Goal: Task Accomplishment & Management: Use online tool/utility

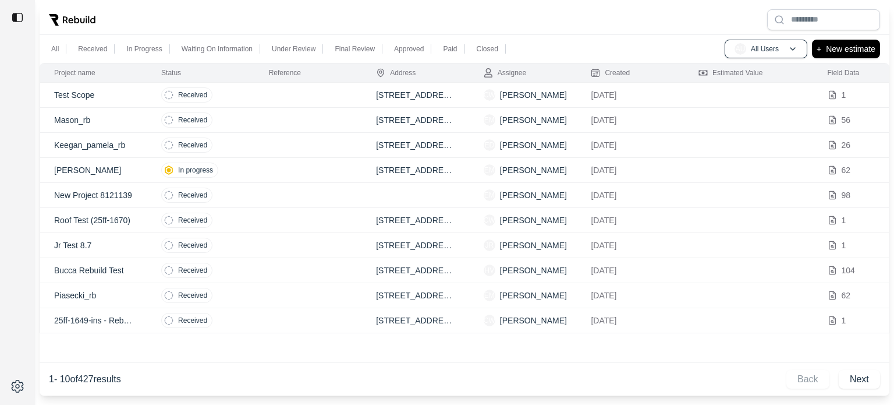
click at [578, 30] on div at bounding box center [465, 20] width 850 height 30
click at [850, 49] on p "New estimate" at bounding box center [850, 49] width 49 height 14
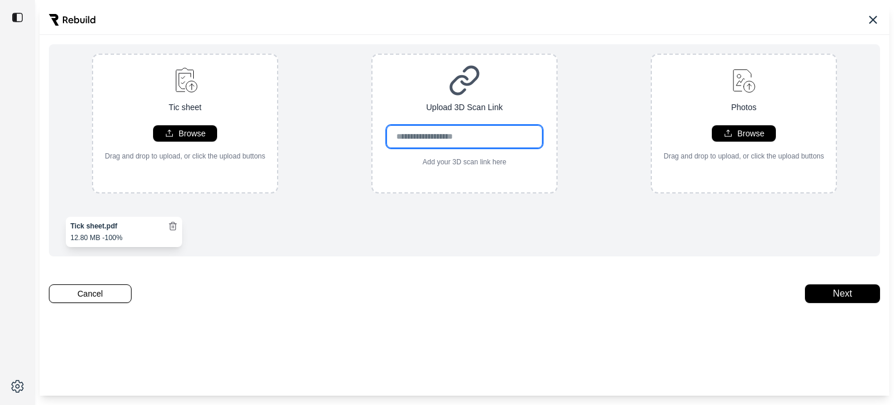
click at [469, 139] on input "url" at bounding box center [465, 136] width 157 height 23
paste input "**********"
type input "**********"
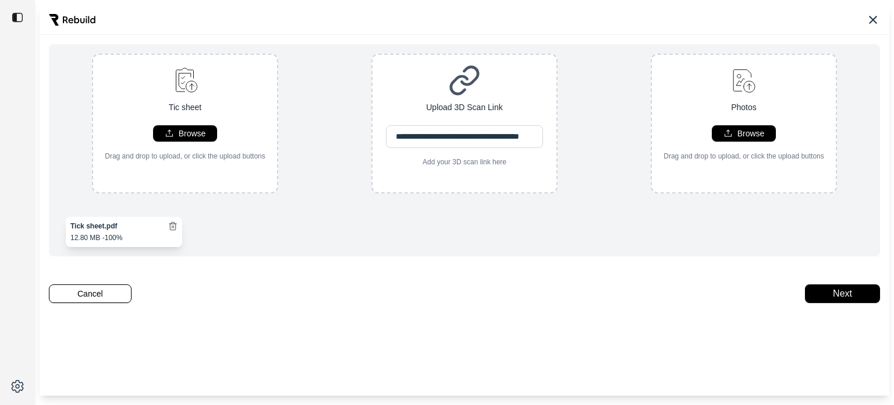
click at [607, 125] on div "**********" at bounding box center [464, 124] width 813 height 140
click at [845, 301] on button "Next" at bounding box center [842, 293] width 75 height 19
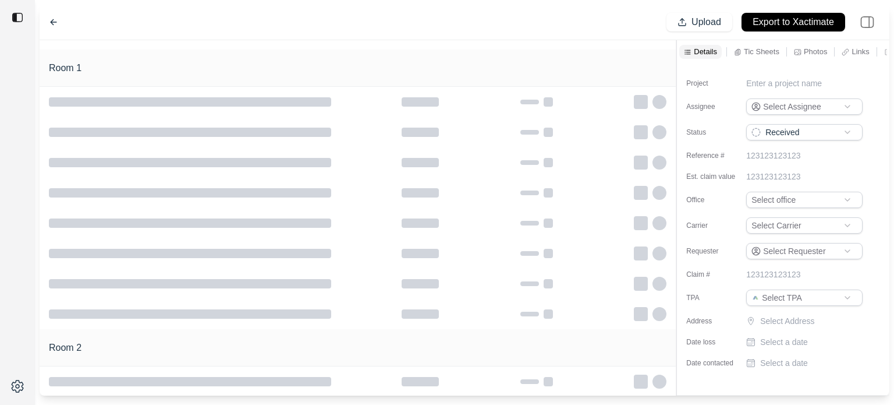
type input "**********"
click at [789, 83] on p "New Project 8211020" at bounding box center [785, 83] width 78 height 12
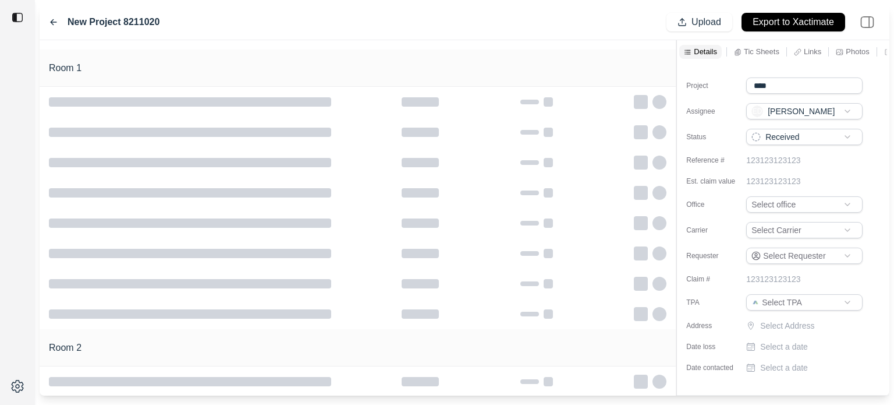
type input "*****"
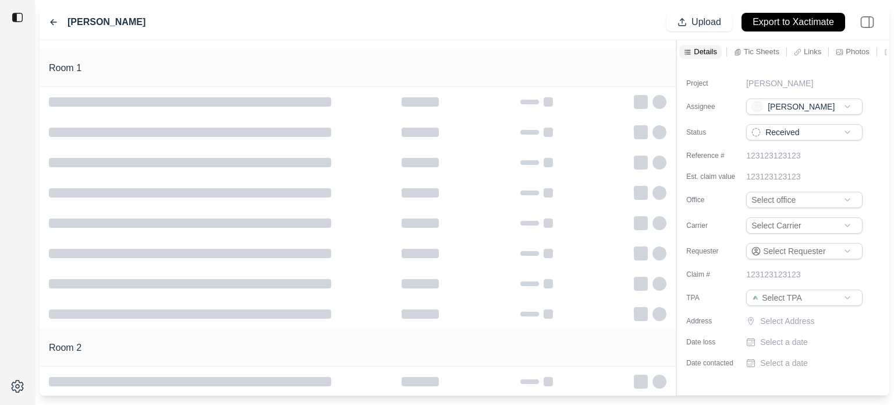
click at [786, 79] on div "STARK" at bounding box center [806, 83] width 120 height 12
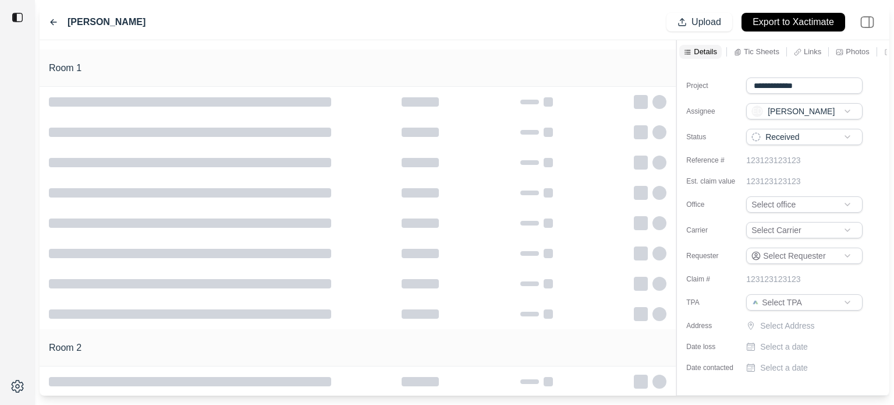
type input "**********"
click at [788, 202] on html "**********" at bounding box center [447, 202] width 894 height 405
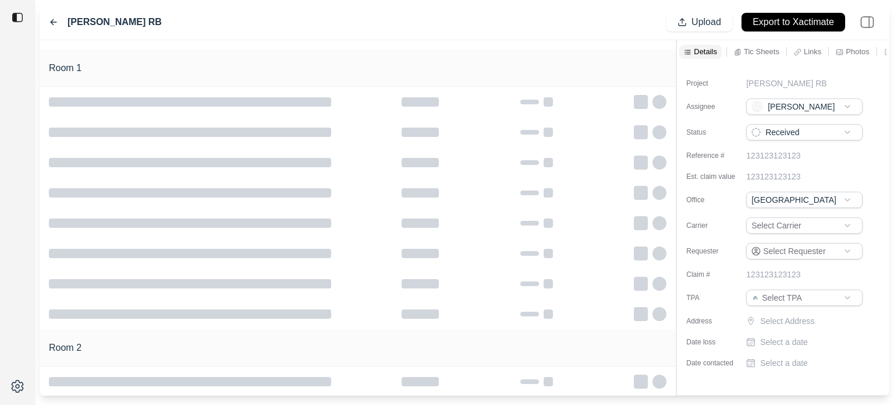
click at [791, 221] on html "**********" at bounding box center [447, 202] width 894 height 405
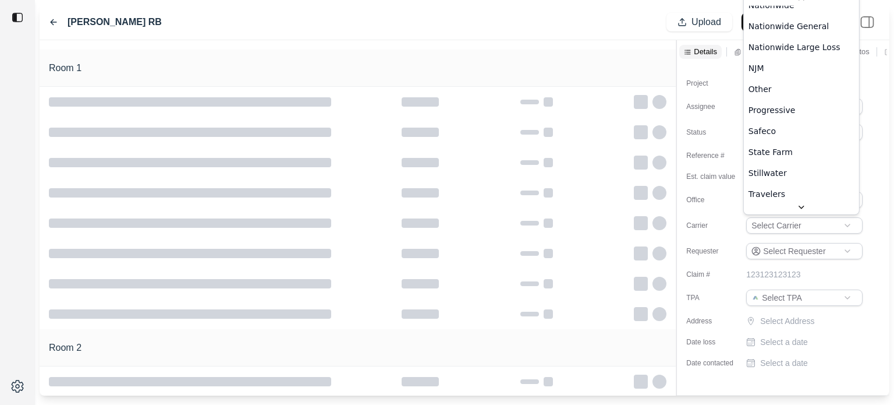
scroll to position [451, 0]
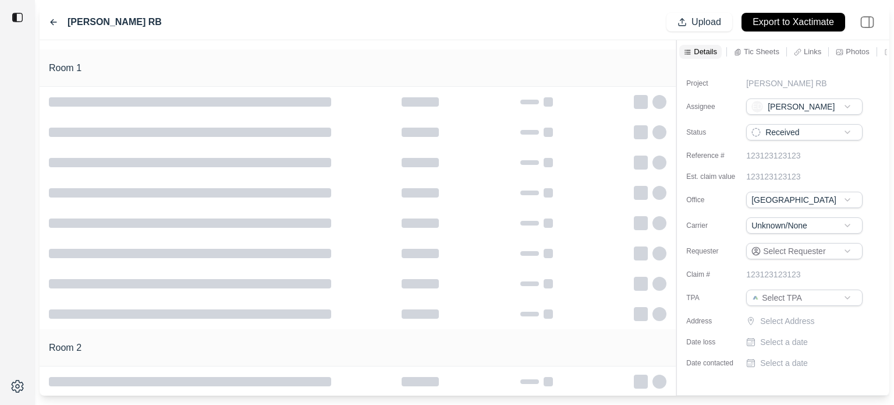
click at [785, 298] on html "**********" at bounding box center [447, 202] width 894 height 405
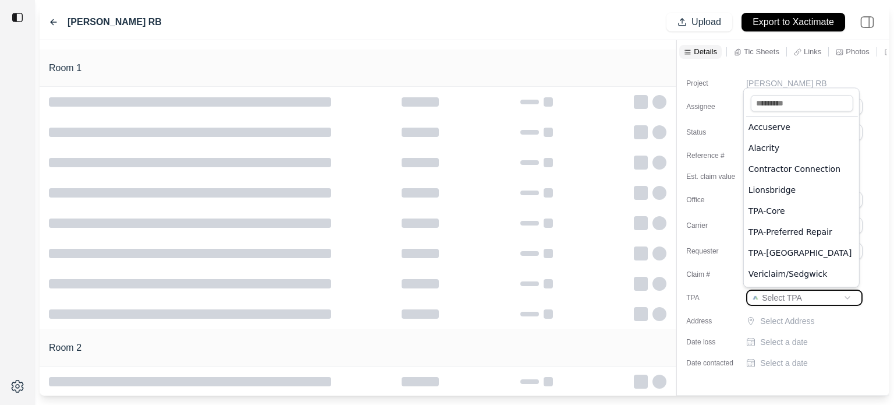
click at [877, 235] on html "**********" at bounding box center [447, 202] width 894 height 405
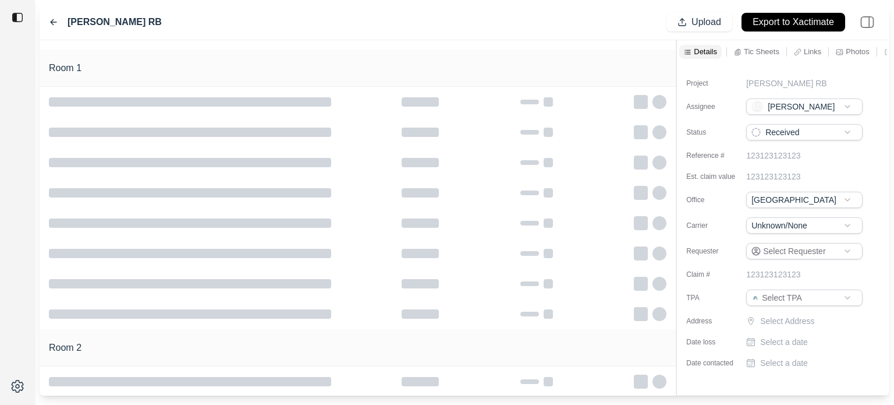
click at [787, 221] on html "**********" at bounding box center [447, 202] width 894 height 405
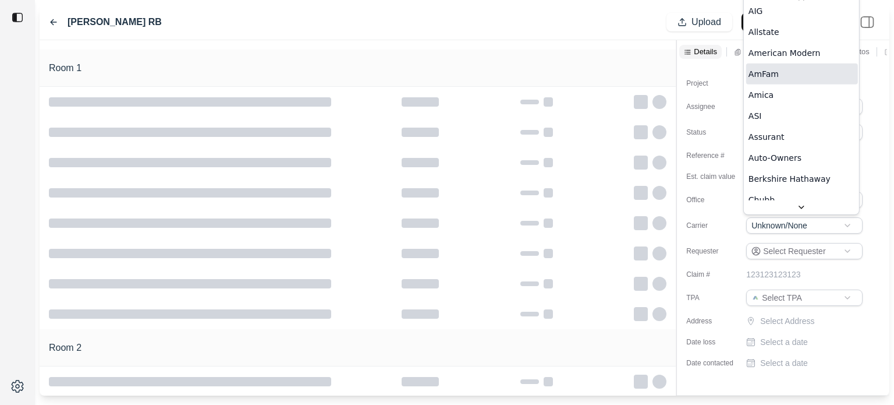
scroll to position [0, 0]
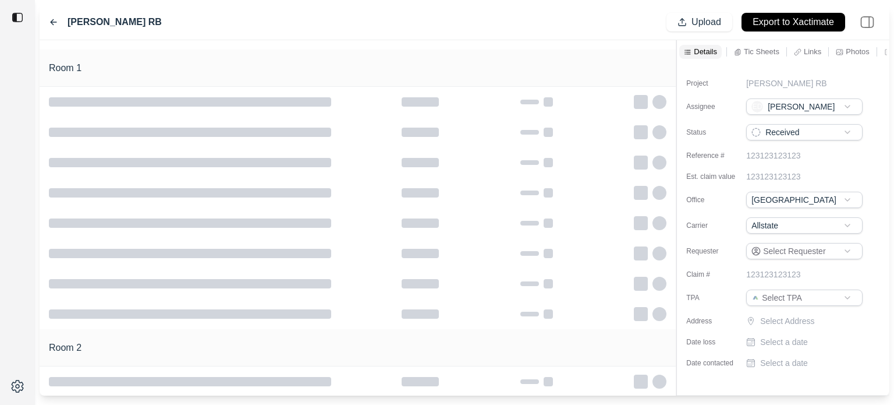
click at [798, 318] on p "Select Address" at bounding box center [812, 321] width 105 height 12
click at [796, 317] on input "text" at bounding box center [804, 323] width 116 height 16
paste input "**********"
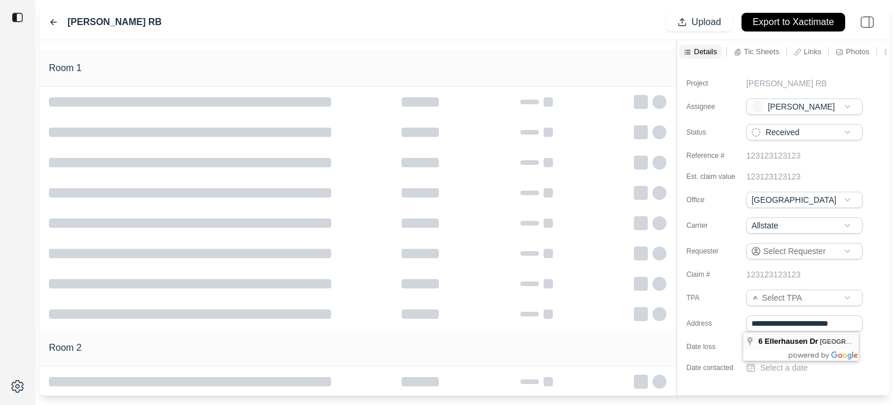
type input "**********"
click at [785, 348] on p "Select a date" at bounding box center [784, 342] width 48 height 12
type input "**********"
click at [778, 373] on p "Select a date" at bounding box center [784, 368] width 48 height 12
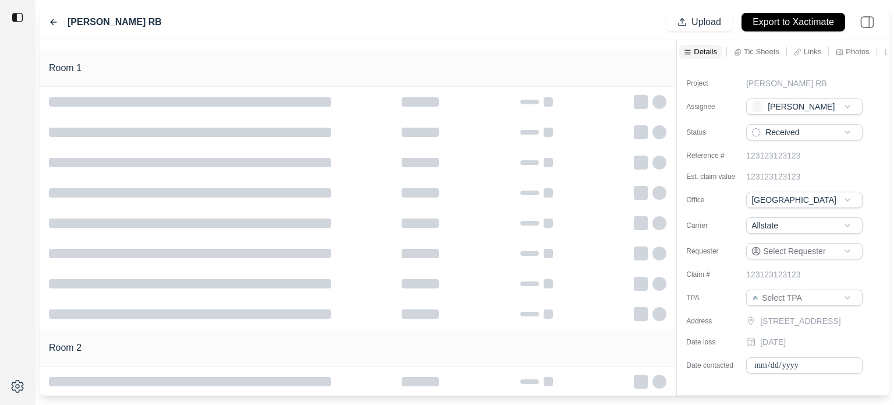
type input "**********"
click at [867, 168] on div "**********" at bounding box center [783, 220] width 213 height 314
click at [420, 34] on div "STARK SCOTT RB Upload Export to Xactimate" at bounding box center [465, 23] width 850 height 36
click at [440, 65] on div "Room 1" at bounding box center [358, 67] width 636 height 37
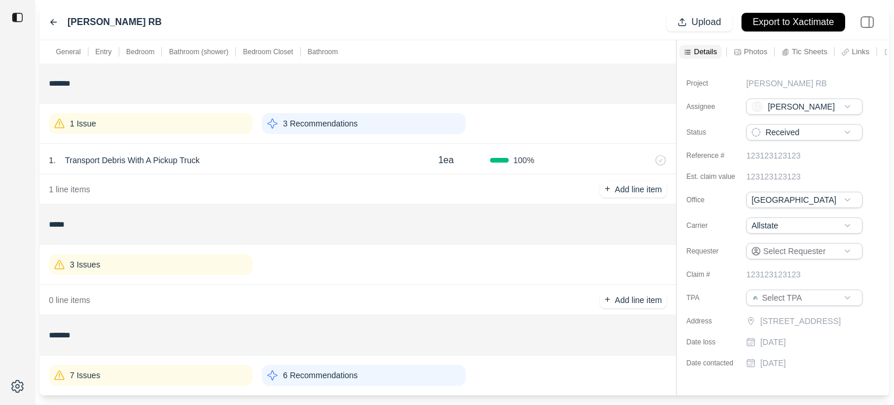
click at [197, 126] on div "1 Issue" at bounding box center [151, 123] width 204 height 21
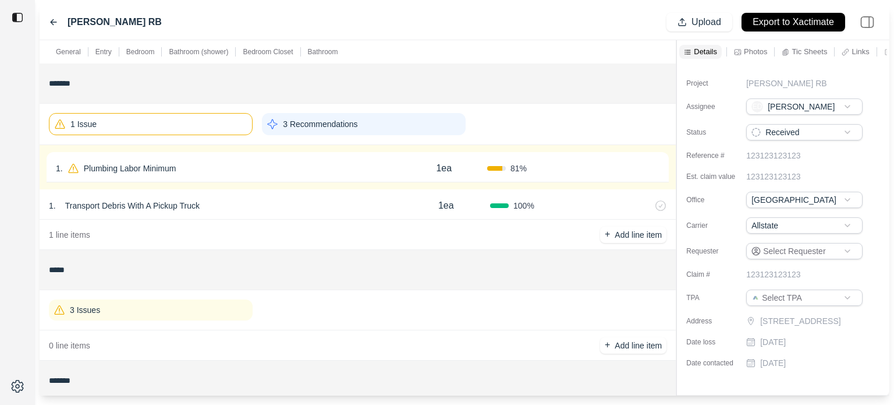
click at [658, 170] on icon at bounding box center [654, 168] width 9 height 9
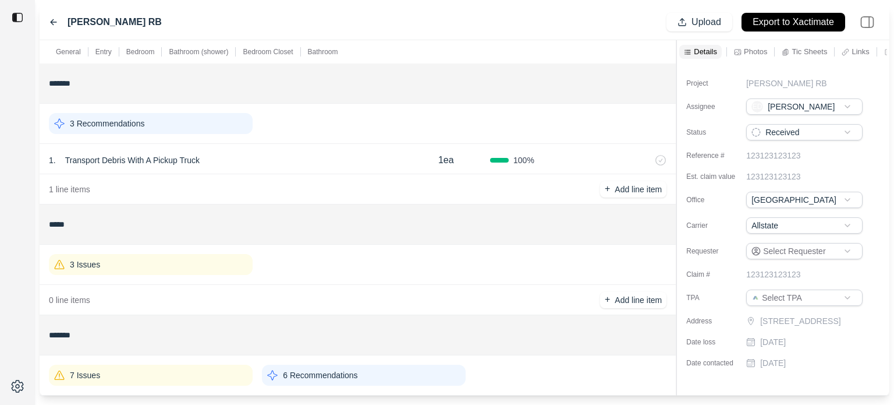
click at [118, 121] on p "3 Recommendations" at bounding box center [107, 124] width 75 height 12
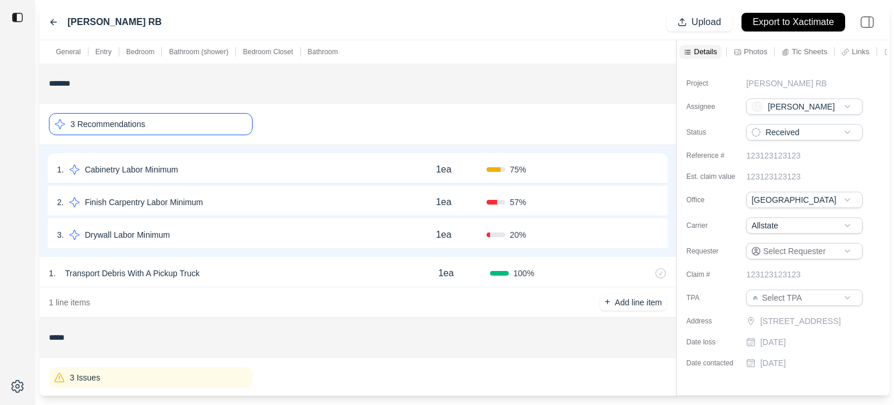
click at [656, 165] on icon at bounding box center [653, 169] width 9 height 9
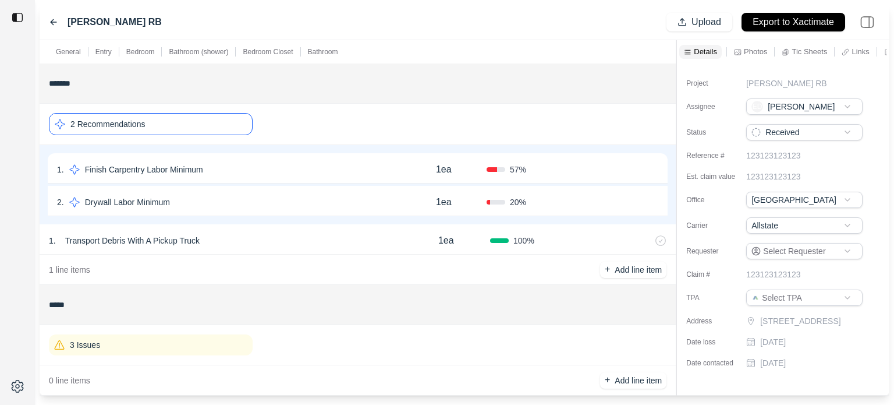
click at [656, 165] on icon at bounding box center [653, 169] width 9 height 9
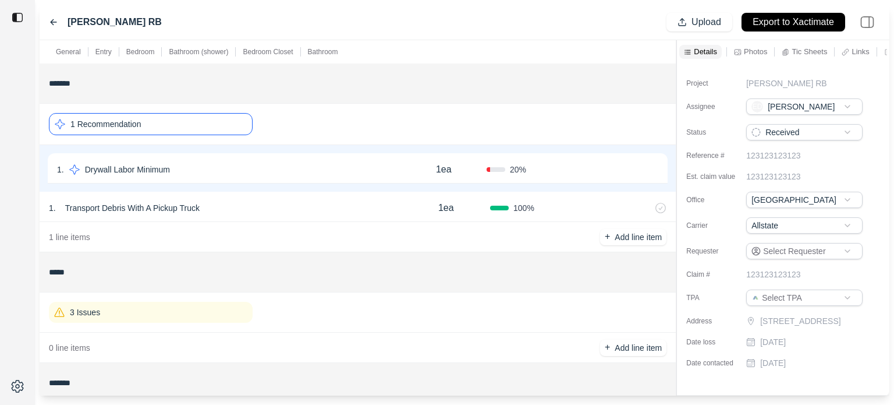
click at [621, 169] on button "Confirm" at bounding box center [626, 169] width 38 height 19
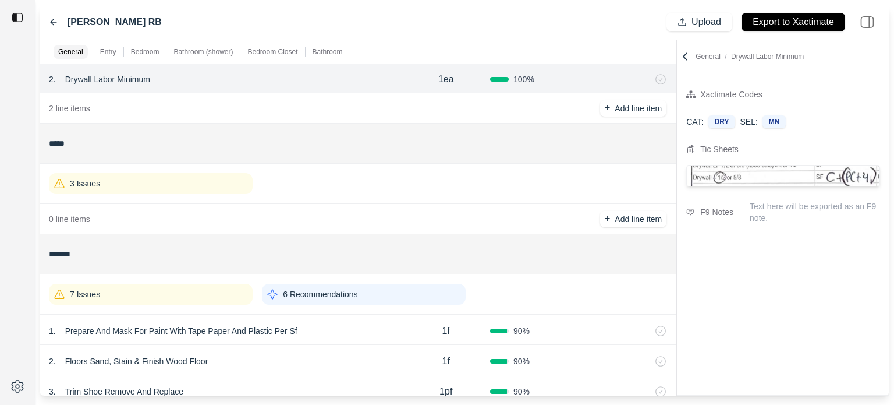
scroll to position [116, 0]
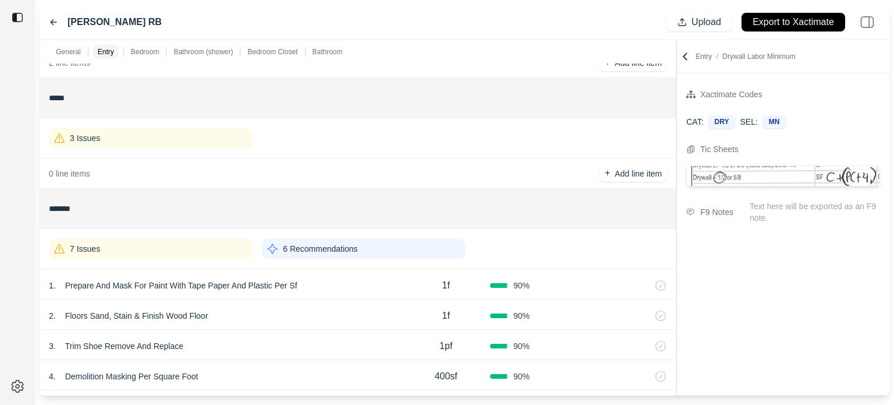
click at [159, 133] on div "3 Issues" at bounding box center [151, 138] width 204 height 21
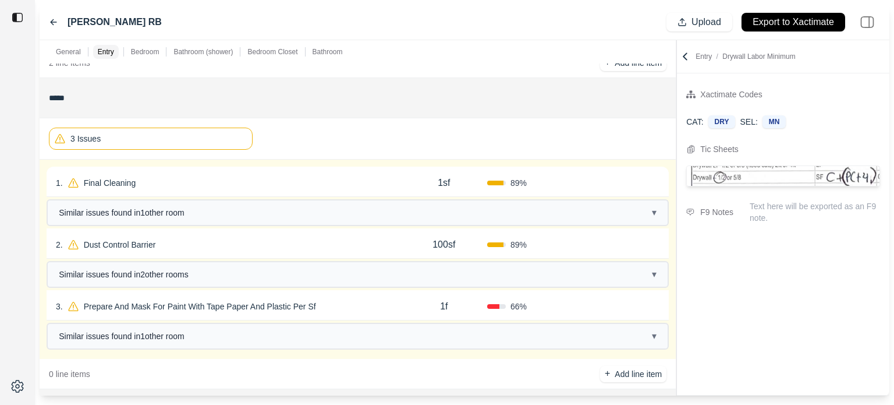
click at [246, 177] on div "1 . Final Cleaning" at bounding box center [228, 183] width 345 height 16
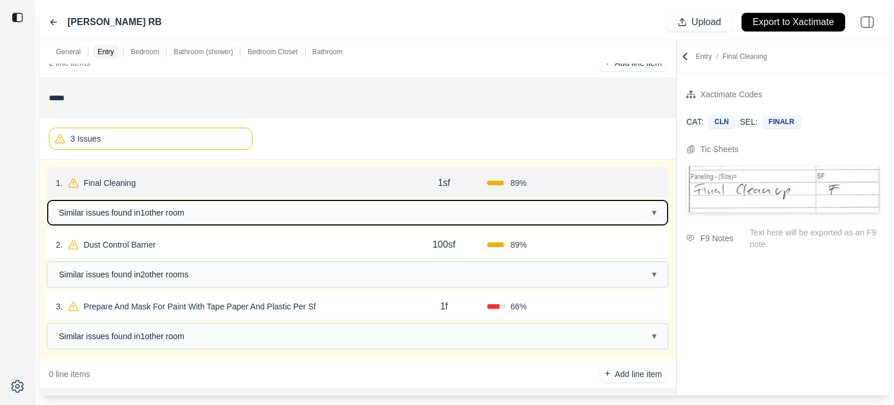
click at [167, 214] on span "Similar issues found in 1 other room" at bounding box center [122, 213] width 126 height 12
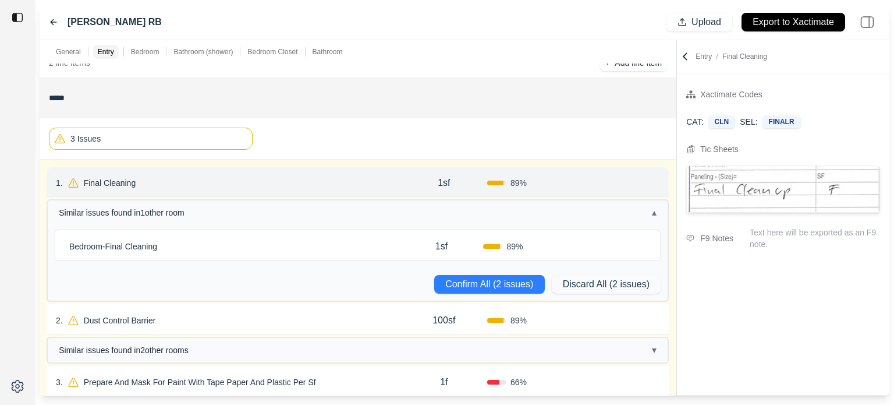
click at [216, 239] on div "Bedroom - Final Cleaning" at bounding box center [232, 246] width 335 height 16
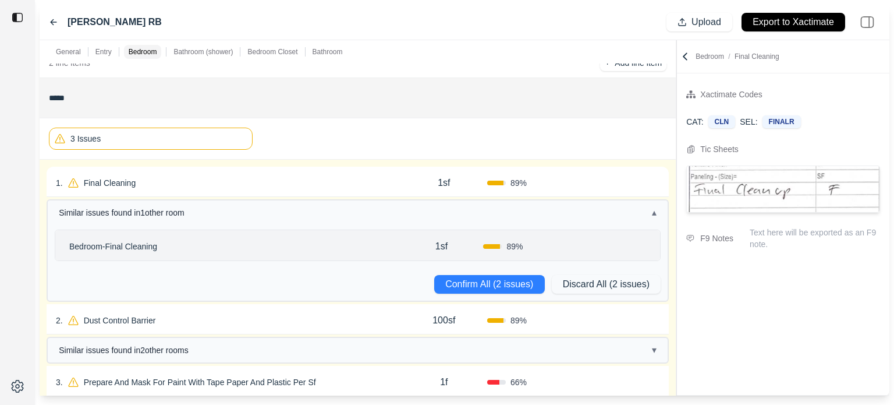
click at [208, 183] on div "1 . Final Cleaning" at bounding box center [228, 183] width 345 height 16
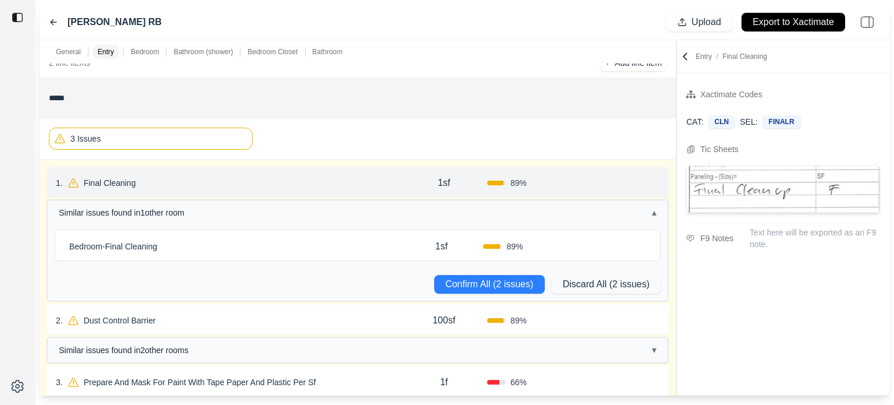
click at [449, 182] on p "1sf" at bounding box center [444, 183] width 12 height 14
drag, startPoint x: 430, startPoint y: 179, endPoint x: 387, endPoint y: 173, distance: 43.5
click at [387, 173] on div "1 . Final Cleaning *** 89 % Confirm" at bounding box center [358, 182] width 622 height 30
type input "*"
click at [498, 144] on div "3 Issues" at bounding box center [358, 138] width 618 height 31
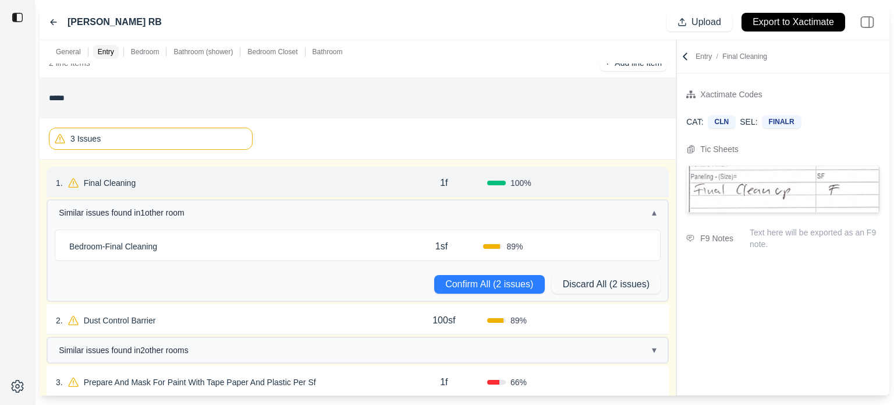
click at [447, 244] on p "1sf" at bounding box center [441, 246] width 12 height 14
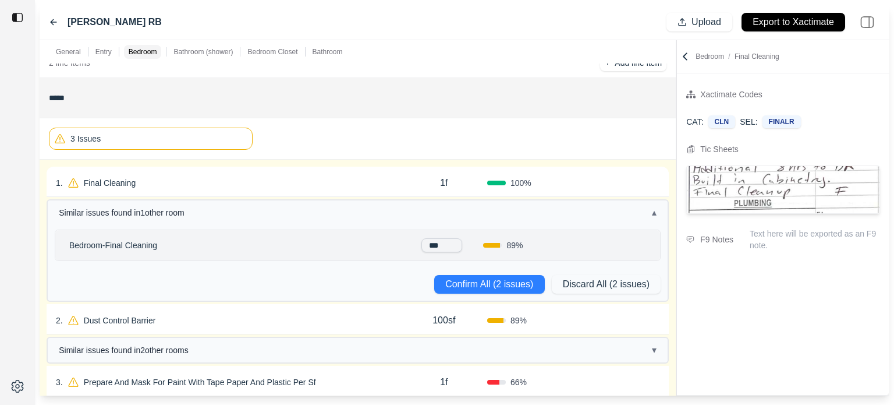
drag, startPoint x: 438, startPoint y: 246, endPoint x: 393, endPoint y: 241, distance: 45.1
click at [393, 241] on div "Bedroom - Final Cleaning *** 89 %" at bounding box center [357, 245] width 605 height 30
type input "*"
click at [483, 153] on div "3 Issues" at bounding box center [358, 138] width 618 height 31
click at [519, 280] on button "Confirm All (2 issues)" at bounding box center [489, 284] width 111 height 19
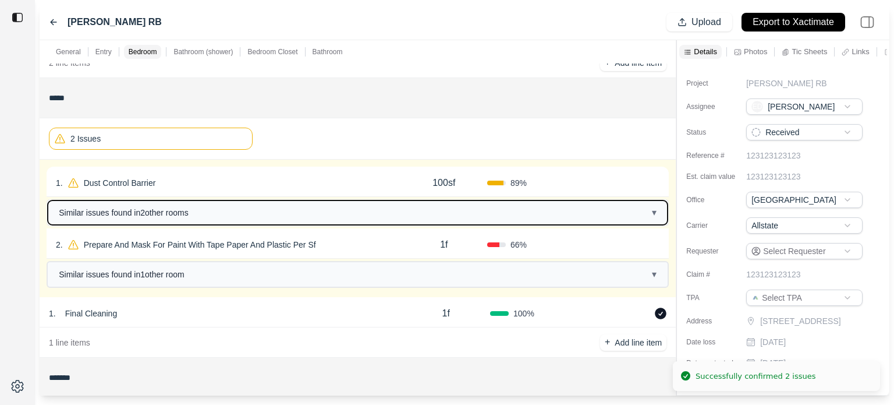
click at [226, 214] on button "Similar issues found in 2 other room s ▾" at bounding box center [358, 212] width 620 height 24
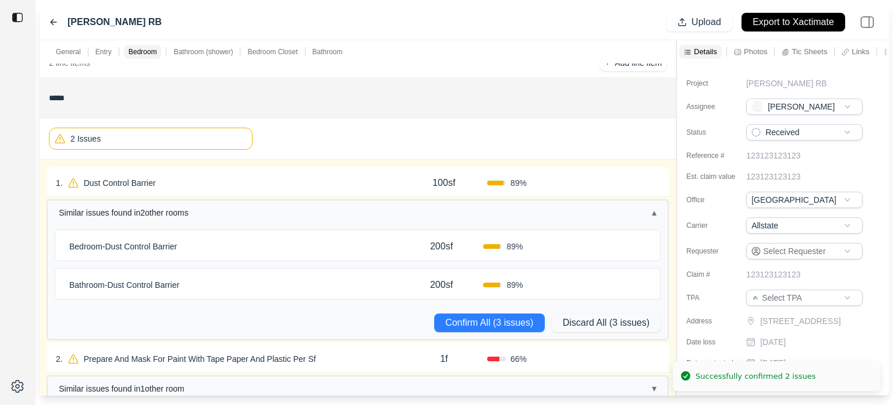
click at [292, 180] on div "1 . Dust Control Barrier" at bounding box center [228, 183] width 345 height 16
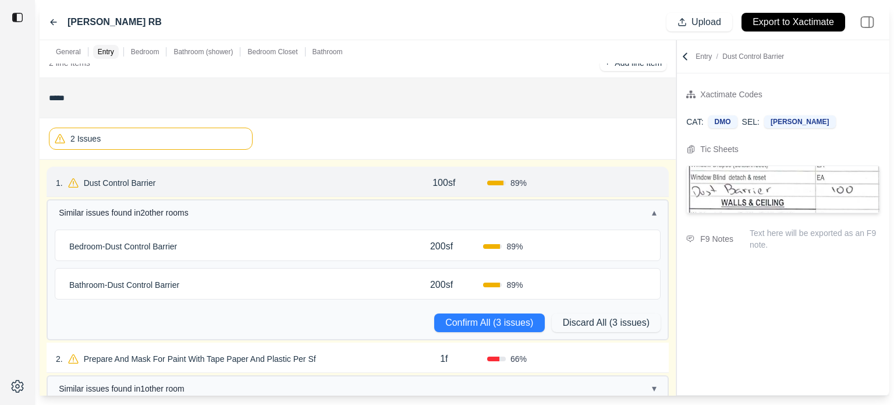
click at [208, 241] on div "Bedroom - Dust Control Barrier" at bounding box center [232, 246] width 335 height 16
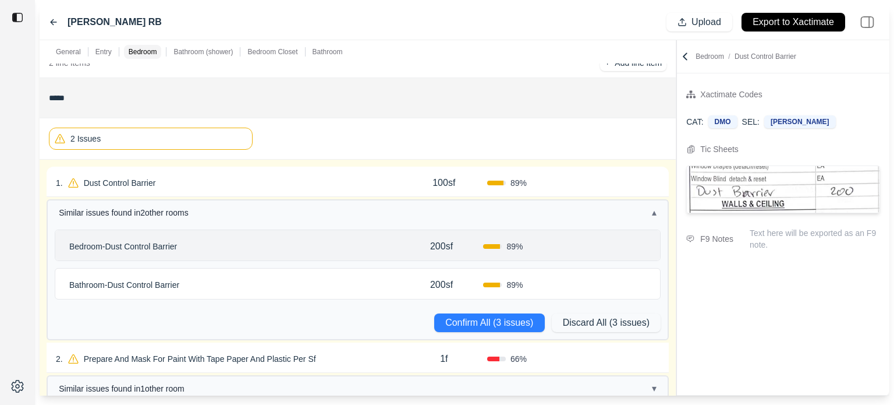
click at [184, 284] on p "Bathroom - Dust Control Barrier" at bounding box center [124, 285] width 119 height 16
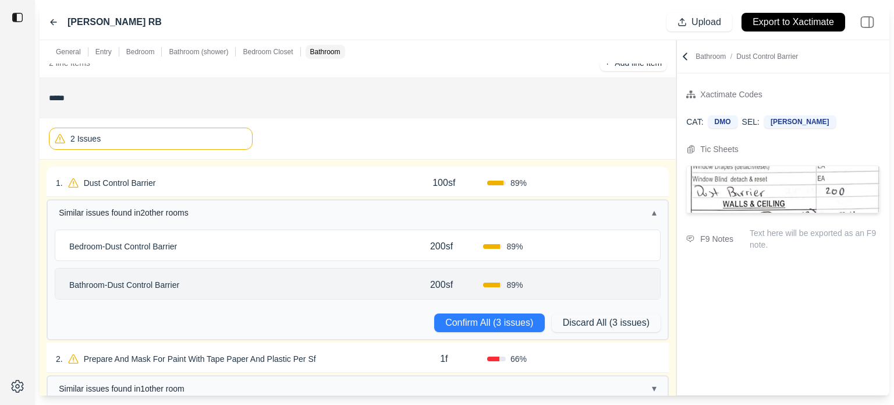
click at [354, 277] on div "Bathroom - Dust Control Barrier" at bounding box center [232, 285] width 335 height 16
click at [353, 244] on div "Bedroom - Dust Control Barrier" at bounding box center [232, 246] width 335 height 16
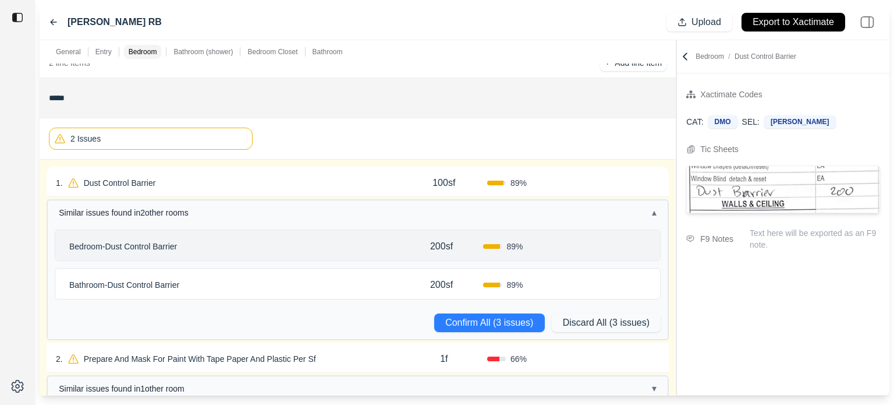
click at [367, 282] on div "Bathroom - Dust Control Barrier" at bounding box center [232, 285] width 335 height 16
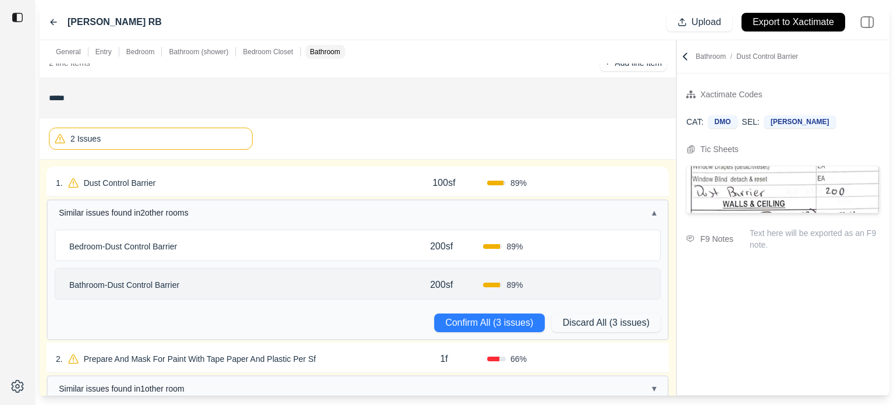
click at [371, 244] on div "Bedroom - Dust Control Barrier" at bounding box center [232, 246] width 335 height 16
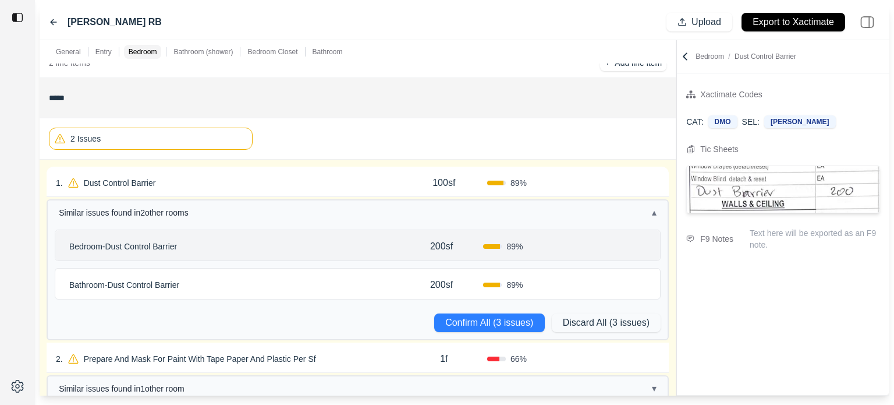
click at [346, 184] on div "1 . Dust Control Barrier" at bounding box center [228, 183] width 345 height 16
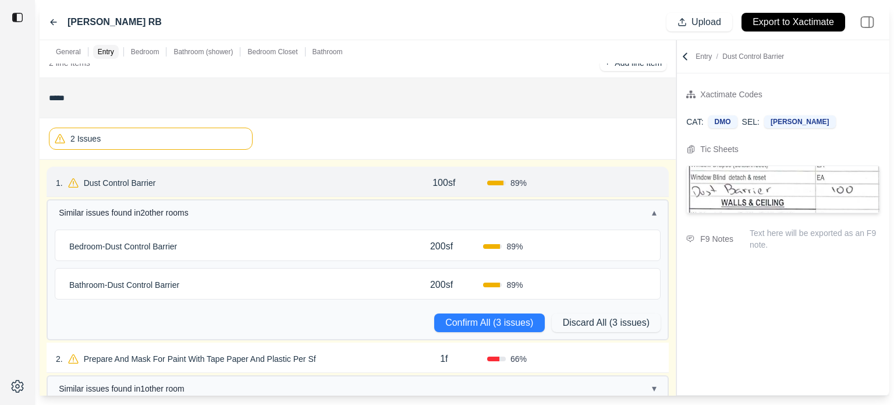
click at [373, 238] on div "Bedroom - Dust Control Barrier" at bounding box center [232, 246] width 335 height 16
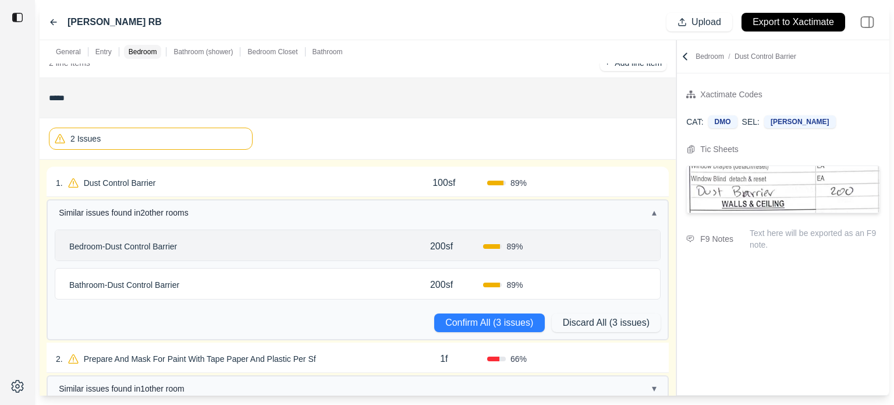
click at [366, 272] on div "Bathroom - Dust Control Barrier 200sf 89 %" at bounding box center [357, 283] width 605 height 30
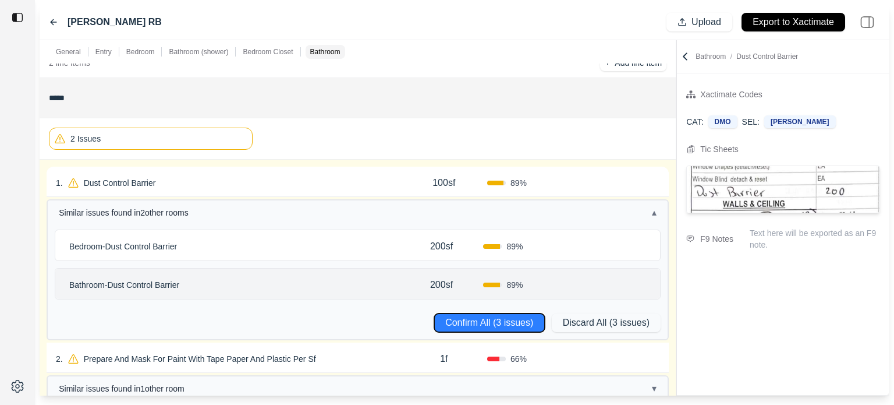
click at [494, 319] on button "Confirm All (3 issues)" at bounding box center [489, 322] width 111 height 19
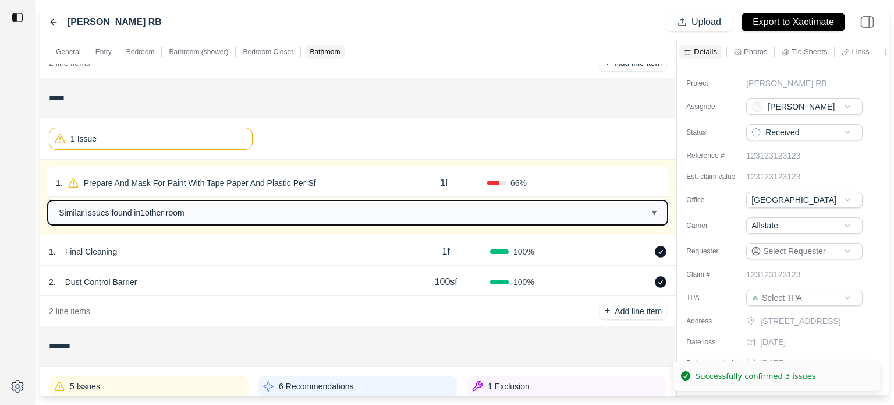
click at [245, 213] on button "Similar issues found in 1 other room ▾" at bounding box center [358, 212] width 620 height 24
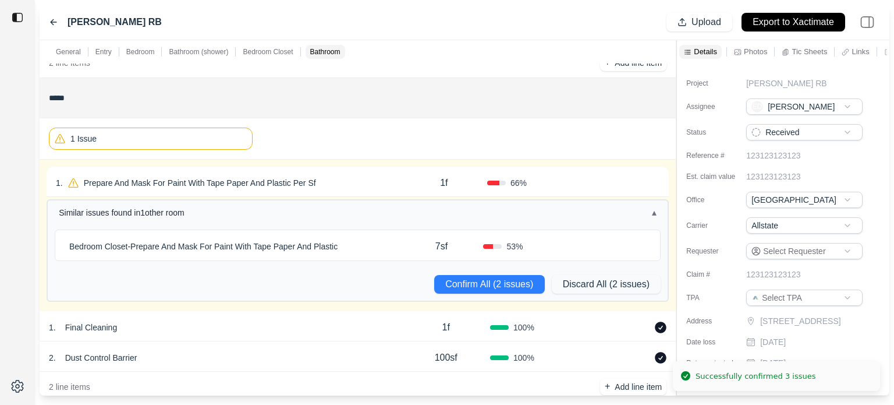
click at [338, 183] on div "1 . Prepare And Mask For Paint With Tape Paper And Plastic Per Sf" at bounding box center [228, 183] width 345 height 16
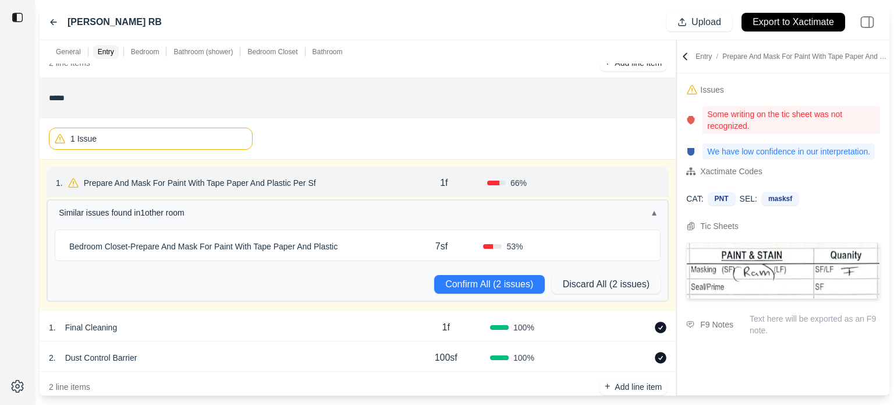
click at [313, 245] on p "Bedroom Closet - Prepare And Mask For Paint With Tape Paper And Plastic" at bounding box center [204, 246] width 278 height 16
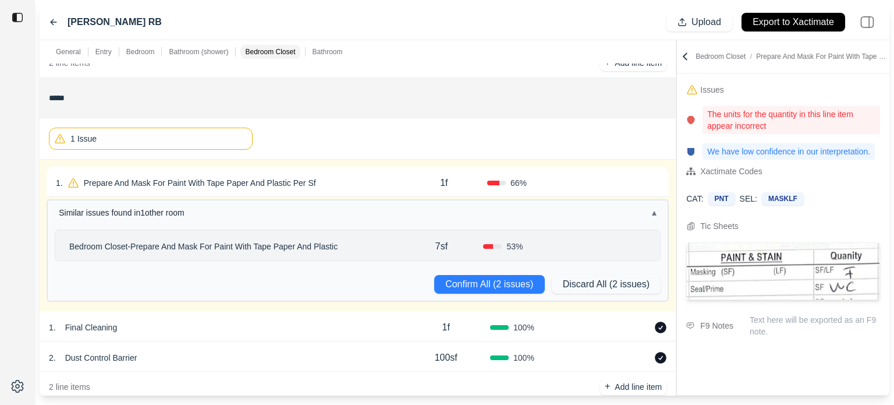
click at [363, 246] on div "Bedroom Closet - Prepare And Mask For Paint With Tape Paper And Plastic" at bounding box center [232, 246] width 335 height 16
click at [385, 244] on div "Bedroom Closet - Prepare And Mask For Paint With Tape Paper And Plastic" at bounding box center [232, 246] width 335 height 16
click at [317, 250] on p "Bedroom Closet - Prepare And Mask For Paint With Tape Paper And Plastic" at bounding box center [204, 246] width 278 height 16
click at [363, 182] on div "1 . Prepare And Mask For Paint With Tape Paper And Plastic Per Sf" at bounding box center [228, 183] width 345 height 16
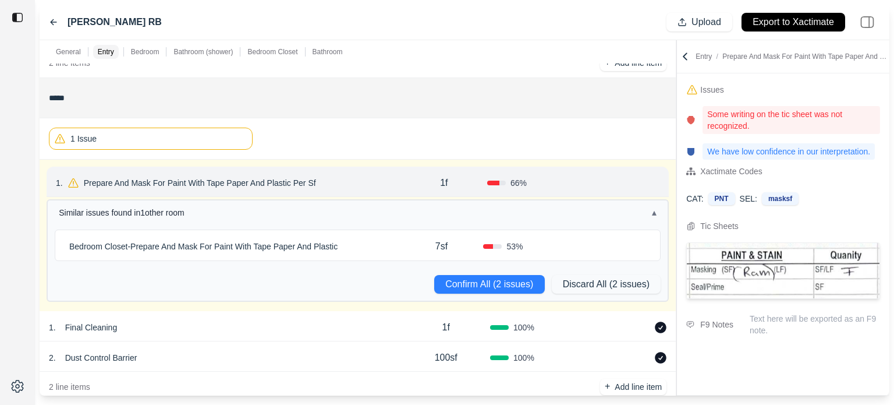
click at [285, 179] on p "Prepare And Mask For Paint With Tape Paper And Plastic Per Sf" at bounding box center [200, 183] width 242 height 16
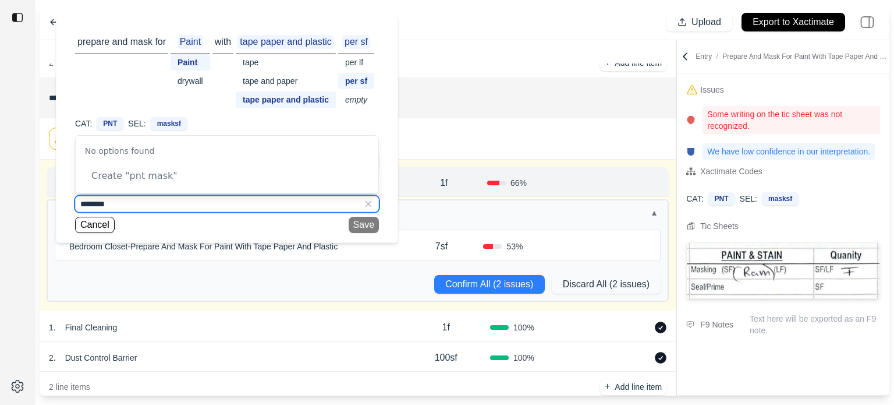
drag, startPoint x: 134, startPoint y: 204, endPoint x: 19, endPoint y: 203, distance: 115.3
click at [19, 203] on div "STARK SCOTT RB Upload Export to Xactimate General Entry Bedroom Bathroom (showe…" at bounding box center [447, 202] width 894 height 405
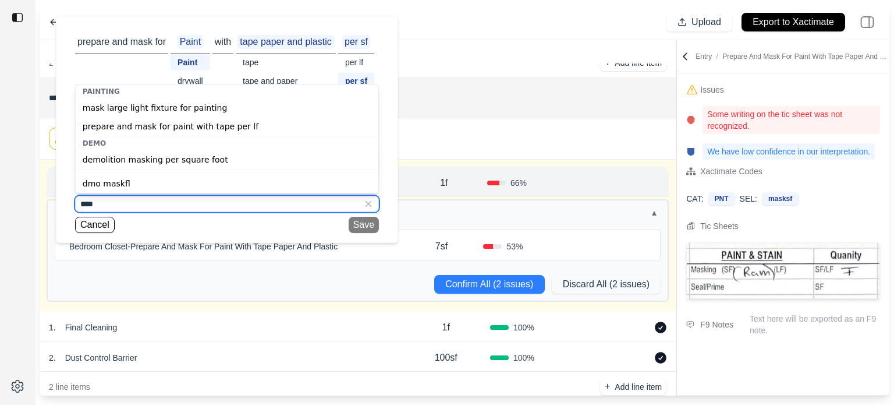
click at [126, 204] on input "****" at bounding box center [227, 204] width 304 height 16
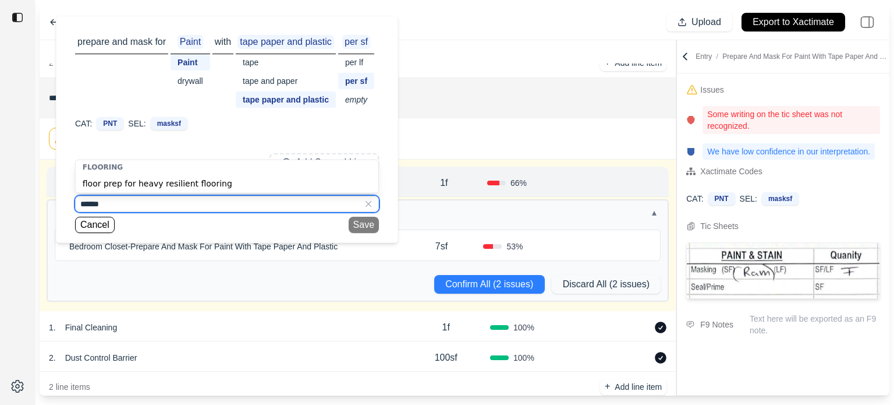
click at [121, 208] on input "*****" at bounding box center [227, 204] width 304 height 16
drag, startPoint x: 129, startPoint y: 203, endPoint x: 38, endPoint y: 204, distance: 91.4
click at [38, 204] on div "**********" at bounding box center [447, 202] width 894 height 405
type input "****"
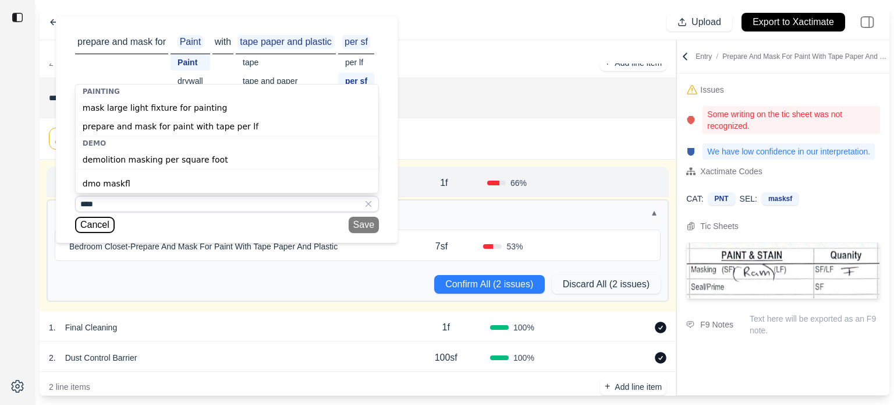
click at [102, 224] on button "Cancel" at bounding box center [95, 225] width 40 height 16
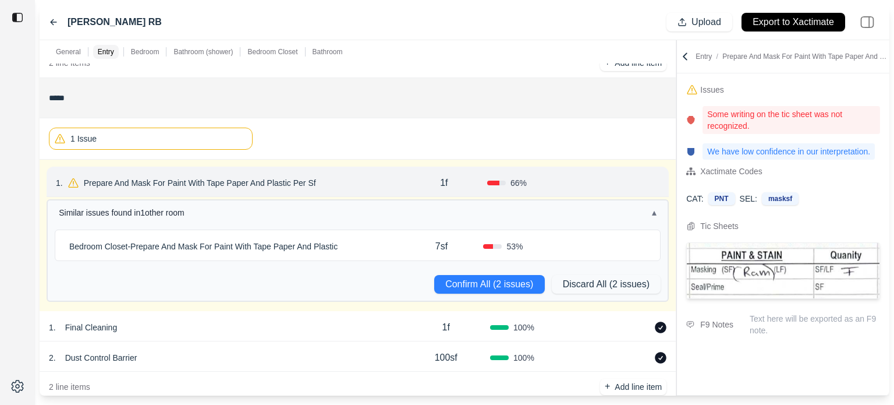
click at [294, 182] on p "Prepare And Mask For Paint With Tape Paper And Plastic Per Sf" at bounding box center [200, 183] width 242 height 16
click at [439, 244] on p "7sf" at bounding box center [441, 246] width 12 height 14
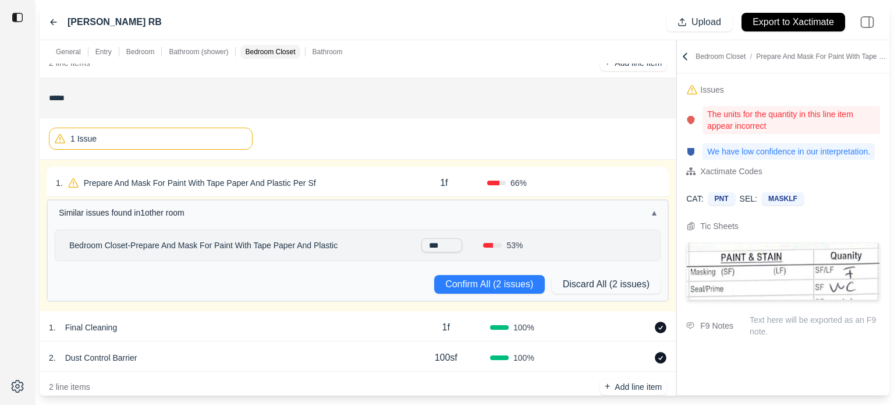
drag, startPoint x: 445, startPoint y: 243, endPoint x: 405, endPoint y: 244, distance: 39.6
click at [405, 244] on div "***" at bounding box center [442, 245] width 84 height 14
type input "*"
drag, startPoint x: 284, startPoint y: 183, endPoint x: 308, endPoint y: 185, distance: 24.5
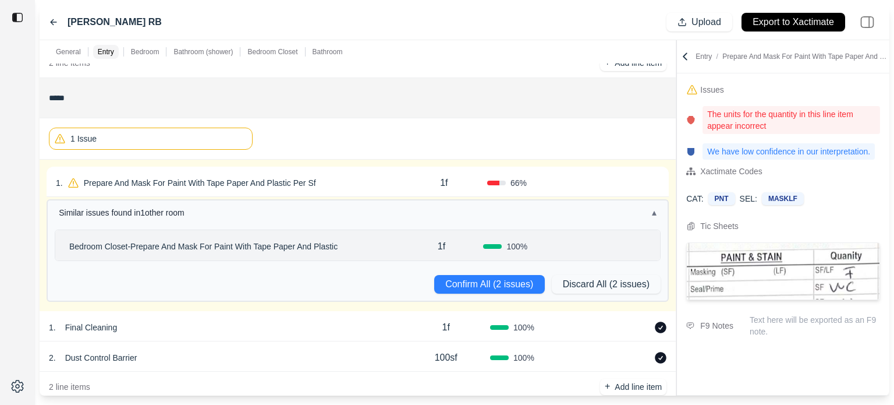
click at [284, 183] on p "Prepare And Mask For Paint With Tape Paper And Plastic Per Sf" at bounding box center [200, 183] width 242 height 16
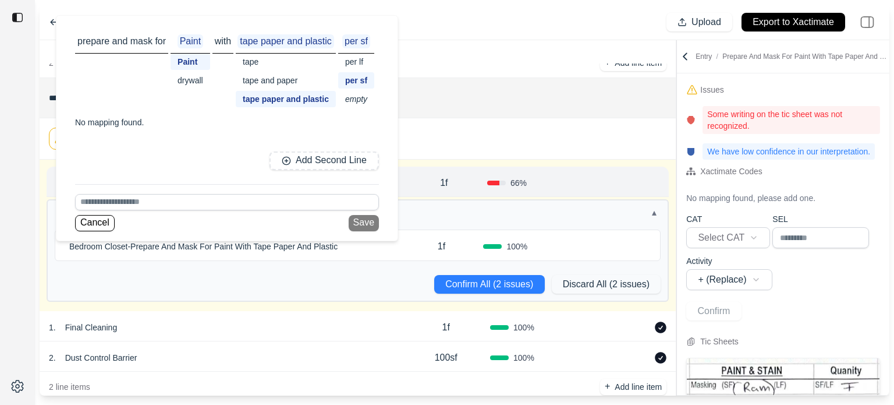
click at [396, 246] on div "Bedroom Closet - Prepare And Mask For Paint With Tape Paper And Plastic" at bounding box center [232, 246] width 335 height 16
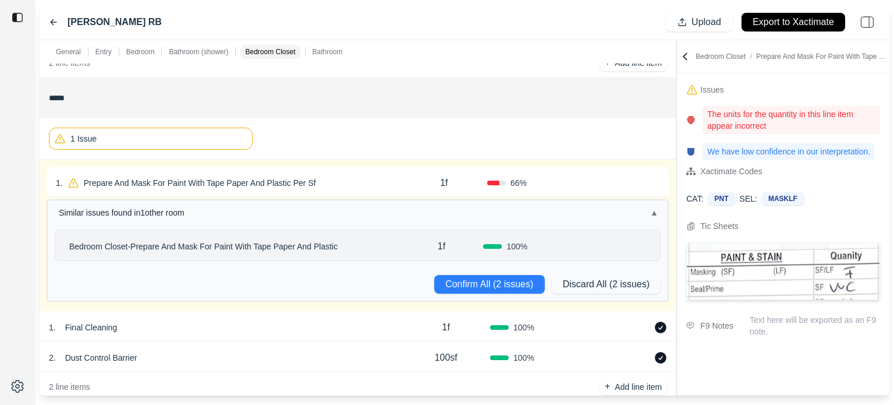
click at [399, 178] on div "1 . Prepare And Mask For Paint With Tape Paper And Plastic Per Sf" at bounding box center [228, 183] width 345 height 16
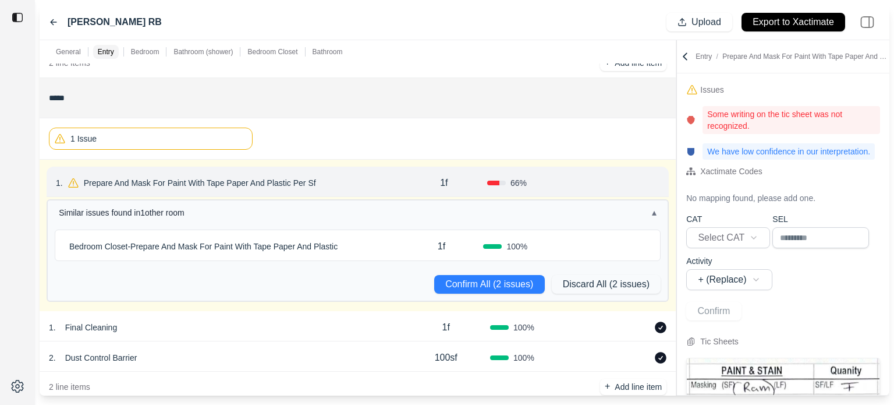
scroll to position [83, 0]
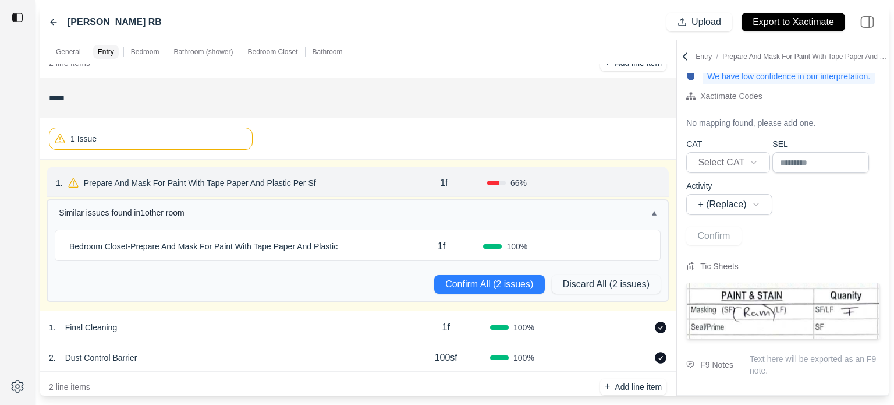
click at [531, 127] on div "1 Issue" at bounding box center [358, 138] width 618 height 31
click at [512, 279] on button "Confirm All (2 issues)" at bounding box center [489, 284] width 111 height 19
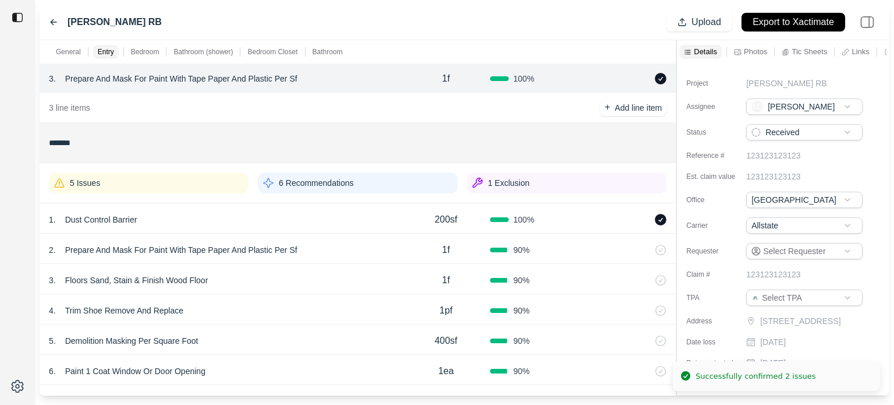
scroll to position [291, 0]
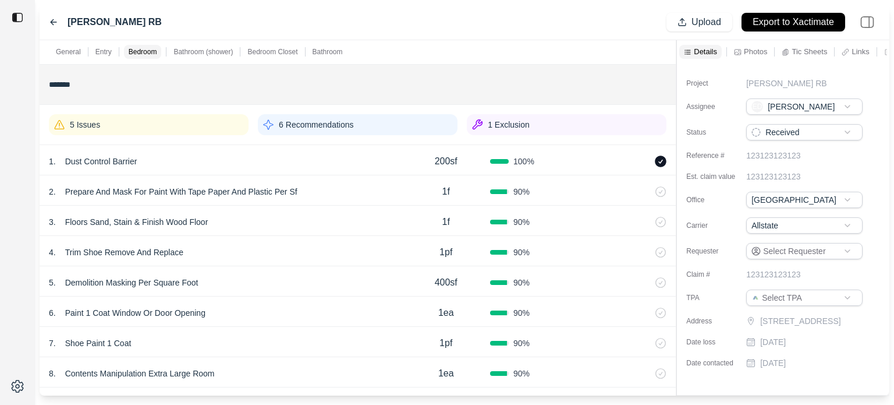
click at [152, 125] on div "5 Issues" at bounding box center [149, 124] width 200 height 21
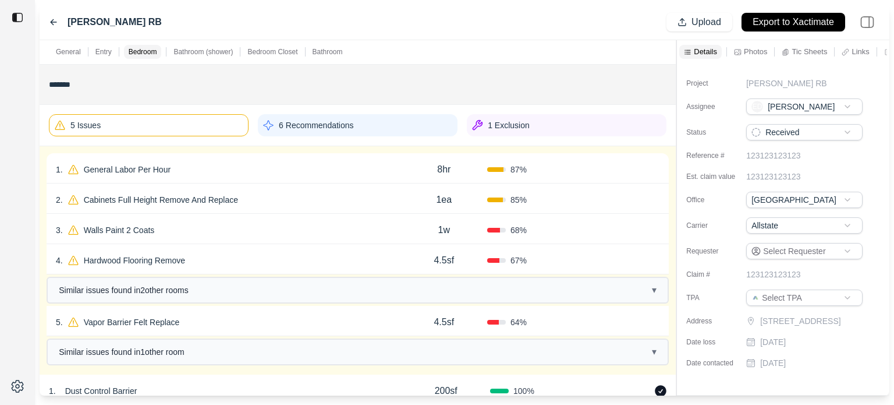
click at [200, 164] on div "1 . General Labor Per Hour" at bounding box center [228, 169] width 345 height 16
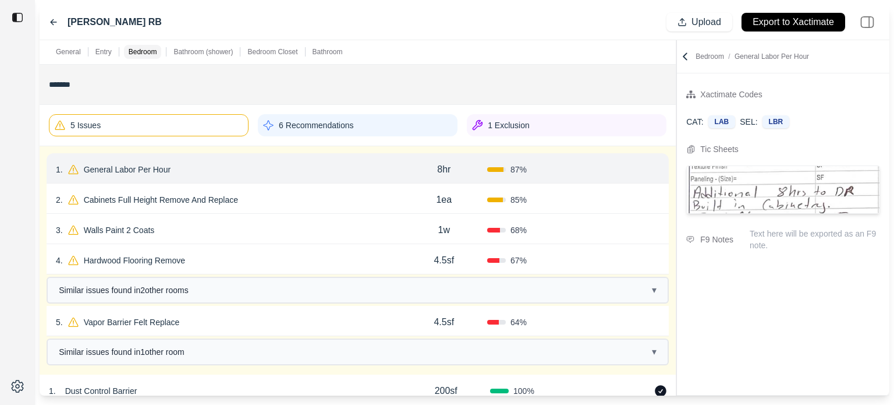
click at [177, 165] on div "1 . General Labor Per Hour" at bounding box center [228, 169] width 345 height 16
click at [142, 168] on p "General Labor Per Hour" at bounding box center [127, 169] width 96 height 16
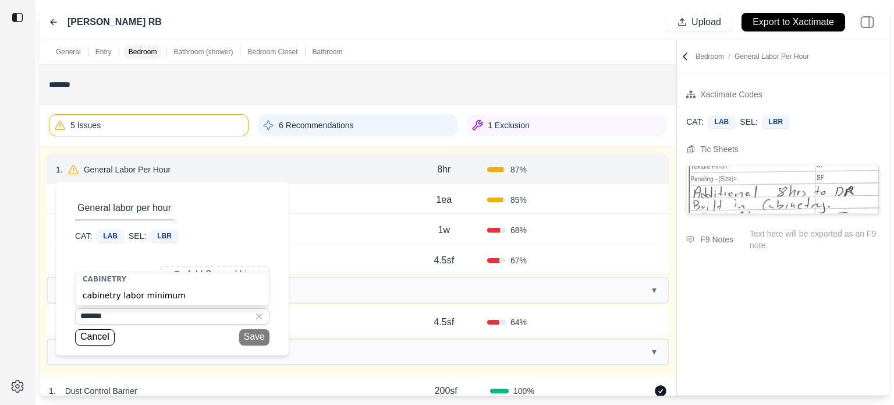
drag, startPoint x: 115, startPoint y: 316, endPoint x: 40, endPoint y: 311, distance: 74.6
click at [40, 311] on div "1 . General Labor Per Hour General labor per hour CAT: LAB SEL: LBR Add Second …" at bounding box center [358, 260] width 636 height 228
type input "*******"
click at [214, 239] on div "CAT: LAB SEL: LBR" at bounding box center [172, 235] width 194 height 13
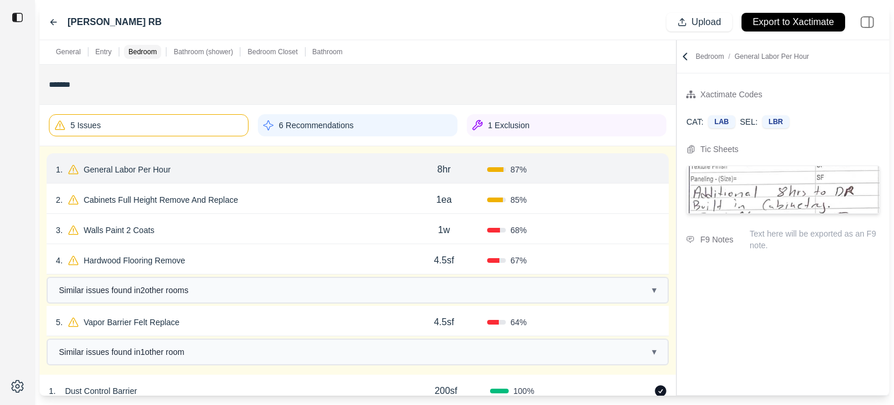
click at [579, 170] on div "Confirm" at bounding box center [616, 169] width 86 height 19
click at [780, 237] on p "Text here will be exported as an F9 note." at bounding box center [815, 239] width 130 height 23
type textarea "*"
type textarea "**********"
click at [823, 138] on div "Xactimate Codes CAT: LAB SEL: LBR" at bounding box center [783, 112] width 213 height 59
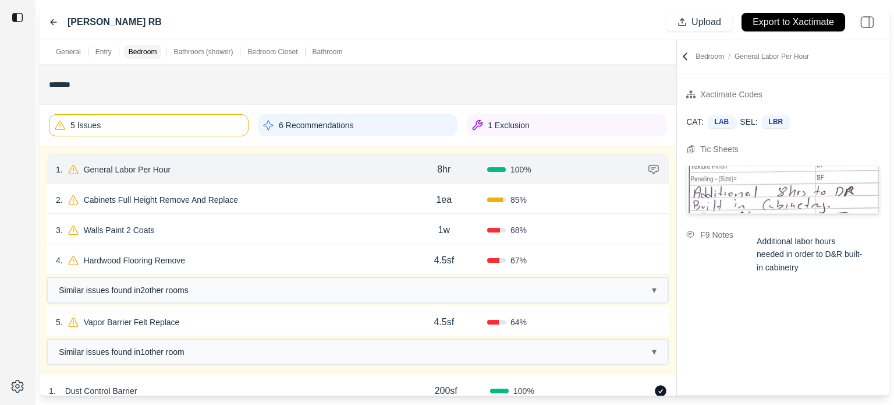
click at [619, 167] on button "Confirm" at bounding box center [611, 169] width 38 height 19
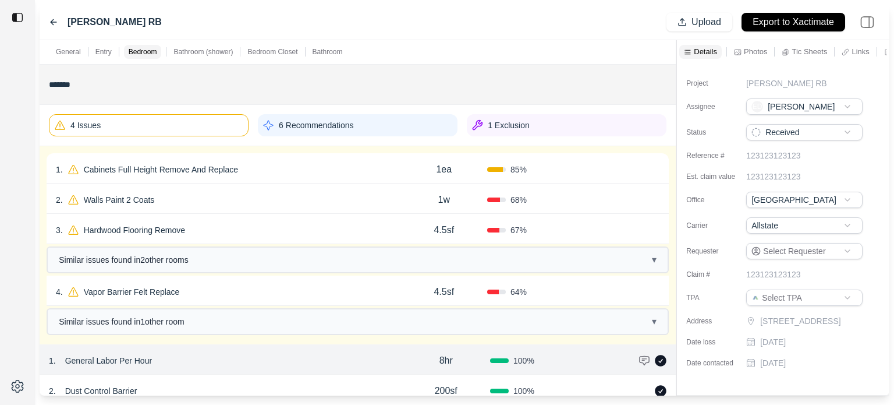
click at [290, 168] on div "1 . Cabinets Full Height Remove And Replace" at bounding box center [228, 169] width 345 height 16
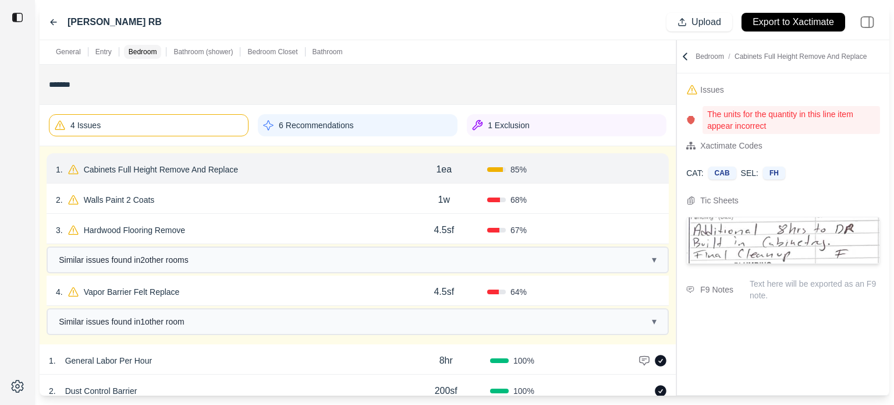
click at [656, 170] on icon at bounding box center [655, 169] width 3 height 6
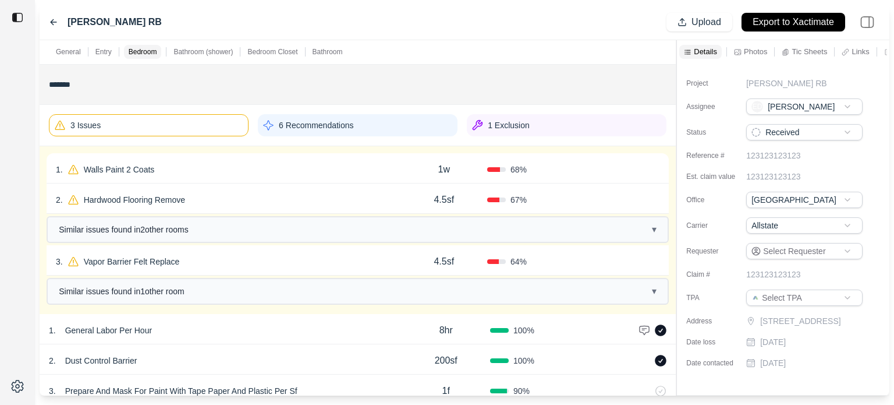
click at [238, 165] on div "1 . Walls Paint 2 Coats" at bounding box center [228, 169] width 345 height 16
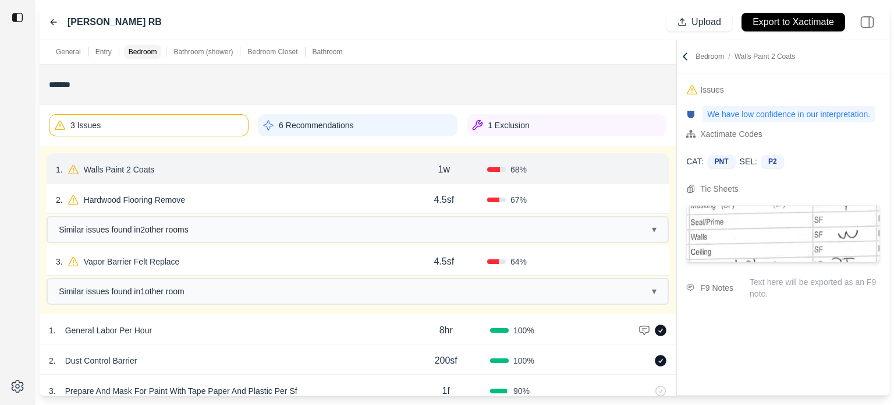
click at [145, 174] on p "Walls Paint 2 Coats" at bounding box center [119, 169] width 80 height 16
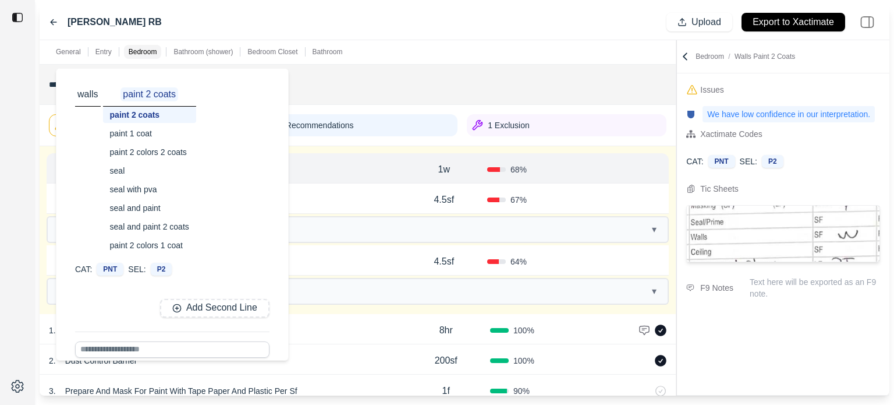
click at [144, 131] on div "paint 1 coat" at bounding box center [149, 133] width 93 height 16
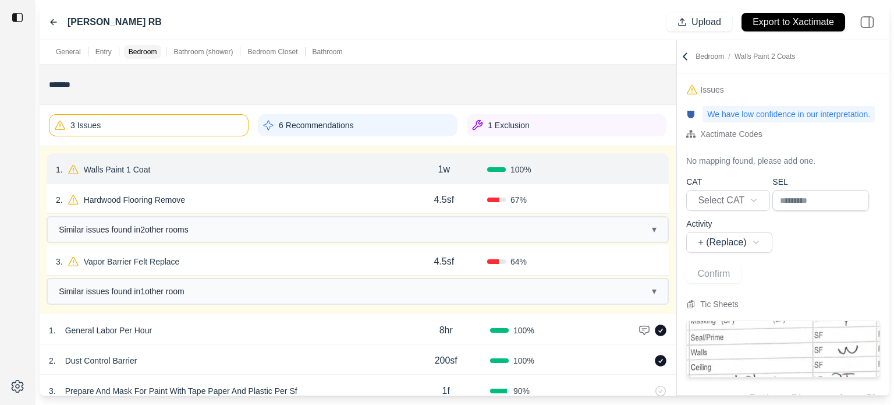
click at [613, 164] on button "Confirm" at bounding box center [627, 169] width 38 height 19
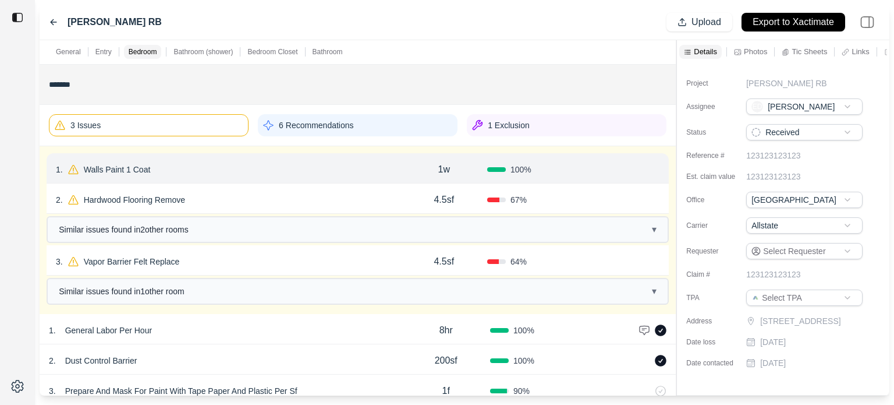
click at [293, 167] on div "1 . Walls Paint 1 Coat" at bounding box center [228, 169] width 345 height 16
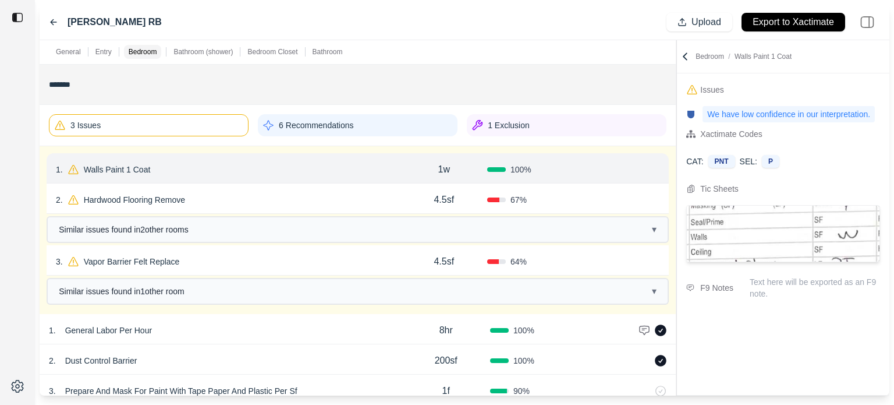
click at [624, 168] on button "Confirm" at bounding box center [627, 169] width 38 height 19
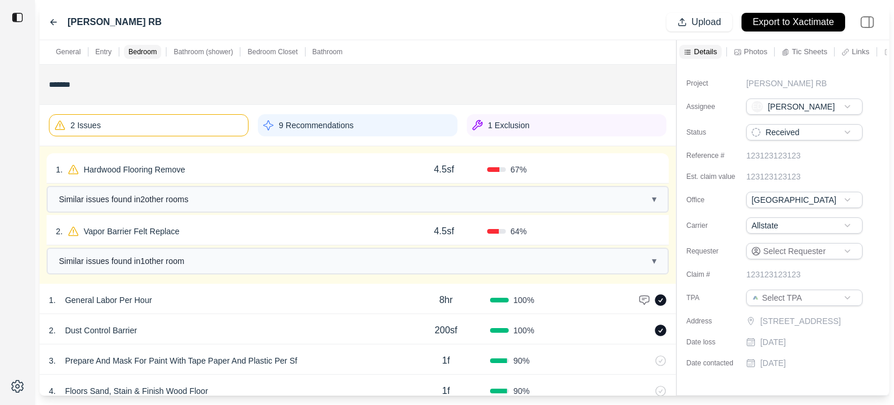
click at [206, 173] on div "1 . Hardwood Flooring Remove" at bounding box center [228, 169] width 345 height 16
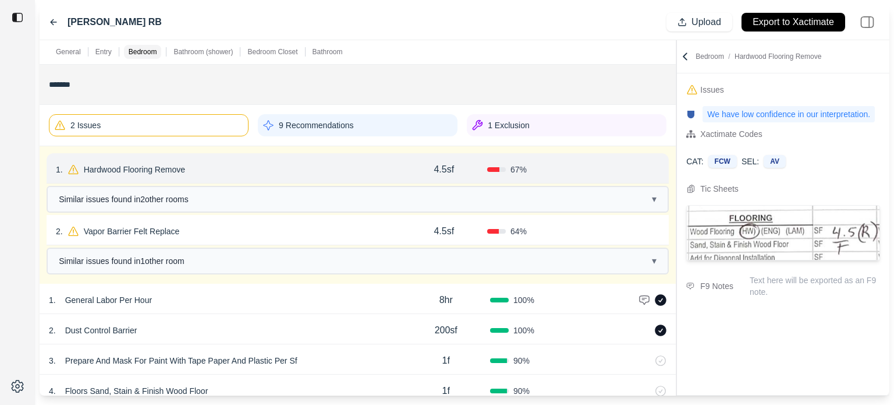
click at [180, 167] on p "Hardwood Flooring Remove" at bounding box center [134, 169] width 111 height 16
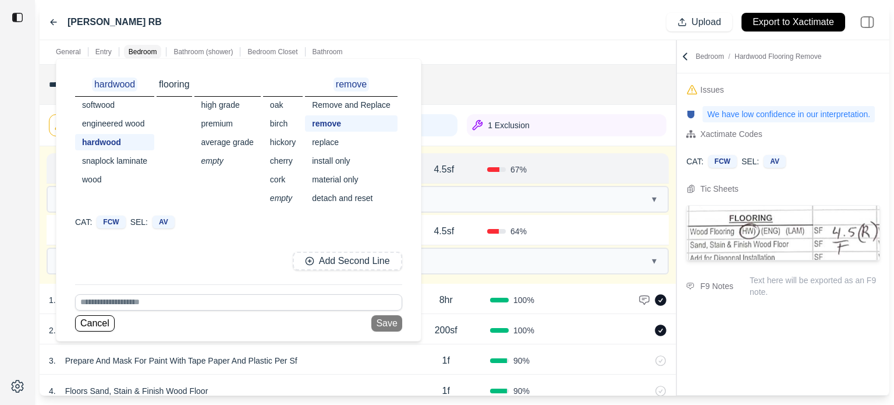
click at [331, 143] on div "replace" at bounding box center [351, 142] width 93 height 16
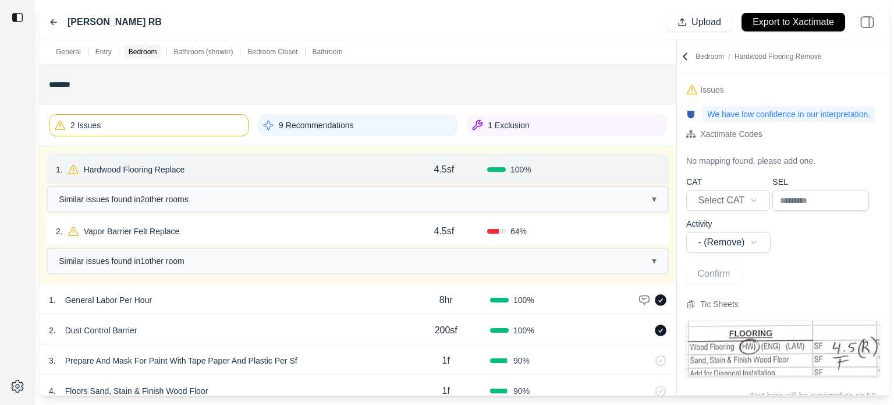
click at [619, 167] on button "Confirm" at bounding box center [627, 169] width 38 height 19
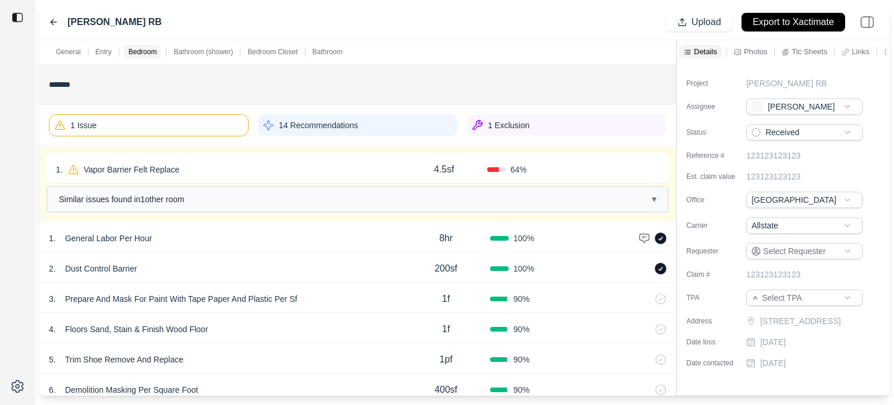
click at [210, 164] on div "1 . Vapor Barrier Felt Replace" at bounding box center [228, 169] width 345 height 16
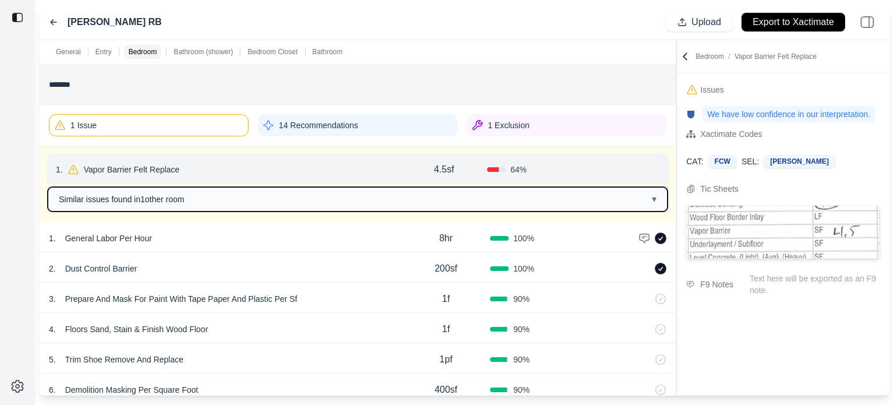
click at [185, 197] on span "Similar issues found in 1 other room" at bounding box center [122, 199] width 126 height 12
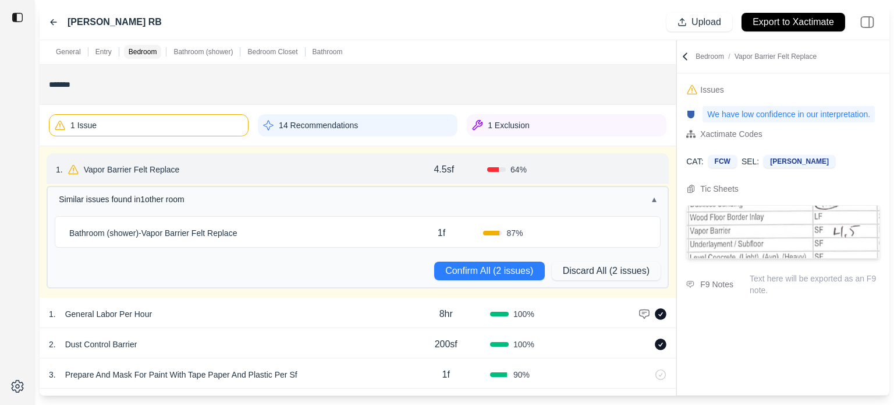
click at [283, 232] on div "Bathroom (shower) - Vapor Barrier Felt Replace" at bounding box center [232, 233] width 335 height 16
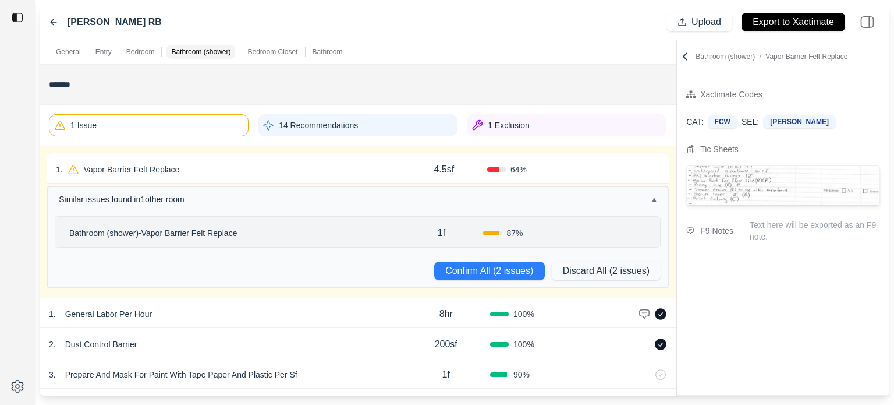
click at [235, 236] on p "Bathroom (shower) - Vapor Barrier Felt Replace" at bounding box center [153, 233] width 177 height 16
click at [440, 55] on div "General Entry Bedroom Bathroom (shower) Bedroom Closet Bathroom" at bounding box center [358, 51] width 636 height 23
click at [356, 233] on div "Bathroom (shower) - Vapor Barrier Felt Replace" at bounding box center [232, 233] width 335 height 16
click at [645, 232] on icon at bounding box center [646, 232] width 3 height 6
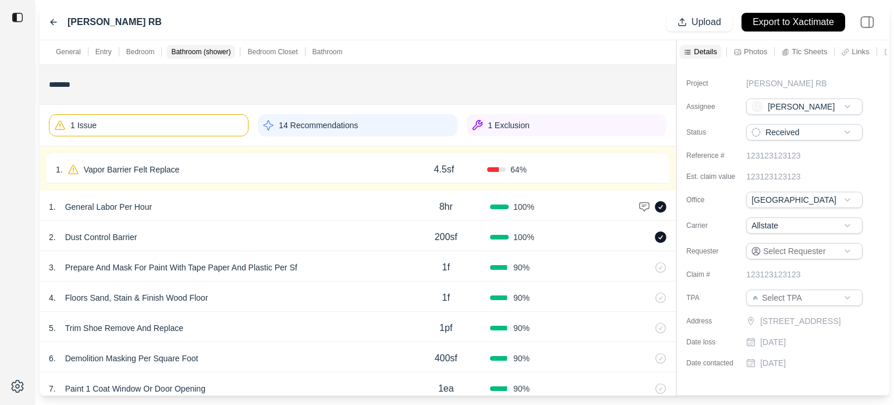
click at [220, 162] on div "1 . Vapor Barrier Felt Replace" at bounding box center [228, 169] width 345 height 16
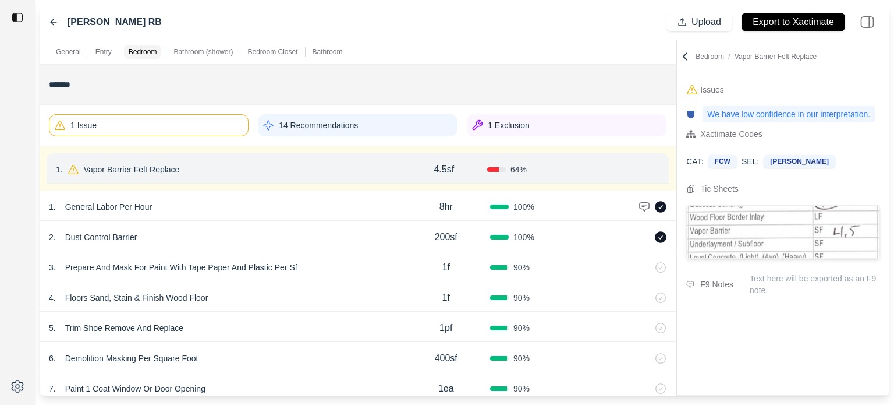
click at [168, 166] on p "Vapor Barrier Felt Replace" at bounding box center [131, 169] width 105 height 16
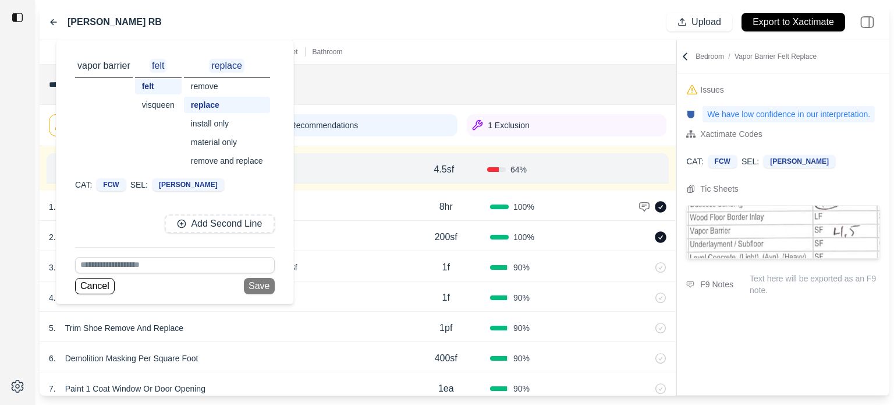
click at [165, 105] on div "visqueen" at bounding box center [158, 105] width 47 height 16
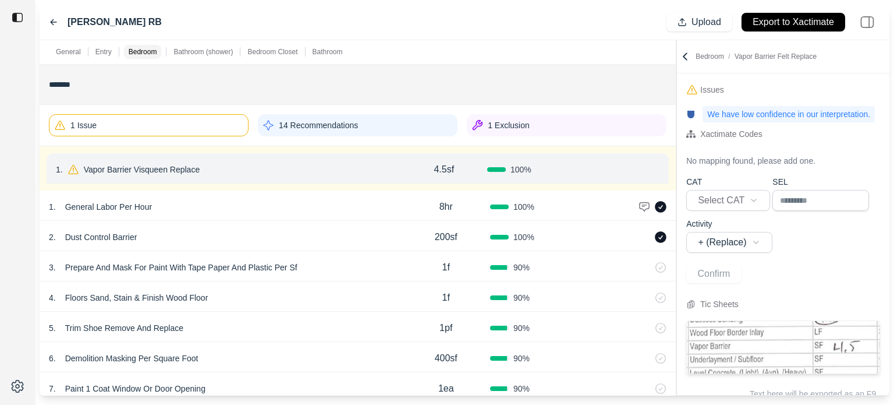
click at [633, 169] on button "Confirm" at bounding box center [627, 169] width 38 height 19
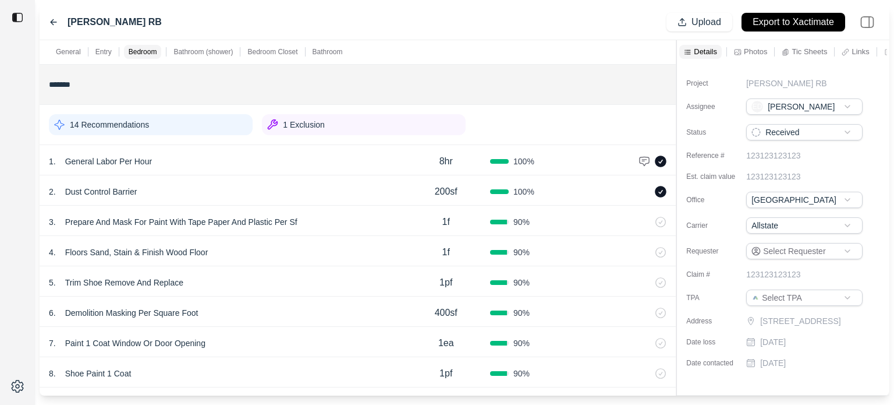
click at [161, 117] on div "14 Recommendations" at bounding box center [151, 124] width 204 height 21
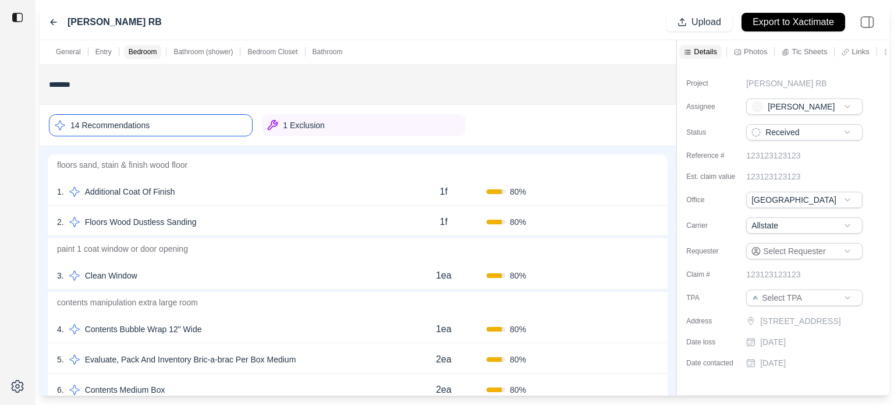
click at [653, 189] on icon at bounding box center [653, 191] width 9 height 9
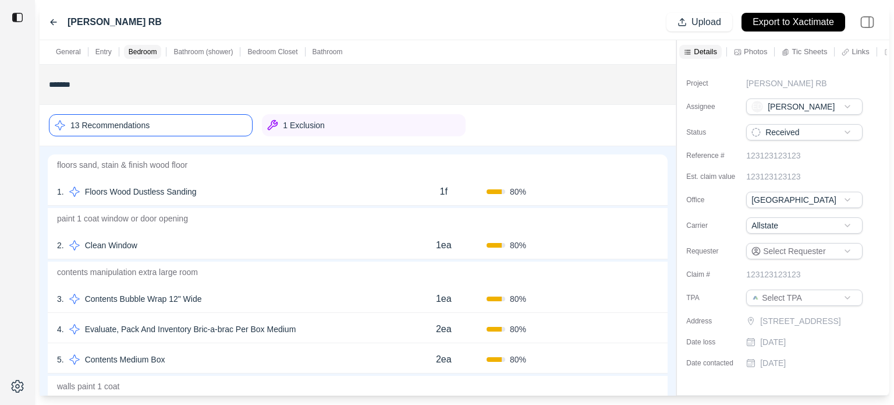
click at [530, 123] on div "13 Recommendations 1 Exclusion" at bounding box center [358, 124] width 618 height 31
click at [533, 130] on div "13 Recommendations 1 Exclusion" at bounding box center [358, 124] width 618 height 31
click at [494, 31] on div "STARK SCOTT RB Upload Export to Xactimate" at bounding box center [465, 23] width 850 height 36
click at [489, 25] on div "STARK SCOTT RB Upload Export to Xactimate" at bounding box center [465, 23] width 850 height 36
click at [224, 188] on div "1 . Floors Wood Dustless Sanding" at bounding box center [229, 191] width 344 height 16
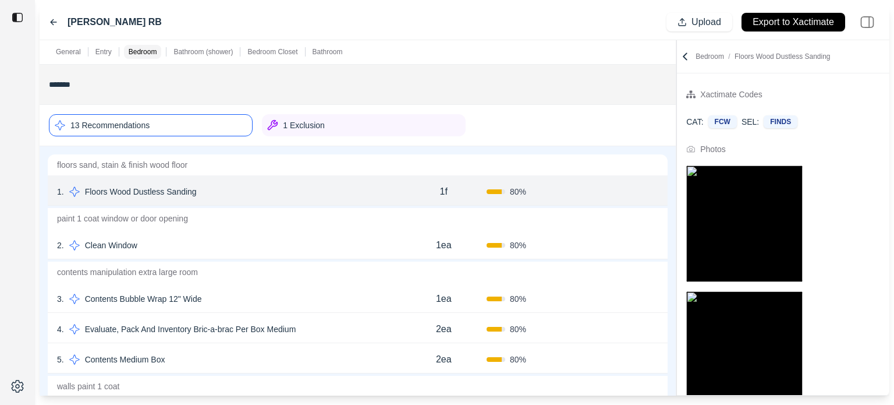
scroll to position [91, 0]
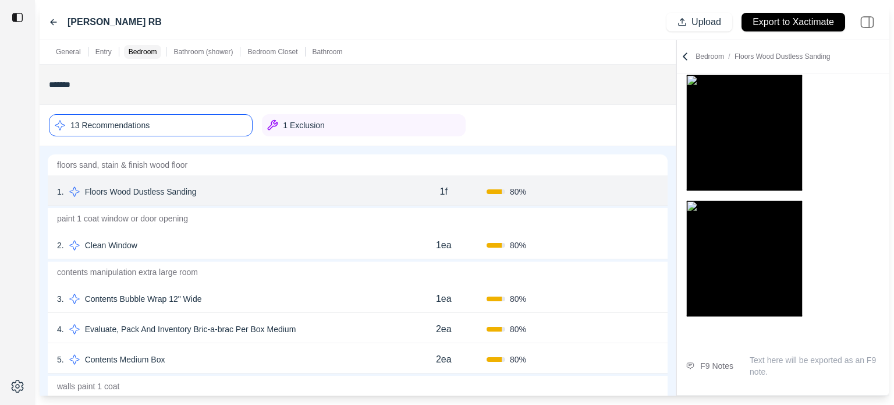
click at [624, 193] on button "Confirm" at bounding box center [626, 191] width 38 height 19
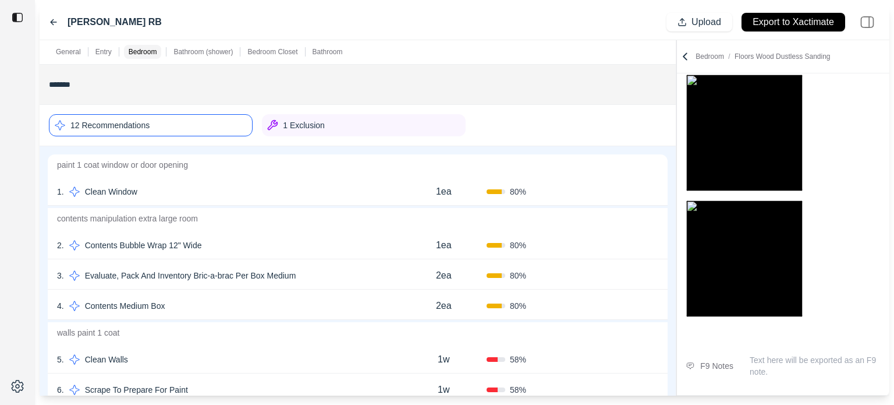
click at [654, 187] on icon at bounding box center [653, 191] width 9 height 9
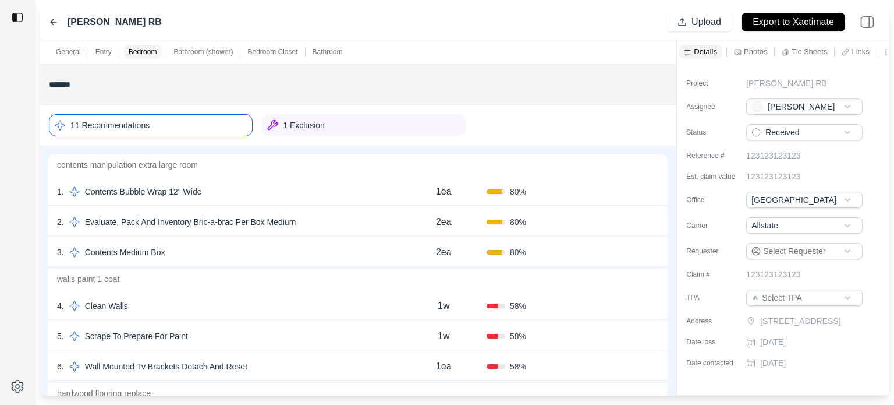
scroll to position [0, 0]
click at [655, 189] on icon at bounding box center [654, 191] width 3 height 6
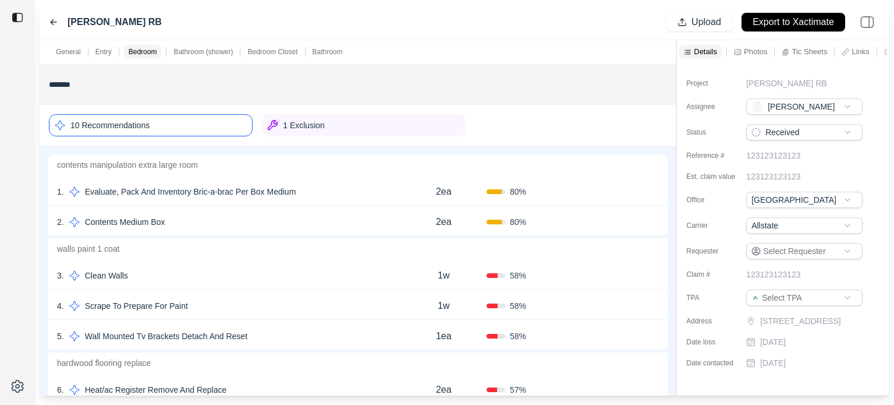
click at [252, 216] on div "2 . Contents Medium Box" at bounding box center [229, 222] width 344 height 16
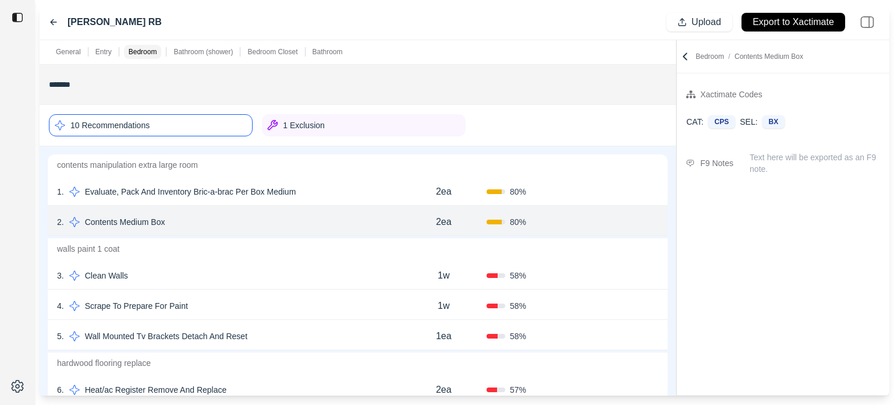
click at [318, 193] on div "1 . Evaluate, Pack And Inventory Bric-a-brac Per Box Medium" at bounding box center [229, 191] width 344 height 16
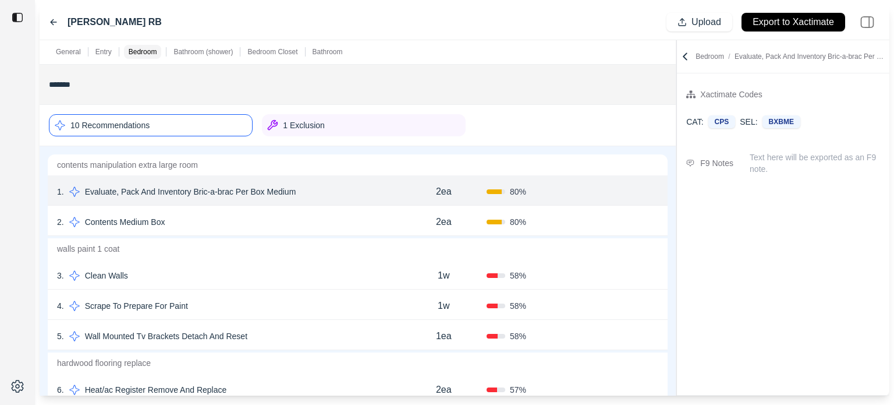
click at [304, 189] on div "1 . Evaluate, Pack And Inventory Bric-a-brac Per Box Medium" at bounding box center [229, 191] width 344 height 16
click at [221, 188] on p "Evaluate, Pack And Inventory Bric-a-brac Per Box Medium" at bounding box center [190, 191] width 221 height 16
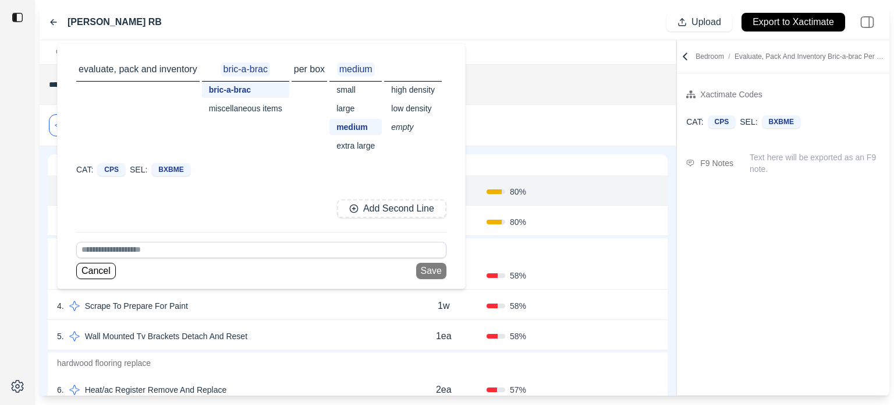
click at [148, 249] on input at bounding box center [261, 250] width 370 height 16
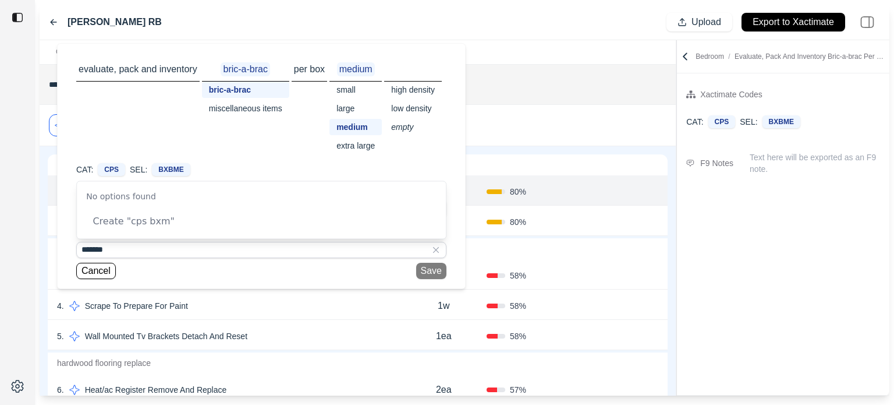
type input "*******"
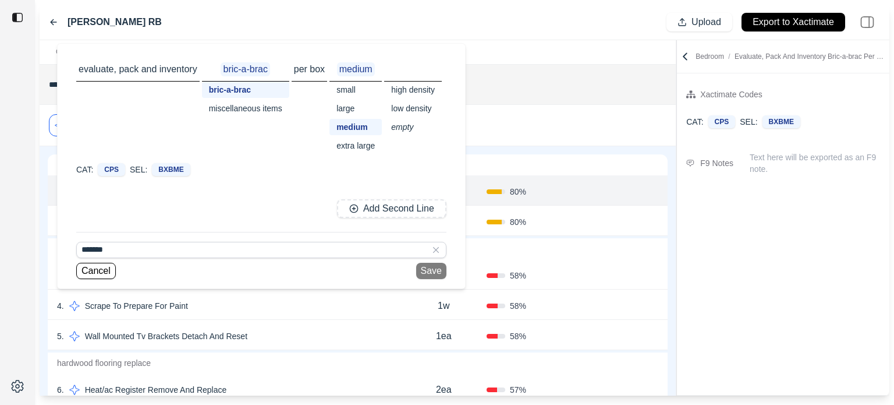
click at [252, 111] on div "miscellaneous items" at bounding box center [245, 108] width 87 height 16
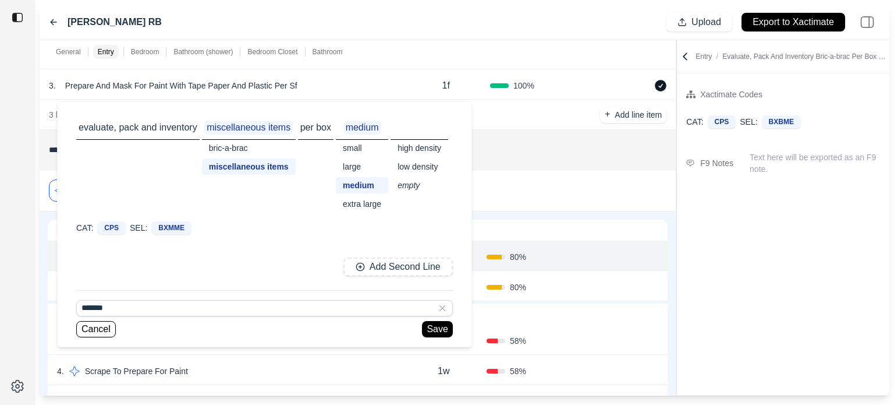
scroll to position [233, 0]
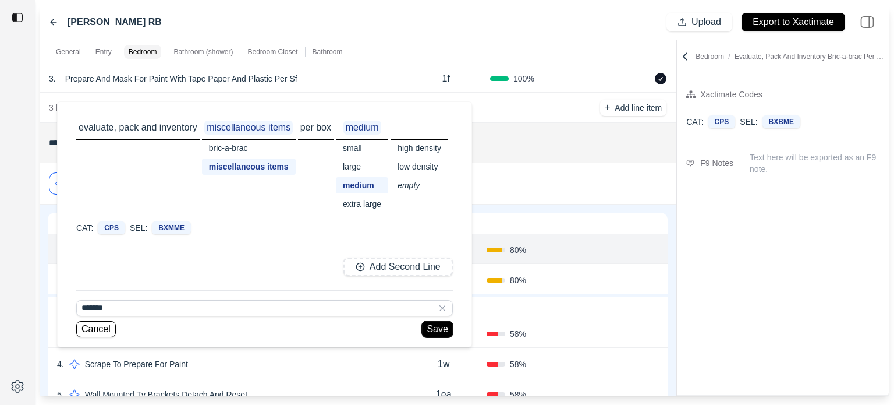
click at [430, 327] on button "Save" at bounding box center [437, 329] width 30 height 16
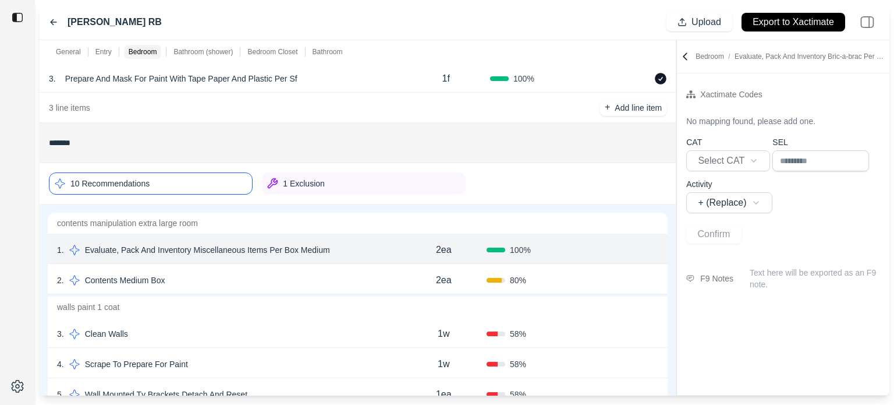
click at [441, 246] on p "2ea" at bounding box center [444, 250] width 16 height 14
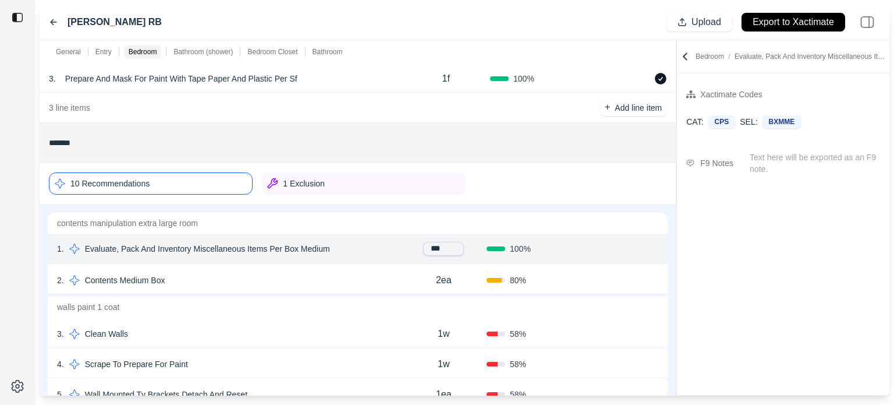
drag, startPoint x: 410, startPoint y: 243, endPoint x: 402, endPoint y: 242, distance: 7.8
click at [402, 242] on div "***" at bounding box center [444, 249] width 86 height 14
type input "*"
click at [621, 249] on button "Confirm" at bounding box center [626, 249] width 38 height 19
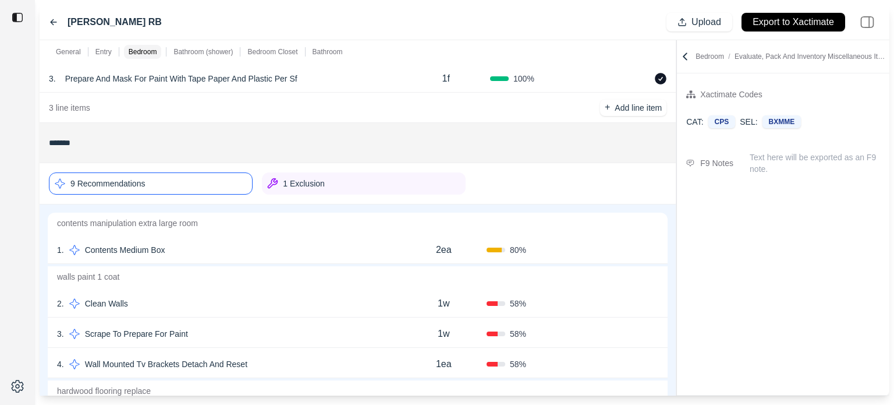
click at [165, 247] on p "Contents Medium Box" at bounding box center [125, 250] width 90 height 16
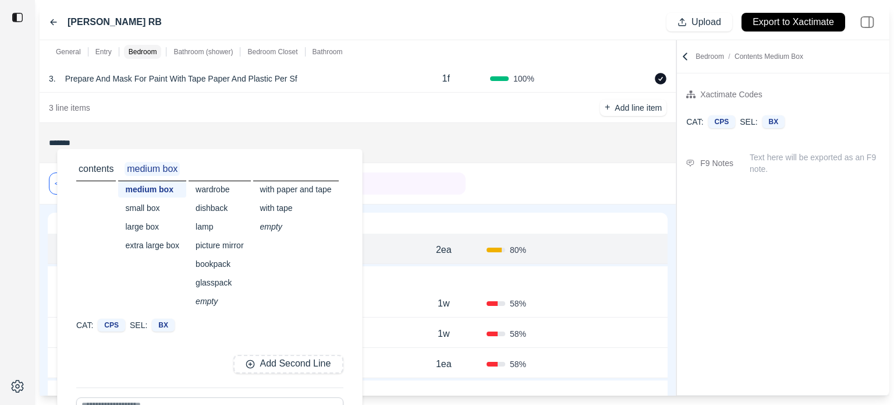
scroll to position [9, 0]
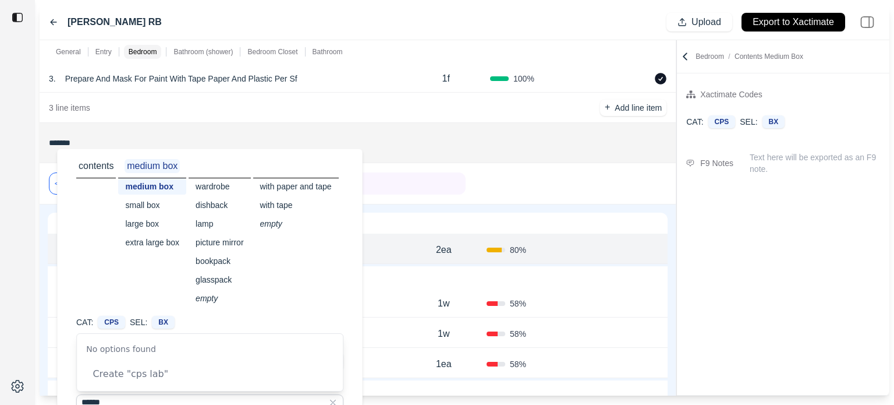
type input "*******"
click at [498, 171] on div "9 Recommendations 1 Exclusion" at bounding box center [358, 183] width 618 height 31
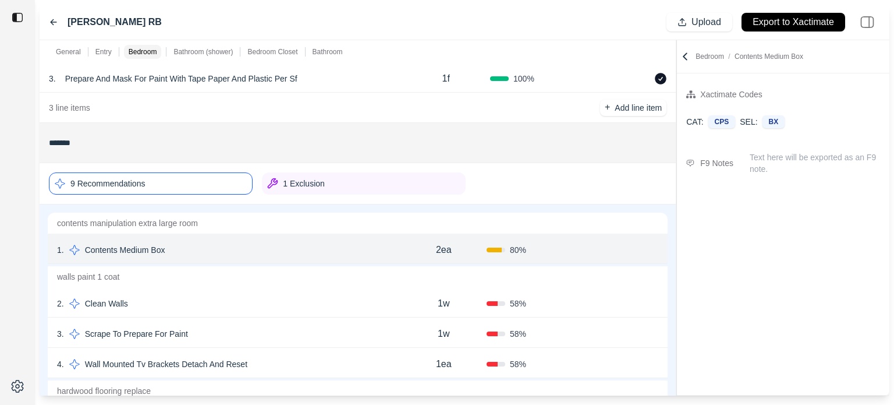
click at [652, 248] on icon at bounding box center [653, 249] width 9 height 9
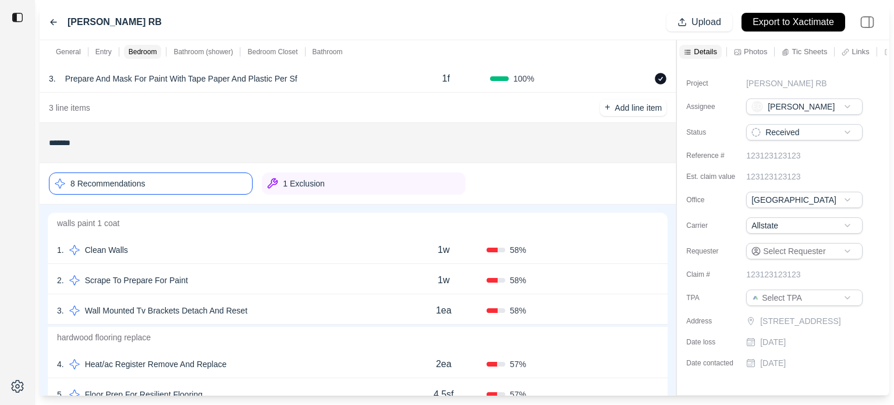
click at [658, 250] on icon at bounding box center [653, 249] width 9 height 9
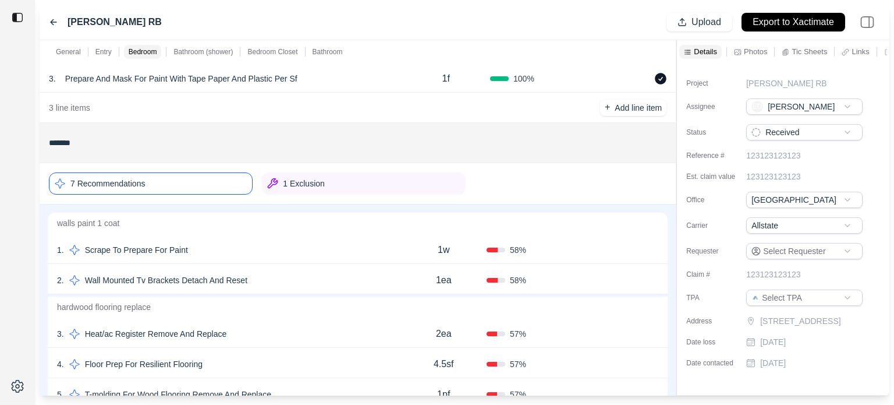
click at [657, 249] on icon at bounding box center [653, 249] width 9 height 9
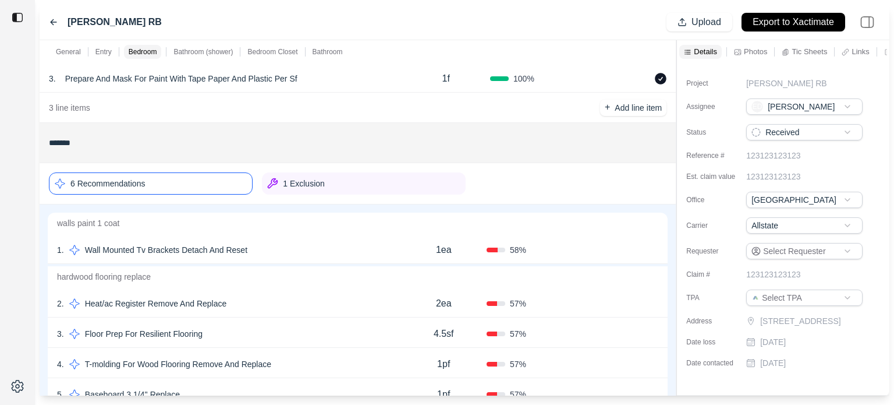
click at [657, 249] on icon at bounding box center [653, 249] width 9 height 9
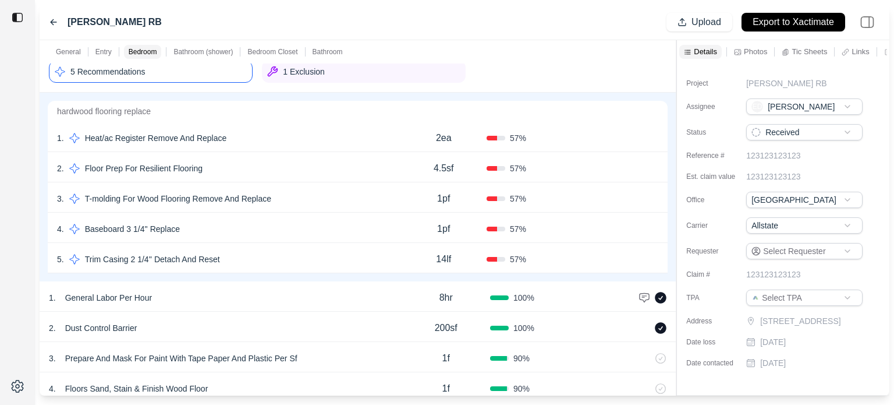
scroll to position [349, 0]
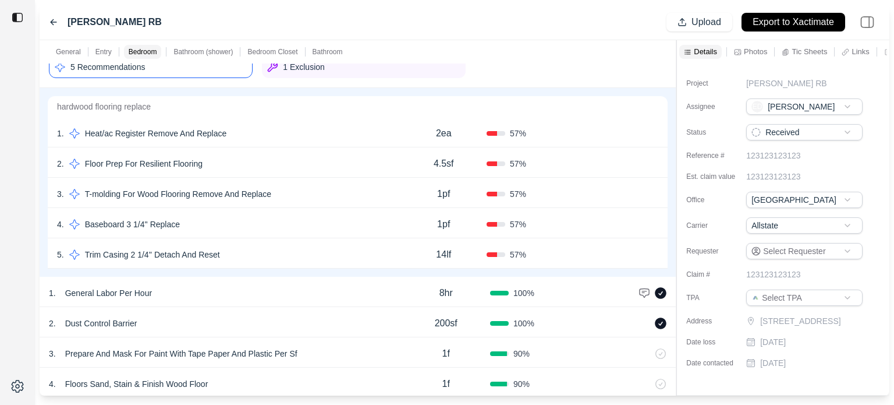
click at [657, 132] on icon at bounding box center [653, 134] width 5 height 6
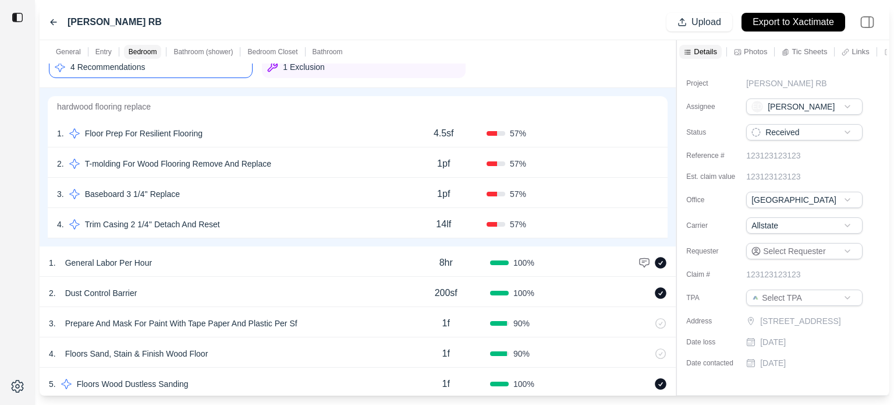
click at [657, 132] on icon at bounding box center [653, 134] width 5 height 6
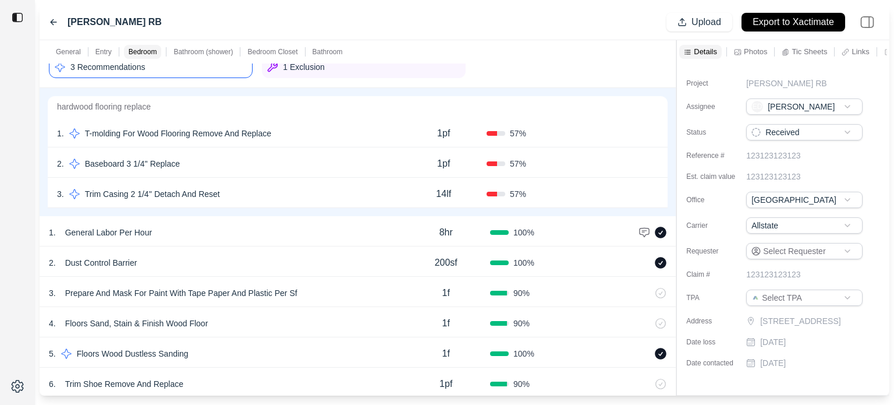
click at [657, 132] on icon at bounding box center [653, 134] width 5 height 6
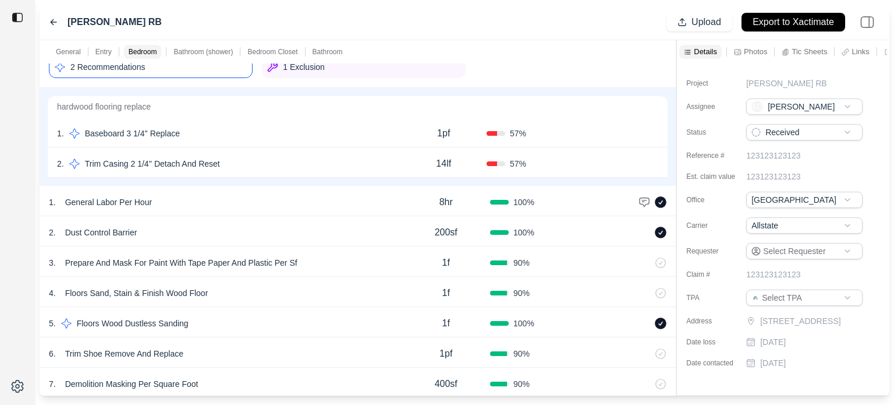
click at [656, 132] on icon at bounding box center [653, 133] width 9 height 9
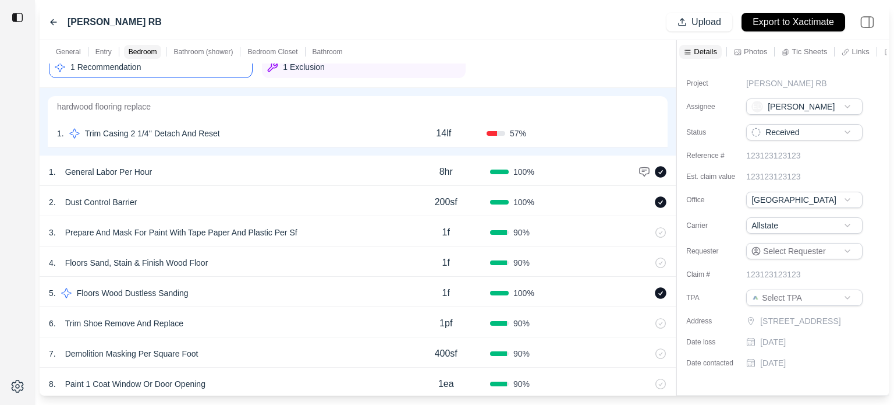
click at [656, 132] on icon at bounding box center [653, 133] width 9 height 9
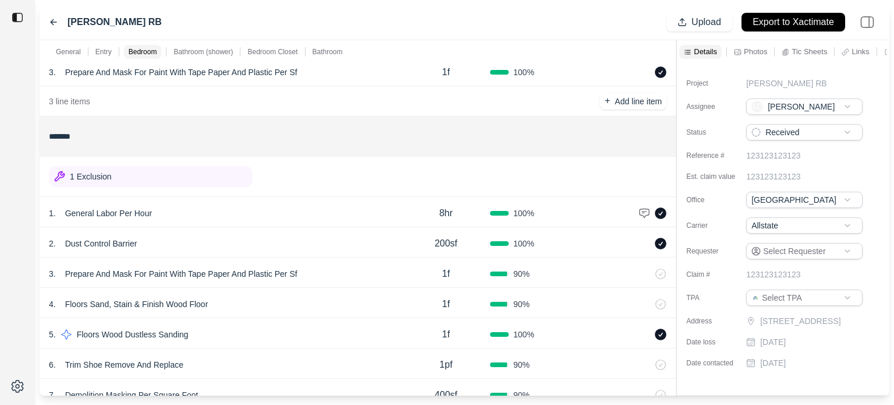
scroll to position [232, 0]
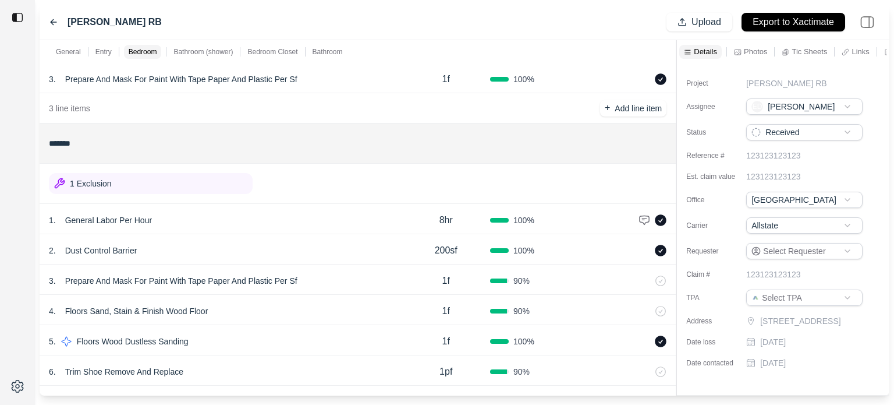
click at [196, 180] on div "1 Exclusion" at bounding box center [151, 183] width 204 height 21
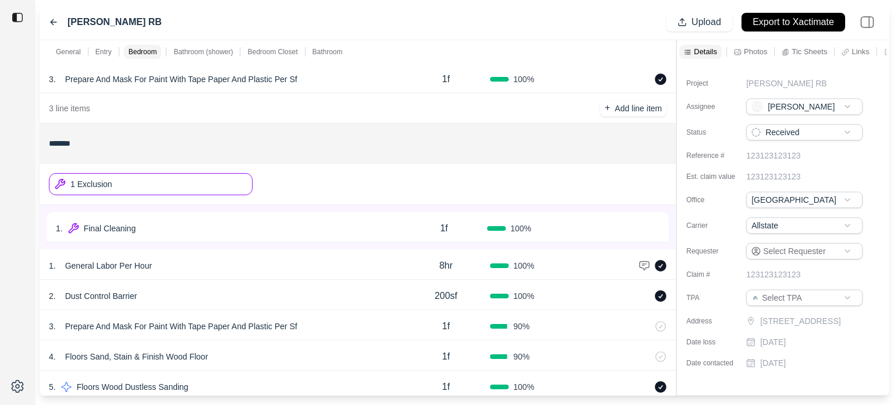
click at [654, 228] on icon at bounding box center [655, 228] width 3 height 6
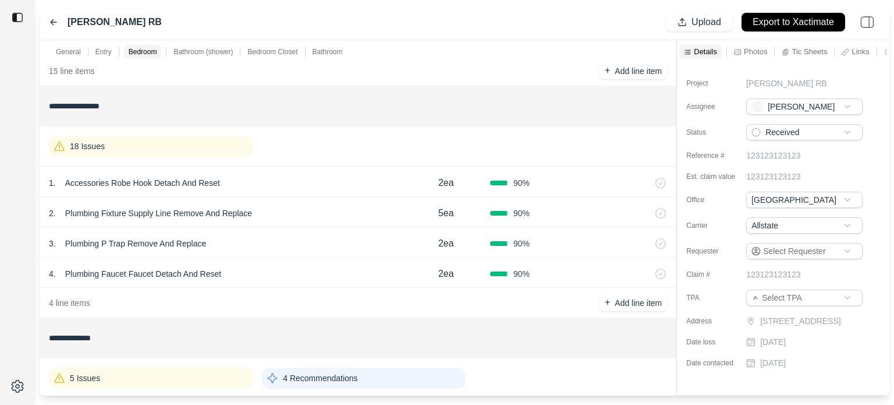
scroll to position [815, 0]
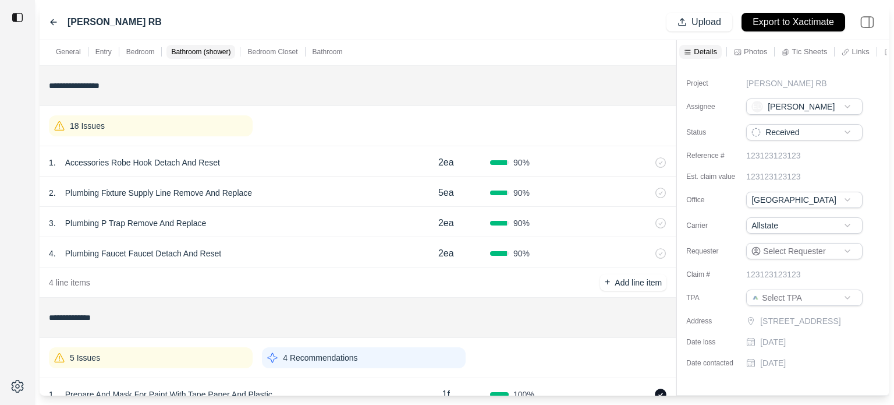
click at [183, 125] on div "18 Issues" at bounding box center [151, 125] width 204 height 21
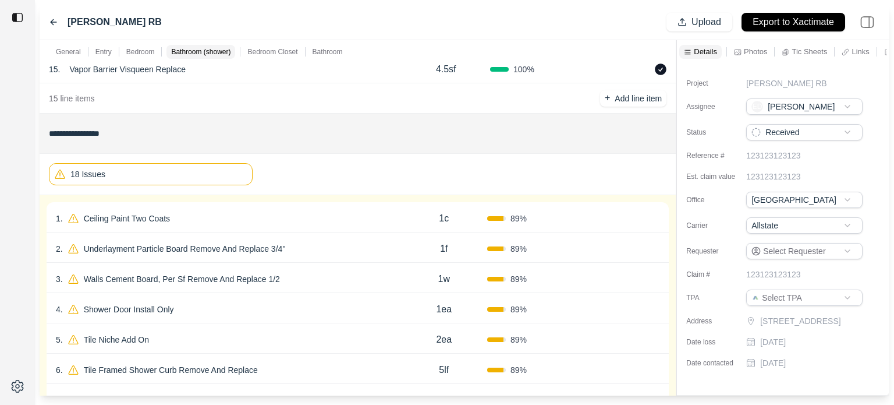
scroll to position [873, 0]
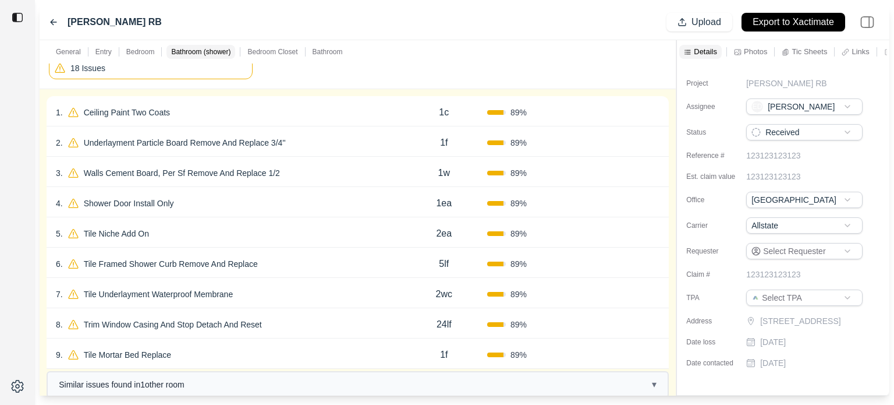
click at [242, 105] on div "1 . Ceiling Paint Two Coats" at bounding box center [228, 112] width 345 height 16
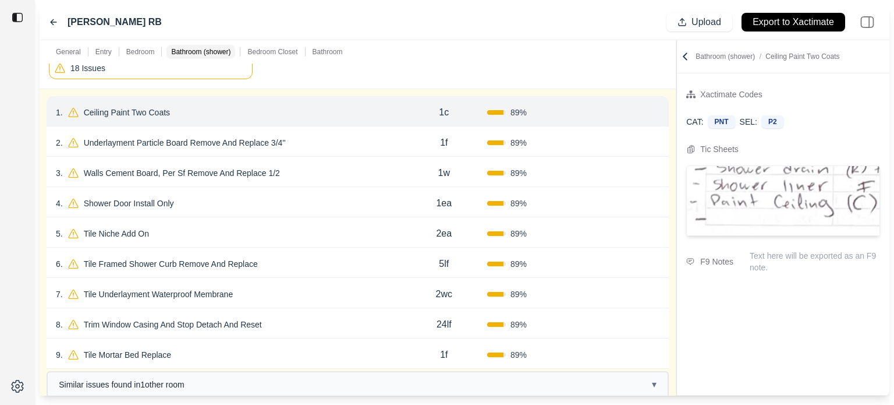
click at [247, 114] on div "1 . Ceiling Paint Two Coats" at bounding box center [228, 112] width 345 height 16
click at [140, 109] on p "Ceiling Paint Two Coats" at bounding box center [126, 112] width 95 height 16
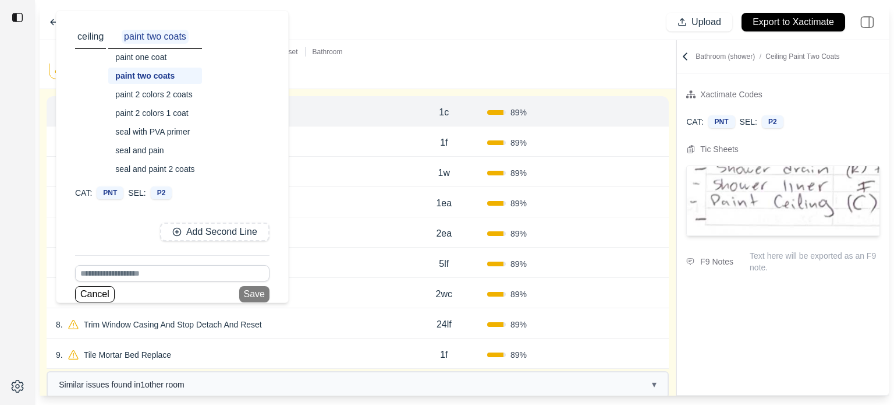
click at [147, 59] on div "paint one coat" at bounding box center [154, 57] width 93 height 16
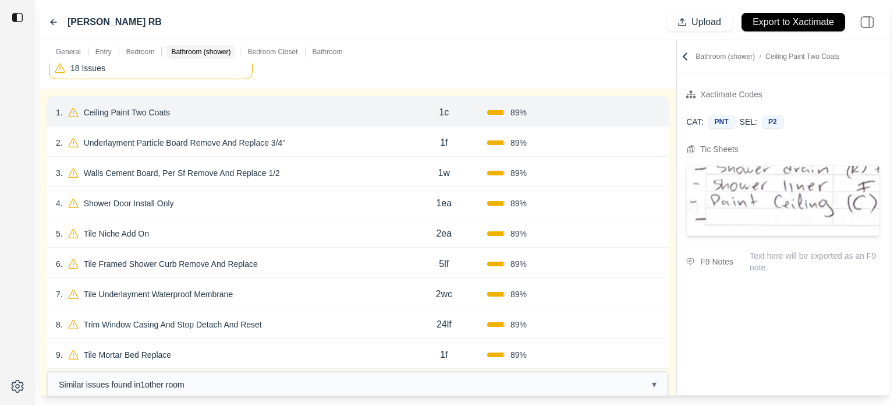
click at [483, 45] on div "General Entry Bedroom Bathroom (shower) Bedroom Closet Bathroom" at bounding box center [358, 51] width 636 height 23
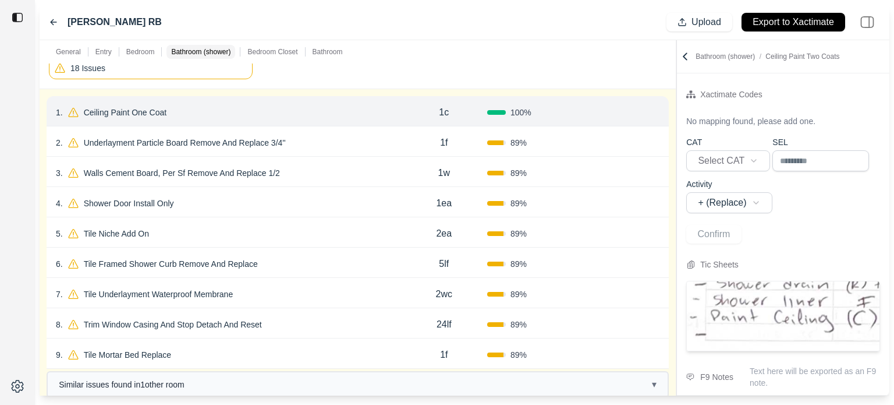
click at [633, 111] on button "Confirm" at bounding box center [627, 112] width 38 height 19
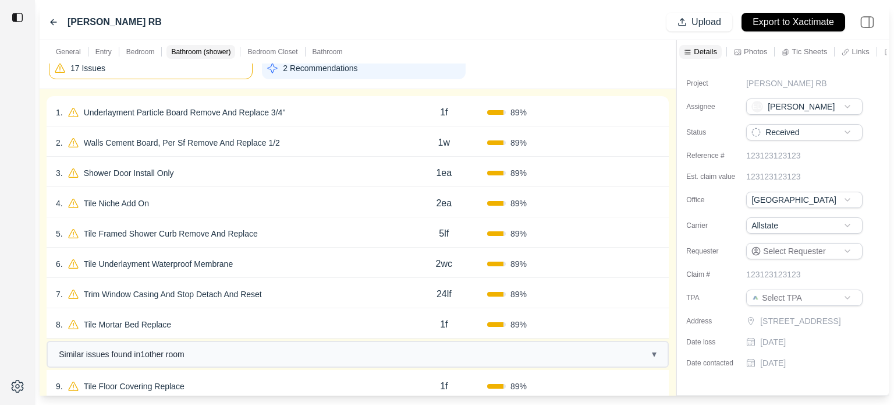
click at [313, 108] on div "1 . Underlayment Particle Board Remove And Replace 3/4''" at bounding box center [228, 112] width 345 height 16
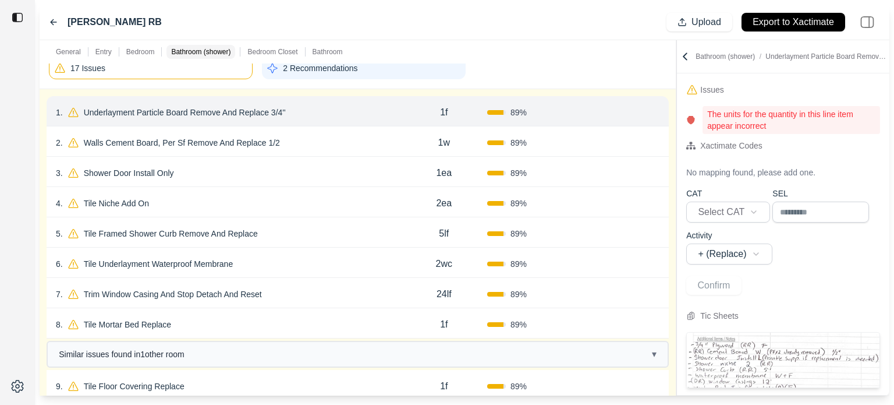
click at [238, 111] on p "Underlayment Particle Board Remove And Replace 3/4''" at bounding box center [184, 112] width 211 height 16
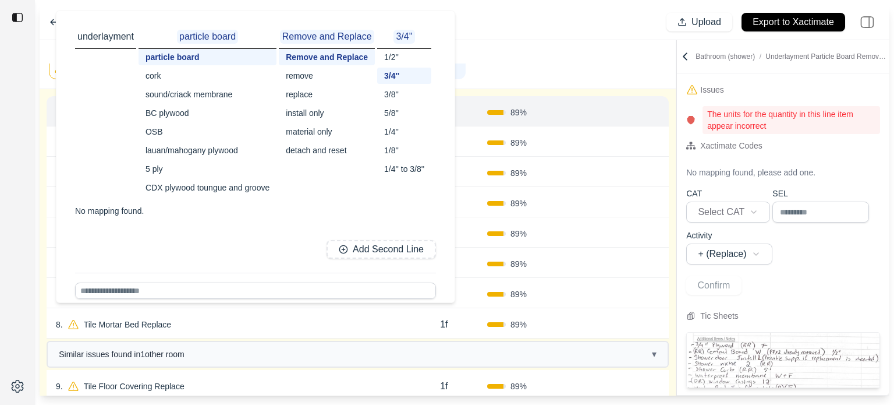
click at [544, 66] on div "17 Issues 2 Recommendations" at bounding box center [358, 67] width 618 height 31
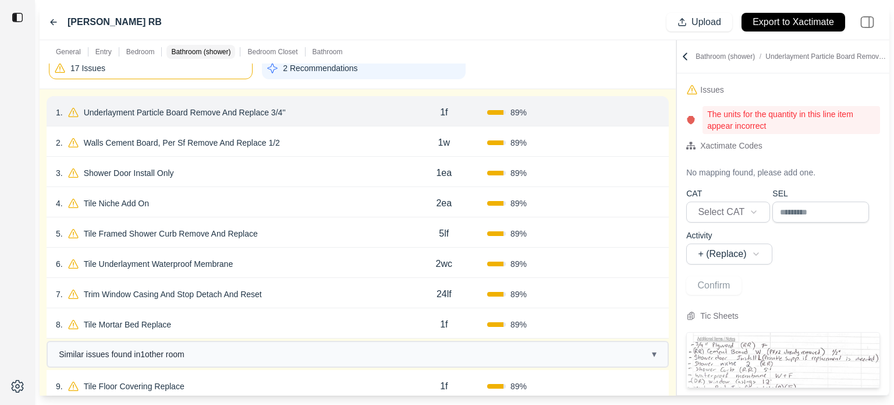
click at [656, 111] on icon at bounding box center [654, 112] width 9 height 9
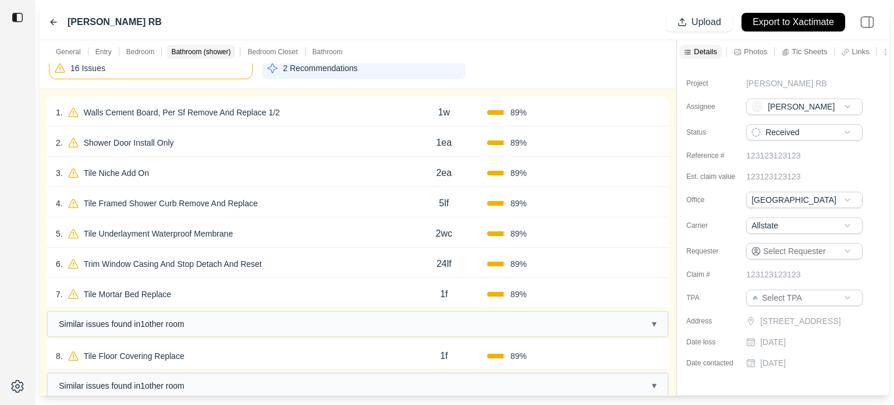
click at [327, 107] on div "1 . Walls Cement Board, Per Sf Remove And Replace 1/2" at bounding box center [228, 112] width 345 height 16
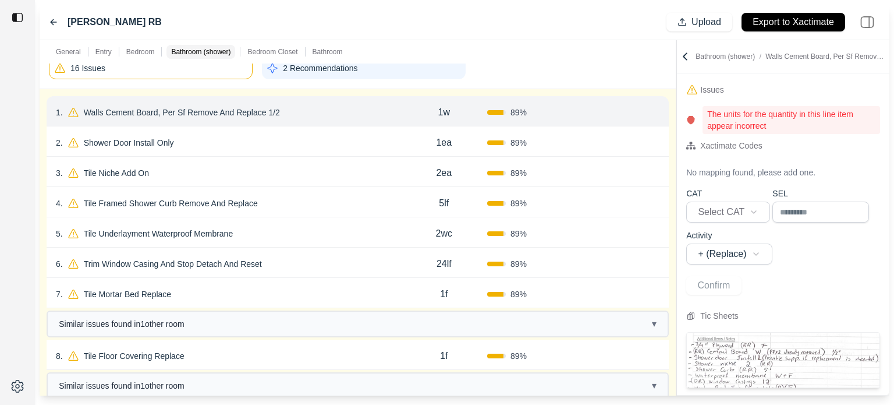
click at [631, 111] on button "Confirm" at bounding box center [627, 112] width 38 height 19
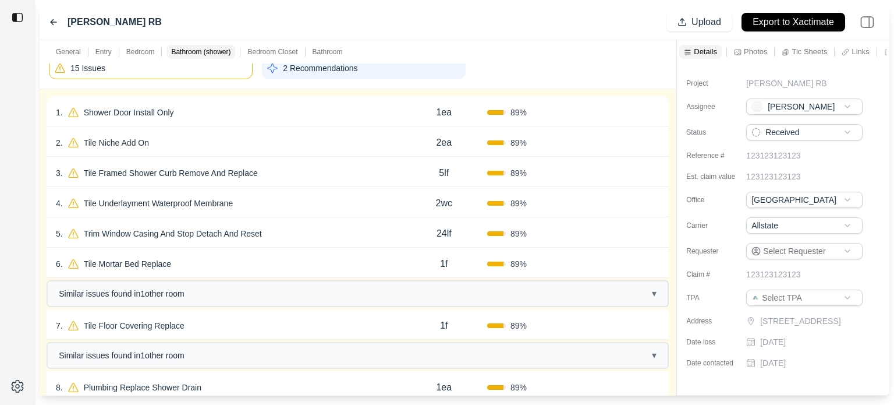
click at [302, 109] on div "1 . Shower Door Install Only" at bounding box center [228, 112] width 345 height 16
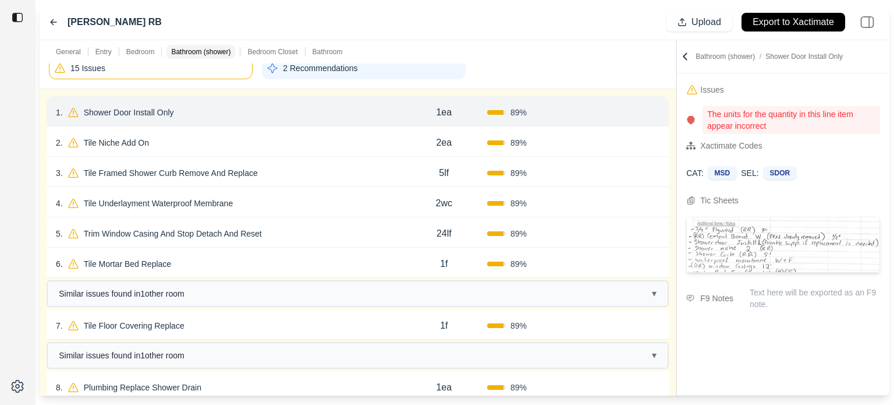
click at [165, 109] on p "Shower Door Install Only" at bounding box center [129, 112] width 100 height 16
click at [309, 109] on div "1 . Shower Door Install Only" at bounding box center [228, 112] width 345 height 16
click at [778, 292] on p "Text here will be exported as an F9 note." at bounding box center [815, 297] width 130 height 23
click at [778, 297] on textarea at bounding box center [815, 312] width 130 height 52
click at [848, 306] on textarea "**********" at bounding box center [811, 312] width 122 height 52
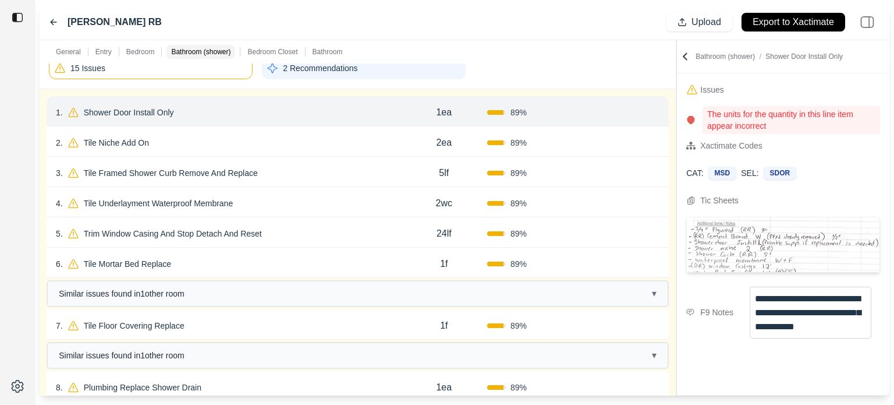
type textarea "**********"
click at [836, 164] on div "CAT: MSD SEL: SDOR" at bounding box center [783, 172] width 213 height 31
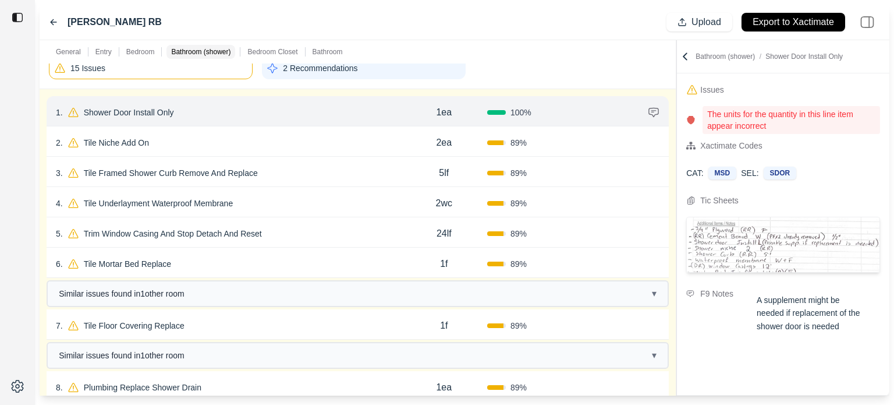
click at [612, 108] on button "Confirm" at bounding box center [611, 112] width 38 height 19
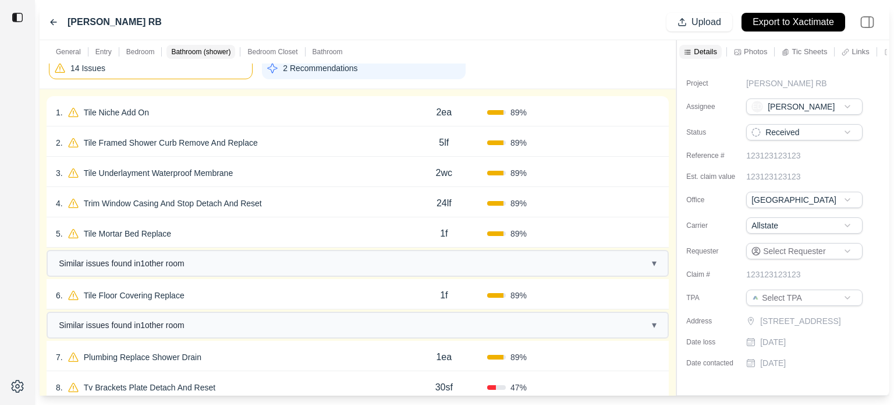
click at [236, 104] on div "1 . Tile Niche Add On" at bounding box center [228, 112] width 345 height 16
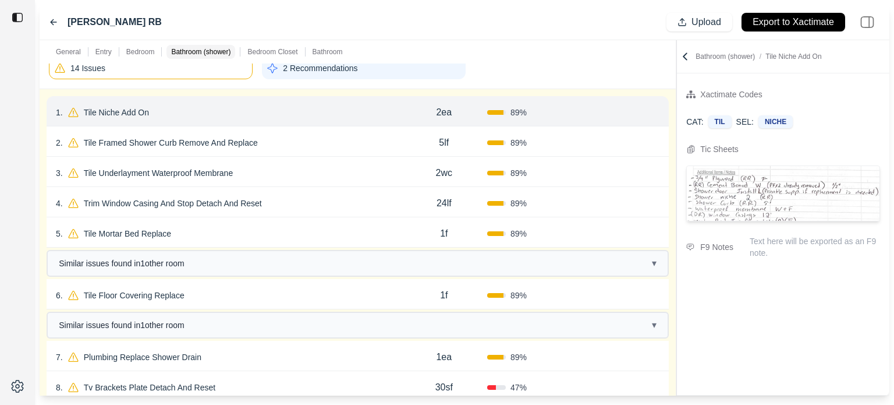
click at [629, 109] on button "Confirm" at bounding box center [627, 112] width 38 height 19
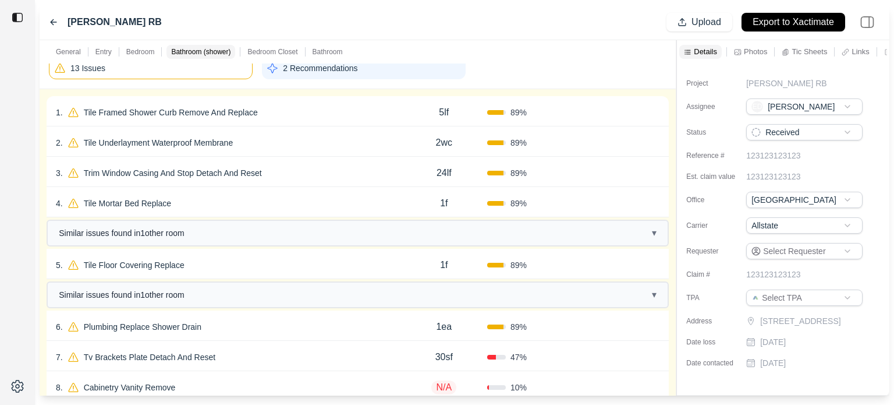
click at [301, 109] on div "1 . Tile Framed Shower Curb Remove And Replace" at bounding box center [228, 112] width 345 height 16
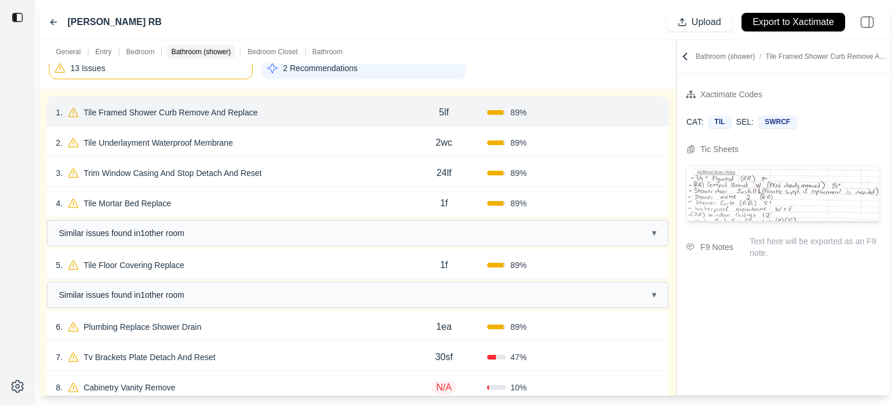
click at [631, 111] on button "Confirm" at bounding box center [627, 112] width 38 height 19
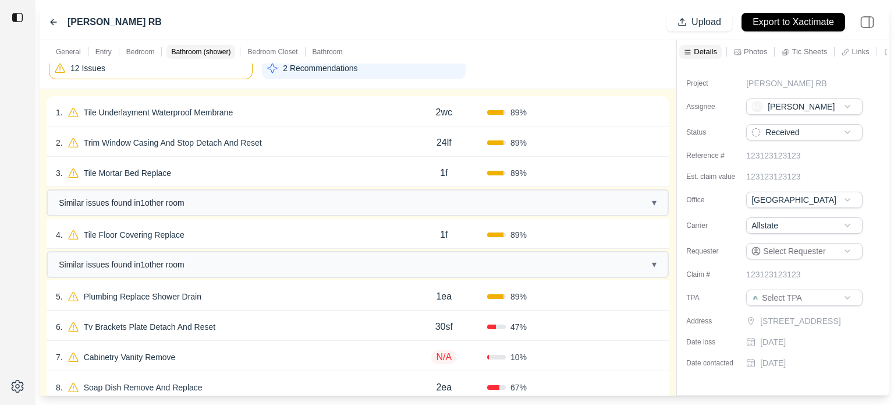
click at [276, 109] on div "1 . Tile Underlayment Waterproof Membrane" at bounding box center [228, 112] width 345 height 16
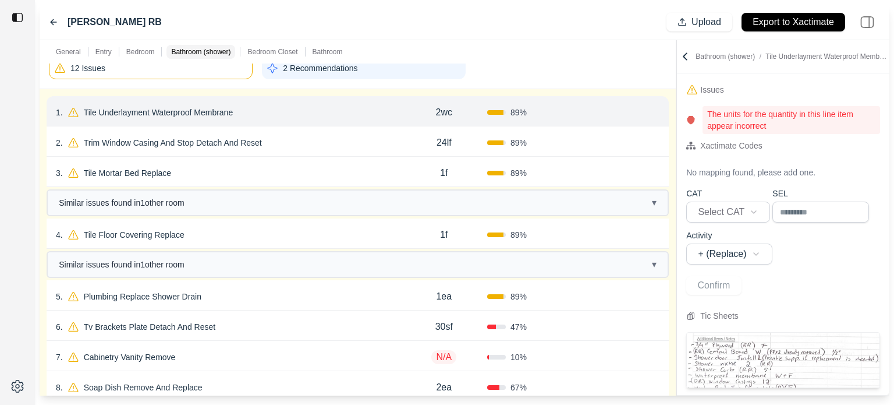
click at [446, 114] on p "2wc" at bounding box center [444, 112] width 16 height 14
drag, startPoint x: 452, startPoint y: 111, endPoint x: 408, endPoint y: 108, distance: 44.3
click at [408, 108] on div "***" at bounding box center [444, 111] width 86 height 14
click at [596, 76] on div "12 Issues 2 Recommendations" at bounding box center [358, 67] width 618 height 31
click at [449, 104] on input "**" at bounding box center [444, 108] width 41 height 14
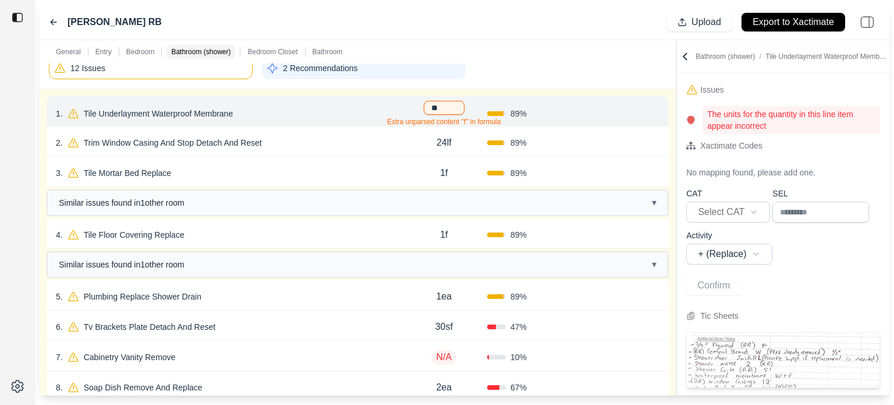
type input "*"
click at [518, 61] on div "General Entry Bedroom Bathroom (shower) Bedroom Closet Bathroom" at bounding box center [358, 51] width 636 height 23
click at [448, 111] on p "1w" at bounding box center [444, 112] width 12 height 14
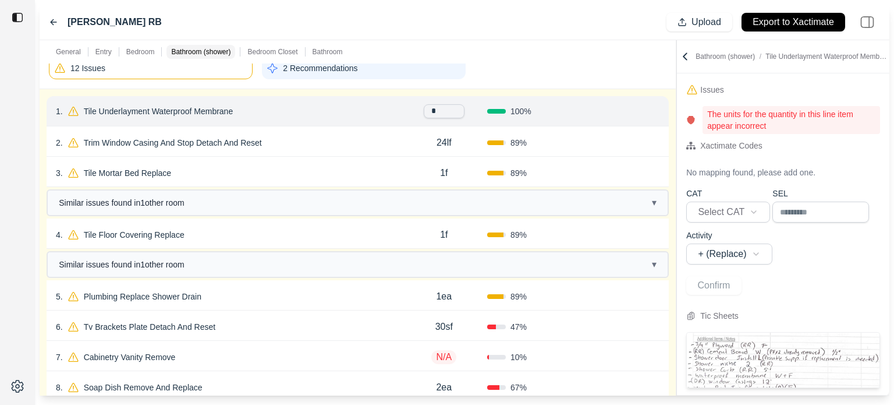
type input "**"
click at [520, 68] on div "12 Issues 2 Recommendations" at bounding box center [358, 67] width 618 height 31
drag, startPoint x: 621, startPoint y: 109, endPoint x: 605, endPoint y: 112, distance: 16.0
click at [621, 109] on button "Confirm" at bounding box center [627, 112] width 38 height 19
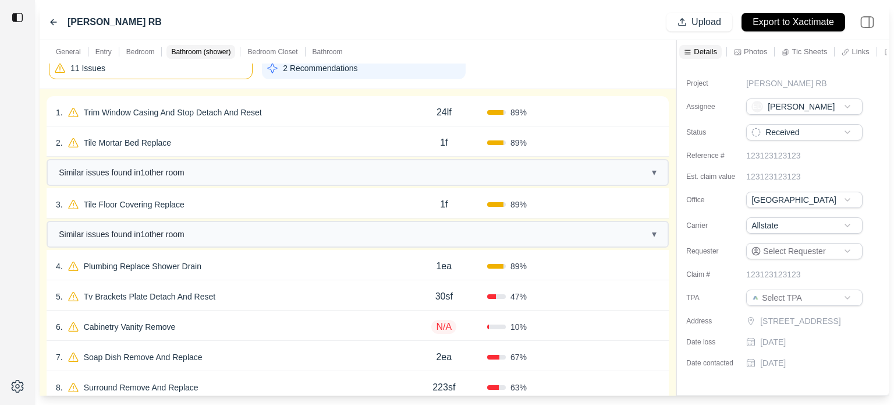
click at [282, 113] on div "1 . Trim Window Casing And Stop Detach And Reset" at bounding box center [228, 112] width 345 height 16
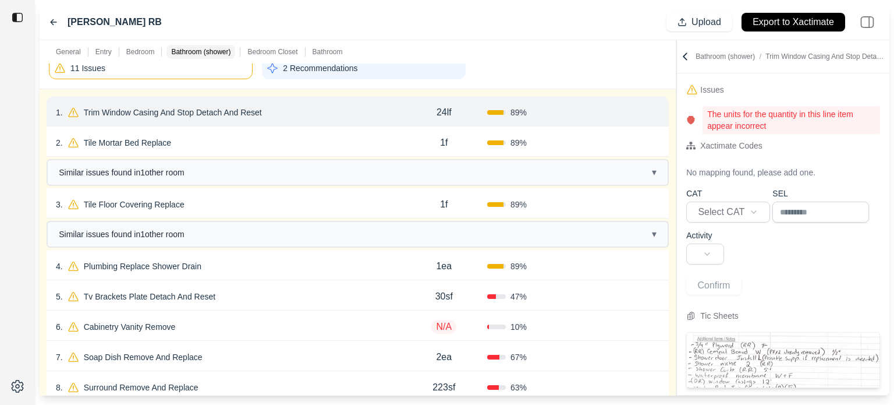
click at [624, 111] on button "Confirm" at bounding box center [627, 112] width 38 height 19
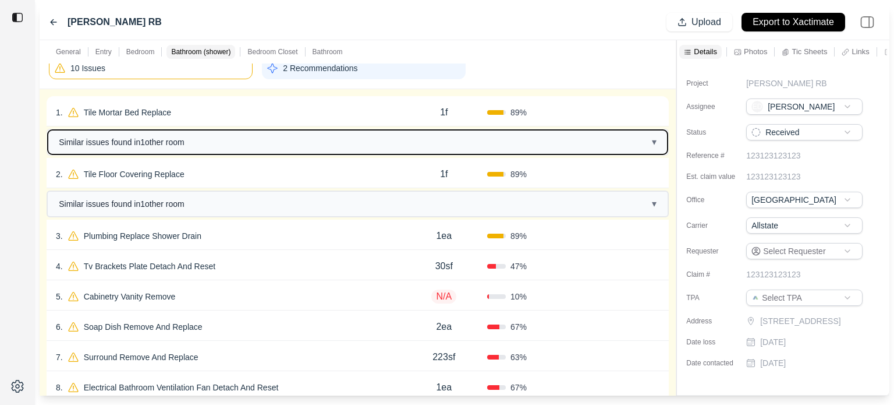
click at [142, 143] on span "Similar issues found in 1 other room" at bounding box center [122, 142] width 126 height 12
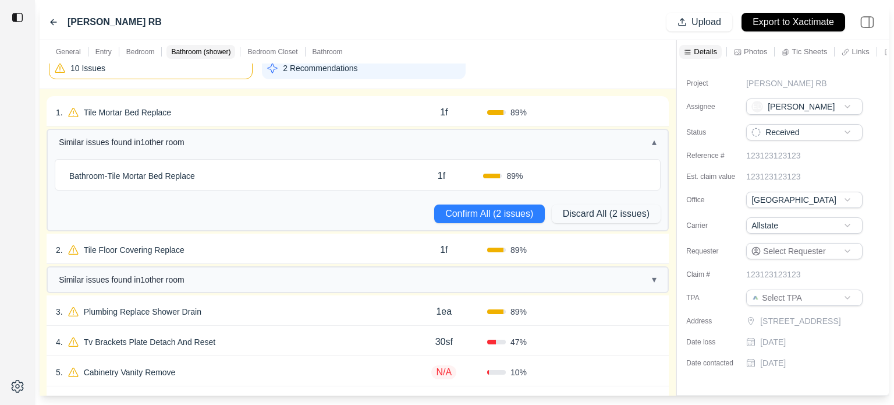
click at [215, 170] on div "Bathroom - Tile Mortar Bed Replace" at bounding box center [232, 176] width 335 height 16
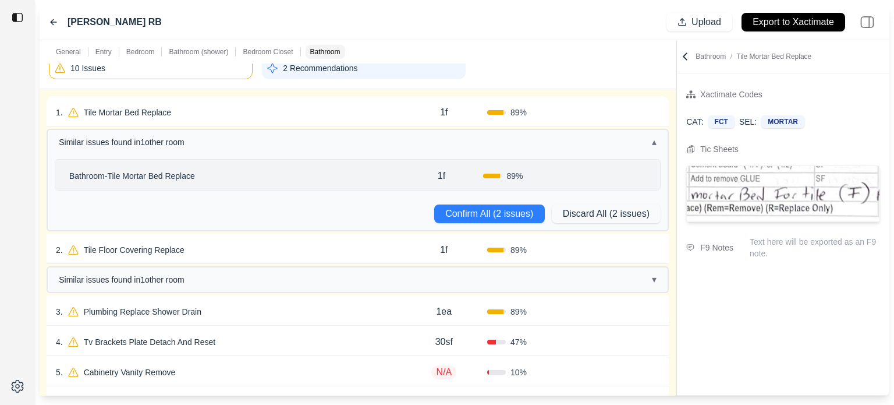
click at [161, 111] on p "Tile Mortar Bed Replace" at bounding box center [127, 112] width 97 height 16
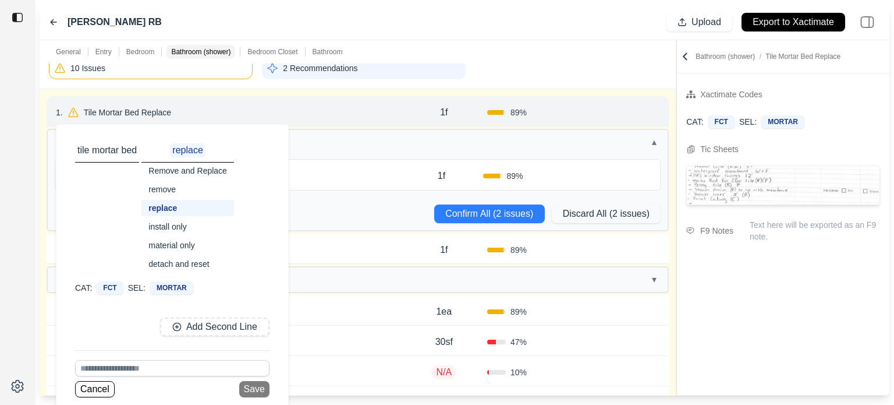
click at [361, 171] on div "Bathroom - Tile Mortar Bed Replace" at bounding box center [232, 176] width 335 height 16
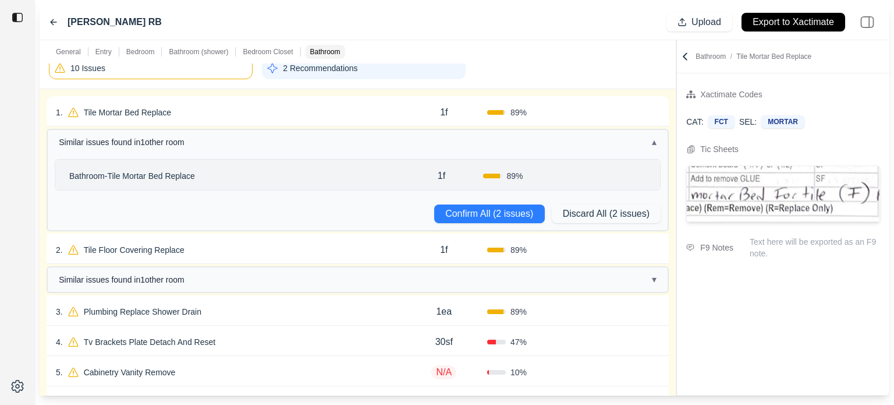
click at [195, 114] on div "1 . Tile Mortar Bed Replace" at bounding box center [228, 112] width 345 height 16
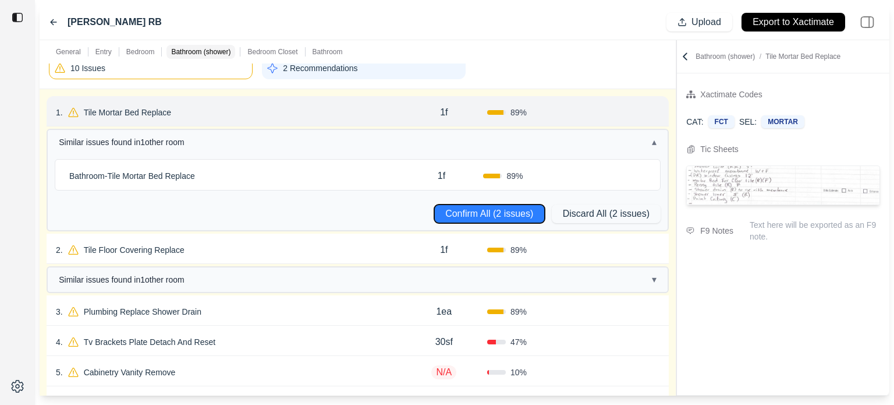
click at [482, 209] on button "Confirm All (2 issues)" at bounding box center [489, 213] width 111 height 19
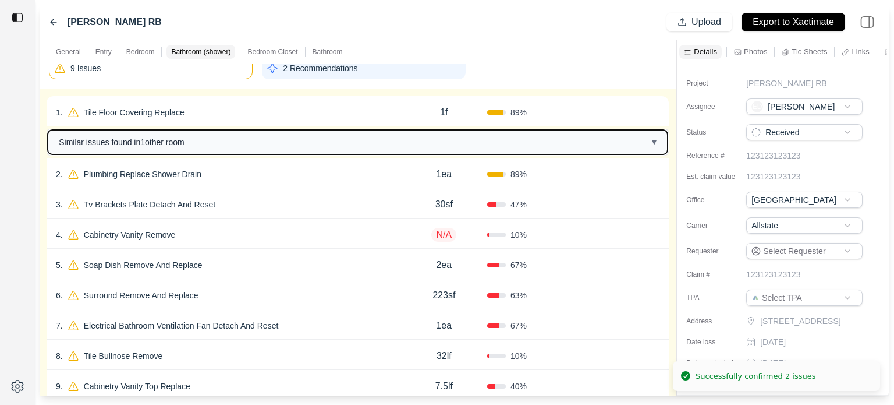
click at [168, 136] on span "Similar issues found in 1 other room" at bounding box center [122, 142] width 126 height 12
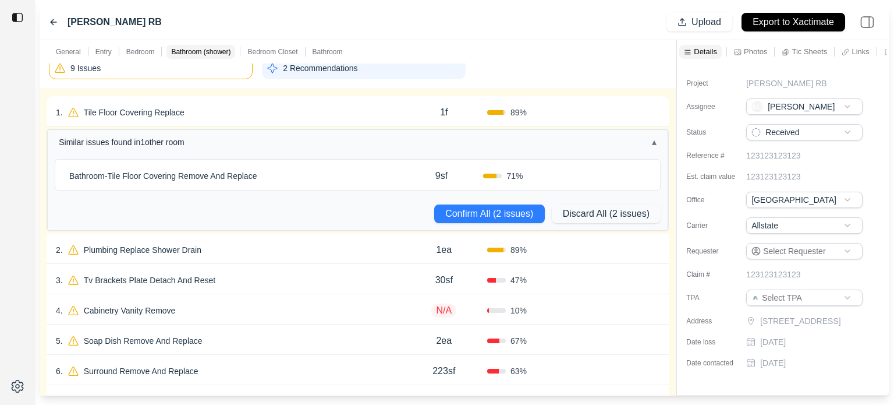
click at [284, 176] on div "Bathroom - Tile Floor Covering Remove And Replace" at bounding box center [232, 176] width 335 height 16
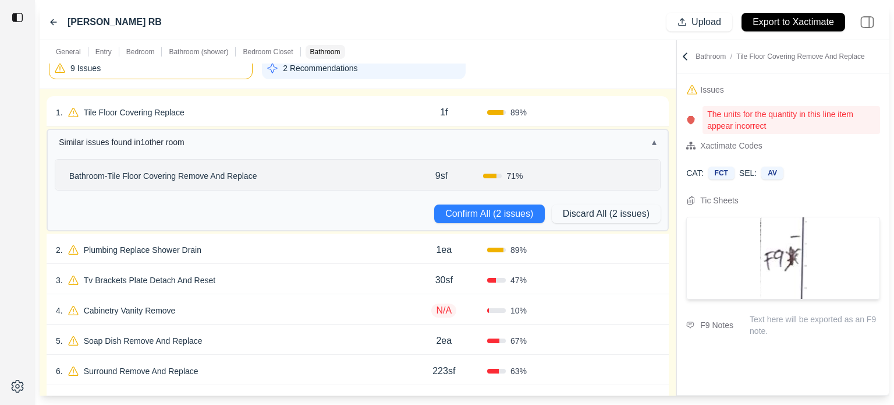
click at [650, 173] on icon at bounding box center [646, 175] width 9 height 9
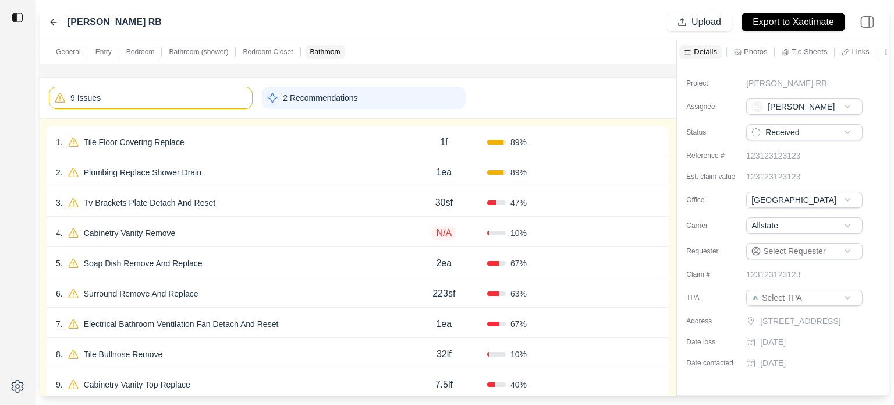
scroll to position [815, 0]
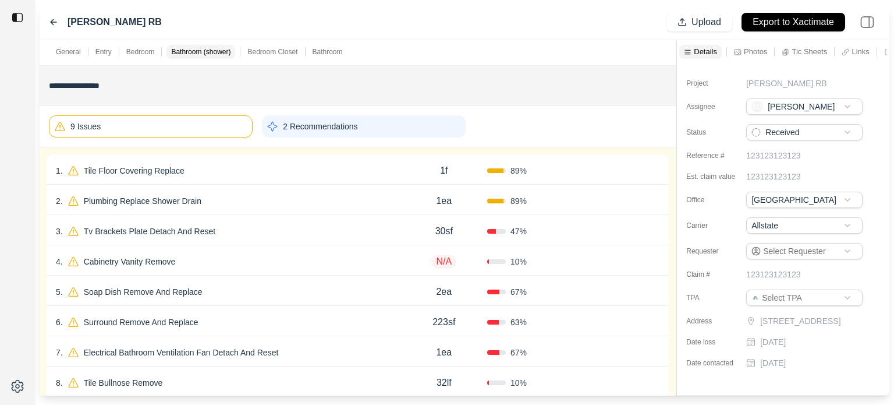
click at [169, 123] on div "9 Issues" at bounding box center [151, 126] width 204 height 22
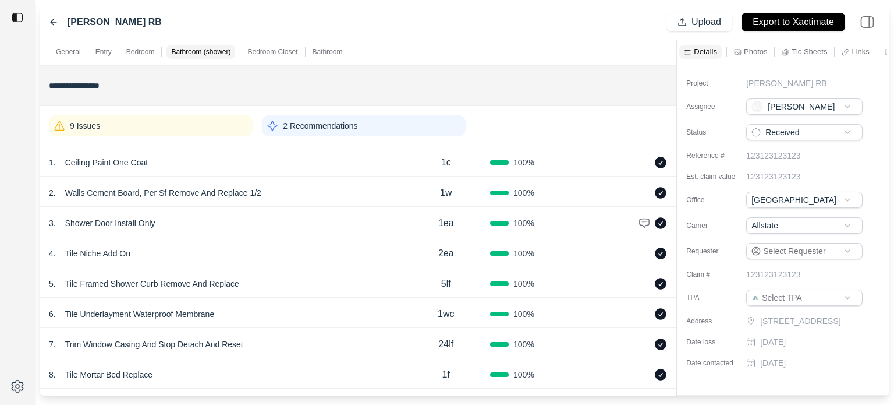
click at [184, 122] on div "9 Issues" at bounding box center [151, 125] width 204 height 21
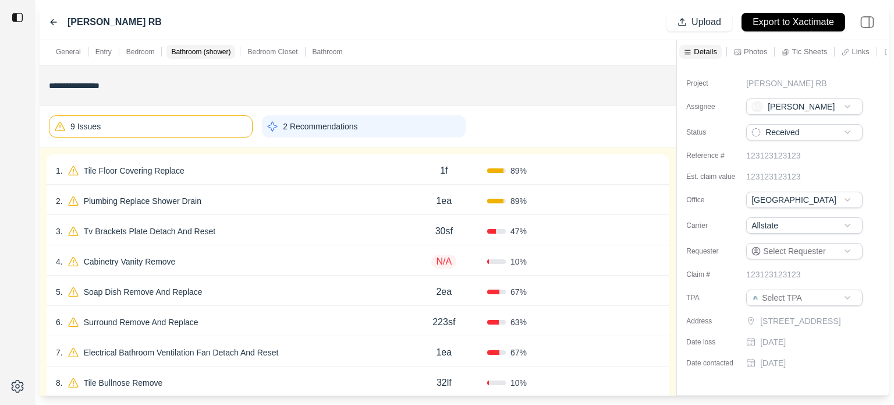
click at [226, 162] on div "1 . Tile Floor Covering Replace" at bounding box center [228, 170] width 345 height 16
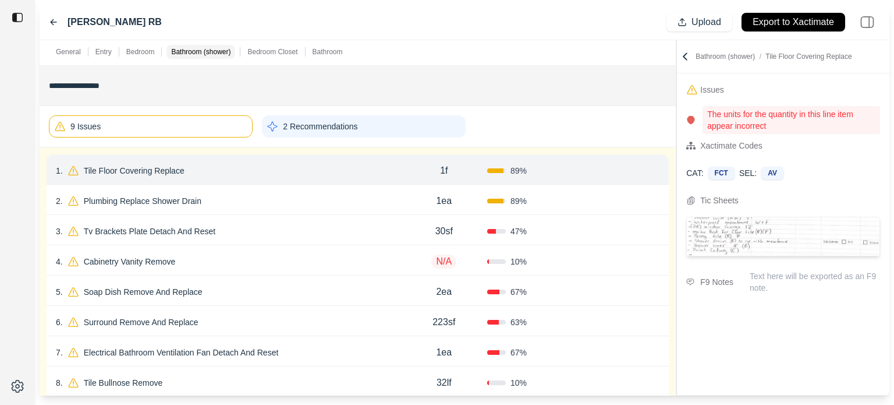
click at [211, 169] on div "1 . Tile Floor Covering Replace" at bounding box center [228, 170] width 345 height 16
click at [656, 168] on icon at bounding box center [655, 170] width 3 height 6
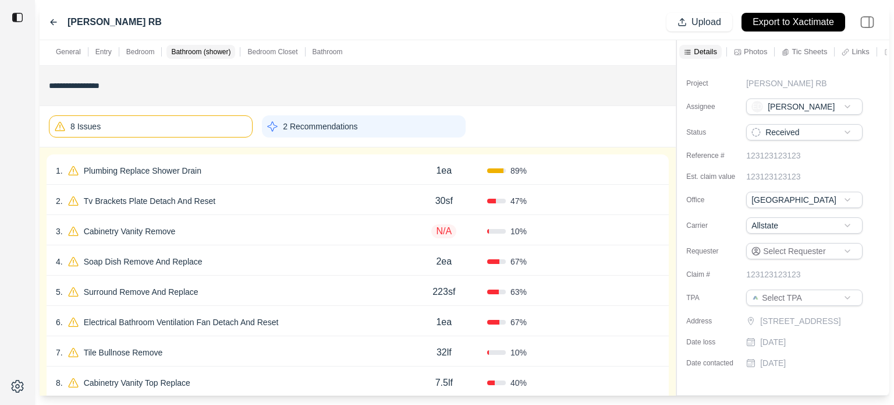
click at [240, 174] on div "1 . Plumbing Replace Shower Drain" at bounding box center [228, 170] width 345 height 16
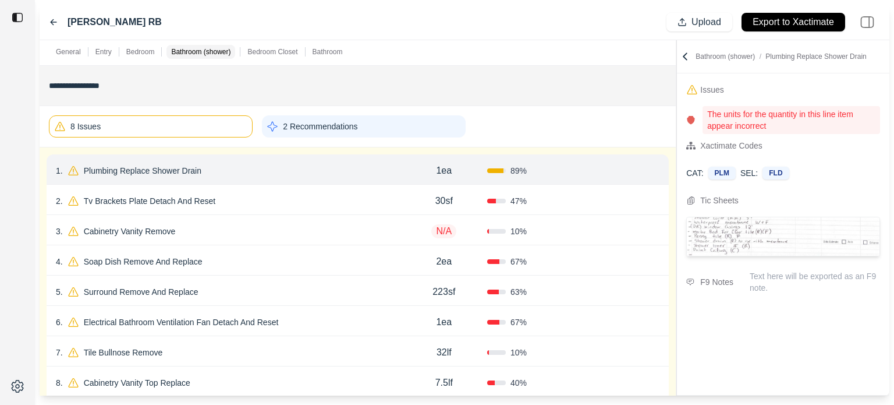
click at [626, 168] on button "Confirm" at bounding box center [627, 170] width 38 height 19
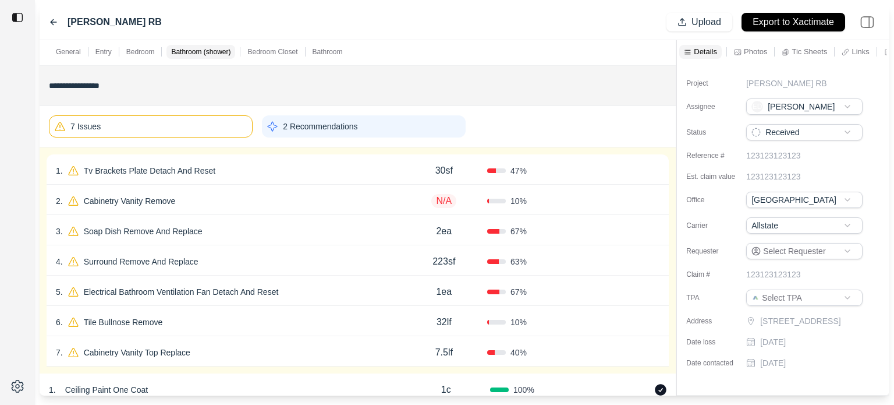
click at [231, 169] on div "1 . Tv Brackets Plate Detach And Reset" at bounding box center [228, 170] width 345 height 16
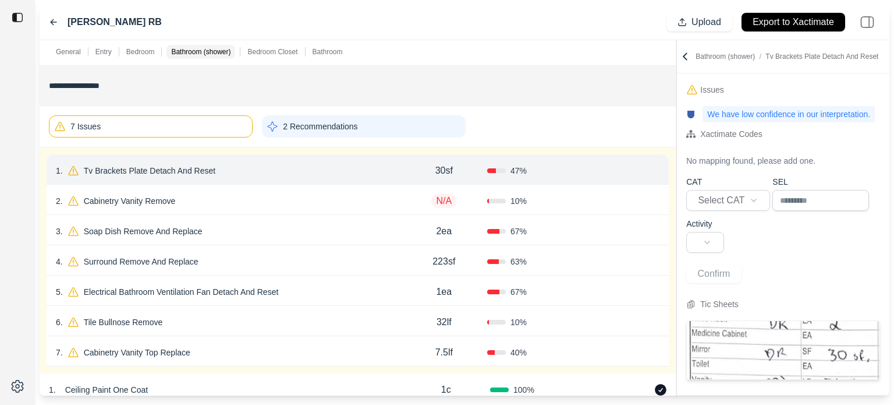
click at [656, 168] on icon at bounding box center [655, 168] width 6 height 0
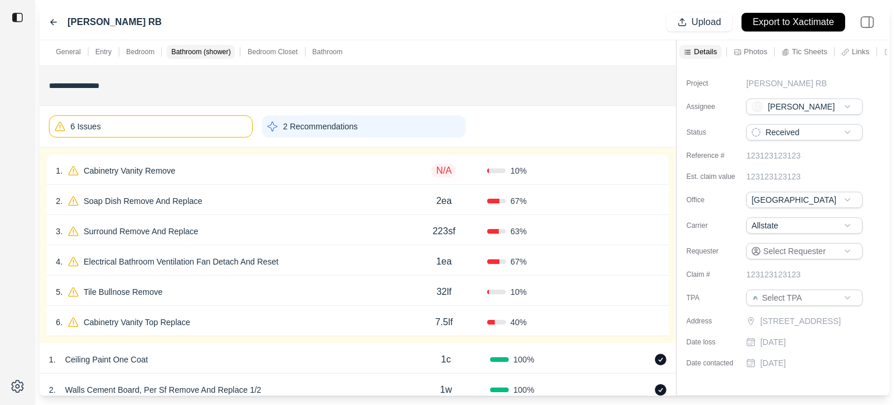
click at [279, 171] on div "1 . Cabinetry Vanity Remove" at bounding box center [228, 170] width 345 height 16
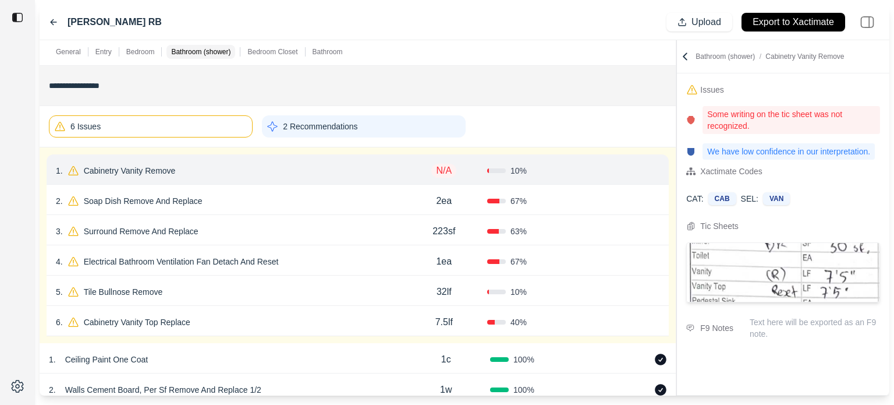
click at [173, 172] on p "Cabinetry Vanity Remove" at bounding box center [129, 170] width 101 height 16
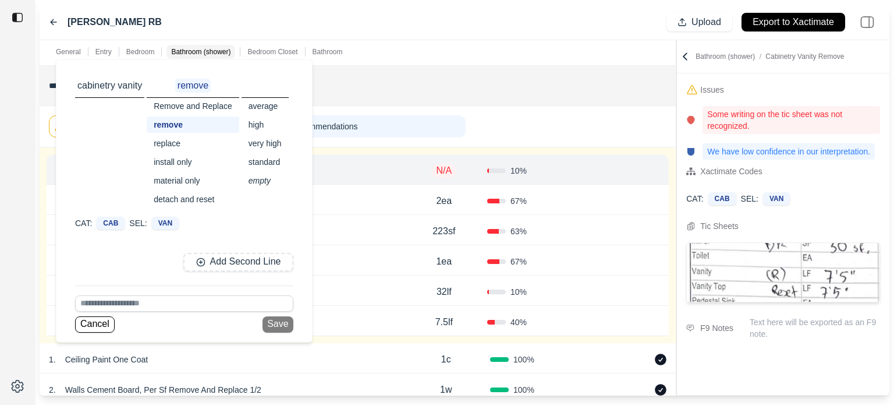
click at [178, 138] on div "replace" at bounding box center [193, 143] width 93 height 16
click at [543, 131] on div "6 Issues 2 Recommendations" at bounding box center [358, 126] width 618 height 31
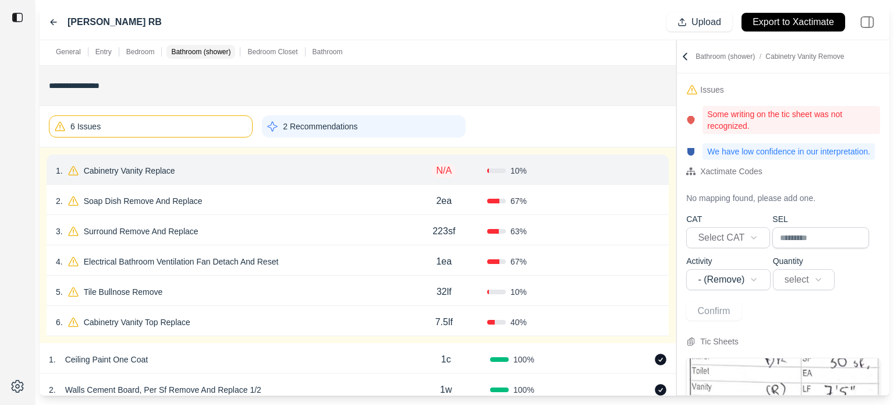
click at [441, 172] on p "N/A" at bounding box center [443, 171] width 25 height 14
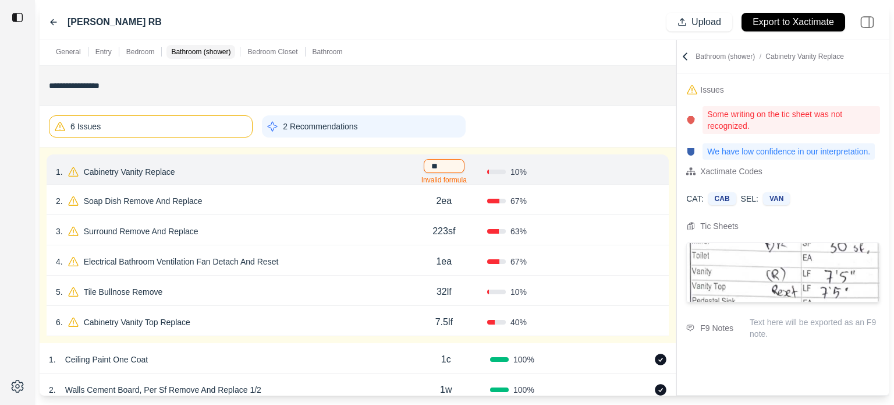
type input "*"
type input "*****"
click at [516, 139] on div "6 Issues 2 Recommendations" at bounding box center [358, 126] width 618 height 31
click at [623, 167] on button "Confirm" at bounding box center [627, 170] width 38 height 19
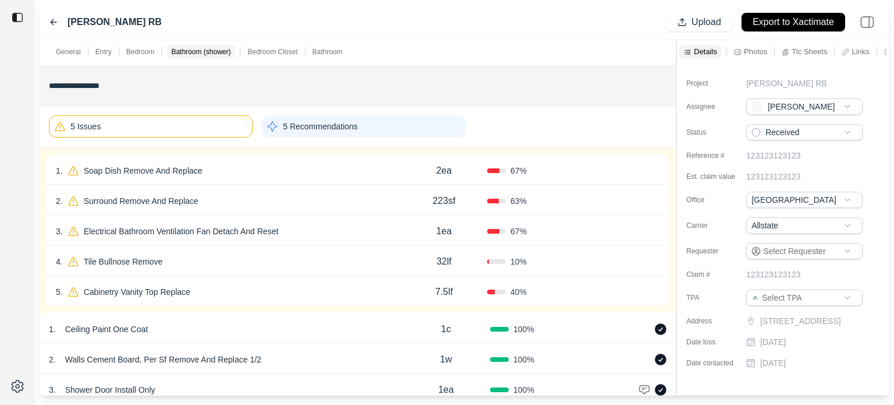
click at [250, 169] on div "1 . Soap Dish Remove And Replace" at bounding box center [228, 170] width 345 height 16
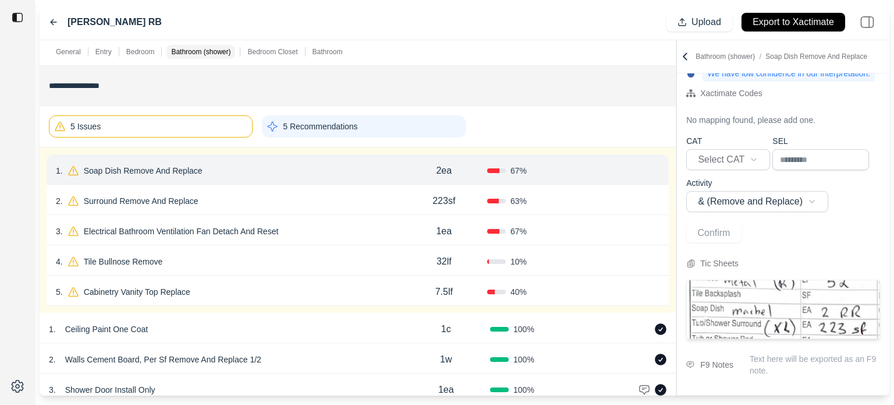
scroll to position [86, 0]
click at [173, 171] on p "Soap Dish Remove And Replace" at bounding box center [143, 170] width 128 height 16
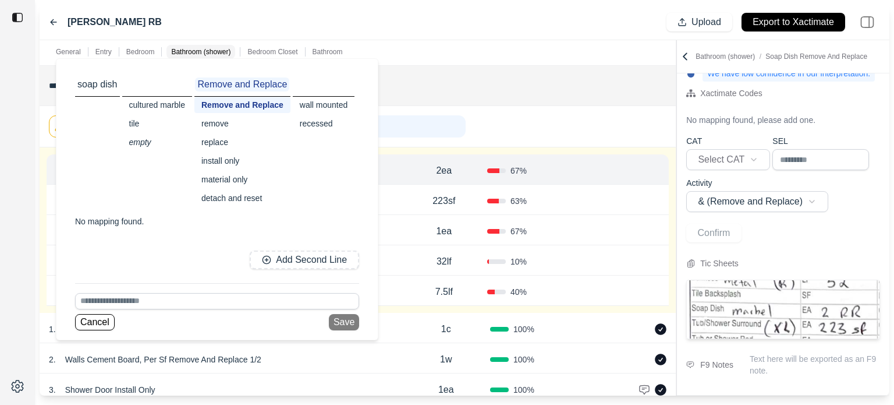
click at [165, 105] on div "cultured marble" at bounding box center [157, 105] width 70 height 16
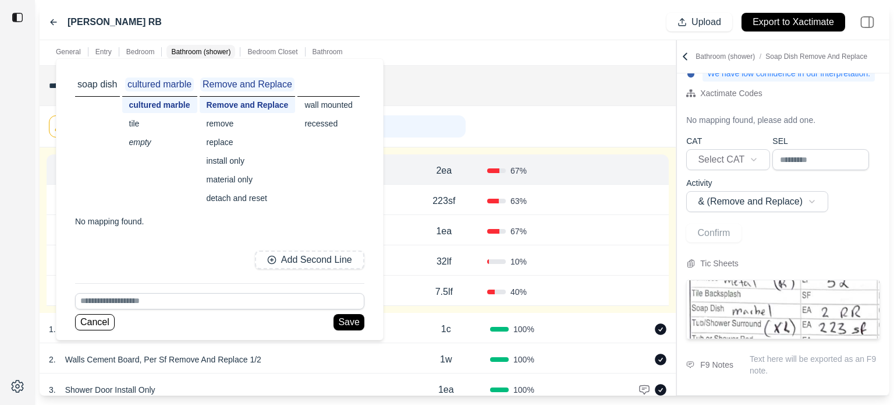
click at [335, 108] on div "wall mounted" at bounding box center [329, 105] width 62 height 16
click at [323, 121] on div "recessed" at bounding box center [331, 123] width 66 height 16
click at [323, 105] on div "wall mounted" at bounding box center [329, 105] width 62 height 16
click at [323, 107] on div "wall mounted" at bounding box center [331, 105] width 66 height 16
click at [358, 318] on button "Save" at bounding box center [353, 322] width 30 height 16
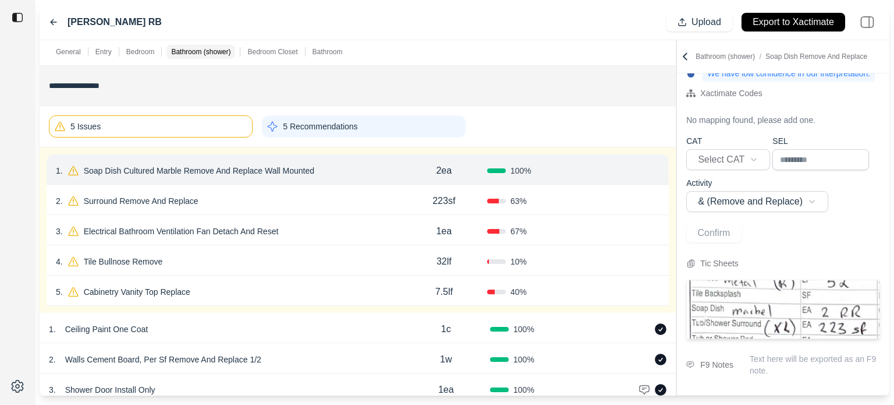
click at [656, 169] on icon at bounding box center [655, 170] width 3 height 6
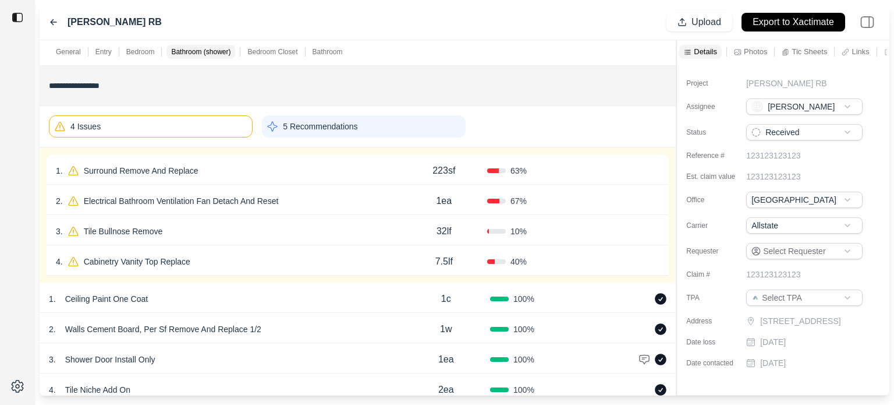
scroll to position [0, 0]
click at [264, 162] on div "1 . Surround Remove And Replace" at bounding box center [228, 170] width 345 height 16
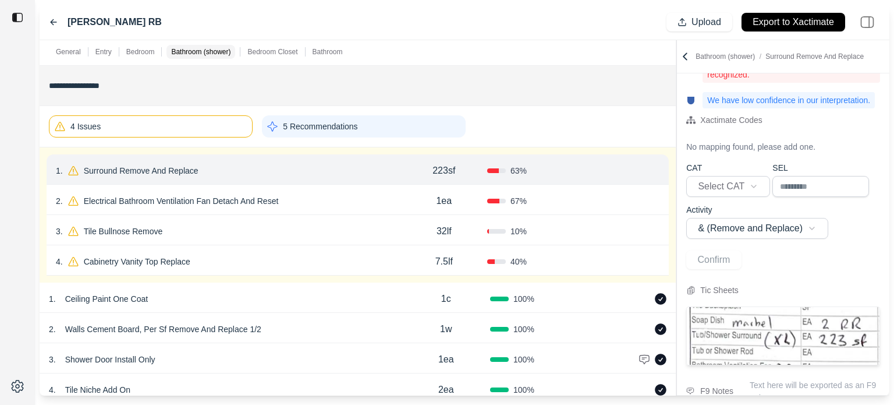
scroll to position [111, 0]
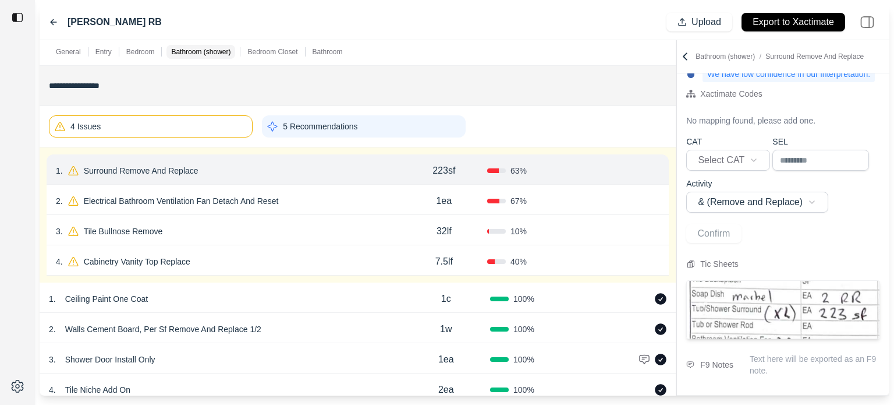
click at [198, 173] on p "Surround Remove And Replace" at bounding box center [141, 170] width 124 height 16
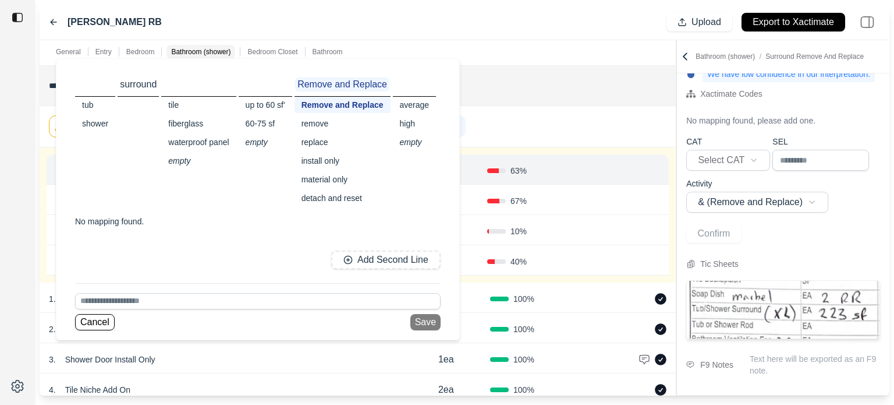
click at [326, 142] on div "replace" at bounding box center [343, 142] width 96 height 16
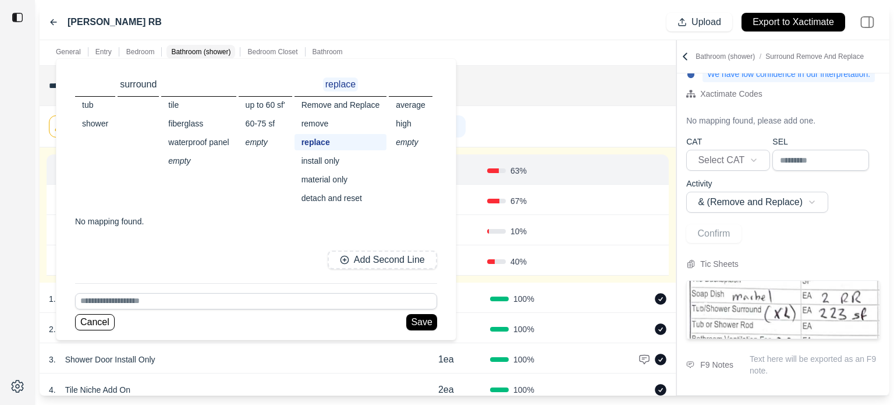
click at [95, 121] on div "shower" at bounding box center [95, 123] width 40 height 16
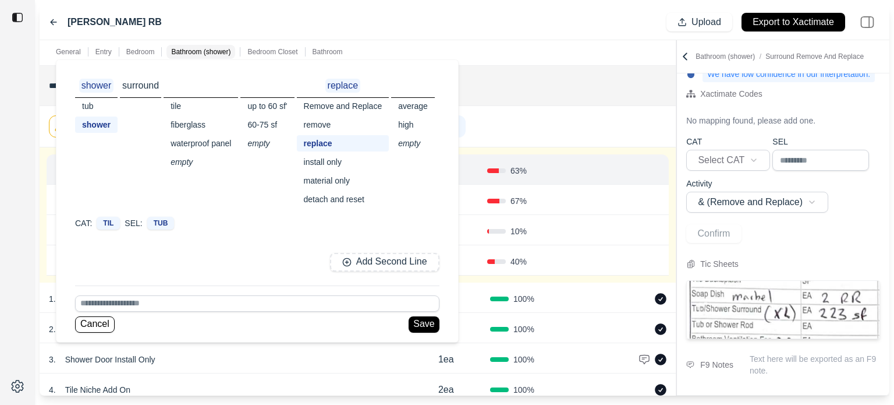
click at [88, 103] on div "tub" at bounding box center [96, 106] width 43 height 16
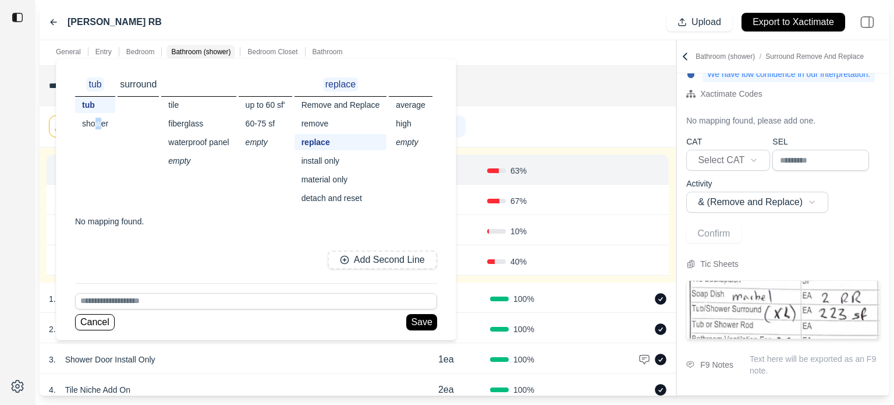
click at [98, 122] on div "shower" at bounding box center [95, 123] width 40 height 16
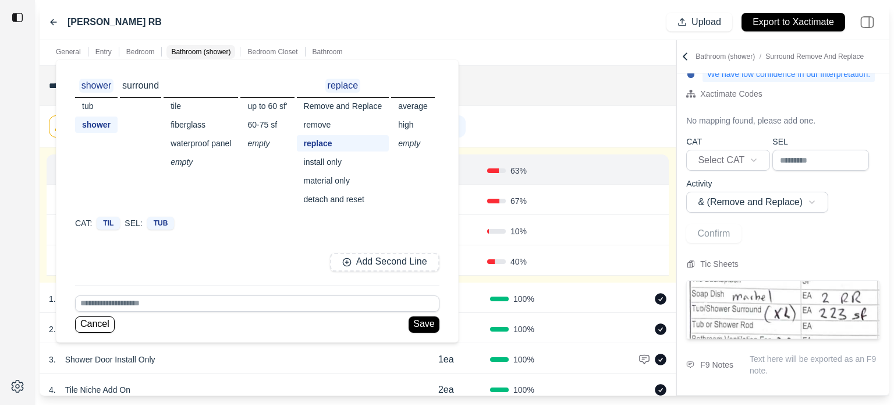
click at [268, 123] on div "60-75 sf" at bounding box center [267, 124] width 54 height 16
click at [276, 107] on div "up to 60 sf'" at bounding box center [267, 105] width 54 height 16
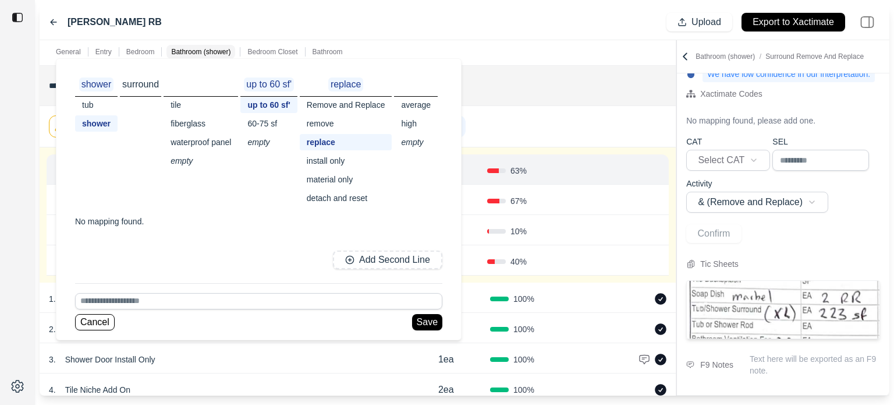
click at [269, 128] on div "60-75 sf" at bounding box center [268, 123] width 56 height 16
drag, startPoint x: 88, startPoint y: 104, endPoint x: 161, endPoint y: 105, distance: 72.2
click at [88, 104] on div "tub" at bounding box center [96, 105] width 43 height 16
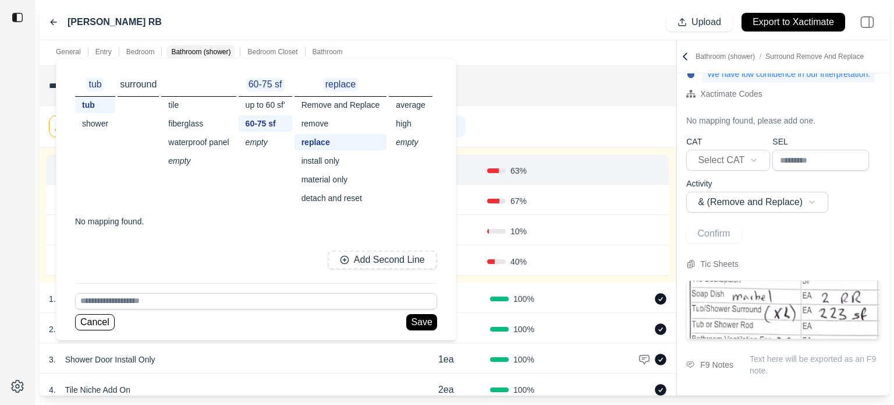
click at [261, 121] on div "60-75 sf" at bounding box center [266, 123] width 54 height 16
click at [265, 104] on div "up to 60 sf'" at bounding box center [266, 105] width 54 height 16
click at [263, 119] on div "60-75 sf" at bounding box center [267, 123] width 56 height 16
click at [138, 86] on p "surround" at bounding box center [138, 84] width 41 height 14
click at [98, 121] on div "shower" at bounding box center [95, 123] width 40 height 16
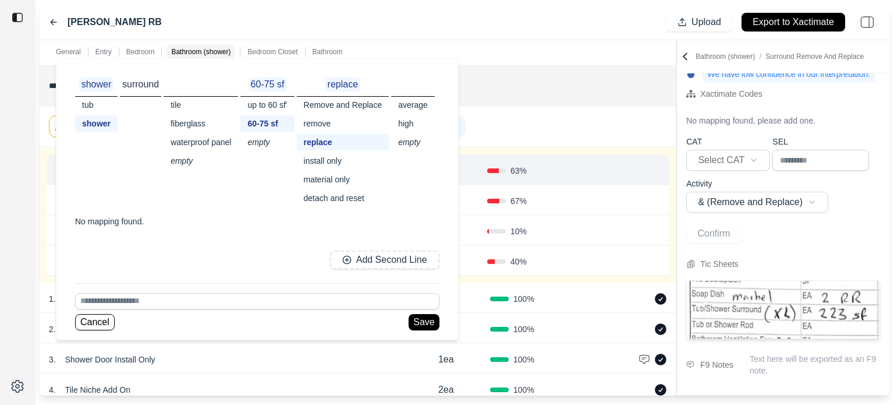
click at [260, 142] on div "empty" at bounding box center [267, 142] width 54 height 16
drag, startPoint x: 424, startPoint y: 323, endPoint x: 429, endPoint y: 316, distance: 8.6
click at [426, 323] on button "Save" at bounding box center [424, 324] width 30 height 16
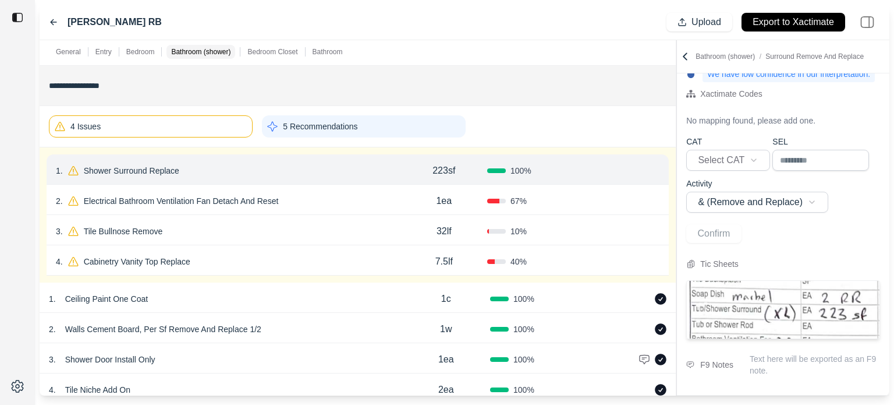
click at [631, 170] on button "Confirm" at bounding box center [627, 170] width 38 height 19
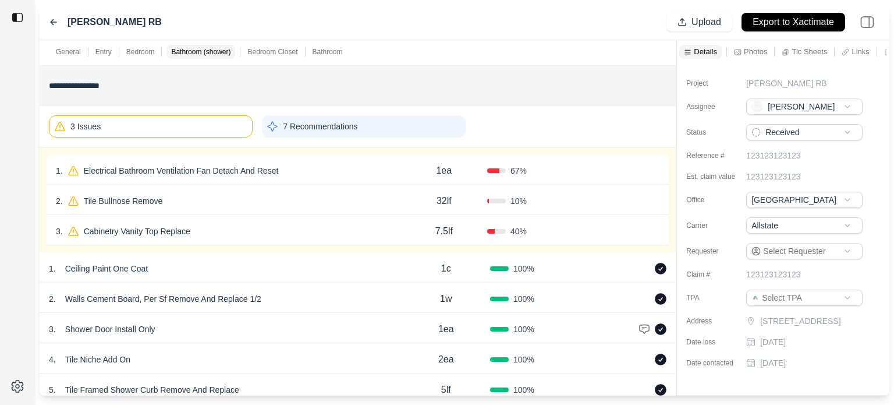
click at [311, 168] on div "1 . Electrical Bathroom Ventilation Fan Detach And Reset" at bounding box center [228, 170] width 345 height 16
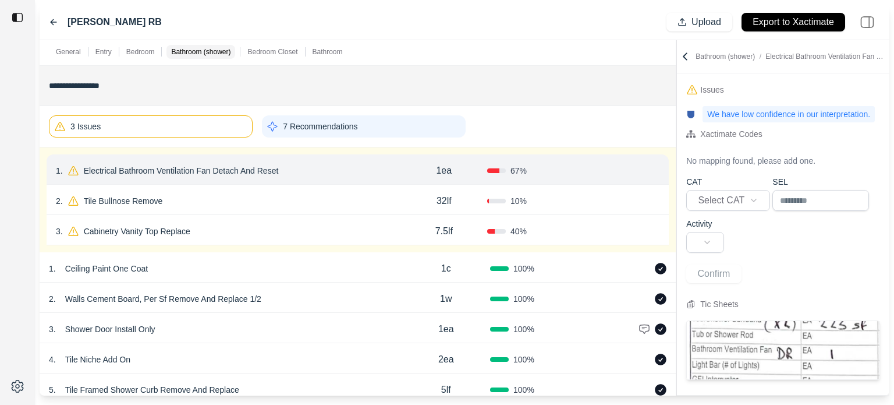
click at [620, 164] on button "Confirm" at bounding box center [627, 170] width 38 height 19
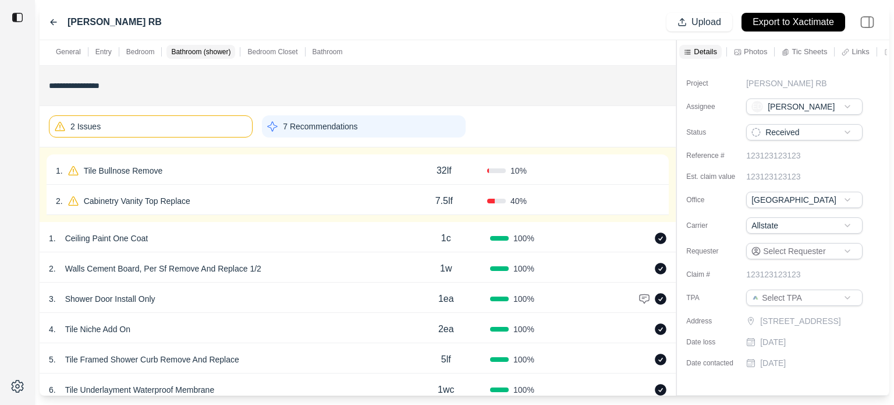
click at [240, 169] on div "1 . Tile Bullnose Remove" at bounding box center [228, 170] width 345 height 16
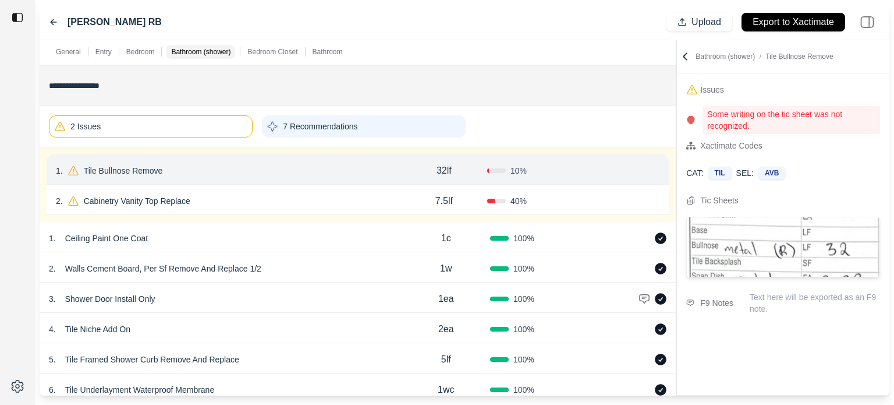
click at [154, 167] on p "Tile Bullnose Remove" at bounding box center [123, 170] width 88 height 16
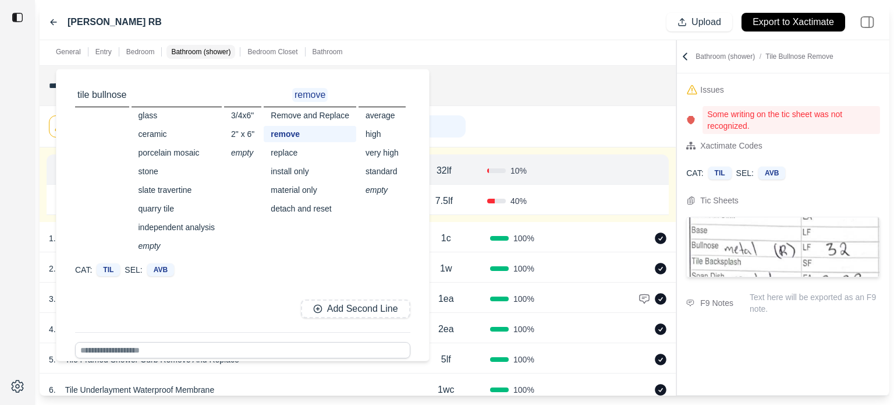
drag, startPoint x: 290, startPoint y: 153, endPoint x: 426, endPoint y: 153, distance: 136.2
click at [291, 153] on div "replace" at bounding box center [310, 152] width 93 height 16
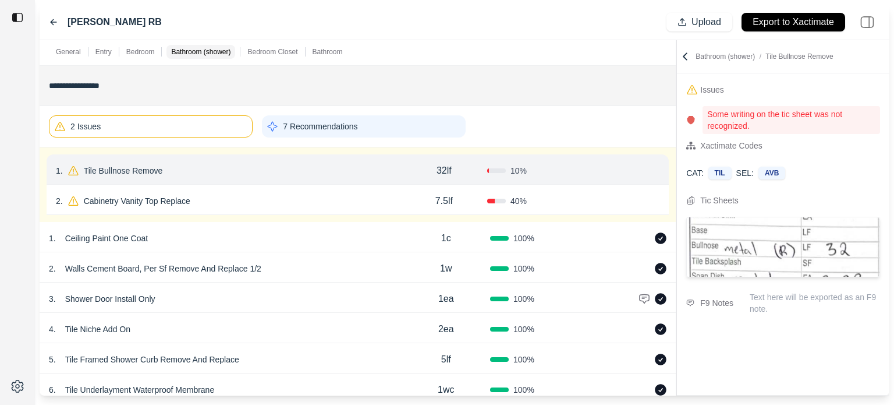
click at [543, 130] on div "2 Issues 7 Recommendations" at bounding box center [358, 126] width 618 height 31
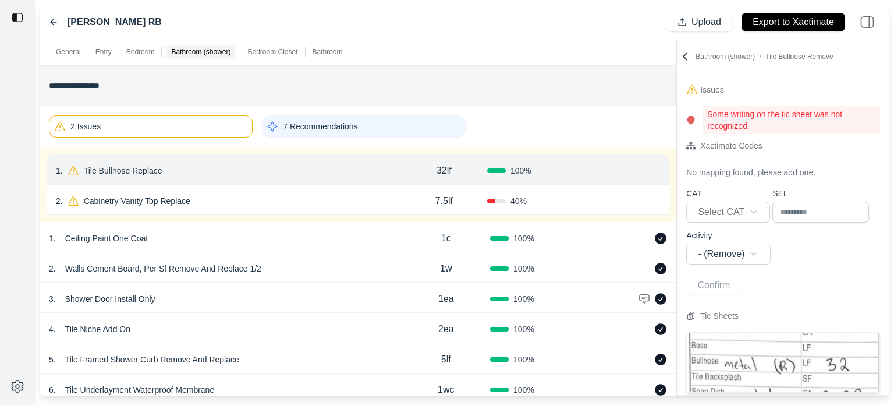
click at [617, 167] on button "Confirm" at bounding box center [627, 170] width 38 height 19
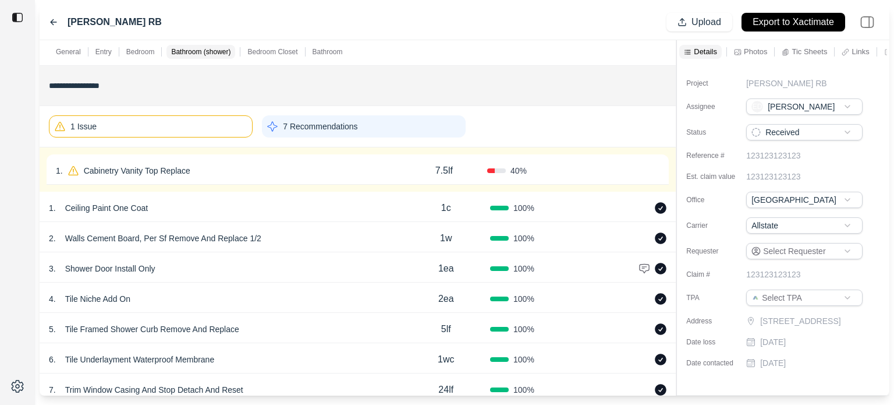
click at [204, 171] on div "1 . Cabinetry Vanity Top Replace" at bounding box center [228, 170] width 345 height 16
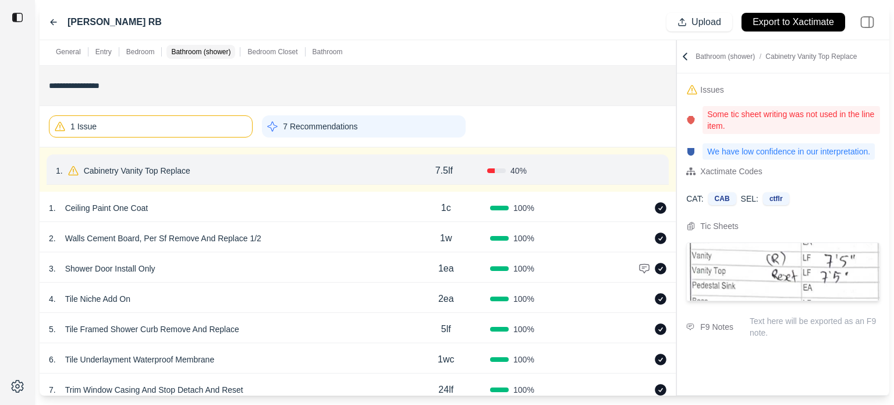
click at [158, 166] on p "Cabinetry Vanity Top Replace" at bounding box center [137, 170] width 116 height 16
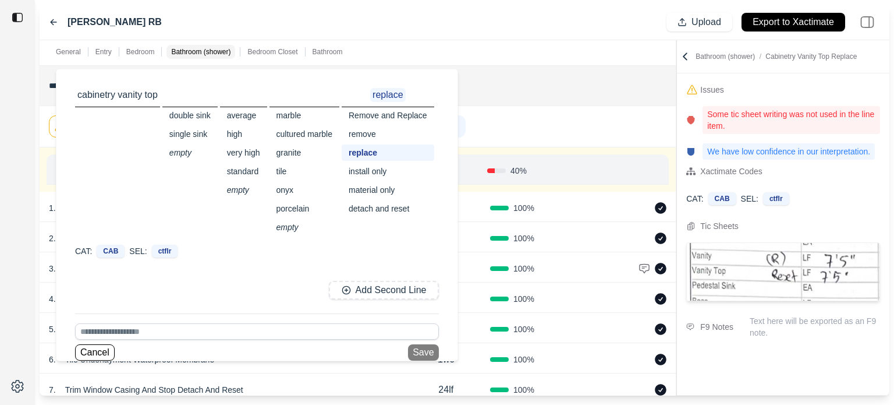
click at [377, 171] on div "install only" at bounding box center [388, 171] width 93 height 16
drag, startPoint x: 374, startPoint y: 150, endPoint x: 407, endPoint y: 141, distance: 34.5
click at [375, 151] on div "replace" at bounding box center [388, 152] width 93 height 16
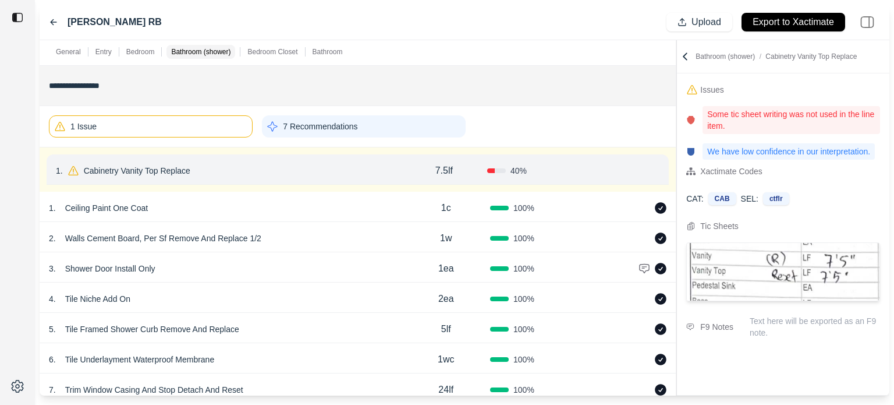
click at [514, 121] on div "1 Issue 7 Recommendations" at bounding box center [358, 126] width 618 height 31
click at [619, 165] on button "Confirm" at bounding box center [627, 170] width 38 height 19
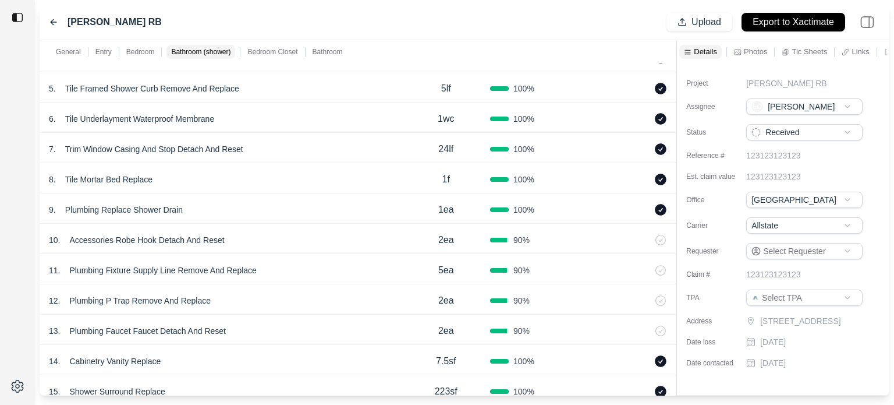
scroll to position [1106, 0]
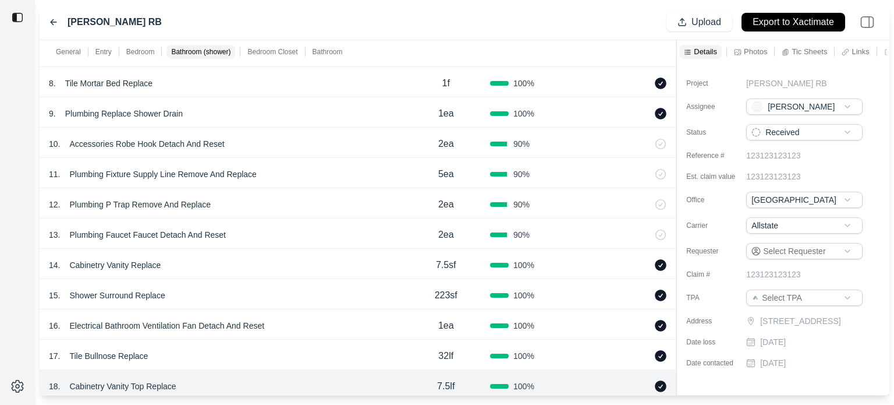
click at [452, 265] on p "7.5sf" at bounding box center [446, 265] width 20 height 14
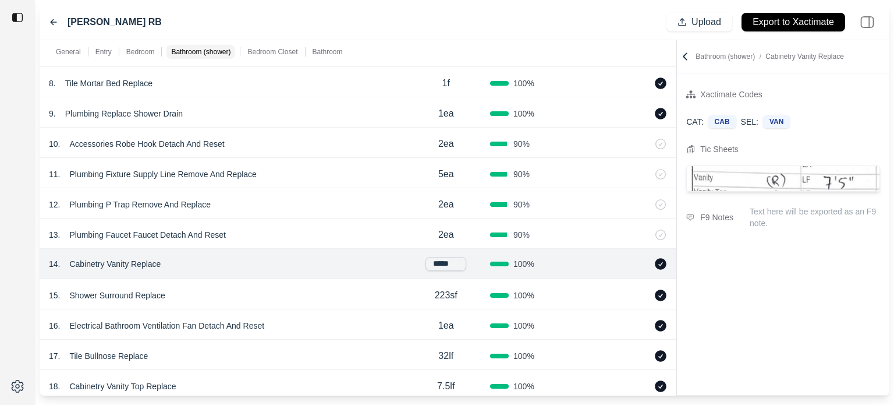
click at [459, 265] on input "*****" at bounding box center [446, 264] width 41 height 14
type input "*****"
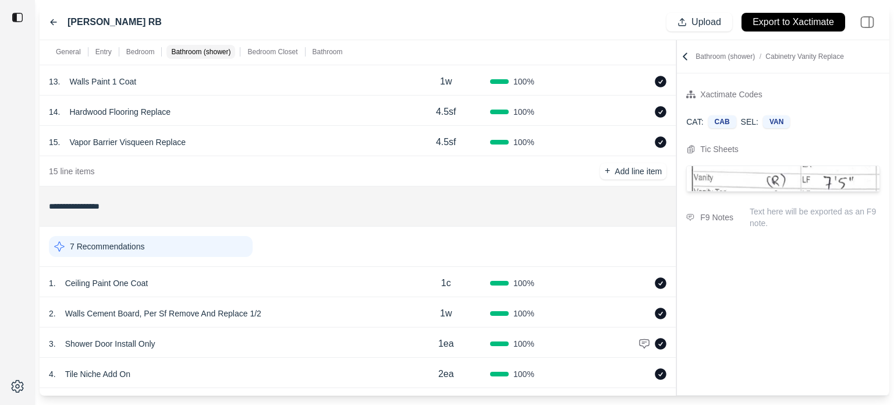
scroll to position [756, 0]
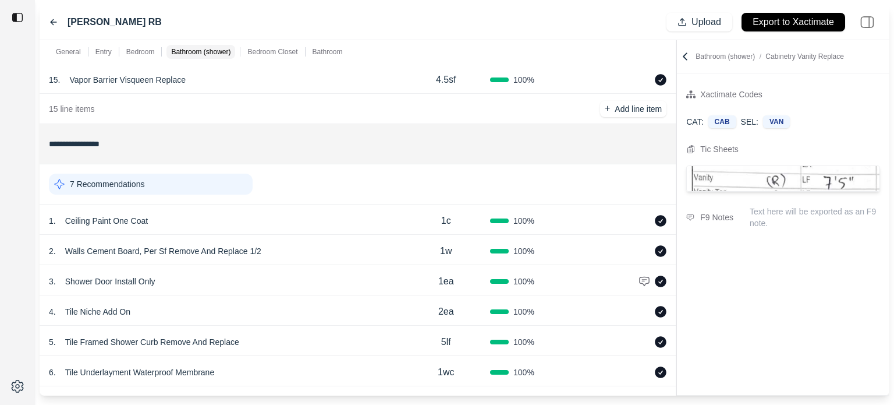
click at [182, 181] on div "7 Recommendations" at bounding box center [151, 183] width 204 height 21
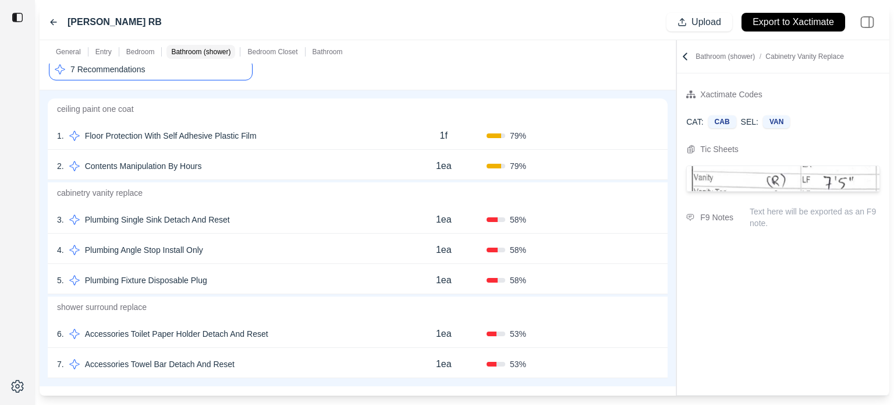
scroll to position [873, 0]
click at [657, 132] on icon at bounding box center [654, 132] width 6 height 0
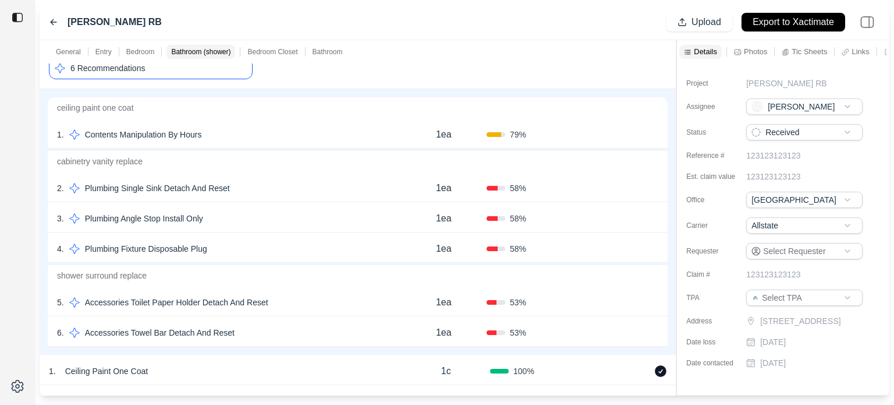
click at [657, 132] on icon at bounding box center [654, 132] width 6 height 0
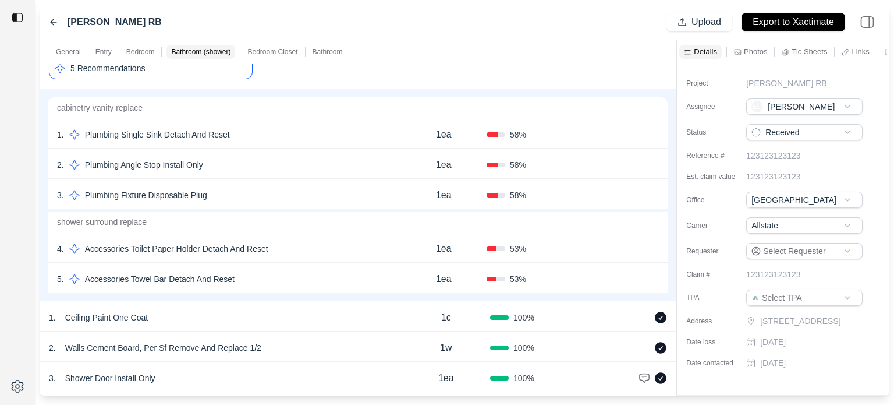
click at [657, 132] on icon at bounding box center [654, 132] width 6 height 0
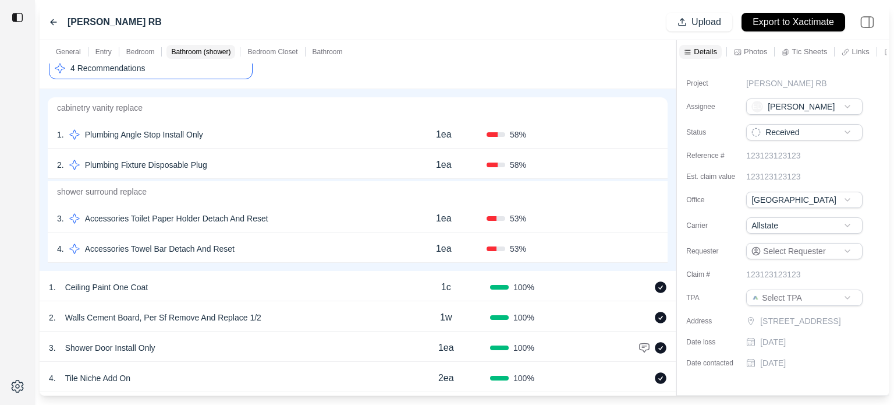
click at [657, 132] on icon at bounding box center [654, 132] width 6 height 0
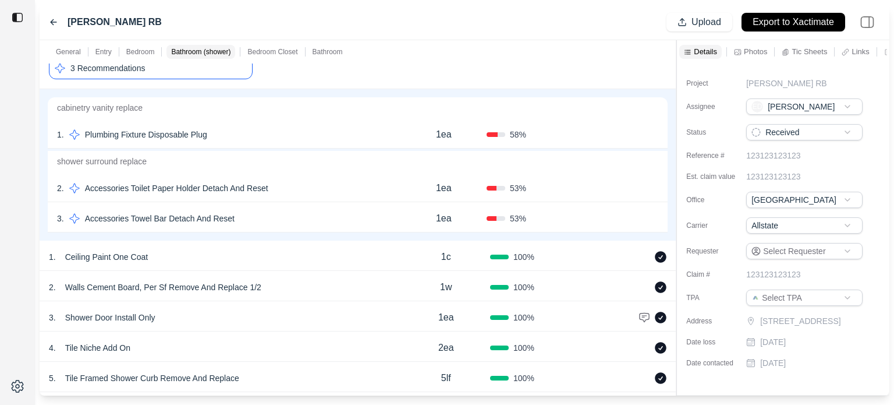
click at [657, 131] on icon at bounding box center [653, 134] width 9 height 9
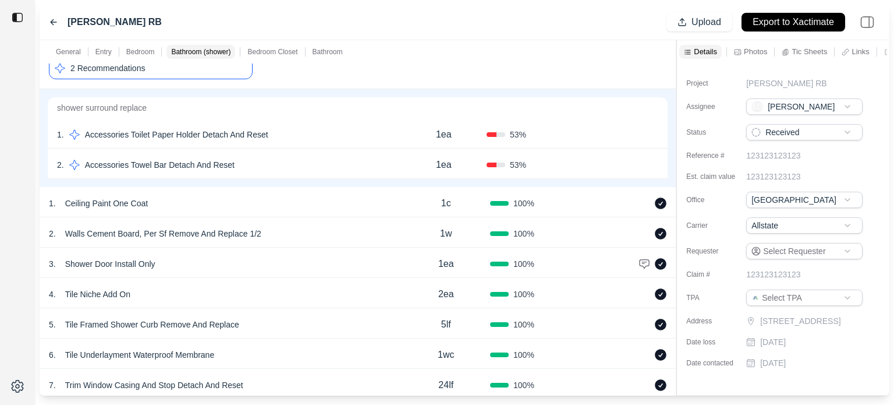
click at [657, 132] on icon at bounding box center [654, 132] width 6 height 0
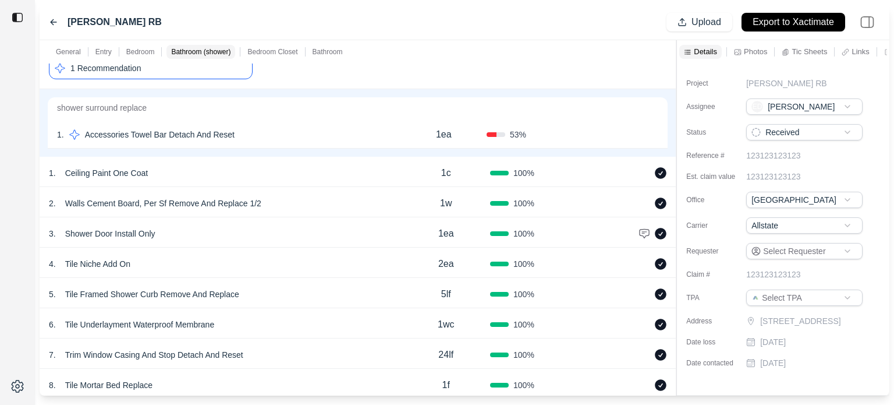
click at [657, 132] on icon at bounding box center [654, 132] width 6 height 0
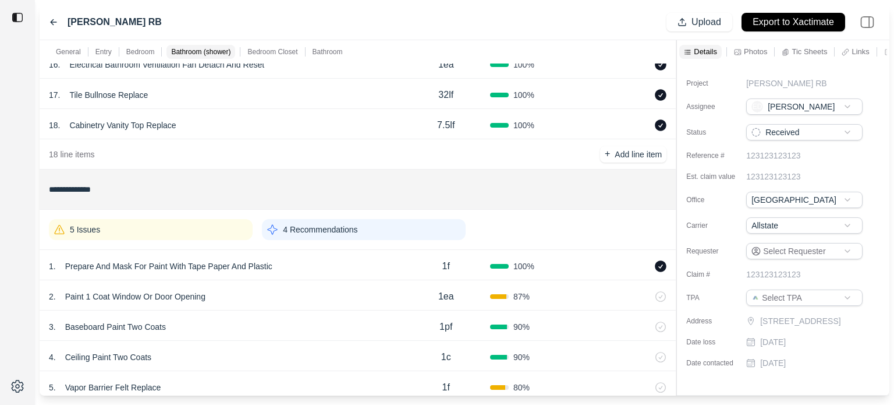
scroll to position [1346, 0]
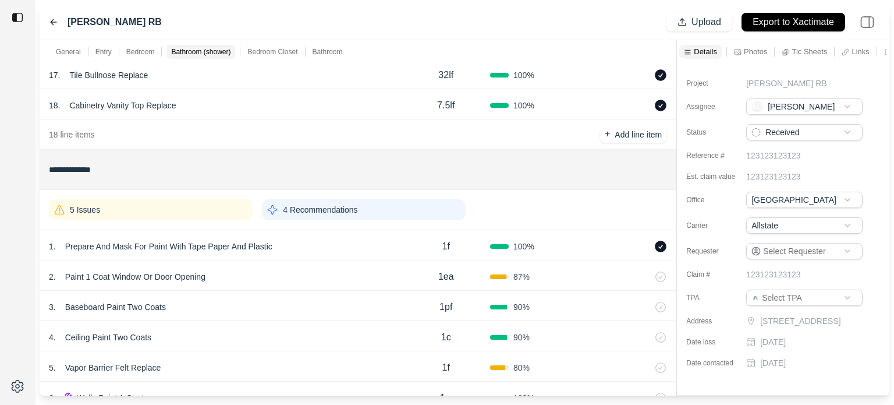
click at [150, 207] on div "5 Issues" at bounding box center [151, 209] width 204 height 21
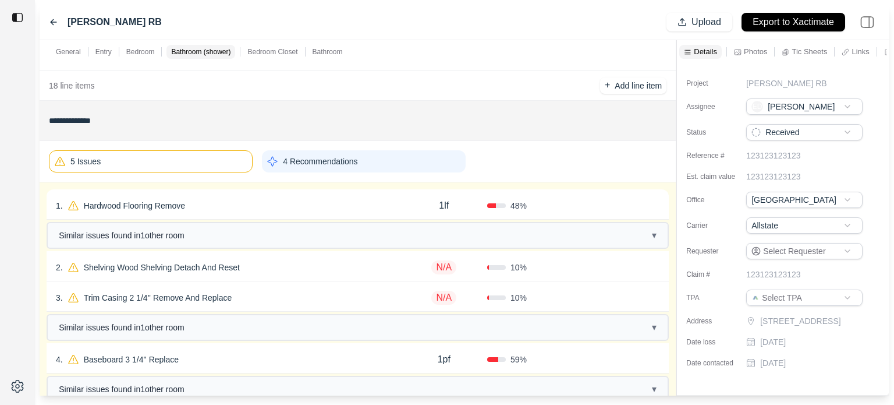
scroll to position [1462, 0]
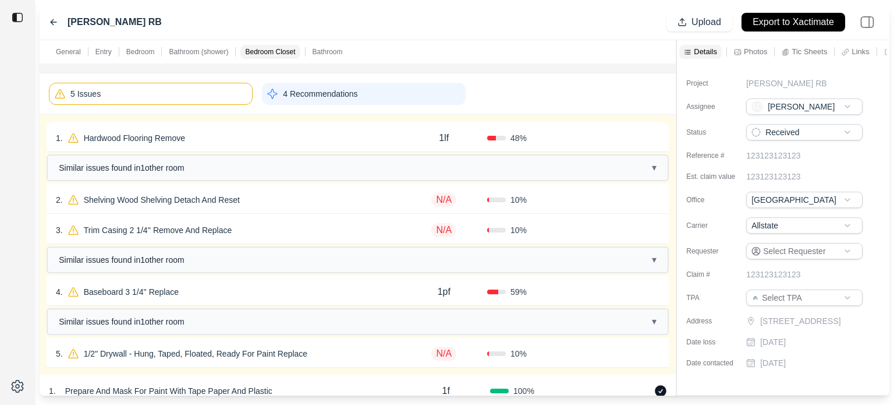
click at [233, 139] on div "1 . Hardwood Flooring Remove" at bounding box center [228, 138] width 345 height 16
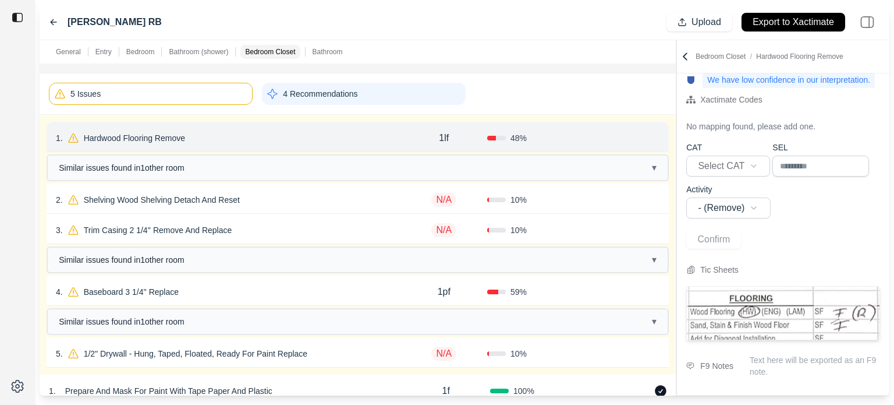
scroll to position [81, 0]
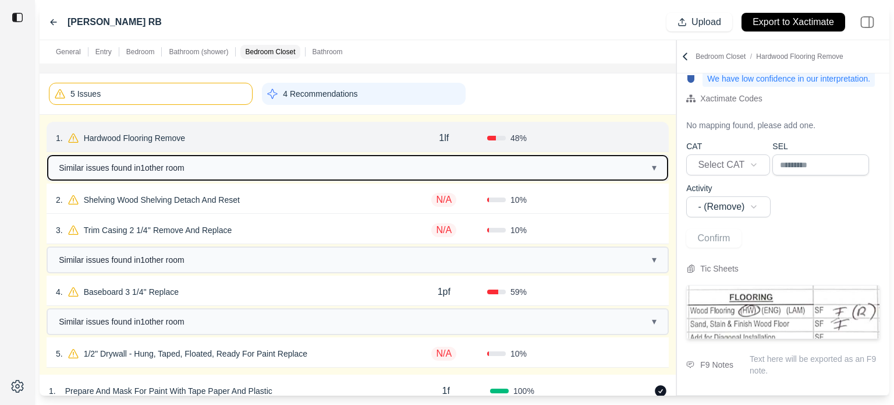
click at [170, 165] on span "Similar issues found in 1 other room" at bounding box center [122, 168] width 126 height 12
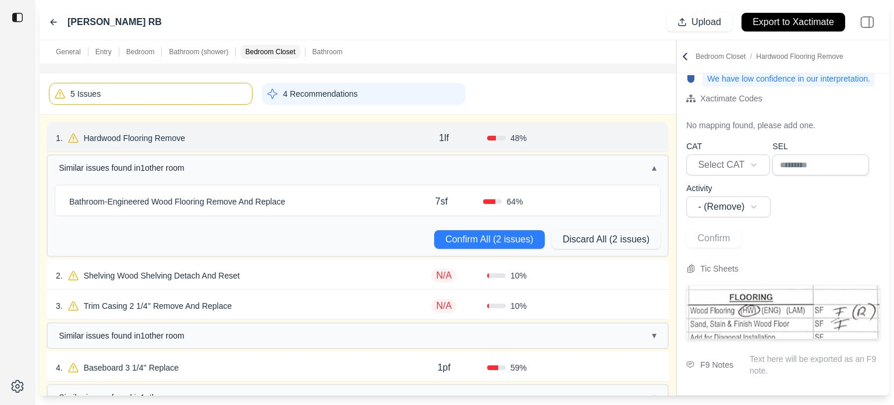
click at [176, 199] on p "Bathroom - Engineered Wood Flooring Remove And Replace" at bounding box center [177, 201] width 225 height 16
select select "*"
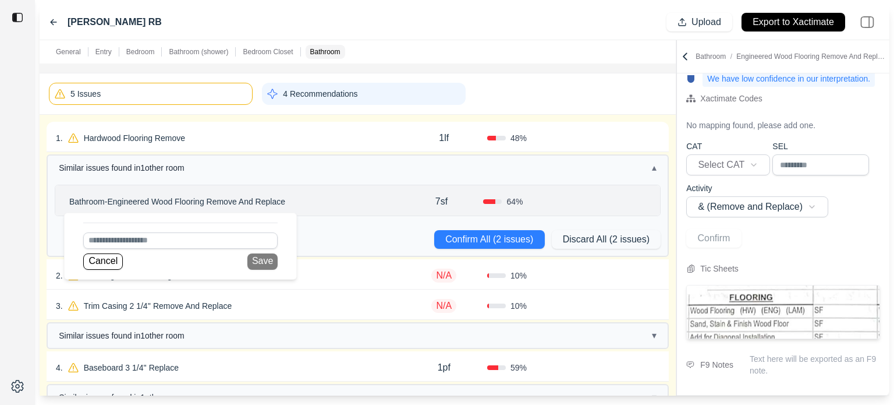
scroll to position [44, 0]
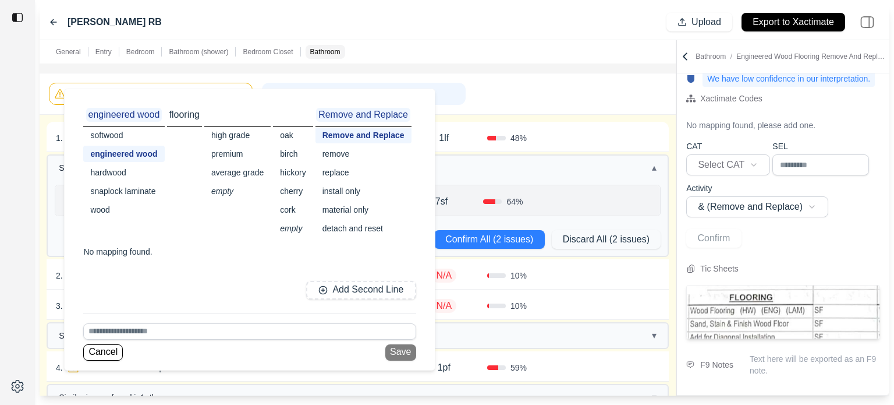
click at [552, 79] on div "5 Issues 4 Recommendations" at bounding box center [358, 93] width 618 height 31
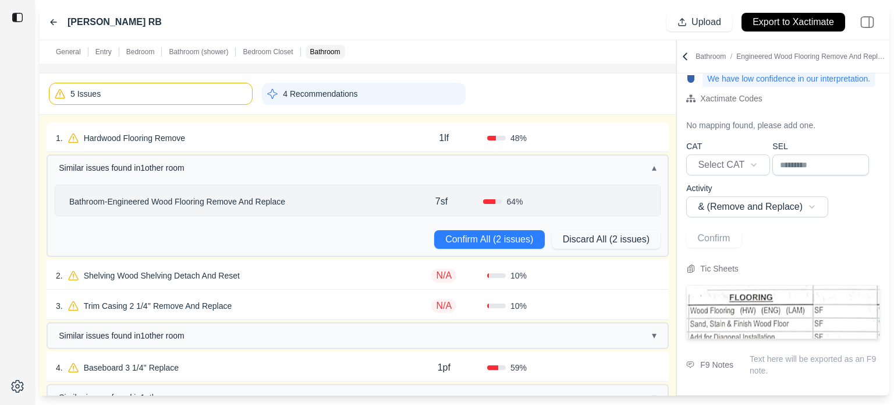
click at [644, 199] on icon at bounding box center [646, 202] width 5 height 6
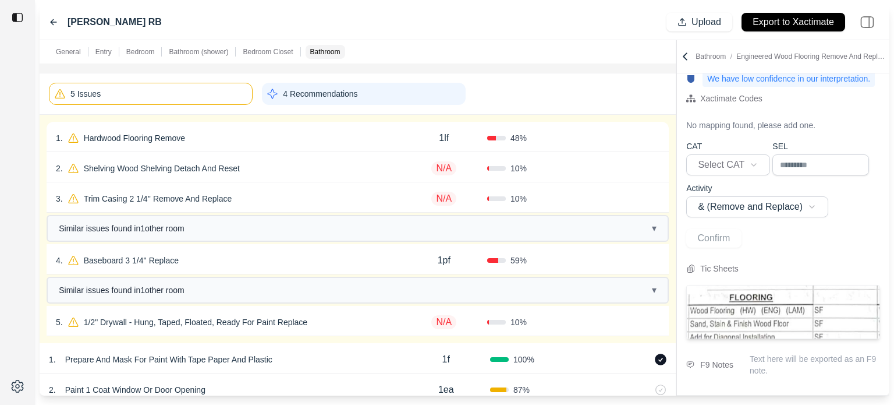
scroll to position [0, 0]
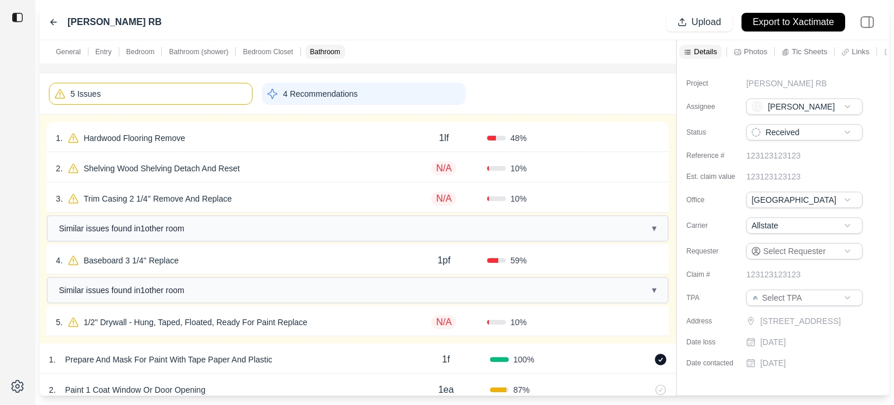
click at [204, 133] on div "1 . Hardwood Flooring Remove" at bounding box center [228, 138] width 345 height 16
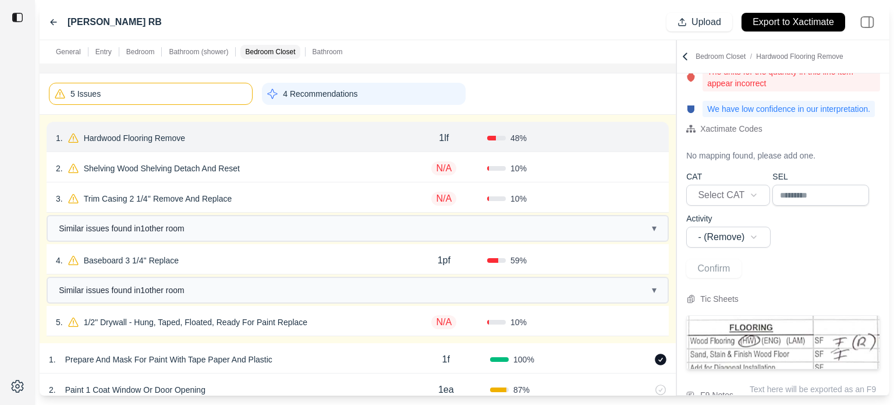
scroll to position [81, 0]
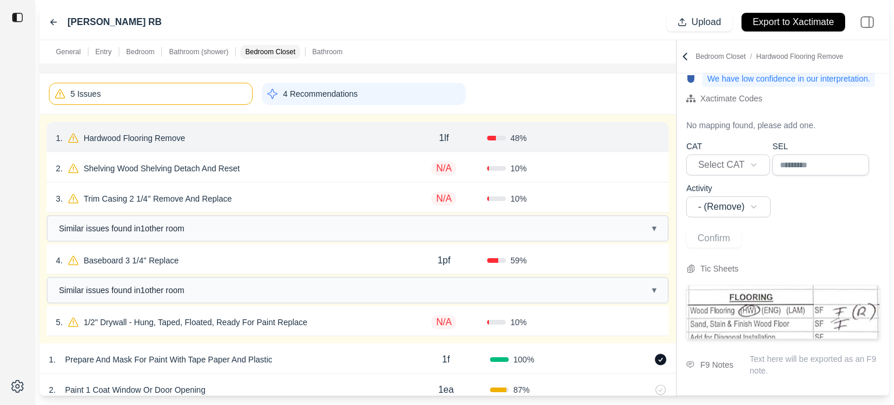
click at [448, 136] on p "1lf" at bounding box center [444, 138] width 10 height 14
drag, startPoint x: 443, startPoint y: 136, endPoint x: 330, endPoint y: 134, distance: 113.0
click at [330, 134] on div "1 . Hardwood Flooring Remove *** 48 % Confirm" at bounding box center [358, 137] width 622 height 30
type input "*"
click at [533, 86] on div "5 Issues 4 Recommendations" at bounding box center [358, 93] width 618 height 31
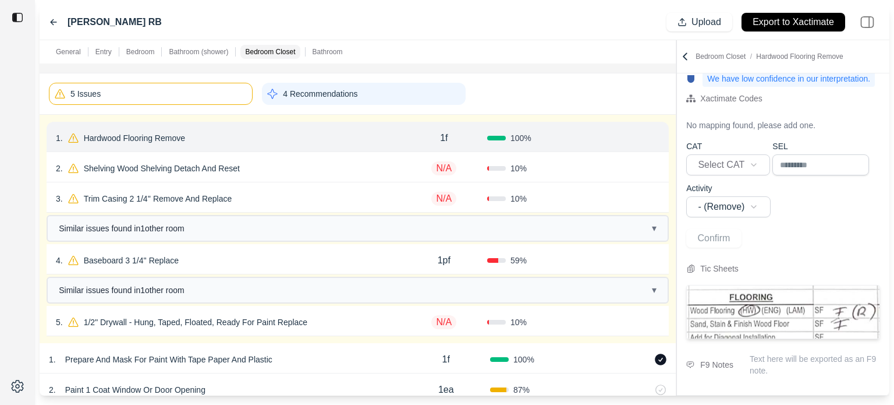
scroll to position [0, 0]
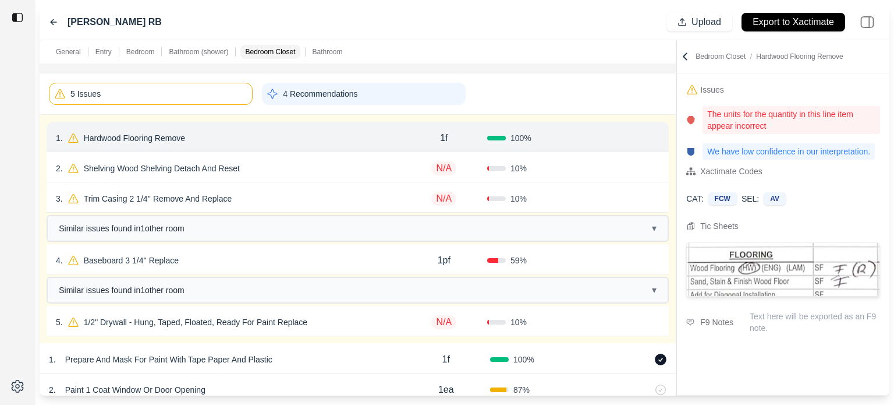
drag, startPoint x: 172, startPoint y: 134, endPoint x: 189, endPoint y: 132, distance: 17.6
click at [171, 134] on p "Hardwood Flooring Remove" at bounding box center [134, 138] width 111 height 16
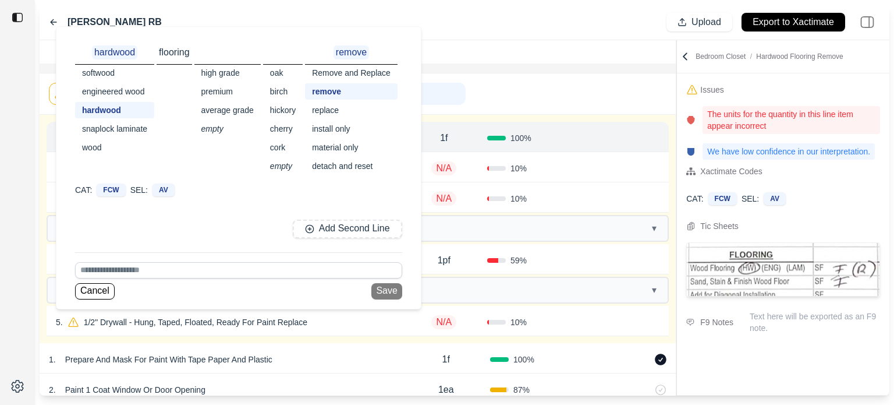
drag, startPoint x: 334, startPoint y: 110, endPoint x: 355, endPoint y: 111, distance: 21.5
click at [334, 111] on div "replace" at bounding box center [351, 110] width 93 height 16
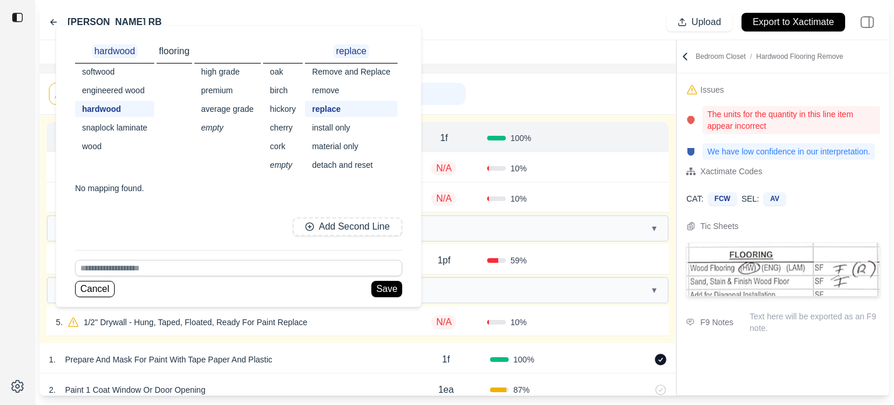
click at [539, 89] on div "5 Issues 4 Recommendations" at bounding box center [358, 93] width 618 height 31
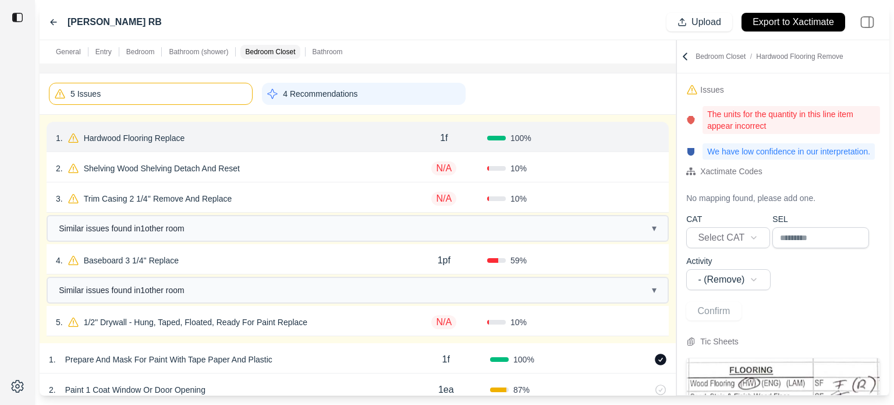
click at [140, 137] on p "Hardwood Flooring Replace" at bounding box center [134, 138] width 111 height 16
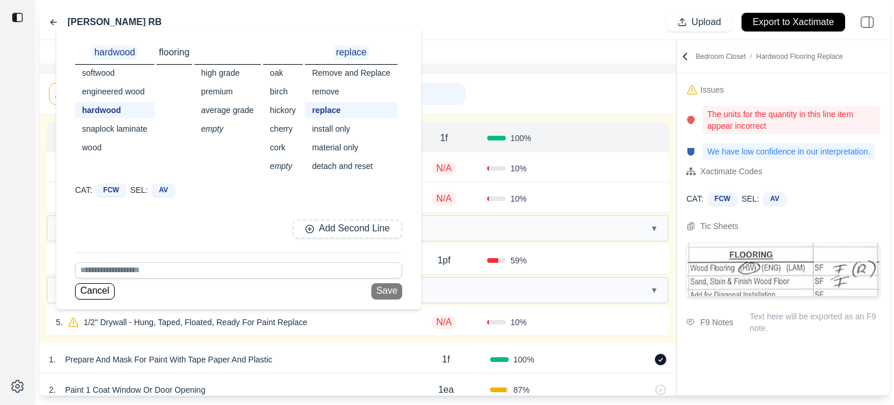
click at [349, 111] on div "replace" at bounding box center [351, 110] width 93 height 16
click at [567, 103] on div "5 Issues 4 Recommendations" at bounding box center [358, 93] width 618 height 31
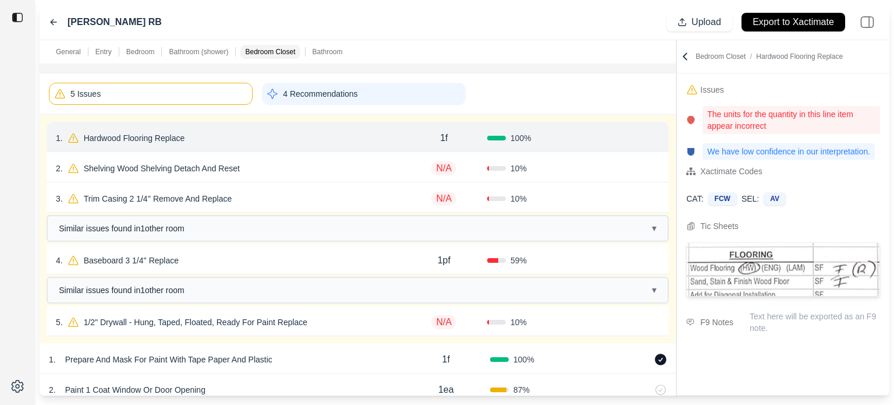
click at [629, 137] on button "Confirm" at bounding box center [627, 138] width 38 height 19
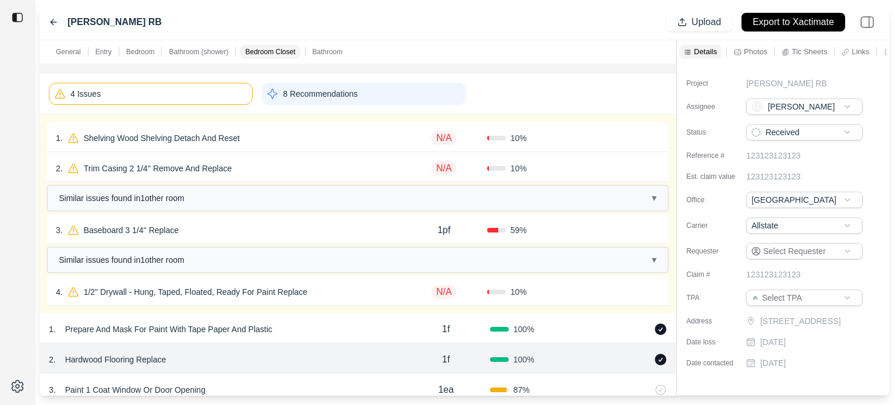
click at [265, 141] on div "1 . Shelving Wood Shelving Detach And Reset" at bounding box center [228, 138] width 345 height 16
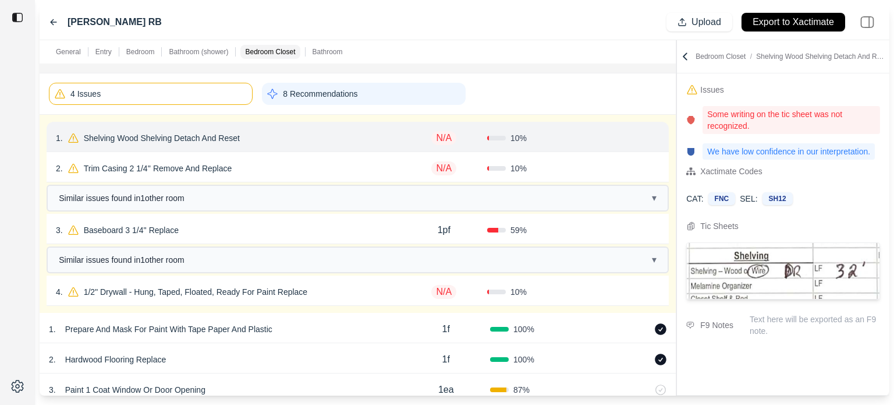
click at [162, 140] on p "Shelving Wood Shelving Detach And Reset" at bounding box center [161, 138] width 165 height 16
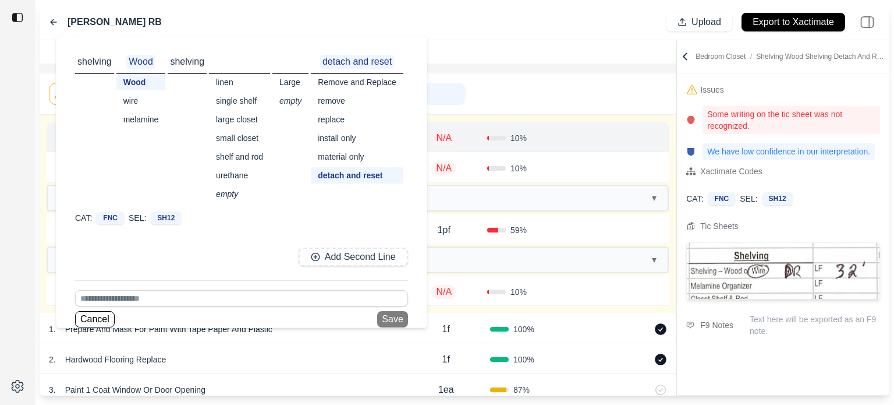
click at [134, 102] on div "wire" at bounding box center [140, 101] width 49 height 16
drag, startPoint x: 573, startPoint y: 82, endPoint x: 554, endPoint y: 87, distance: 20.1
click at [574, 81] on div "4 Issues 8 Recommendations" at bounding box center [358, 93] width 618 height 31
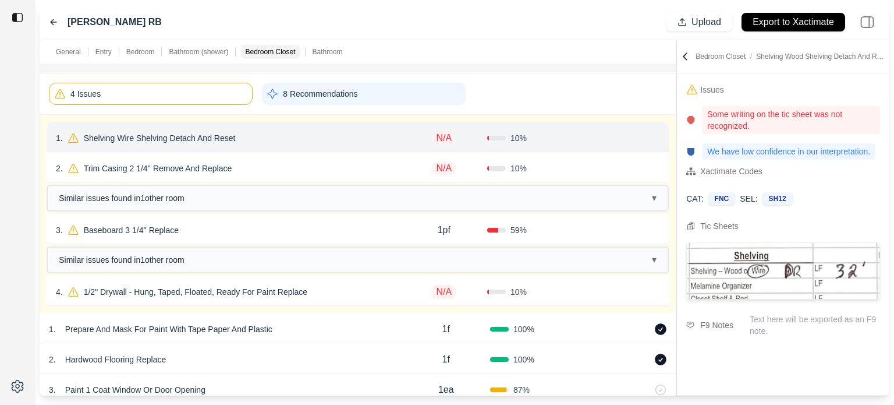
click at [446, 137] on p "N/A" at bounding box center [443, 138] width 25 height 14
type input "****"
click at [622, 134] on button "Confirm" at bounding box center [627, 138] width 38 height 19
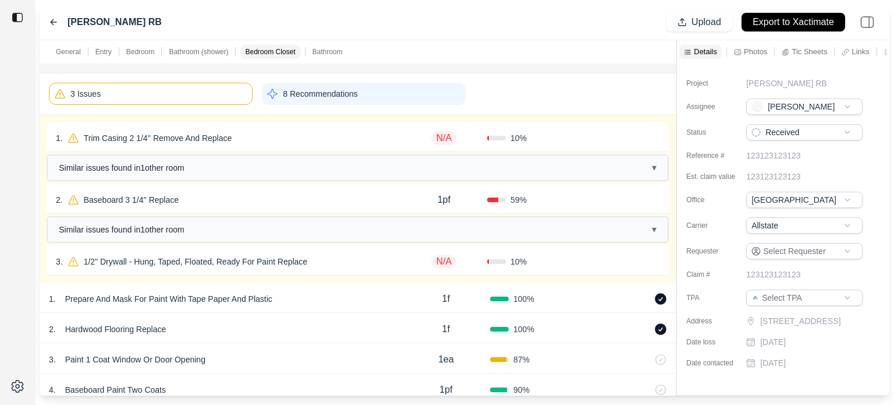
click at [291, 141] on div "1 . Trim Casing 2 1/4'' Remove And Replace" at bounding box center [228, 138] width 345 height 16
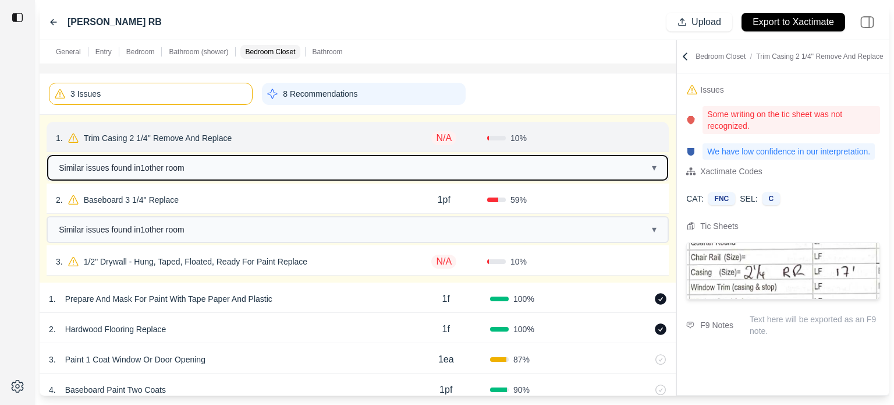
click at [200, 167] on button "Similar issues found in 1 other room ▾" at bounding box center [358, 167] width 620 height 24
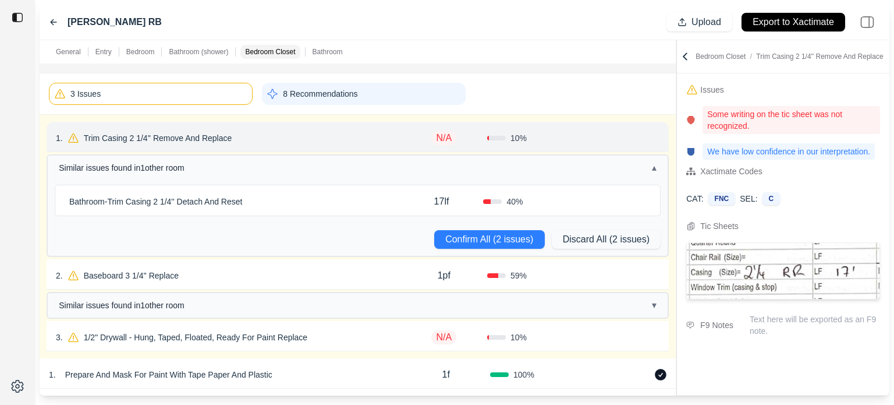
click at [305, 198] on div "Bathroom - Trim Casing 2 1/4'' Detach And Reset" at bounding box center [232, 201] width 335 height 16
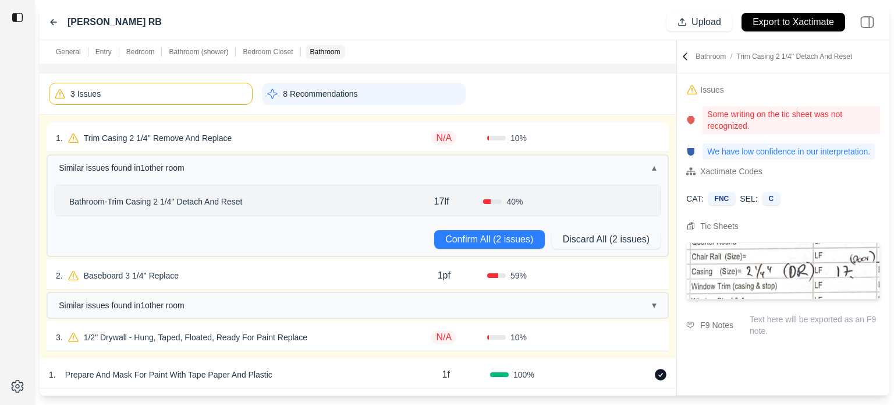
click at [291, 138] on div "1 . Trim Casing 2 1/4'' Remove And Replace" at bounding box center [228, 138] width 345 height 16
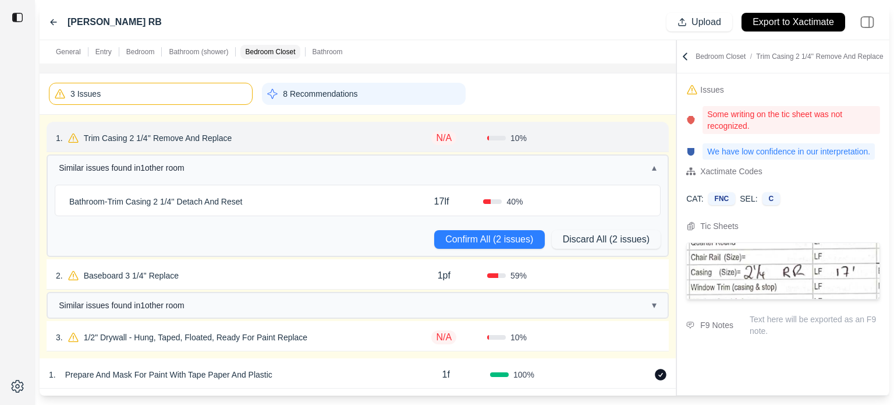
click at [455, 133] on p "N/A" at bounding box center [443, 138] width 25 height 14
type input "****"
click at [498, 235] on button "Confirm All (2 issues)" at bounding box center [489, 239] width 111 height 19
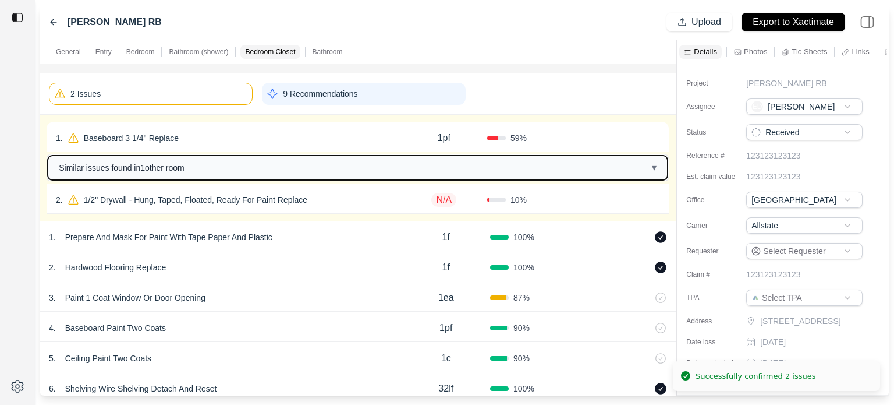
click at [182, 167] on span "Similar issues found in 1 other room" at bounding box center [122, 168] width 126 height 12
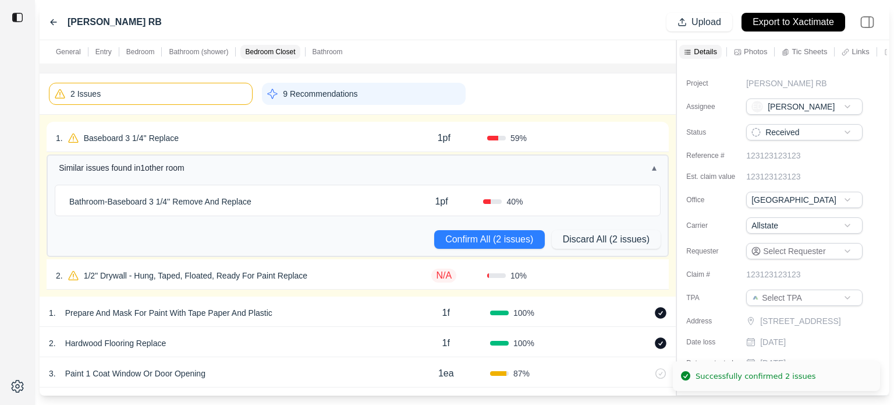
click at [291, 200] on div "Bathroom - Baseboard 3 1/4'' Remove And Replace" at bounding box center [232, 201] width 335 height 16
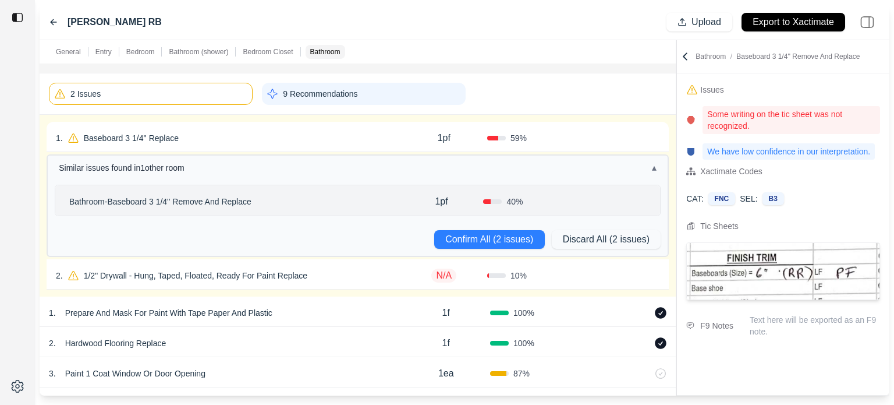
click at [184, 198] on p "Bathroom - Baseboard 3 1/4'' Remove And Replace" at bounding box center [161, 201] width 192 height 16
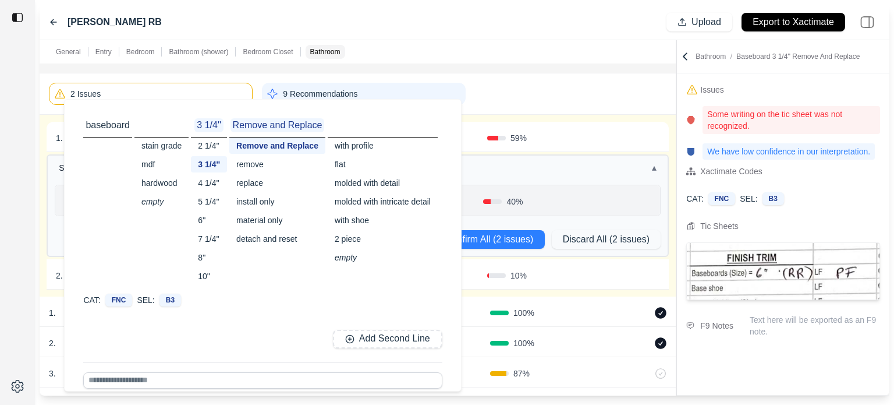
click at [199, 220] on div "6''" at bounding box center [209, 220] width 36 height 16
click at [529, 83] on div "2 Issues 9 Recommendations" at bounding box center [358, 93] width 618 height 31
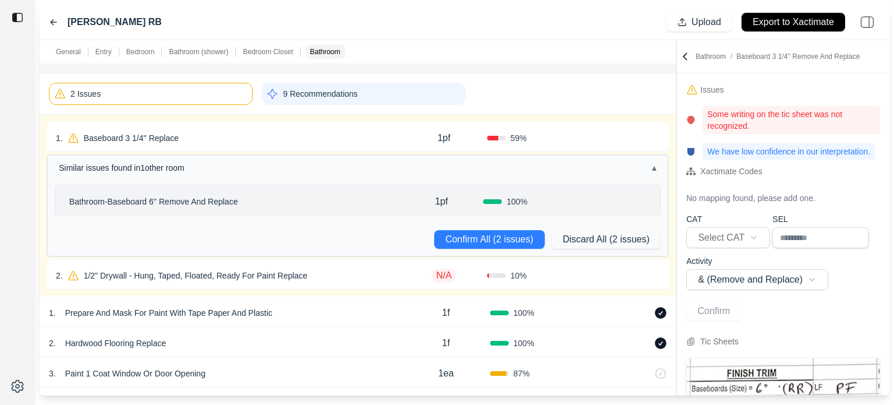
click at [282, 199] on div "Bathroom - Baseboard 6'' Remove And Replace" at bounding box center [232, 201] width 335 height 16
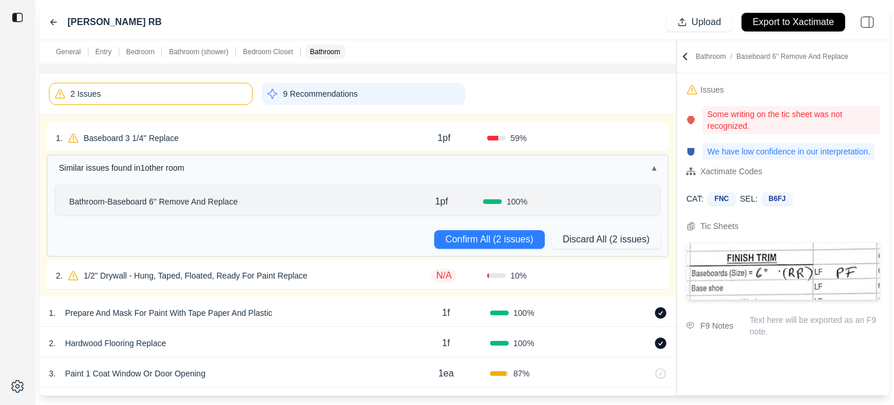
click at [263, 137] on div "1 . Baseboard 3 1/4'' Replace" at bounding box center [228, 138] width 345 height 16
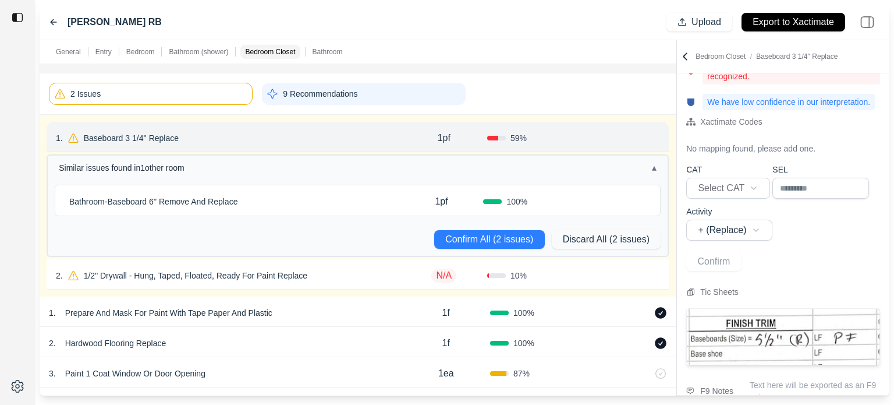
scroll to position [84, 0]
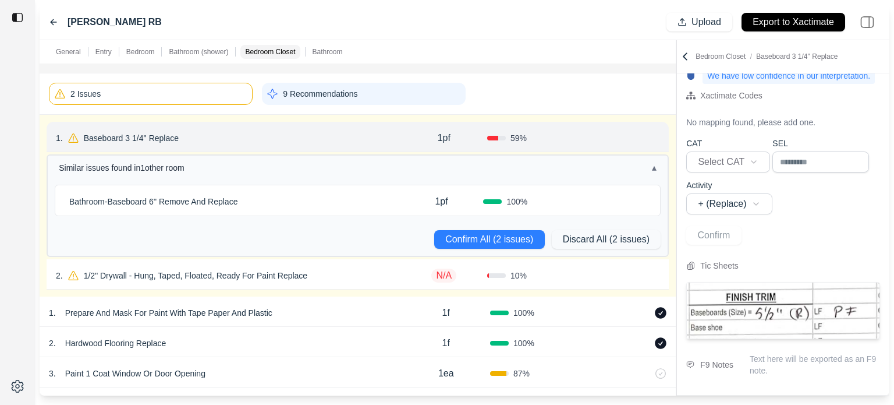
click at [167, 140] on p "Baseboard 3 1/4'' Replace" at bounding box center [131, 138] width 104 height 16
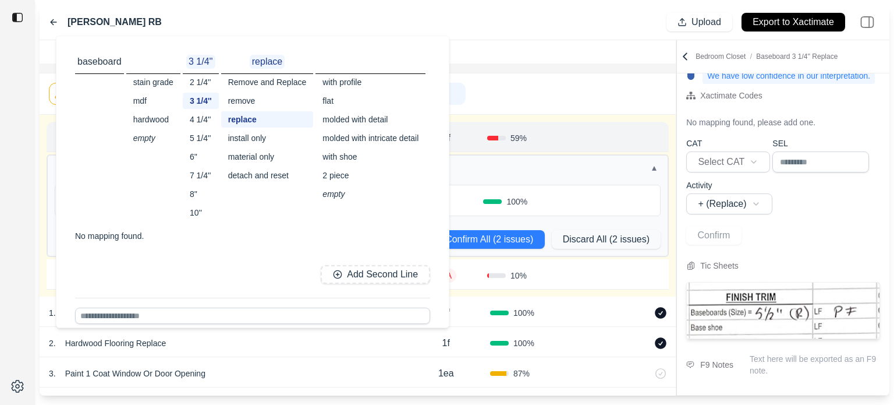
click at [197, 137] on div "5 1/4''" at bounding box center [201, 138] width 36 height 16
click at [568, 100] on div "2 Issues 9 Recommendations" at bounding box center [358, 93] width 618 height 31
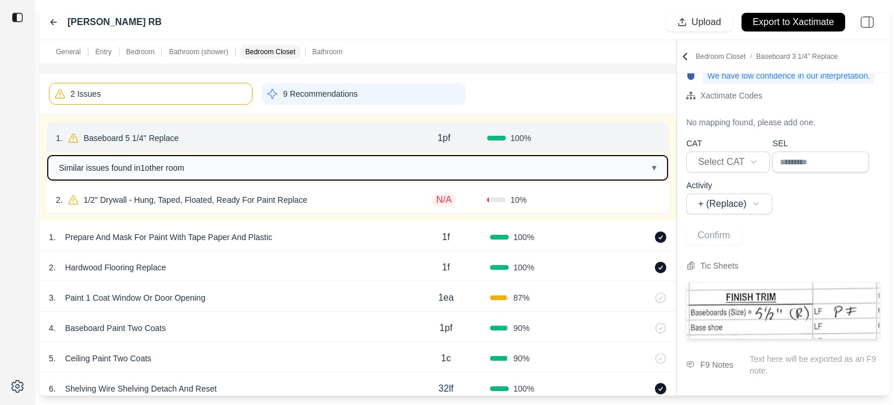
click at [208, 162] on button "Similar issues found in 1 other room ▾" at bounding box center [358, 167] width 620 height 24
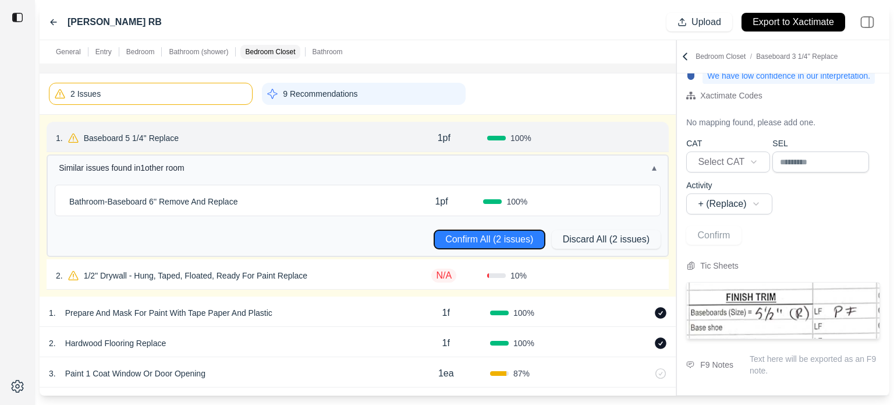
click at [495, 239] on button "Confirm All (2 issues)" at bounding box center [489, 239] width 111 height 19
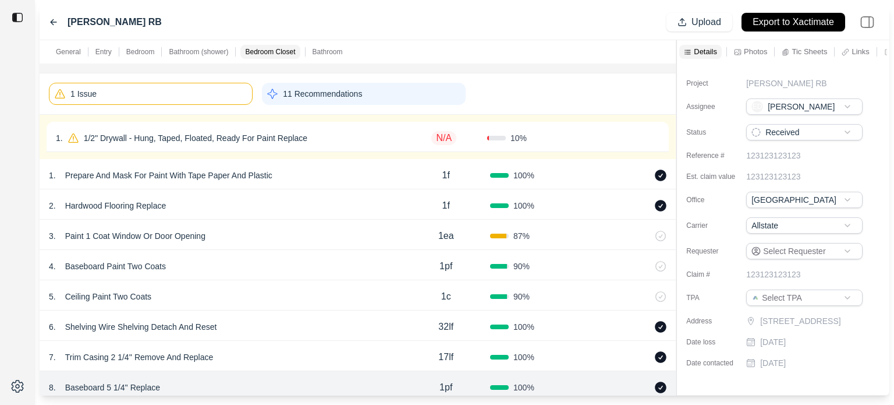
scroll to position [0, 0]
click at [265, 130] on div "1 . 1/2" Drywall - Hung, Taped, Floated, Ready For Paint Replace" at bounding box center [184, 138] width 256 height 16
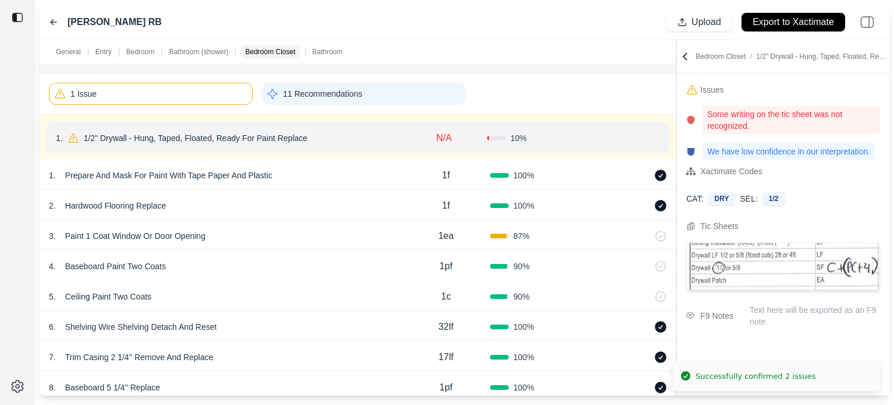
click at [268, 136] on p "1/2" Drywall - Hung, Taped, Floated, Ready For Paint Replace" at bounding box center [195, 138] width 233 height 16
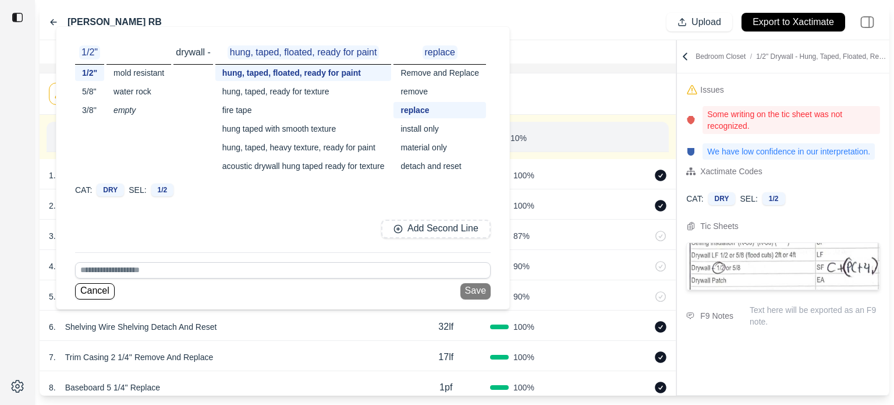
click at [564, 88] on div "1 Issue 11 Recommendations" at bounding box center [358, 93] width 618 height 31
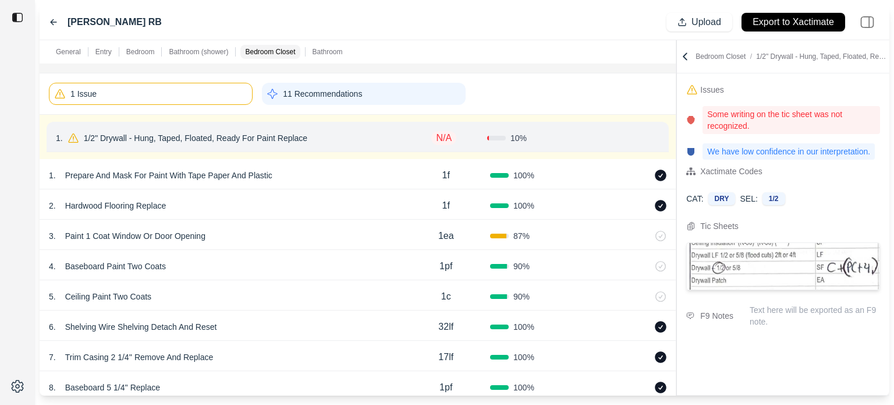
click at [442, 136] on p "N/A" at bounding box center [443, 138] width 25 height 14
type input "*"
click at [559, 86] on div "1 Issue 11 Recommendations" at bounding box center [358, 93] width 618 height 31
click at [616, 137] on button "Confirm" at bounding box center [627, 138] width 38 height 19
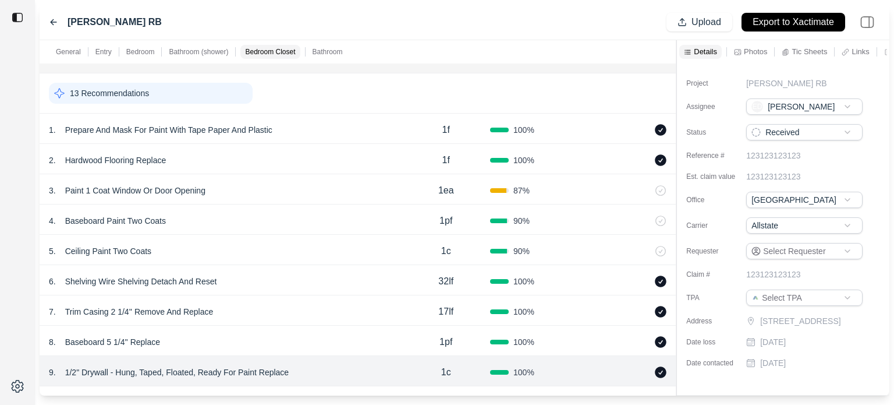
click at [195, 93] on div "13 Recommendations" at bounding box center [151, 93] width 204 height 21
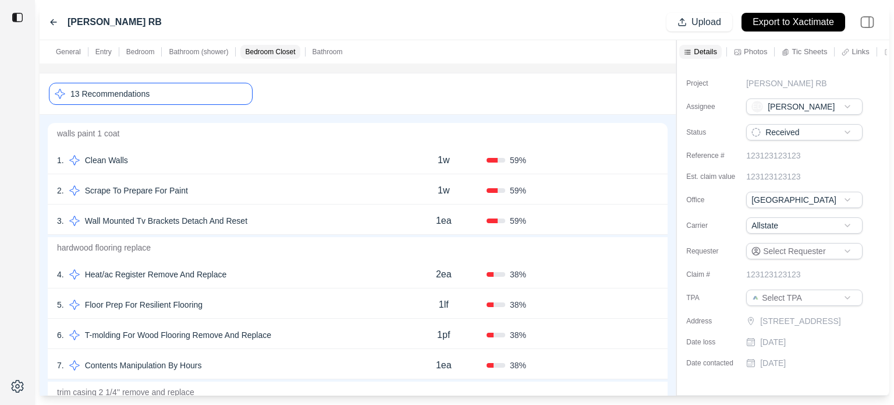
click at [656, 160] on icon at bounding box center [653, 159] width 9 height 9
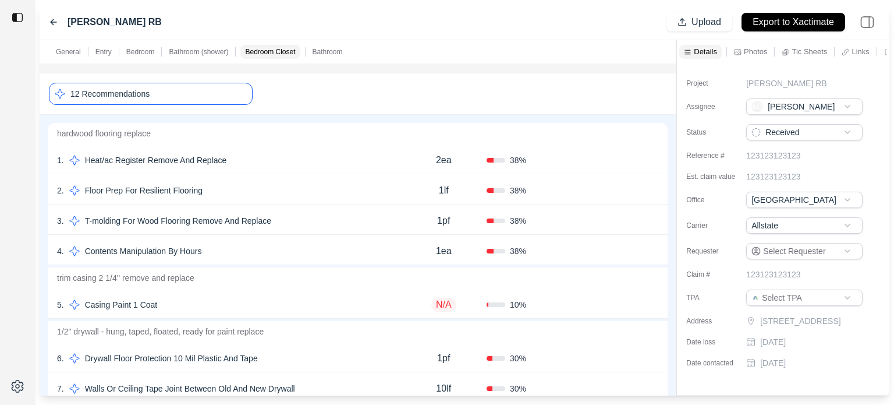
click at [656, 160] on icon at bounding box center [653, 159] width 9 height 9
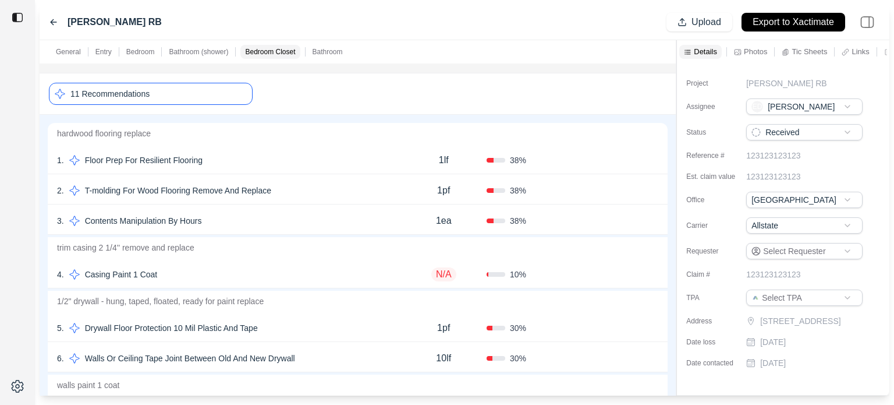
click at [652, 160] on icon at bounding box center [653, 159] width 9 height 9
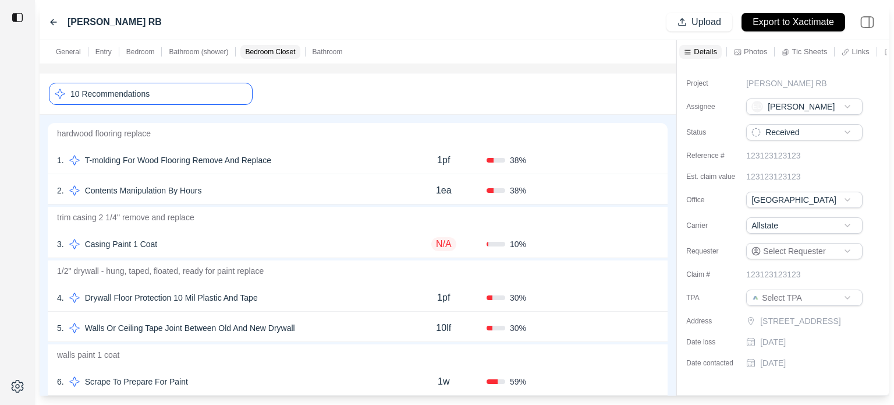
click at [652, 160] on icon at bounding box center [653, 159] width 9 height 9
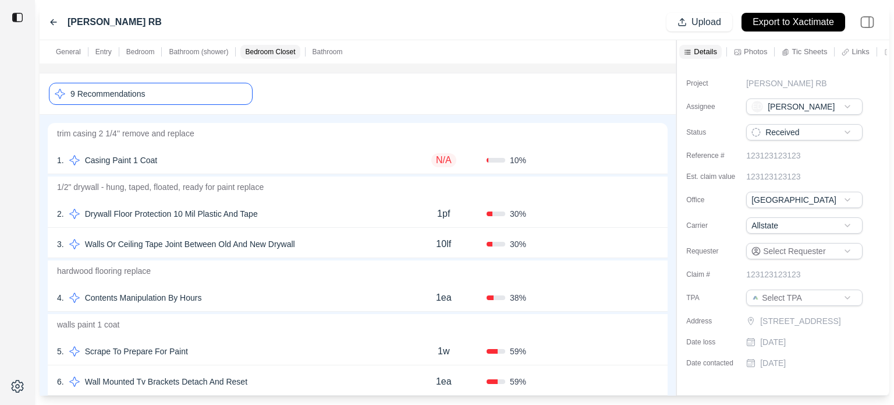
drag, startPoint x: 652, startPoint y: 160, endPoint x: 654, endPoint y: 122, distance: 37.9
click at [652, 160] on icon at bounding box center [653, 159] width 9 height 9
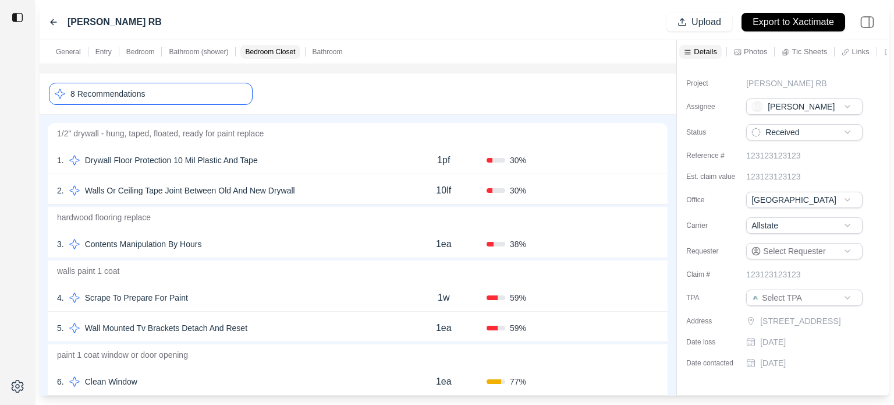
click at [652, 155] on icon at bounding box center [653, 159] width 9 height 9
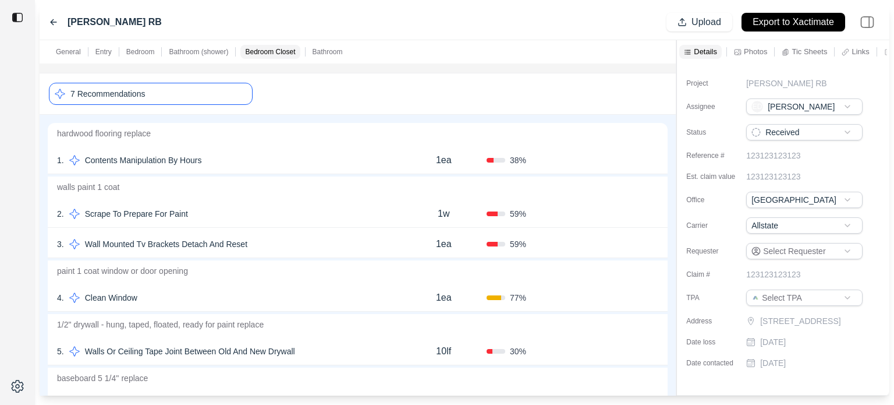
click at [652, 155] on icon at bounding box center [653, 159] width 9 height 9
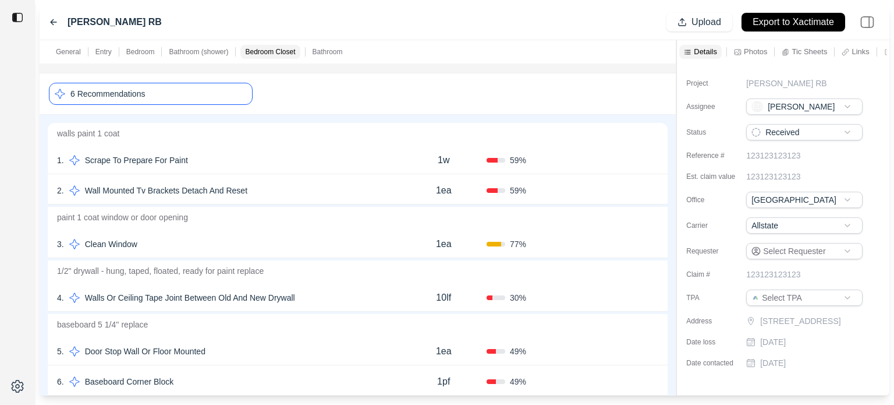
click at [652, 155] on icon at bounding box center [653, 159] width 9 height 9
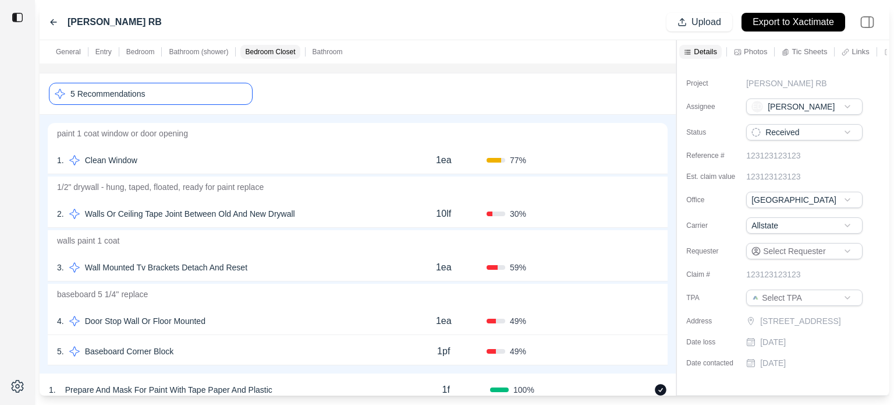
click at [652, 155] on icon at bounding box center [653, 159] width 9 height 9
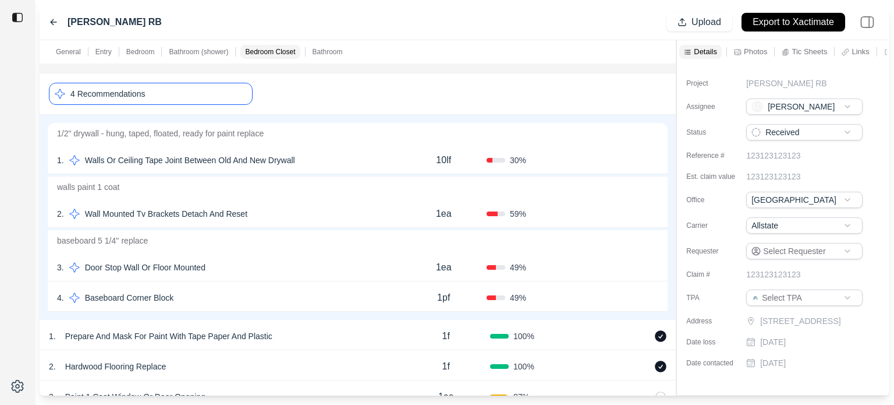
click at [652, 155] on icon at bounding box center [653, 159] width 9 height 9
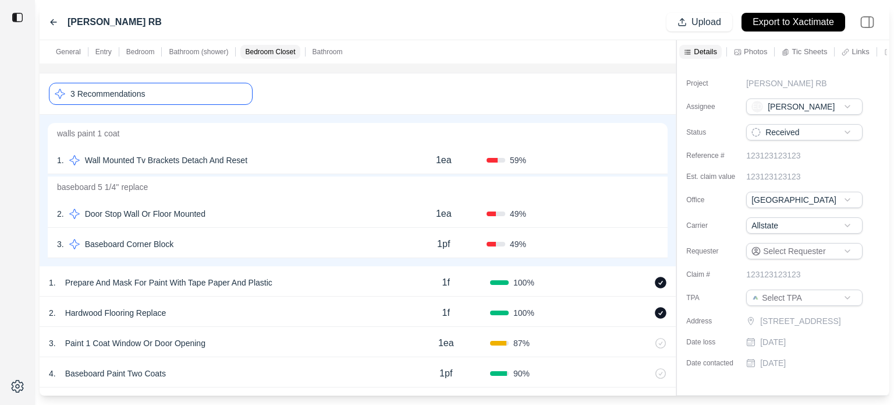
click at [652, 155] on icon at bounding box center [653, 159] width 9 height 9
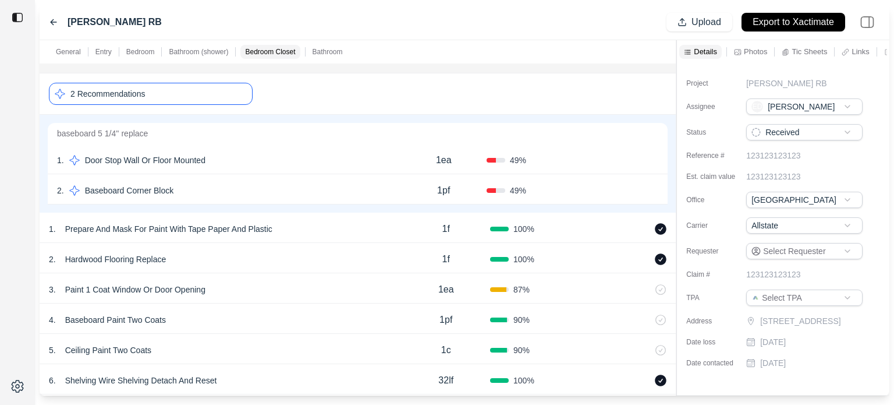
click at [652, 155] on icon at bounding box center [653, 159] width 9 height 9
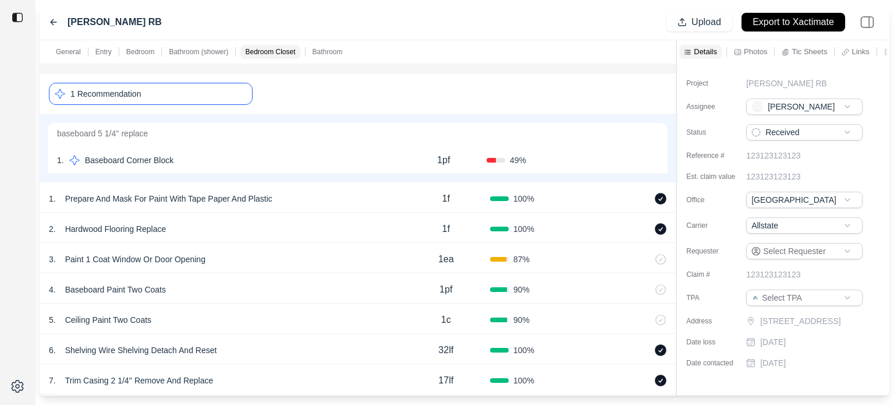
click at [652, 155] on icon at bounding box center [653, 159] width 9 height 9
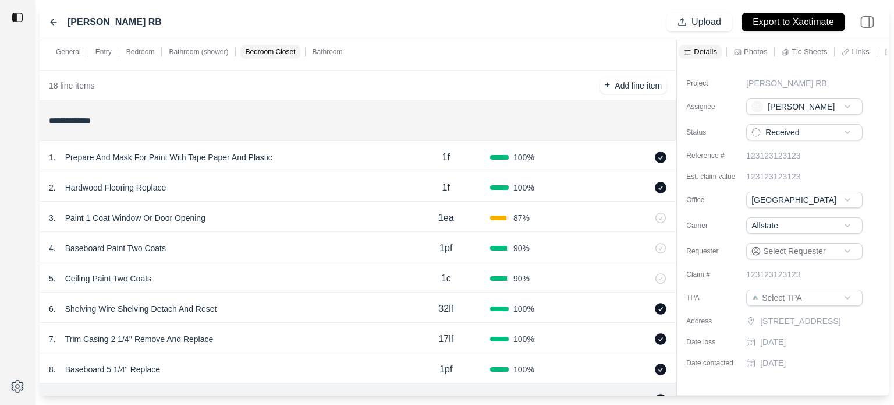
scroll to position [1462, 0]
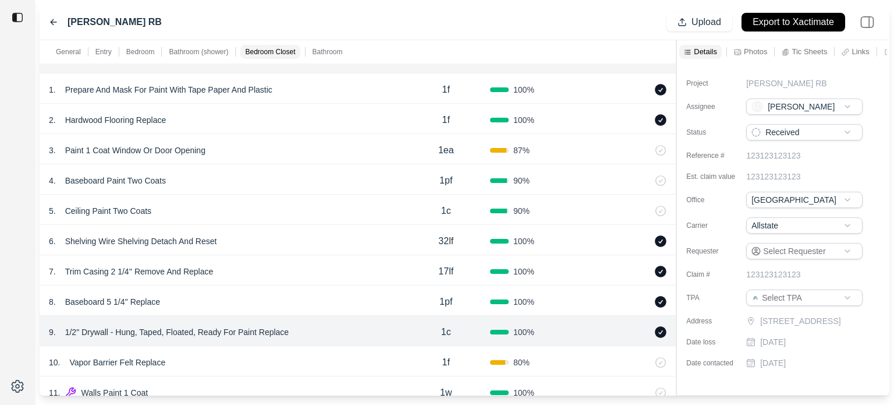
click at [367, 148] on div "3 . Paint 1 Coat Window Or Door Opening" at bounding box center [225, 150] width 353 height 16
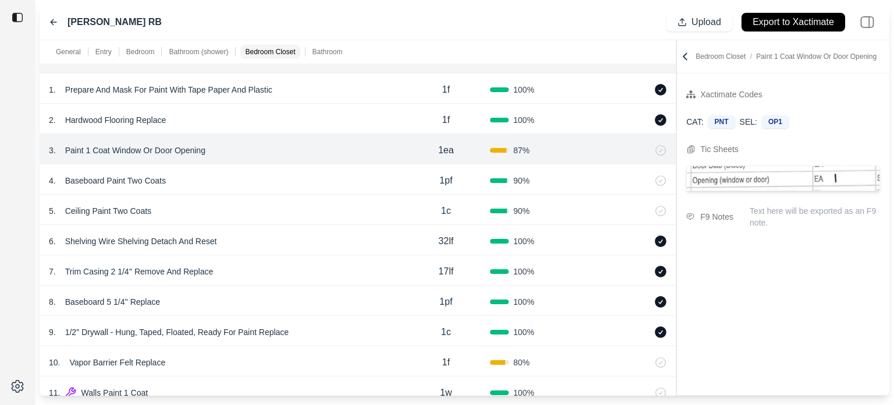
click at [661, 149] on icon at bounding box center [661, 151] width 10 height 10
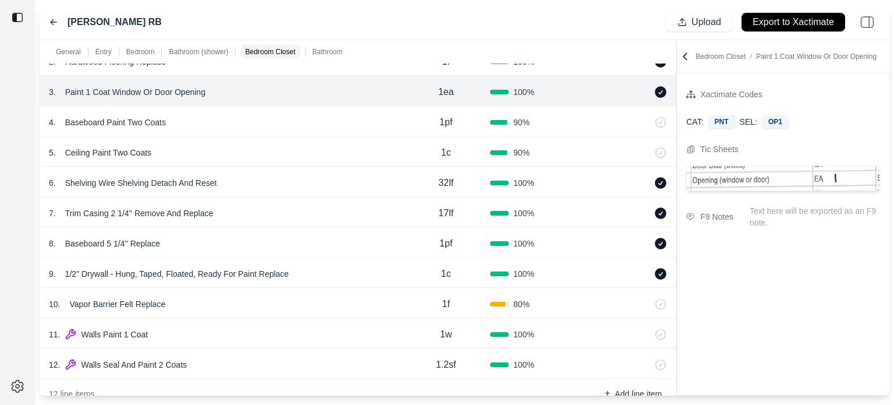
scroll to position [1637, 0]
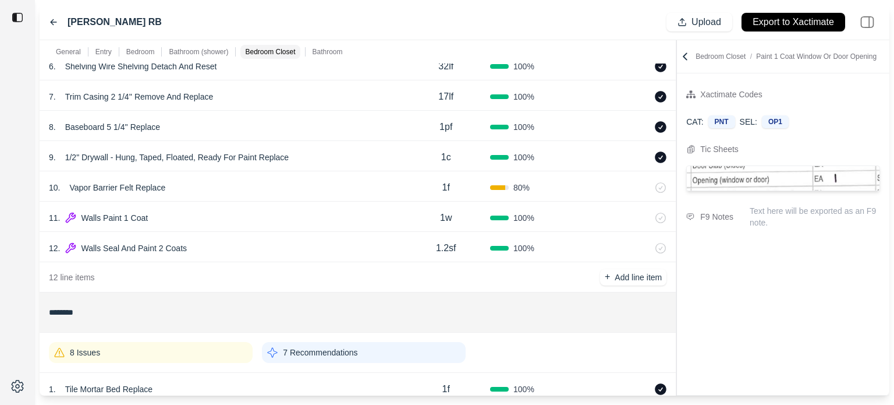
click at [563, 182] on div "80 %" at bounding box center [534, 188] width 88 height 12
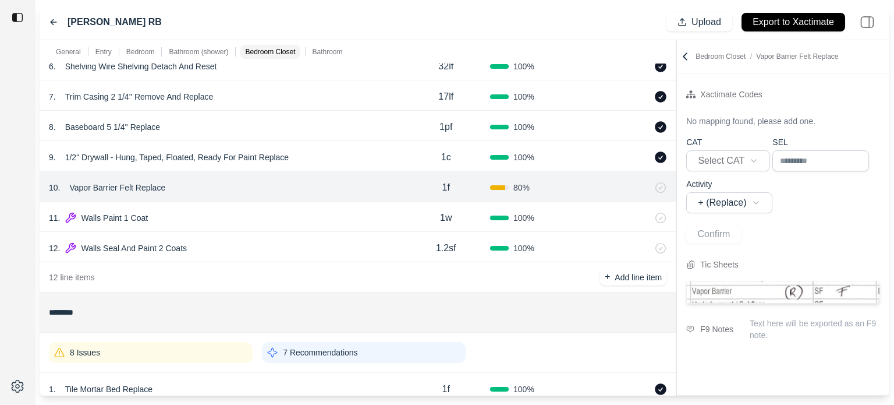
click at [133, 186] on p "Vapor Barrier Felt Replace" at bounding box center [117, 187] width 105 height 16
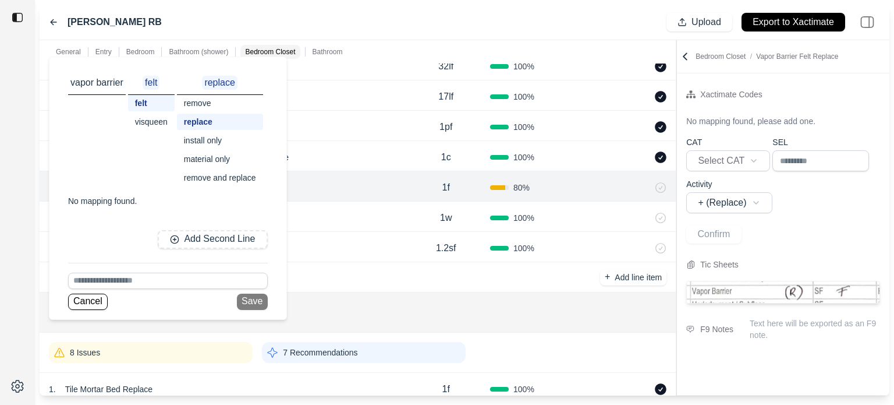
click at [145, 125] on div "visqueen" at bounding box center [151, 122] width 47 height 16
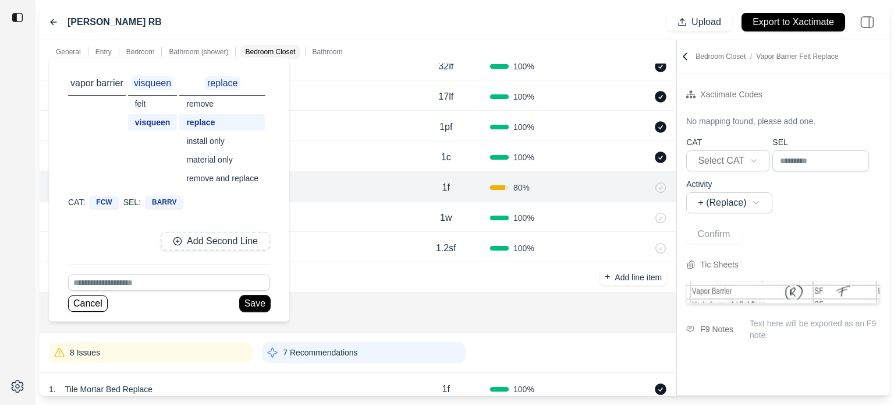
drag, startPoint x: 257, startPoint y: 300, endPoint x: 263, endPoint y: 298, distance: 6.5
click at [257, 301] on button "Save" at bounding box center [255, 303] width 30 height 16
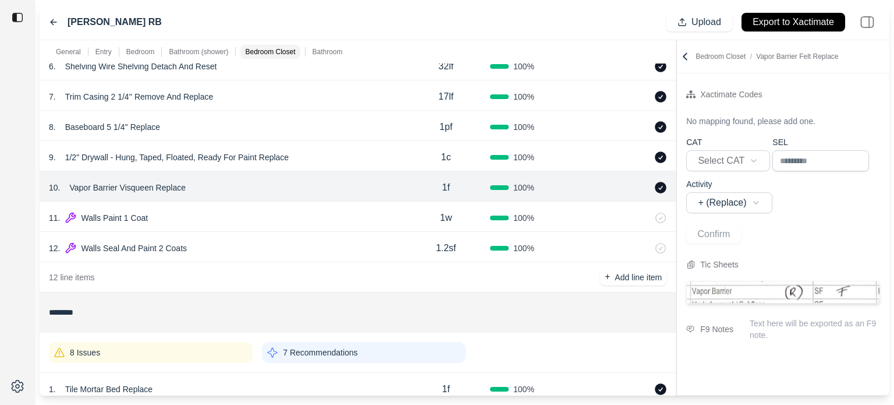
click at [256, 214] on div "11 . Walls Paint 1 Coat" at bounding box center [225, 218] width 353 height 16
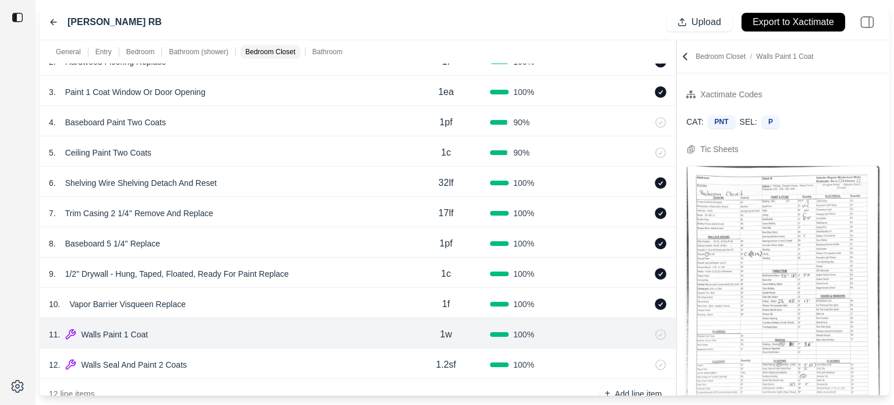
scroll to position [1579, 0]
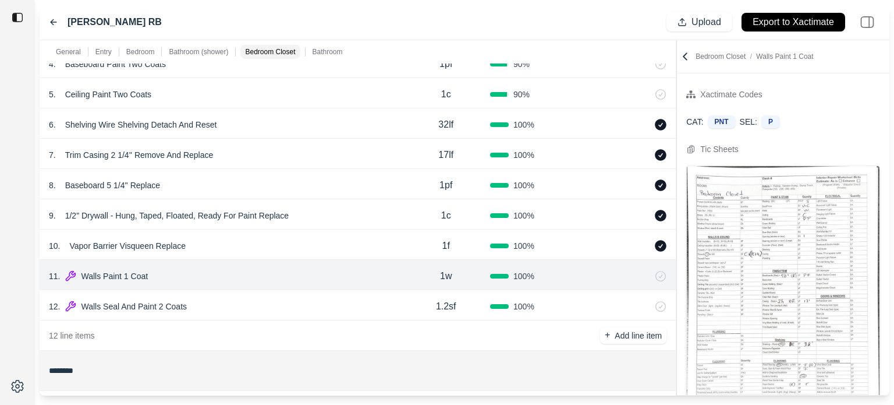
click at [238, 306] on div "12 . Walls Seal And Paint 2 Coats" at bounding box center [225, 306] width 353 height 16
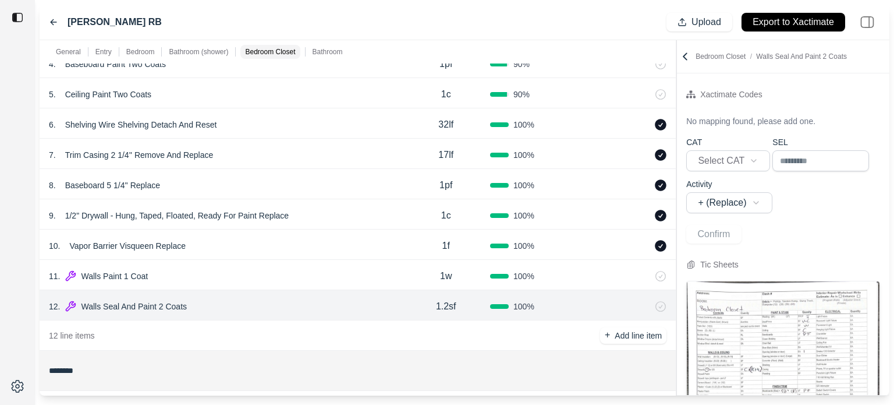
click at [452, 304] on p "1.2sf" at bounding box center [446, 306] width 20 height 14
drag, startPoint x: 461, startPoint y: 304, endPoint x: 401, endPoint y: 304, distance: 60.0
click at [401, 304] on div "12 . Walls Seal And Paint 2 Coats ***** 100 %" at bounding box center [358, 305] width 636 height 30
type input "**"
click at [386, 274] on div "11 . Walls Paint 1 Coat" at bounding box center [225, 276] width 353 height 16
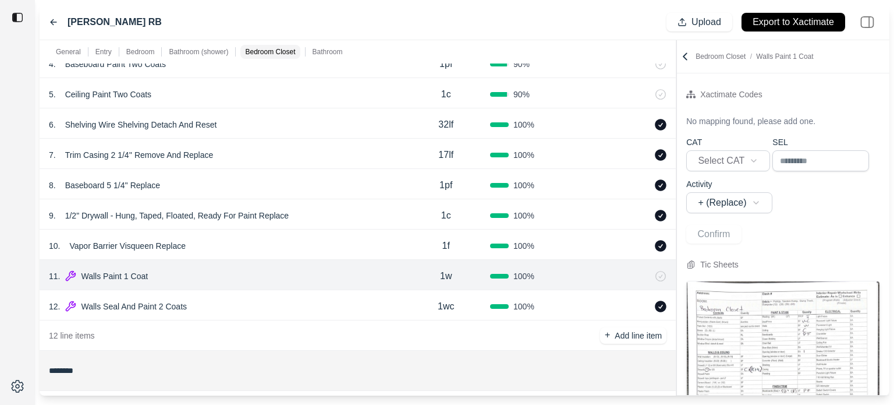
click at [449, 275] on p "1w" at bounding box center [446, 276] width 12 height 14
drag, startPoint x: 458, startPoint y: 275, endPoint x: 387, endPoint y: 275, distance: 71.6
click at [387, 275] on div "11 . Walls Paint 1 Coat ** 100 %" at bounding box center [358, 275] width 636 height 30
type input "**"
click at [360, 270] on div "11 . Walls Paint 1 Coat" at bounding box center [225, 275] width 353 height 16
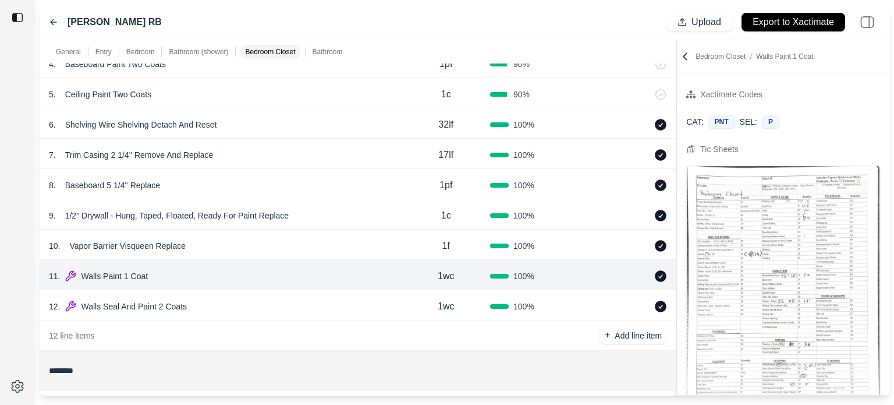
click at [644, 273] on icon at bounding box center [645, 275] width 3 height 6
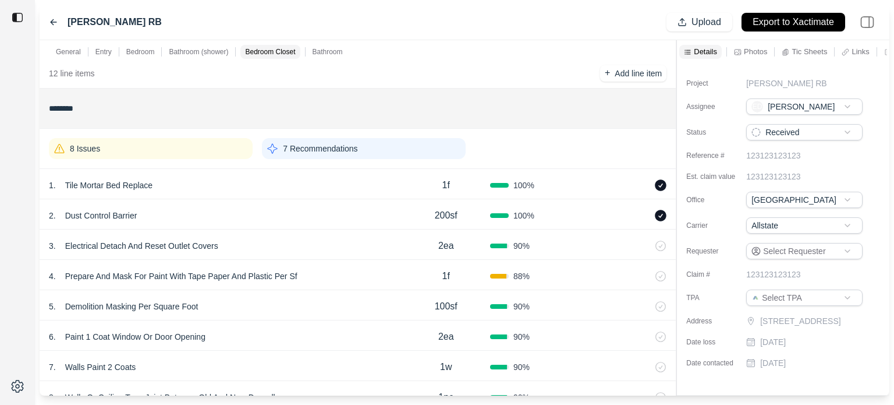
scroll to position [1812, 0]
click at [239, 183] on div "1 . Tile Mortar Bed Replace" at bounding box center [225, 184] width 353 height 16
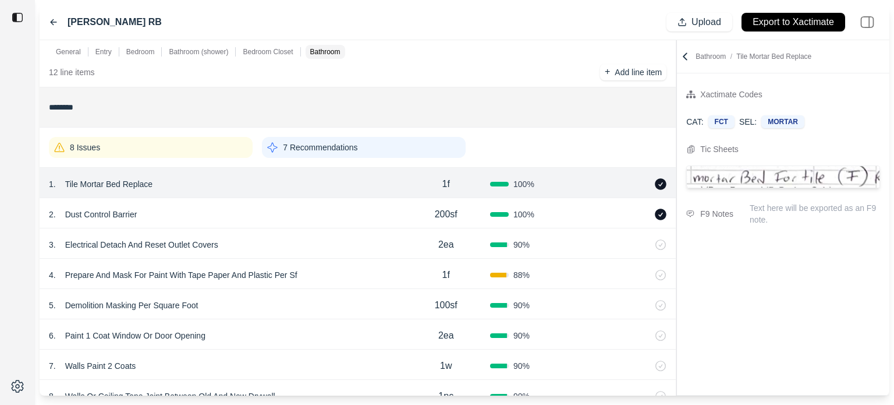
click at [195, 146] on div "8 Issues" at bounding box center [151, 147] width 204 height 21
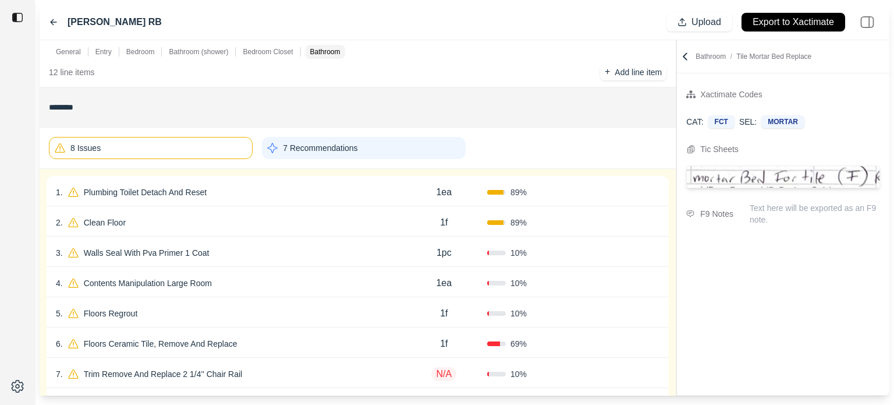
click at [255, 188] on div "1 . Plumbing Toilet Detach And Reset" at bounding box center [228, 192] width 345 height 16
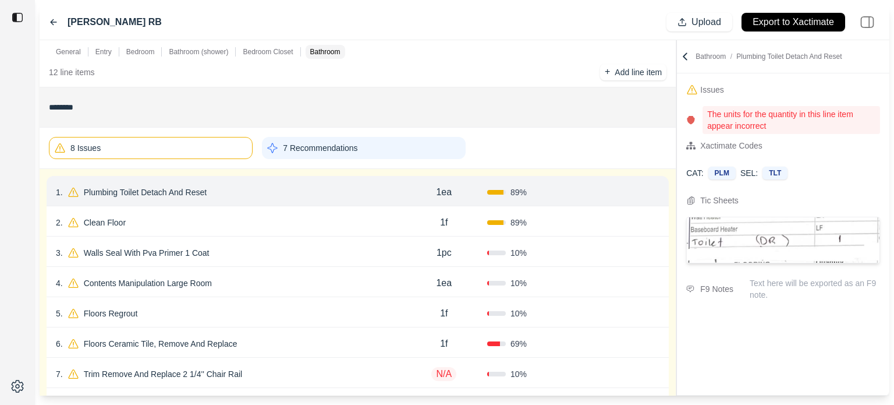
click at [622, 192] on button "Confirm" at bounding box center [627, 192] width 38 height 19
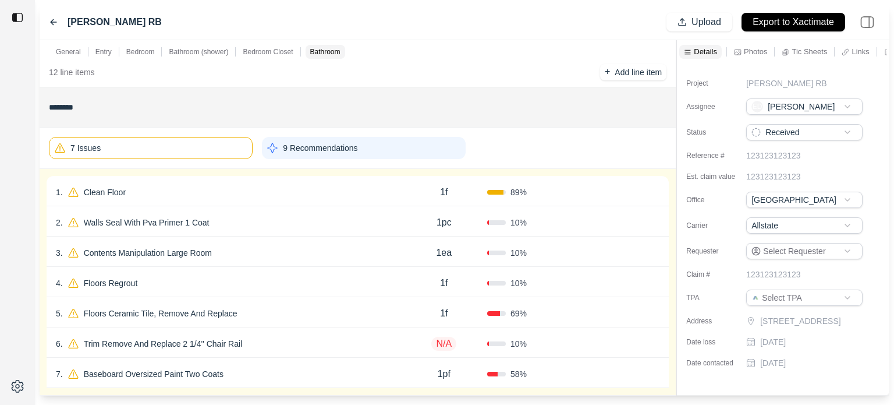
click at [246, 189] on div "1 . Clean Floor" at bounding box center [228, 192] width 345 height 16
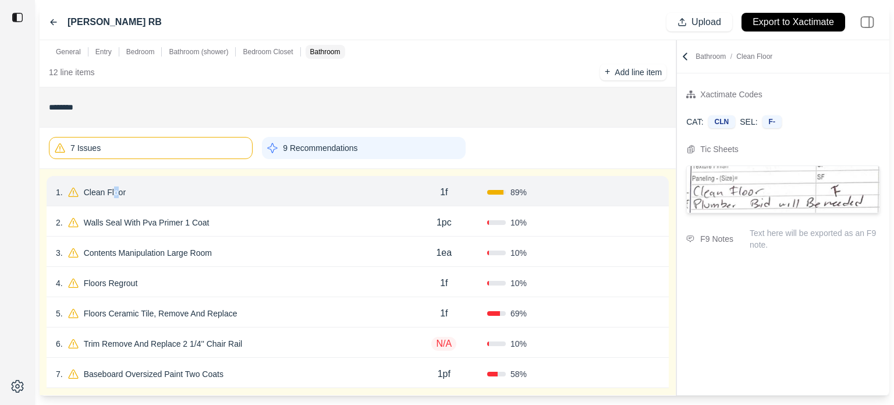
click at [116, 185] on p "Clean Floor" at bounding box center [104, 192] width 51 height 16
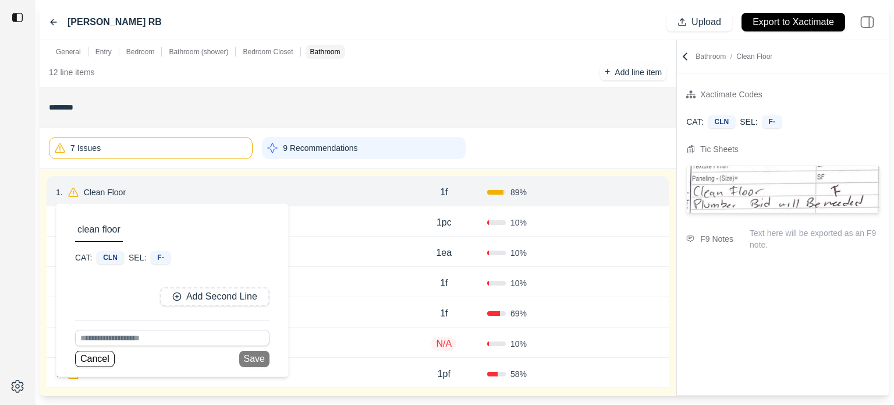
click at [536, 140] on div "7 Issues 9 Recommendations" at bounding box center [358, 147] width 618 height 31
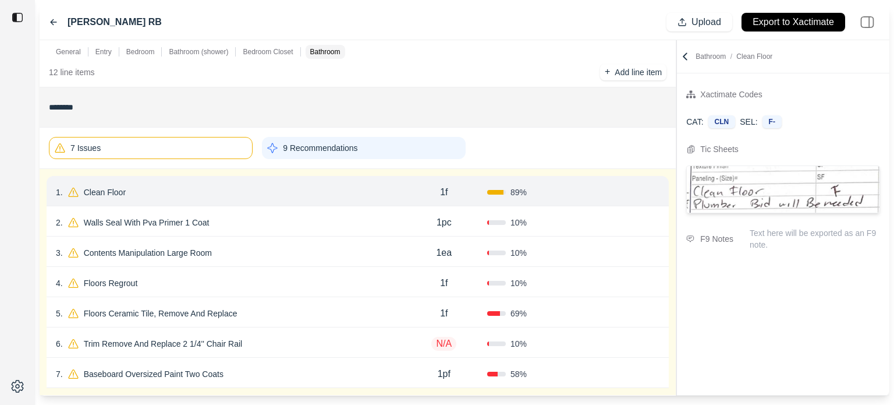
click at [619, 188] on button "Confirm" at bounding box center [627, 192] width 38 height 19
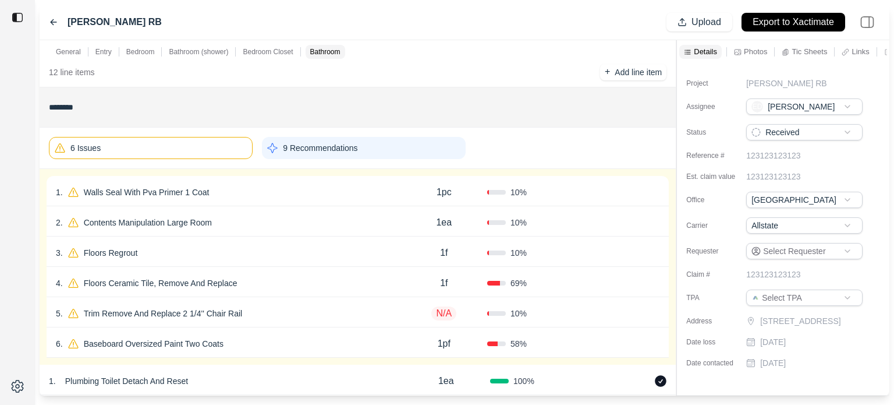
click at [286, 188] on div "1 . Walls Seal With Pva Primer 1 Coat" at bounding box center [228, 192] width 345 height 16
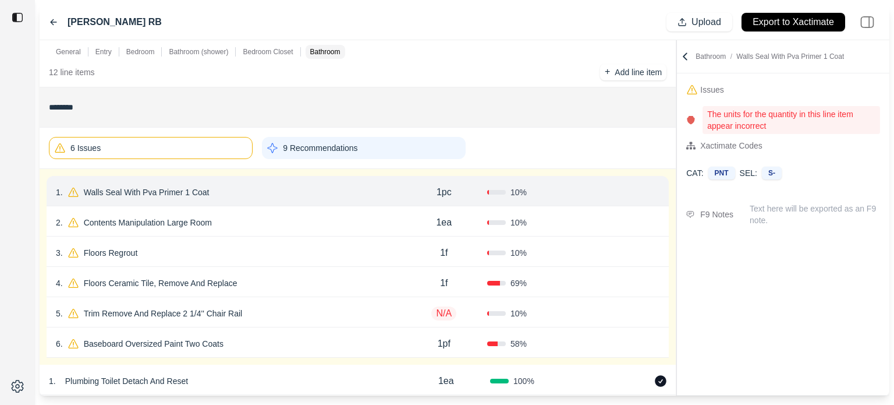
click at [301, 184] on div "1 . Walls Seal With Pva Primer 1 Coat" at bounding box center [228, 192] width 345 height 16
click at [657, 191] on icon at bounding box center [654, 191] width 9 height 9
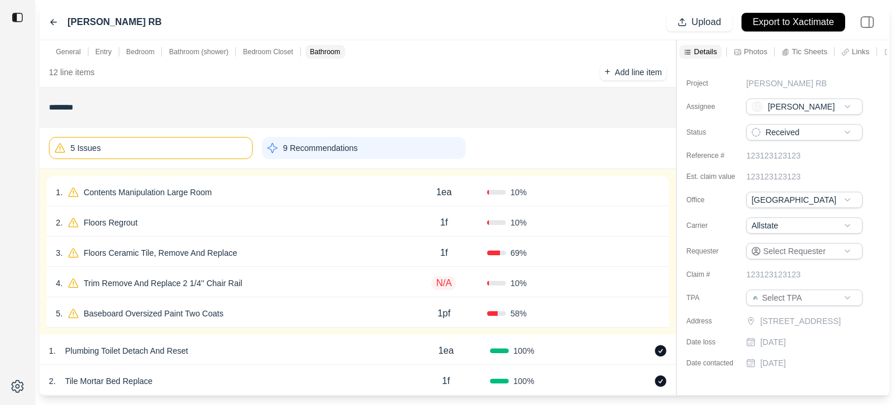
click at [255, 190] on div "1 . Contents Manipulation Large Room" at bounding box center [228, 192] width 345 height 16
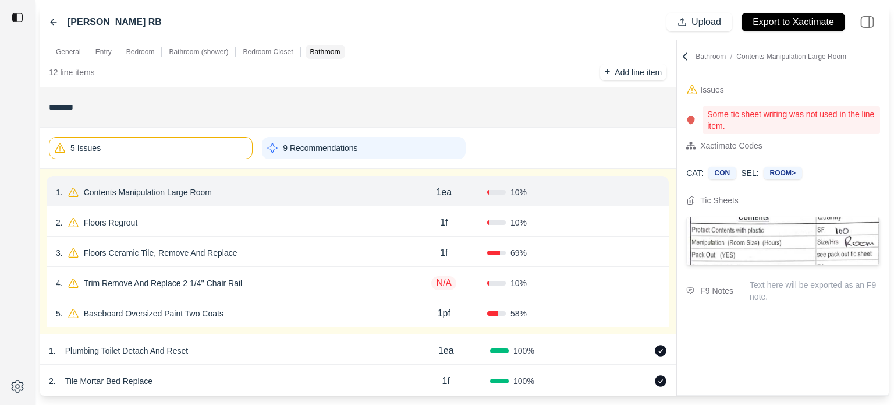
click at [167, 188] on p "Contents Manipulation Large Room" at bounding box center [147, 192] width 137 height 16
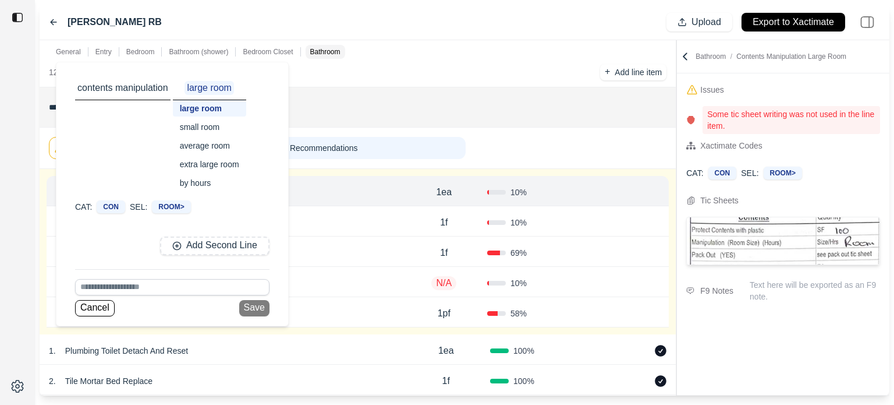
click at [206, 144] on div "average room" at bounding box center [209, 145] width 73 height 16
click at [520, 147] on div "5 Issues 9 Recommendations" at bounding box center [358, 147] width 618 height 31
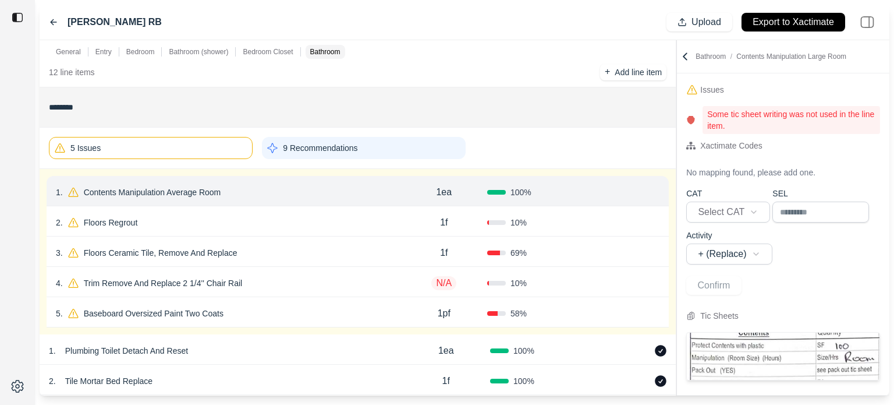
click at [626, 190] on button "Confirm" at bounding box center [627, 192] width 38 height 19
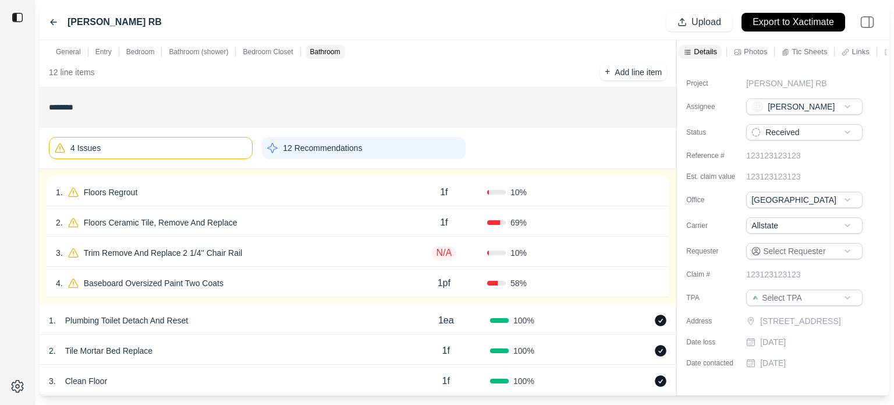
click at [224, 184] on div "1 . Floors Regrout" at bounding box center [228, 192] width 345 height 16
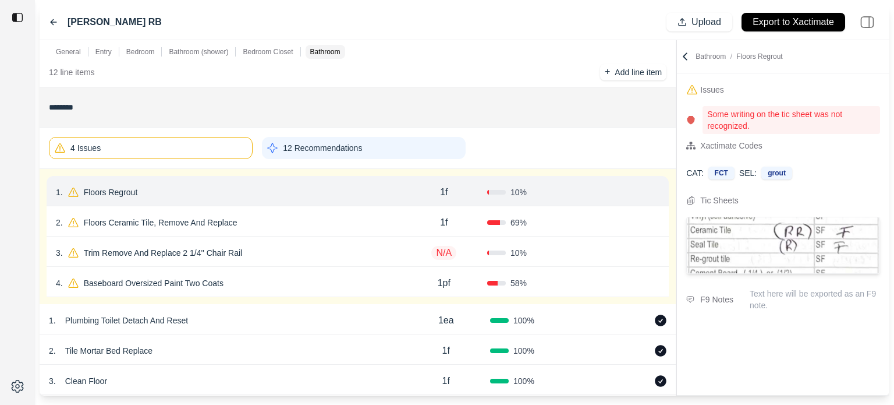
click at [133, 184] on p "Floors Regrout" at bounding box center [110, 192] width 63 height 16
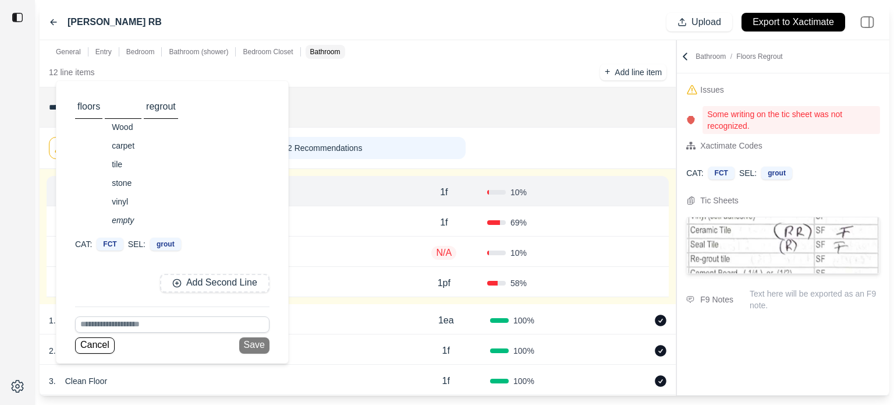
click at [141, 321] on input at bounding box center [172, 324] width 194 height 16
type input "*"
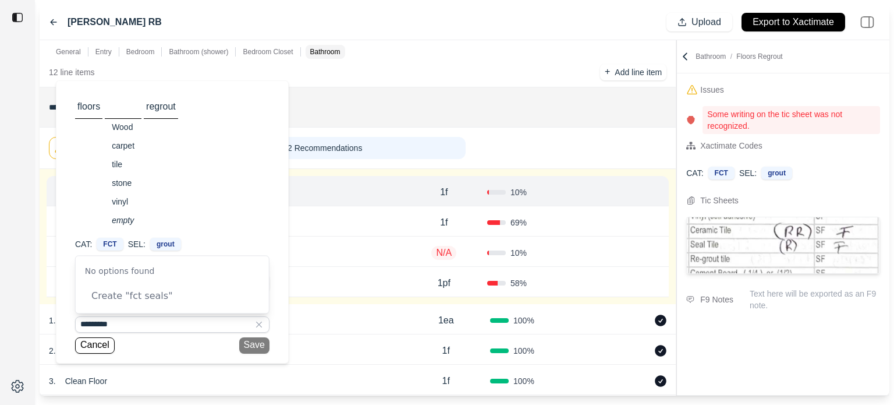
type input "*********"
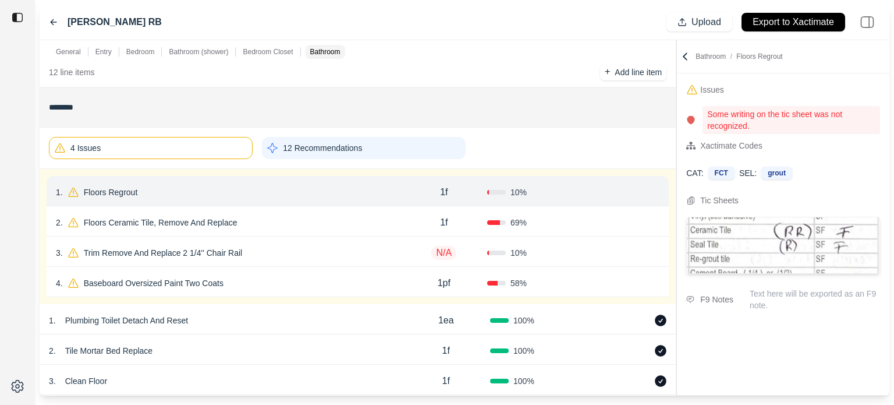
click at [493, 129] on div "4 Issues 12 Recommendations" at bounding box center [358, 148] width 636 height 41
click at [135, 188] on p "Floors Regrout" at bounding box center [110, 192] width 63 height 16
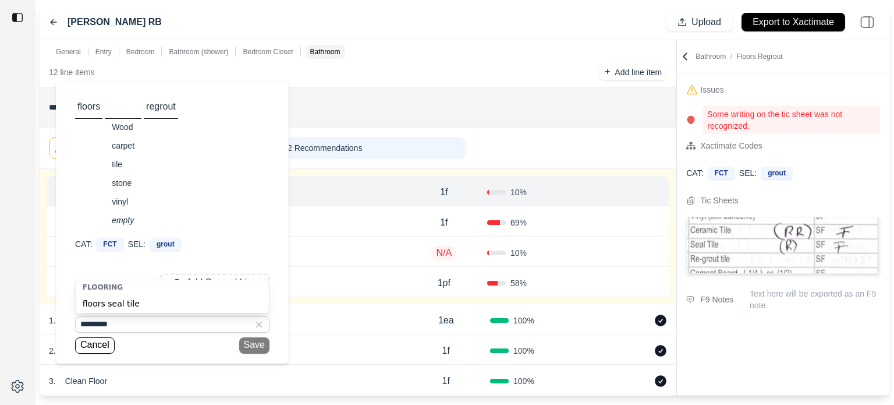
click at [121, 301] on div "floors seal tile" at bounding box center [172, 303] width 193 height 19
type input "**********"
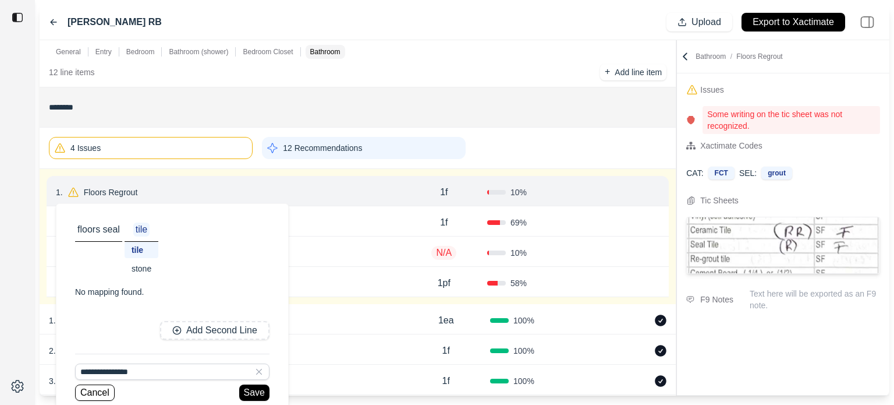
click at [147, 267] on div "stone" at bounding box center [142, 268] width 34 height 16
click at [139, 251] on div "tile" at bounding box center [143, 250] width 36 height 16
click at [261, 392] on button "Save" at bounding box center [254, 392] width 30 height 16
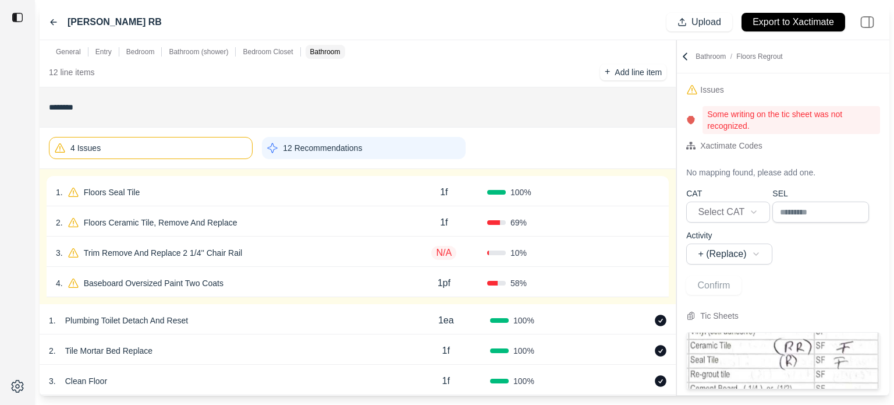
click at [266, 193] on div "1 . Floors Seal Tile" at bounding box center [228, 192] width 345 height 16
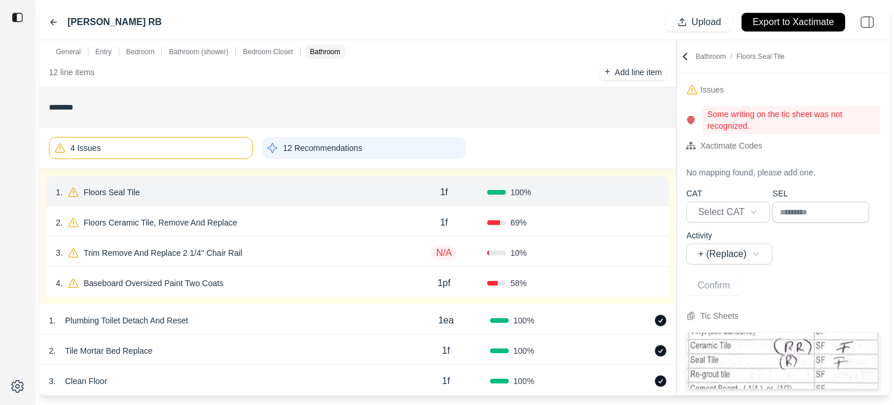
click at [629, 190] on button "Confirm" at bounding box center [627, 192] width 38 height 19
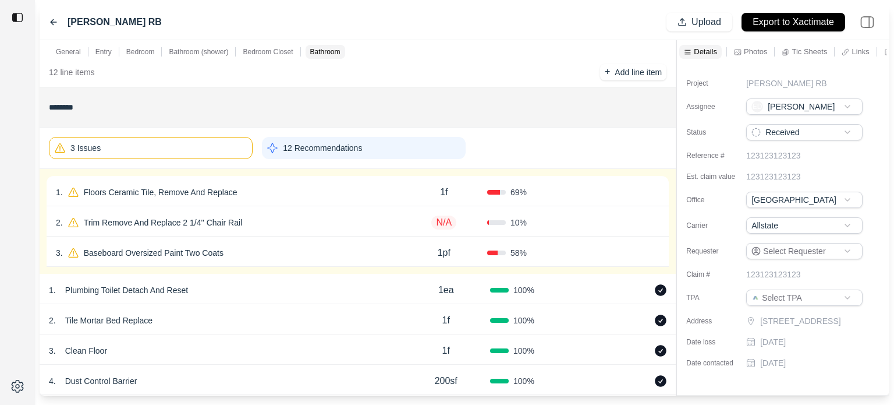
drag, startPoint x: 279, startPoint y: 190, endPoint x: 285, endPoint y: 192, distance: 6.1
click at [280, 190] on div "1 . Floors Ceramic Tile, Remove And Replace" at bounding box center [228, 192] width 345 height 16
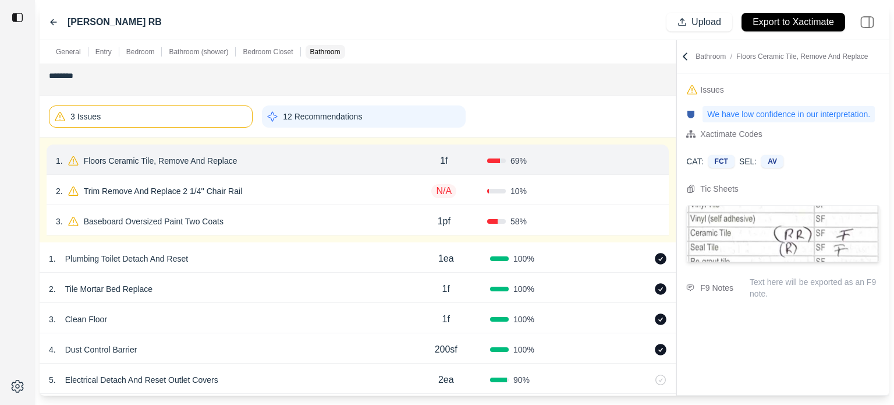
scroll to position [1870, 0]
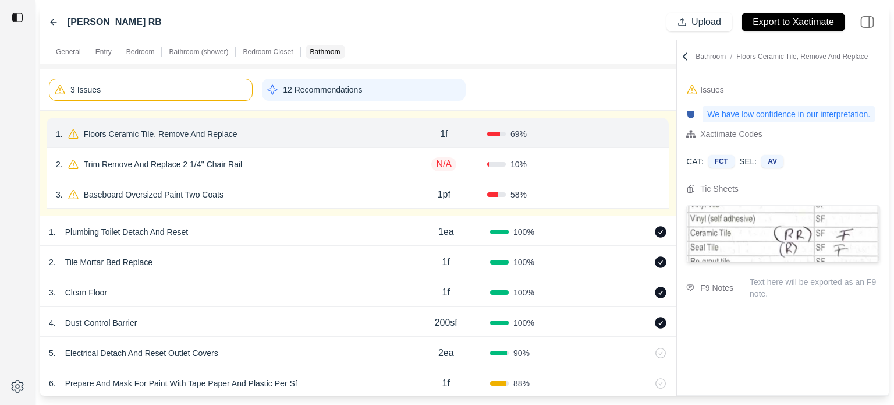
click at [624, 132] on button "Confirm" at bounding box center [627, 134] width 38 height 19
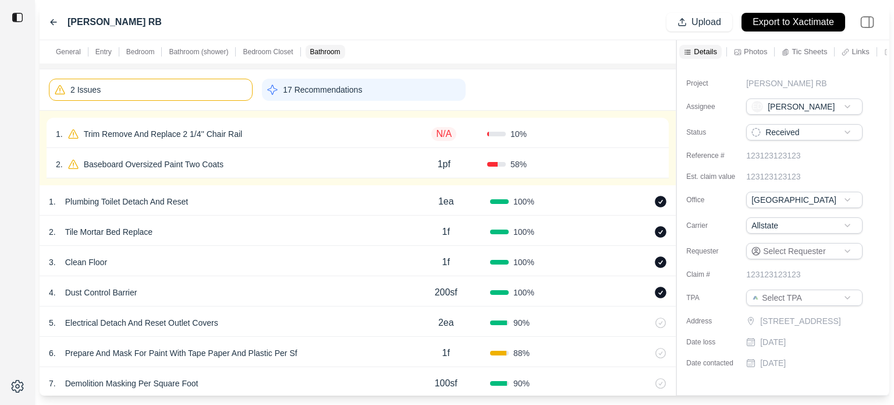
click at [323, 129] on div "1 . Trim Remove And Replace 2 1/4'' Chair Rail" at bounding box center [228, 134] width 345 height 16
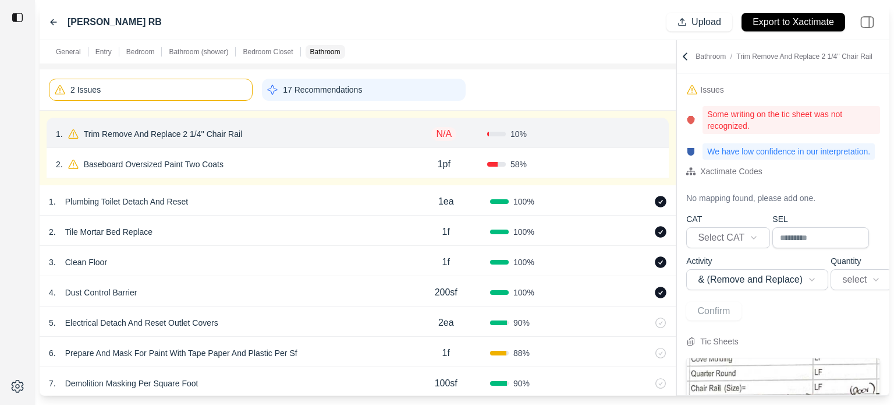
scroll to position [93, 0]
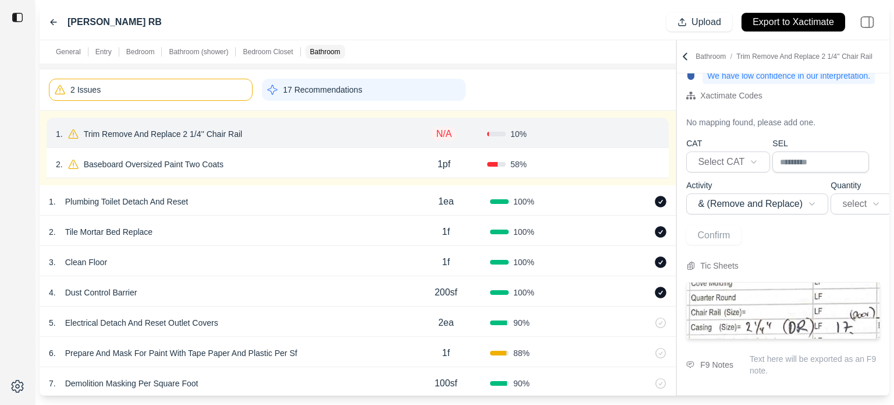
click at [659, 129] on icon at bounding box center [654, 133] width 9 height 9
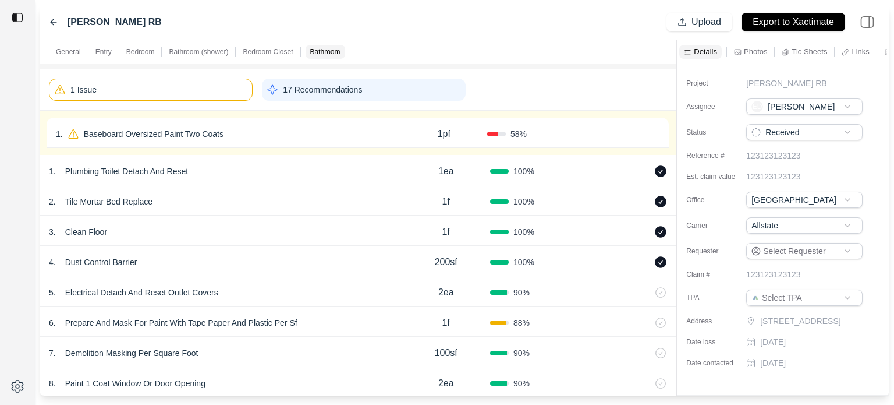
scroll to position [0, 0]
click at [322, 137] on div "1 . Baseboard Oversized Paint Two Coats" at bounding box center [228, 134] width 345 height 16
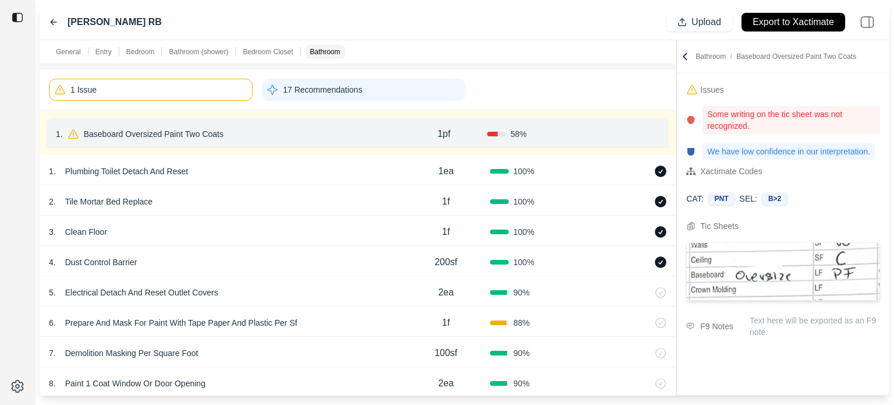
click at [193, 134] on p "Baseboard Oversized Paint Two Coats" at bounding box center [153, 134] width 149 height 16
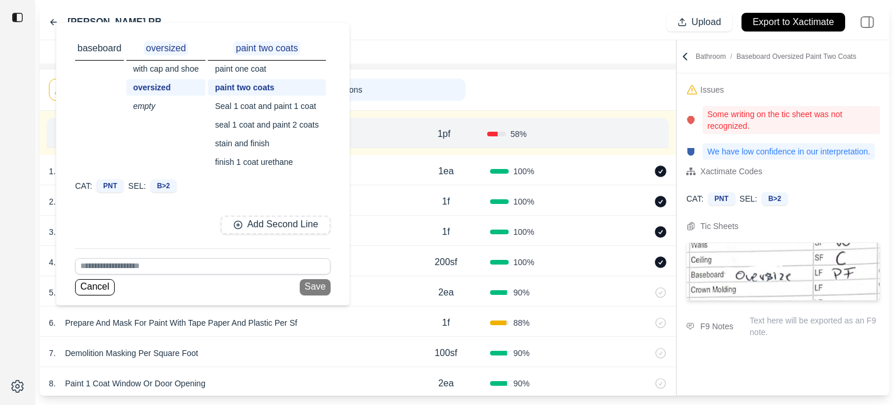
click at [277, 124] on div "seal 1 coat and paint 2 coats" at bounding box center [267, 124] width 118 height 16
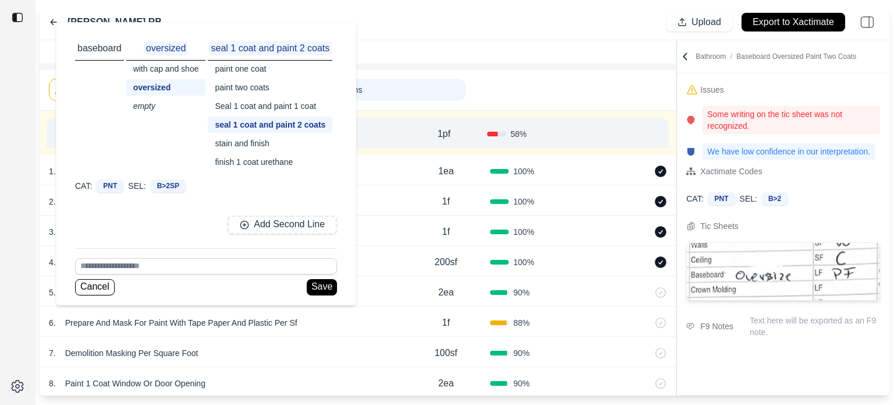
click at [242, 83] on div "paint two coats" at bounding box center [270, 87] width 125 height 16
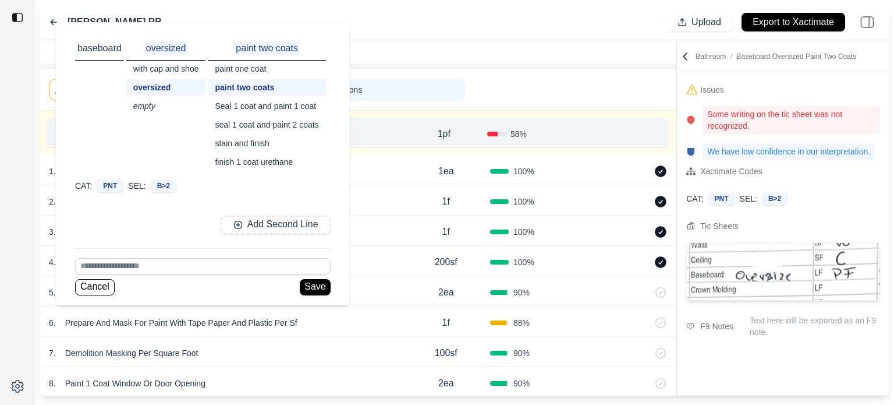
click at [544, 51] on div "General Entry Bedroom Bathroom (shower) Bedroom Closet Bathroom" at bounding box center [358, 51] width 636 height 23
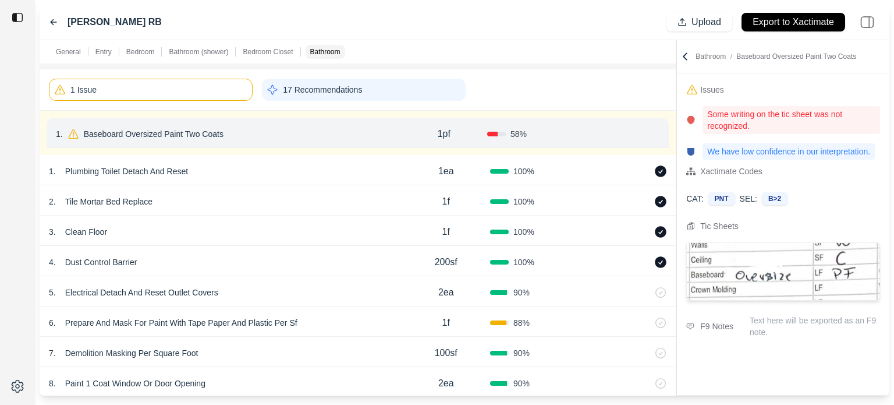
click at [621, 132] on button "Confirm" at bounding box center [627, 134] width 38 height 19
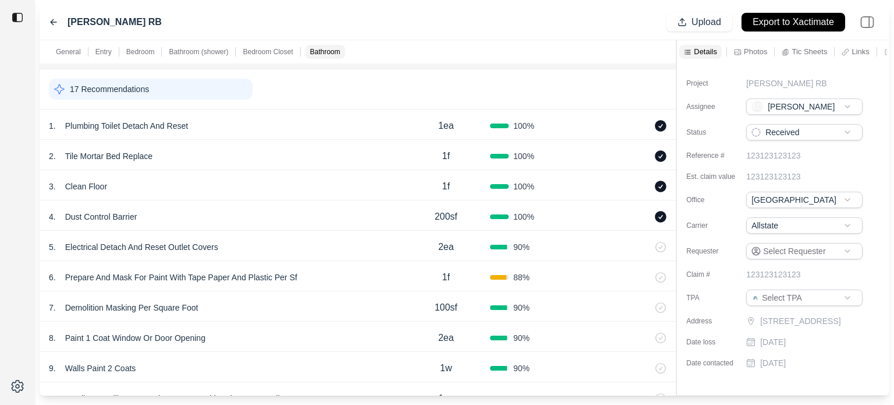
click at [178, 88] on div "17 Recommendations" at bounding box center [151, 89] width 204 height 21
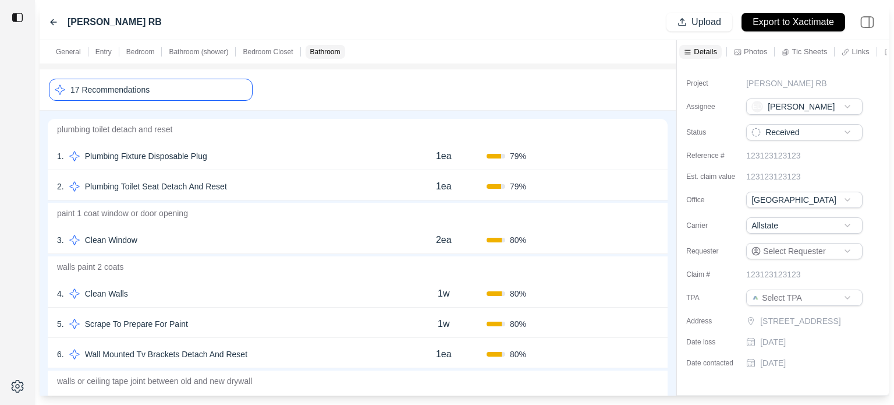
click at [657, 153] on icon at bounding box center [653, 155] width 9 height 9
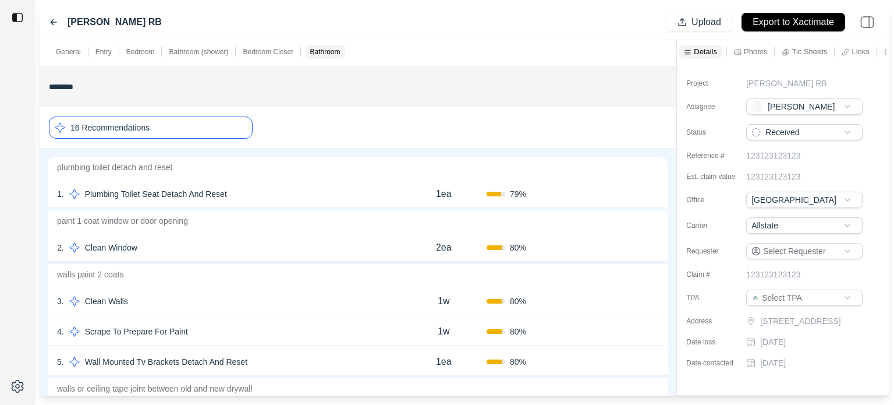
scroll to position [1812, 0]
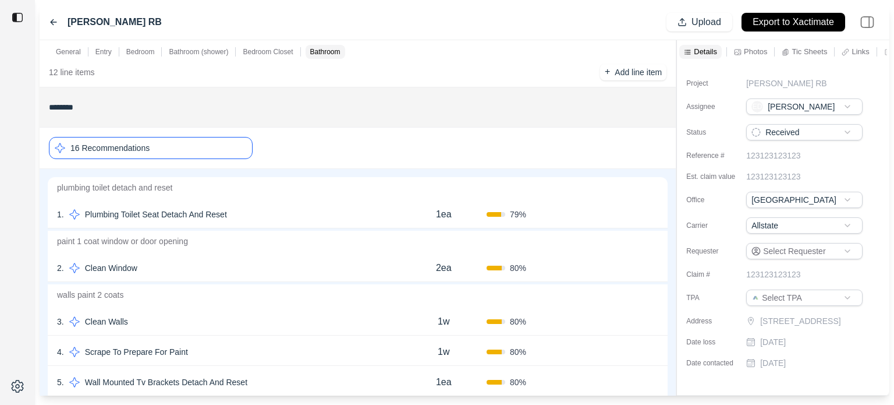
click at [649, 214] on icon at bounding box center [653, 214] width 9 height 9
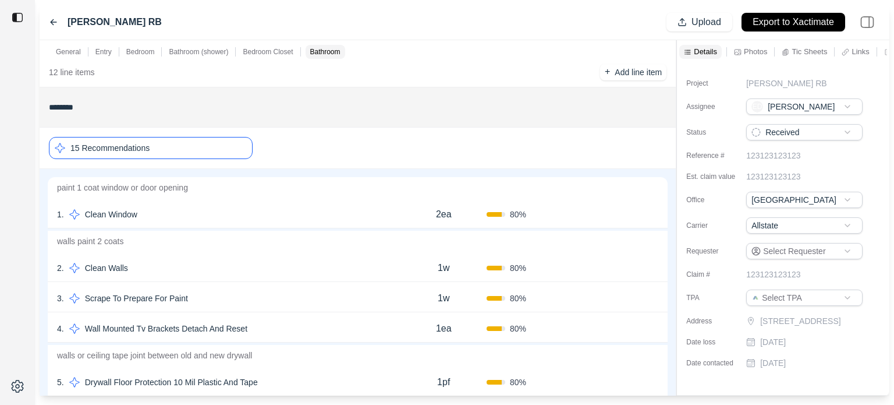
click at [649, 214] on div "Confirm" at bounding box center [633, 214] width 52 height 19
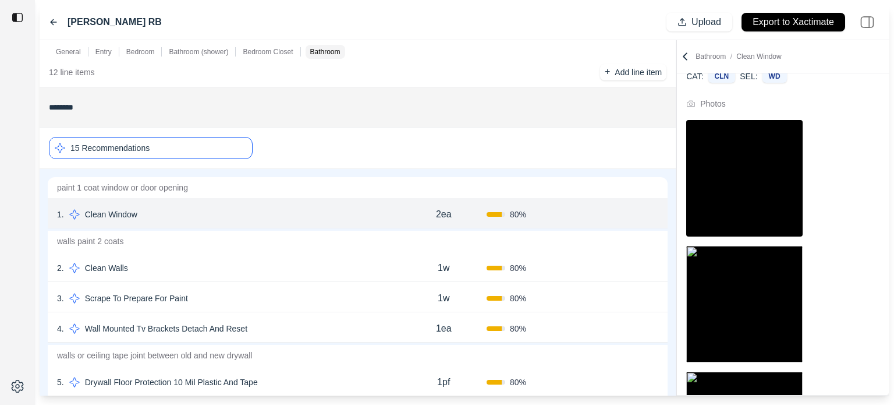
scroll to position [91, 0]
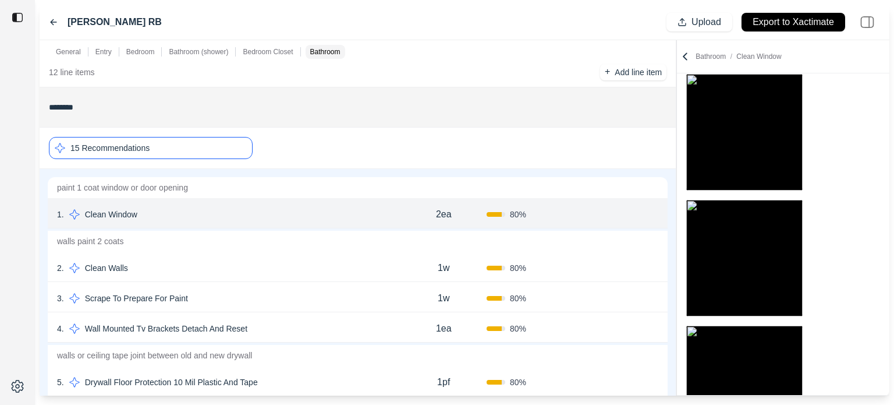
click at [612, 157] on div "15 Recommendations" at bounding box center [358, 147] width 618 height 31
click at [651, 211] on icon at bounding box center [653, 214] width 9 height 9
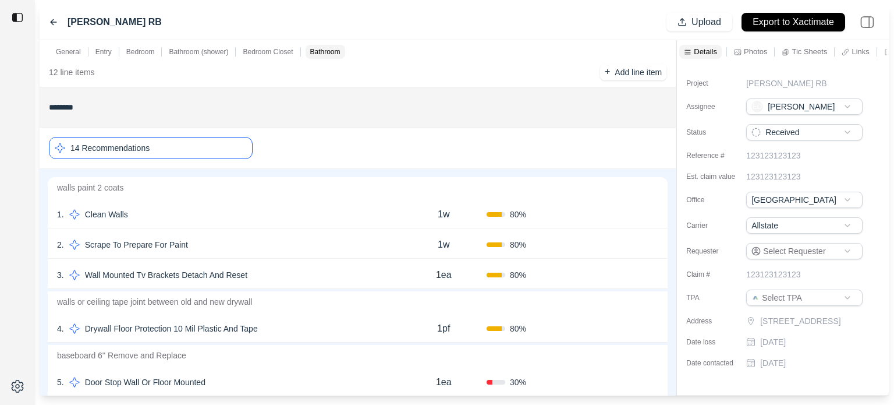
scroll to position [0, 0]
click at [653, 212] on icon at bounding box center [654, 214] width 3 height 6
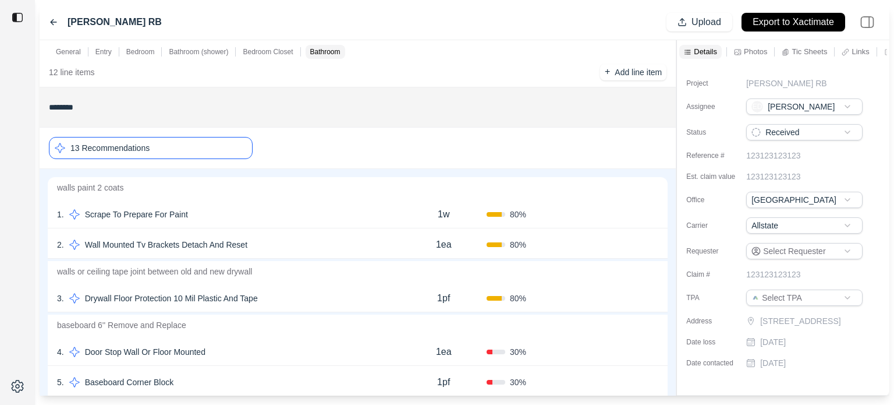
click at [653, 212] on icon at bounding box center [654, 214] width 3 height 6
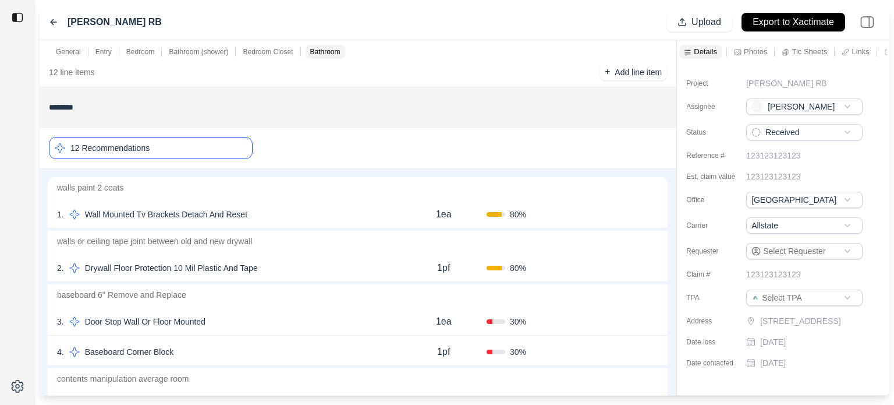
click at [653, 212] on icon at bounding box center [654, 214] width 3 height 6
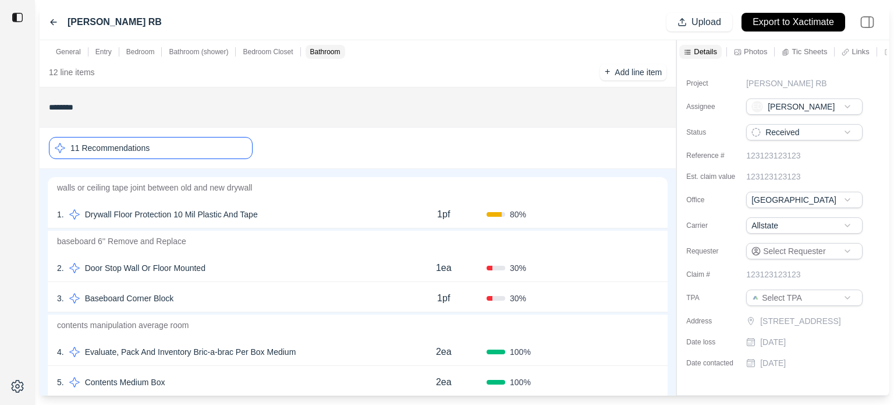
click at [653, 212] on icon at bounding box center [654, 214] width 3 height 6
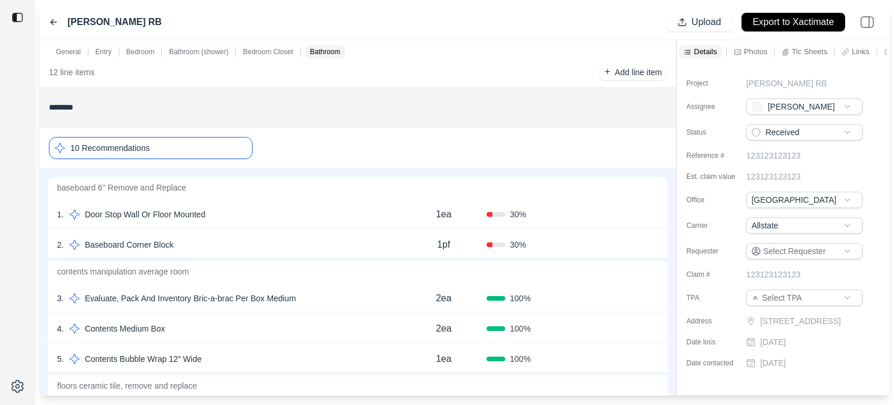
click at [653, 212] on icon at bounding box center [654, 214] width 3 height 6
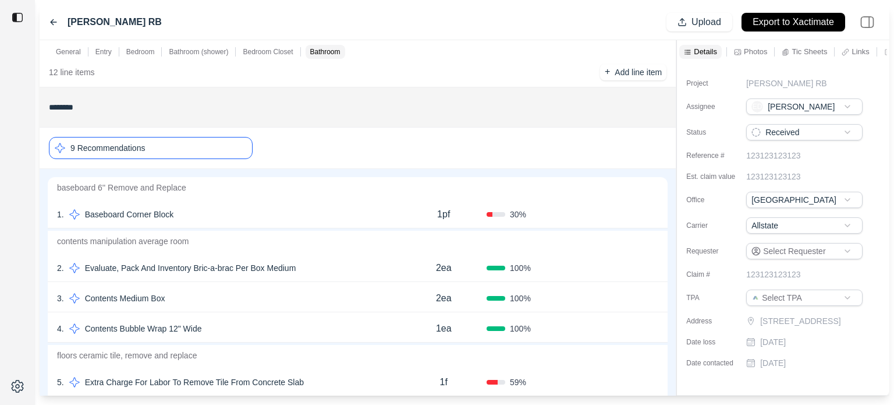
click at [653, 212] on icon at bounding box center [654, 214] width 3 height 6
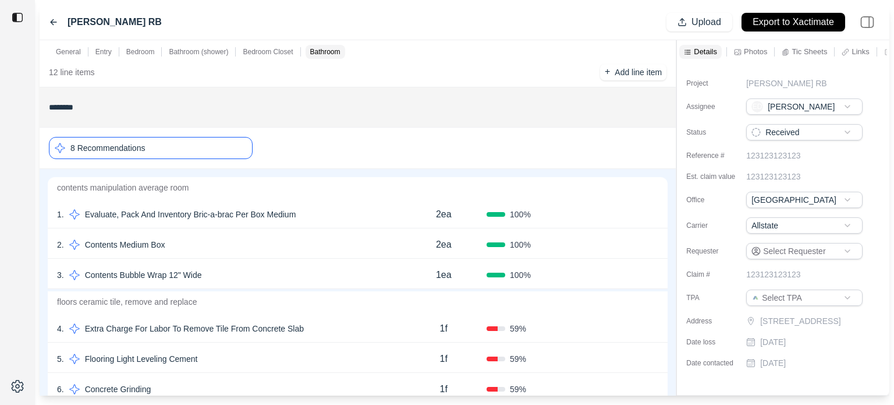
click at [653, 212] on icon at bounding box center [654, 214] width 3 height 6
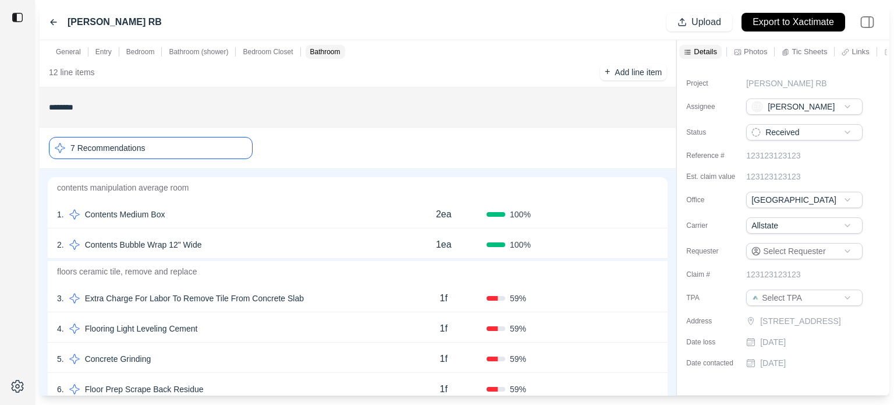
click at [653, 212] on icon at bounding box center [654, 214] width 3 height 6
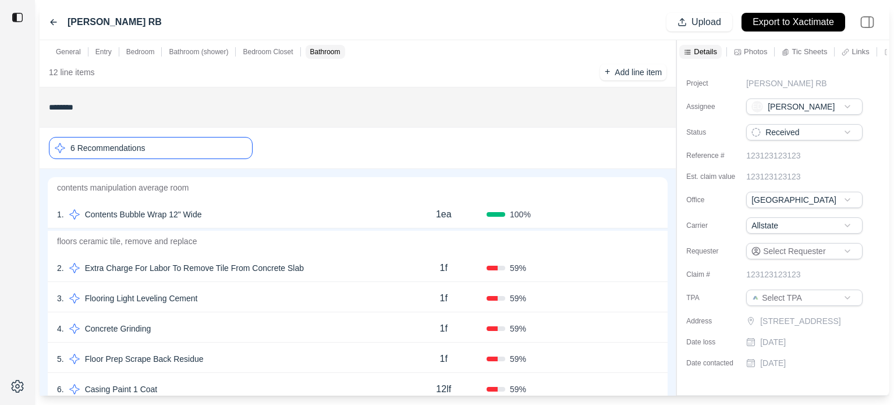
click at [653, 212] on icon at bounding box center [654, 214] width 3 height 6
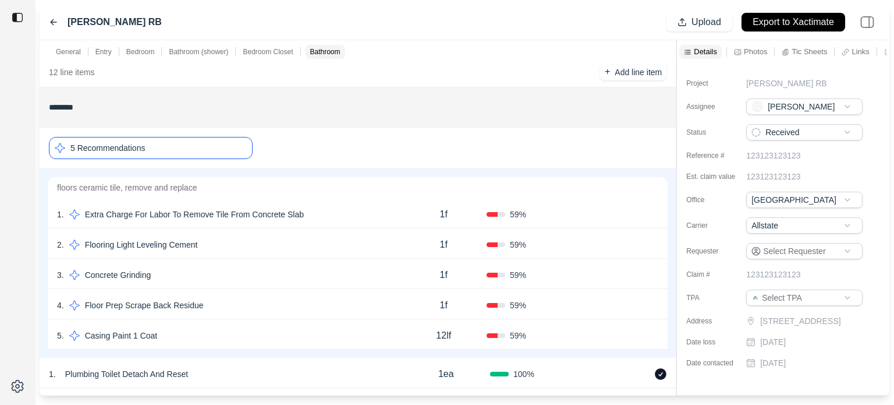
click at [653, 212] on icon at bounding box center [654, 214] width 3 height 6
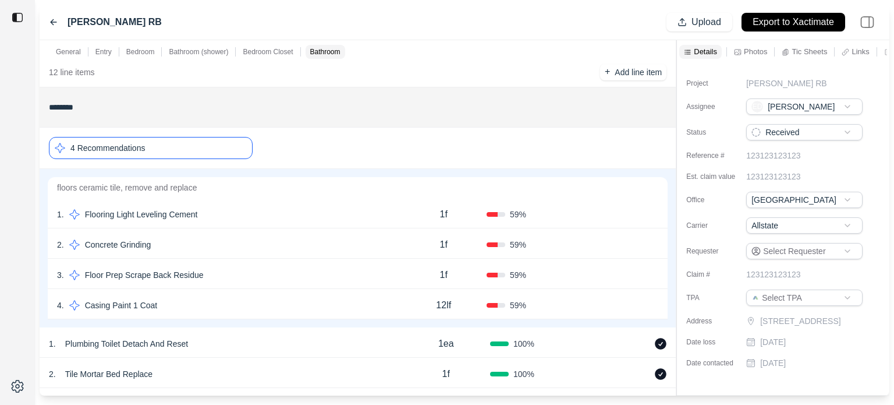
click at [653, 212] on icon at bounding box center [654, 214] width 3 height 6
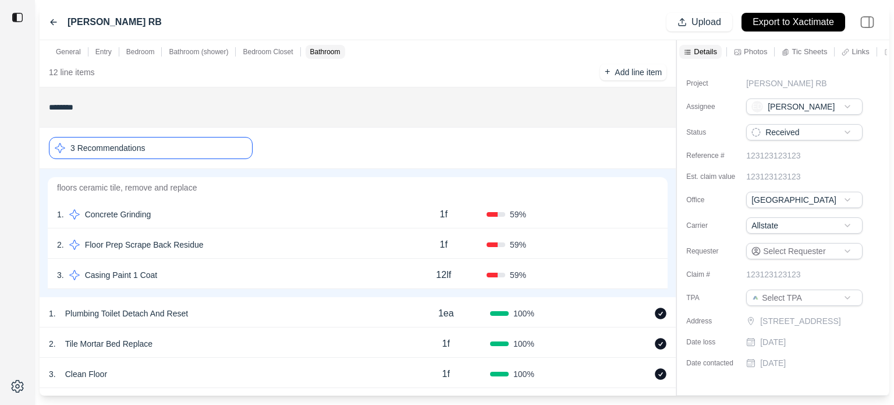
click at [653, 212] on icon at bounding box center [654, 214] width 3 height 6
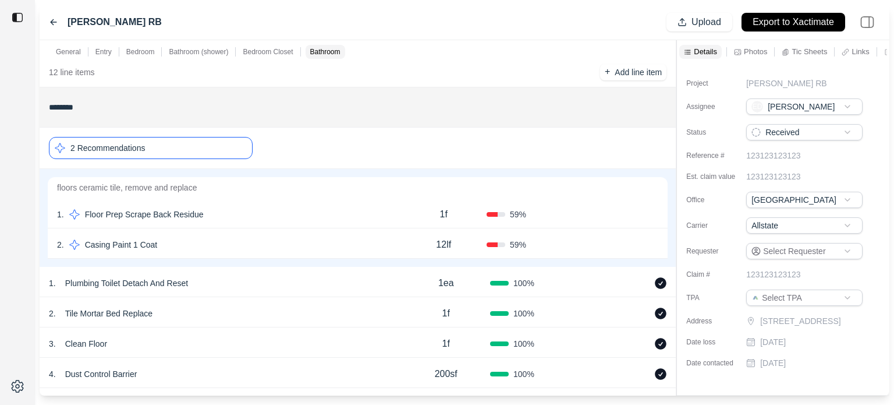
click at [653, 212] on icon at bounding box center [654, 214] width 3 height 6
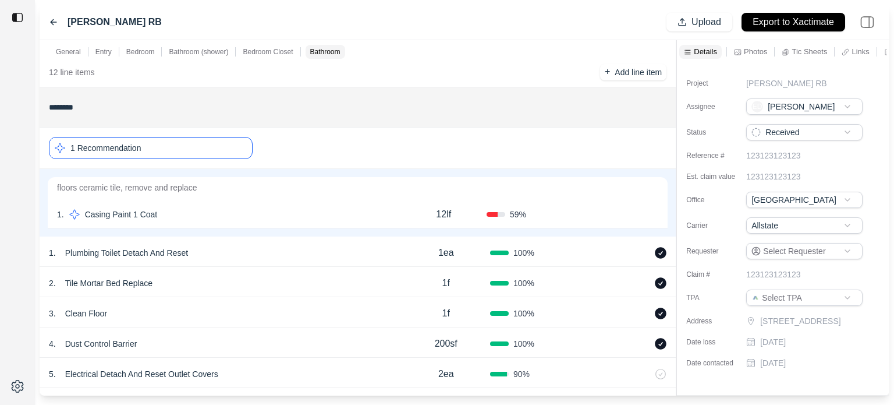
click at [653, 212] on icon at bounding box center [654, 214] width 3 height 6
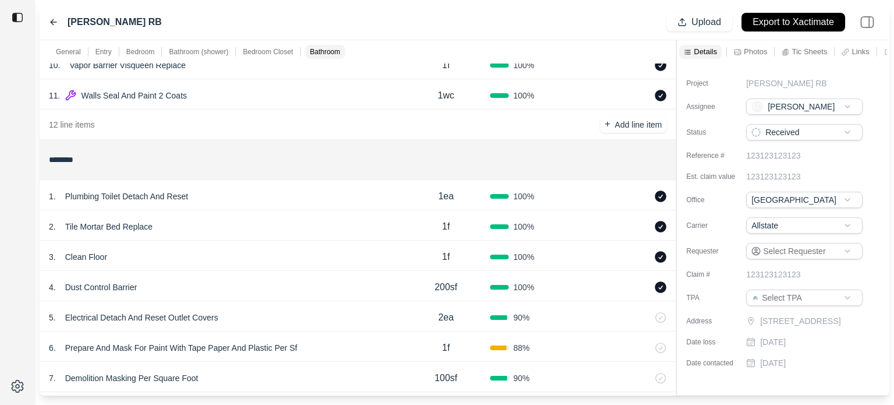
scroll to position [1818, 0]
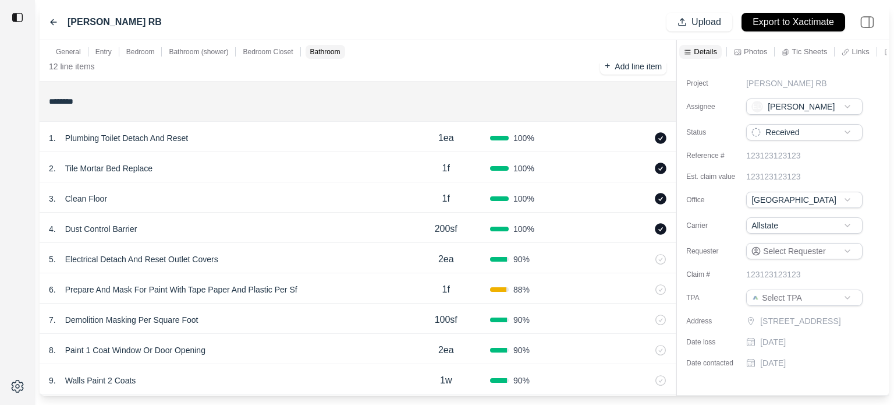
click at [396, 286] on div "6 . Prepare And Mask For Paint With Tape Paper And Plastic Per Sf" at bounding box center [225, 289] width 353 height 16
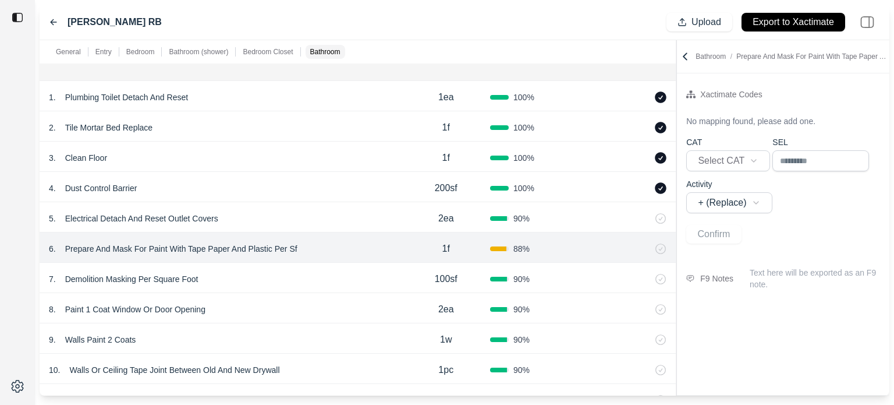
scroll to position [1876, 0]
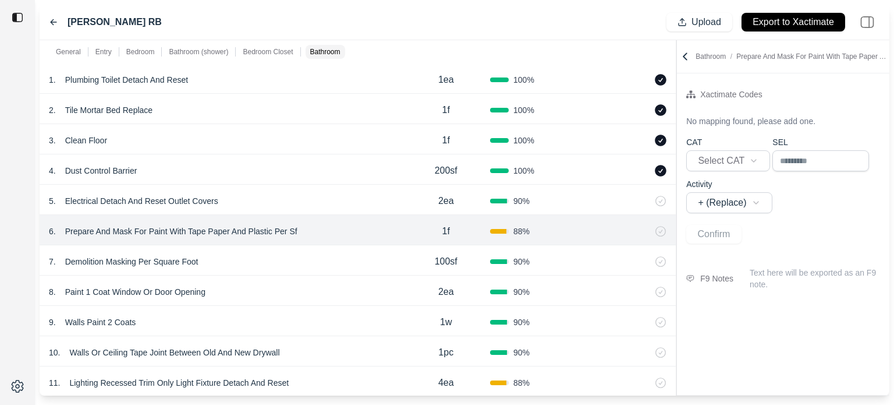
click at [269, 231] on p "Prepare And Mask For Paint With Tape Paper And Plastic Per Sf" at bounding box center [182, 231] width 242 height 16
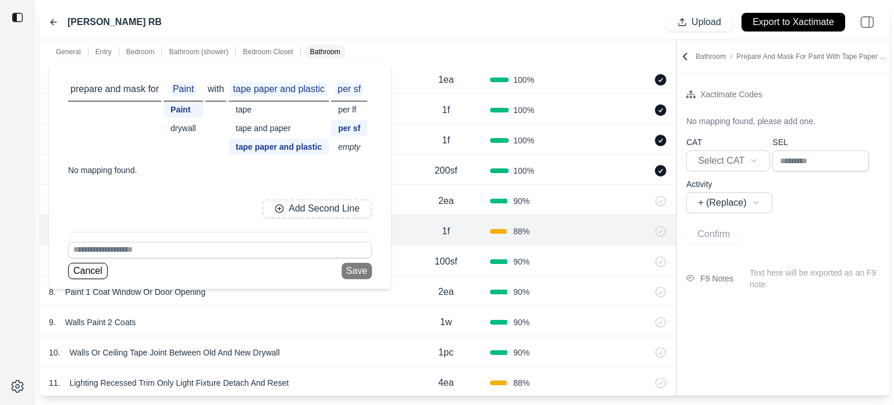
click at [264, 128] on div "tape and paper" at bounding box center [279, 128] width 100 height 16
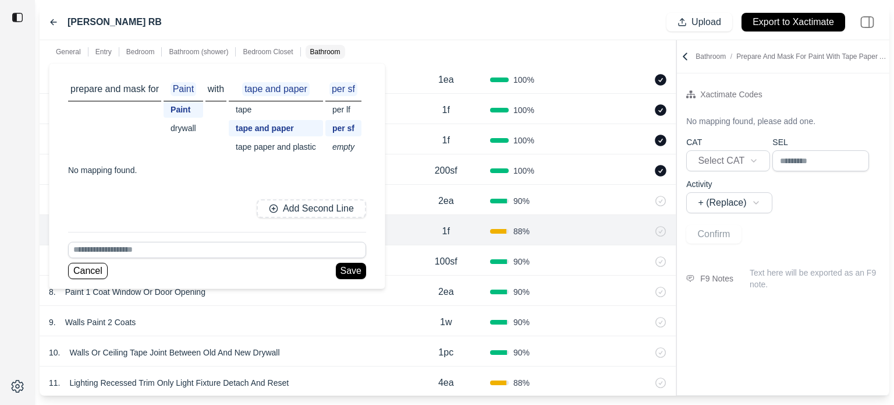
click at [246, 109] on div "tape" at bounding box center [276, 109] width 94 height 16
drag, startPoint x: 260, startPoint y: 128, endPoint x: 261, endPoint y: 137, distance: 9.4
click at [261, 128] on div "tape and paper" at bounding box center [276, 128] width 94 height 16
click at [270, 141] on div "tape paper and plastic" at bounding box center [276, 147] width 94 height 16
drag, startPoint x: 351, startPoint y: 126, endPoint x: 351, endPoint y: 173, distance: 47.7
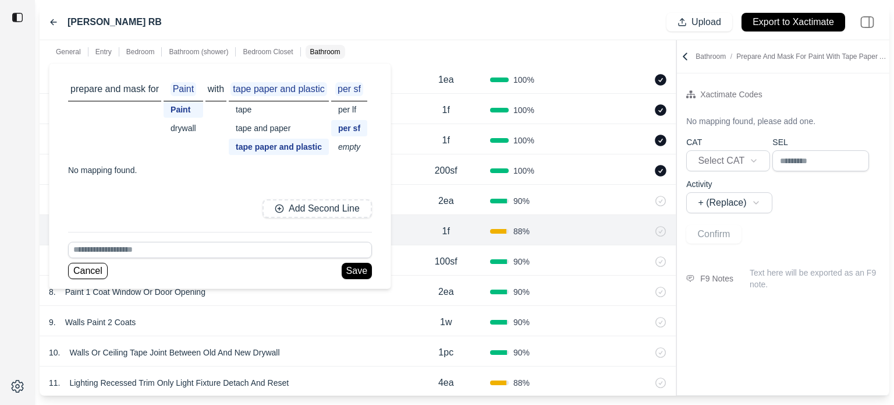
click at [351, 126] on div "per sf" at bounding box center [349, 128] width 36 height 16
click at [360, 271] on button "Save" at bounding box center [357, 271] width 30 height 16
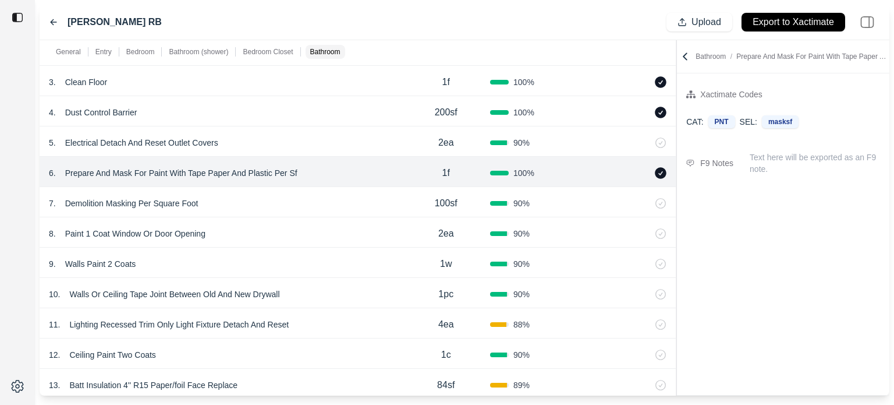
scroll to position [1992, 0]
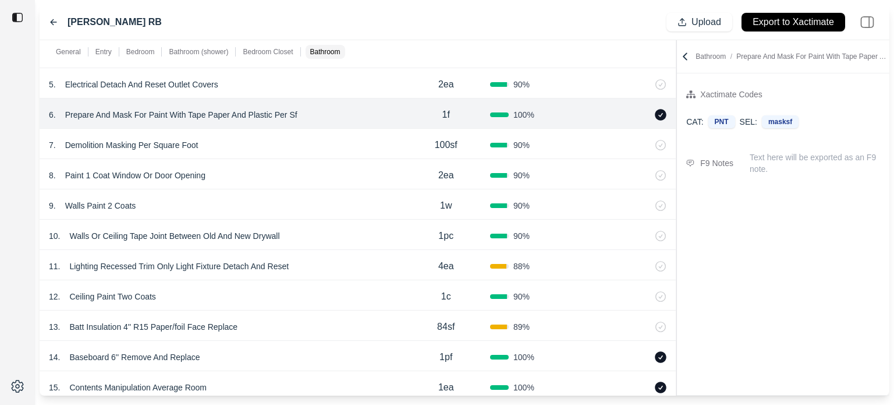
click at [357, 260] on div "11 . Lighting Recessed Trim Only Light Fixture Detach And Reset" at bounding box center [225, 266] width 353 height 16
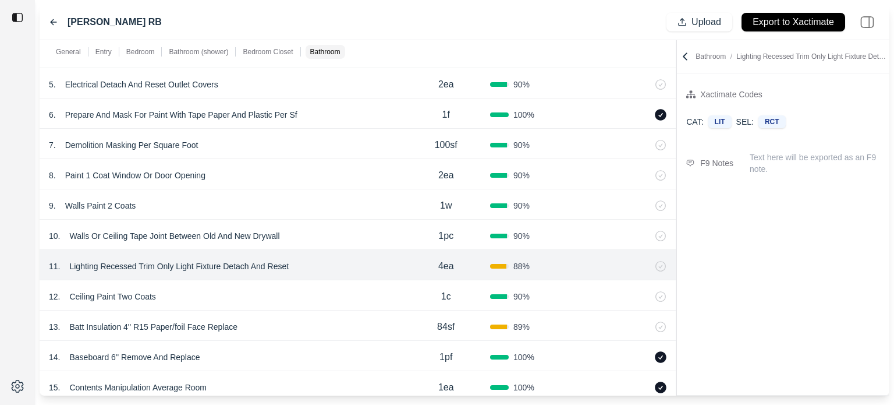
click at [518, 265] on span "88 %" at bounding box center [522, 266] width 16 height 12
click at [665, 265] on icon at bounding box center [661, 266] width 10 height 10
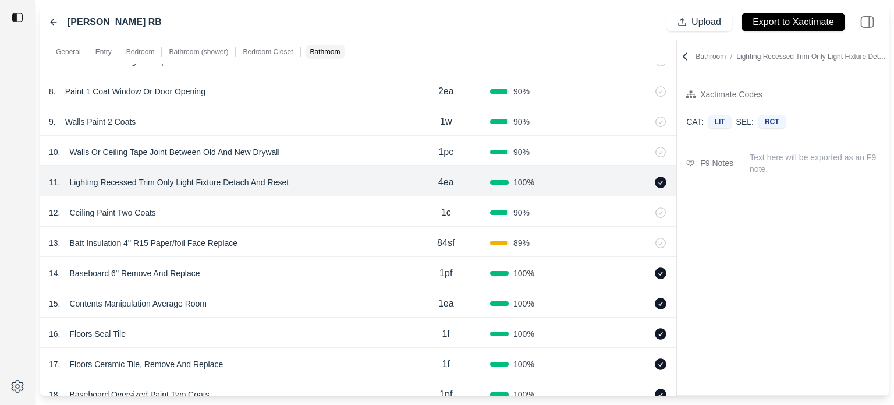
scroll to position [2109, 0]
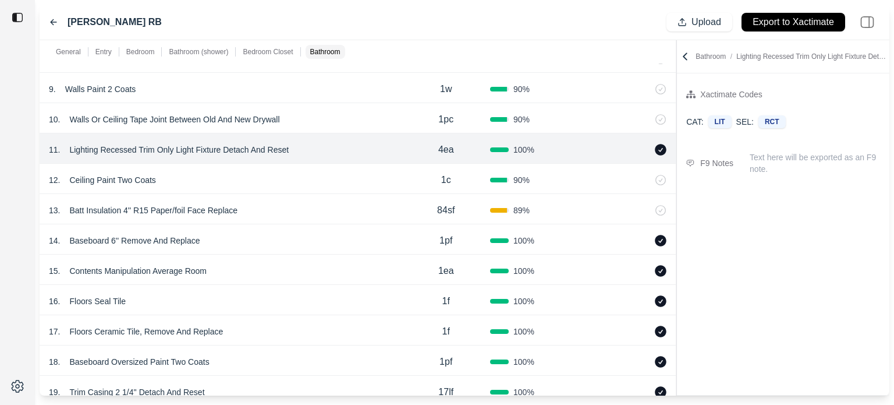
click at [377, 211] on div "13 . Batt Insulation 4'' R15 Paper/foil Face Replace" at bounding box center [225, 210] width 353 height 16
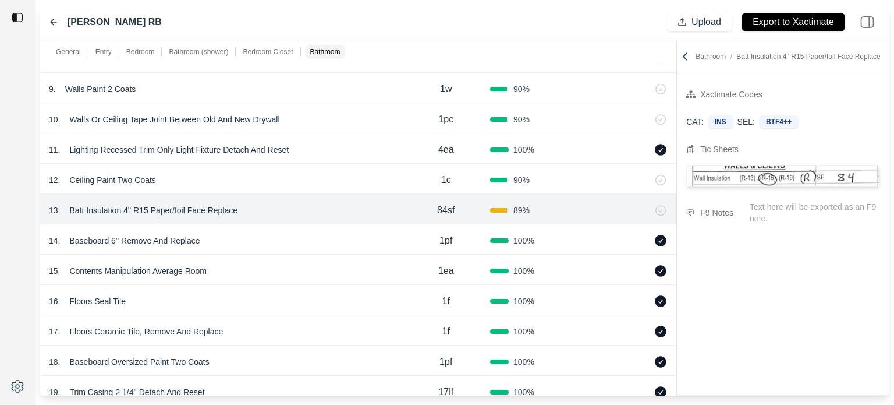
click at [664, 209] on icon at bounding box center [661, 210] width 10 height 10
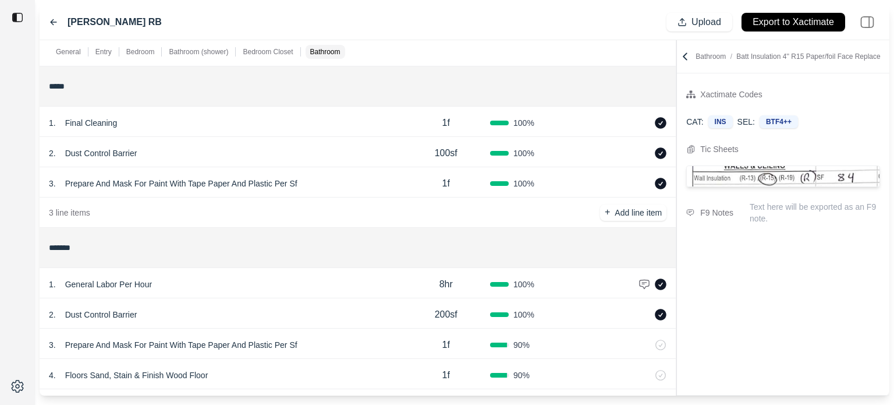
scroll to position [0, 0]
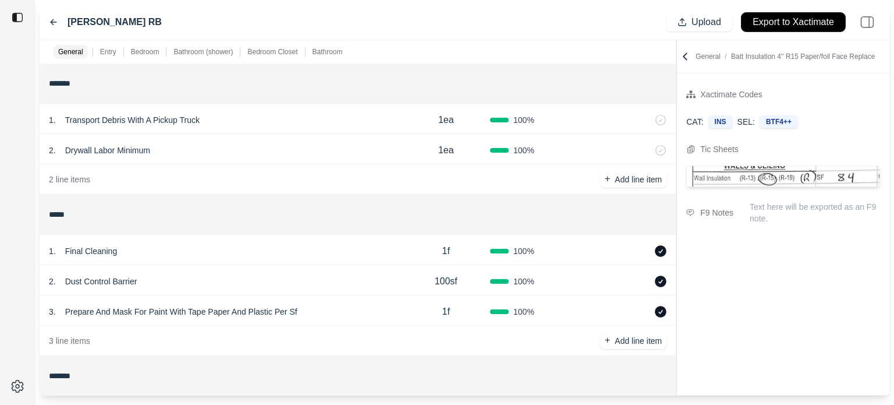
click at [812, 23] on p "Export to Xactimate" at bounding box center [794, 22] width 82 height 13
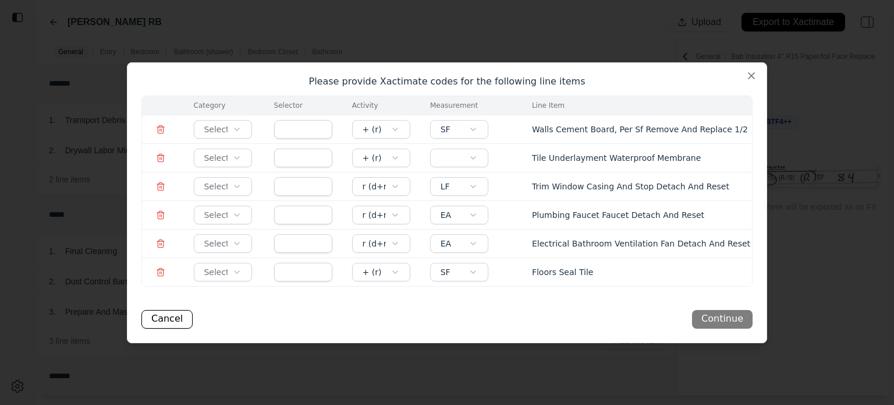
click at [228, 129] on body "[PERSON_NAME] RB Upload Export to Xactimate General Entry Bedroom Bathroom (sho…" at bounding box center [447, 202] width 894 height 405
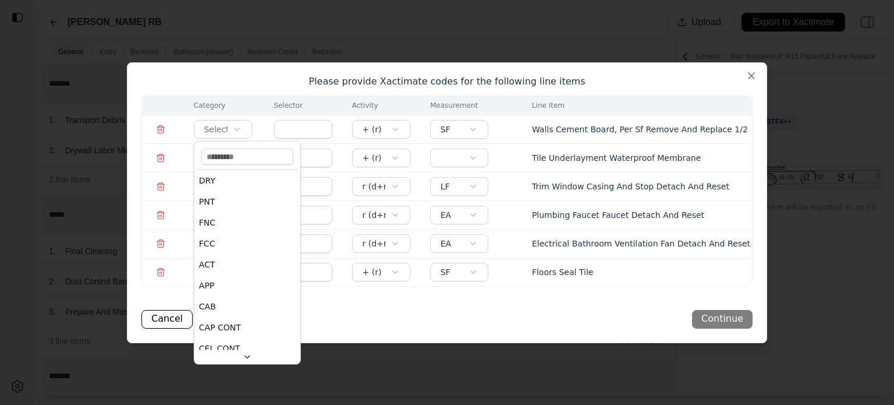
scroll to position [1046, 0]
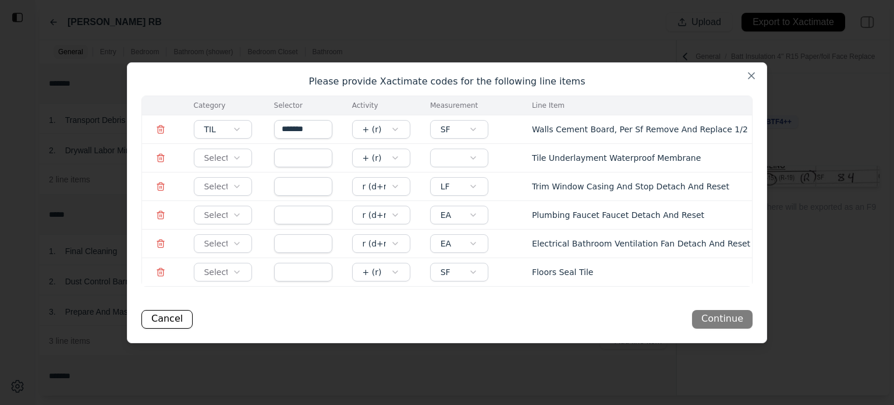
type input "*******"
click at [305, 161] on input "text" at bounding box center [303, 157] width 58 height 19
paste input "*****"
type input "*****"
click at [235, 153] on body "[PERSON_NAME] RB Upload Export to Xactimate General Entry Bedroom Bathroom (sho…" at bounding box center [447, 202] width 894 height 405
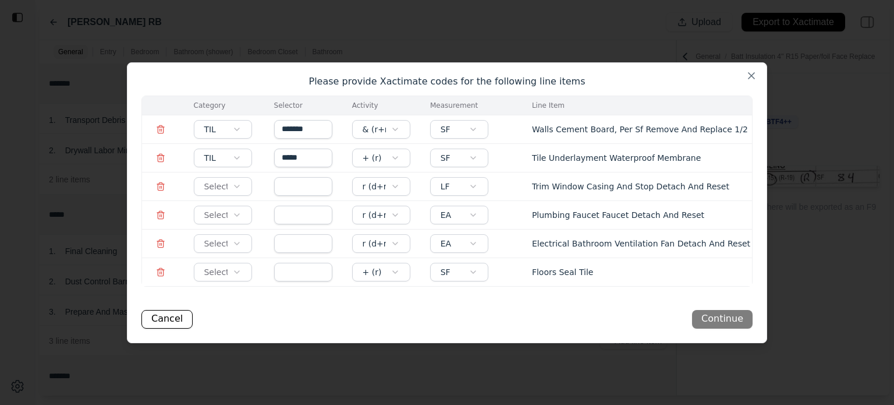
click at [227, 188] on body "[PERSON_NAME] RB Upload Export to Xactimate General Entry Bedroom Bathroom (sho…" at bounding box center [447, 202] width 894 height 405
type input "***"
click at [303, 211] on input "text" at bounding box center [303, 215] width 58 height 19
type input "***"
click at [299, 240] on input "text" at bounding box center [303, 243] width 58 height 19
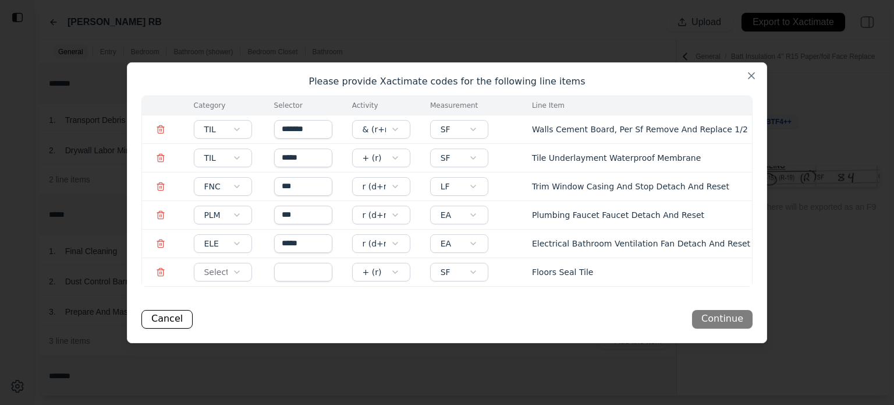
type input "*****"
click at [717, 321] on button "Continue" at bounding box center [722, 319] width 61 height 19
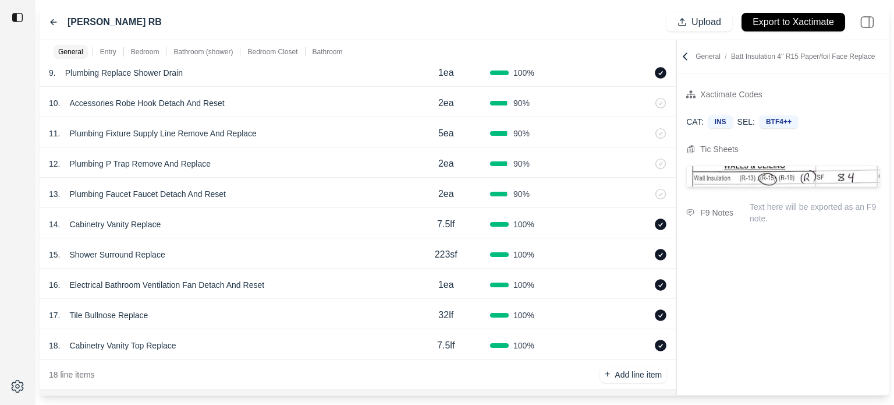
scroll to position [1397, 0]
